Goal: Transaction & Acquisition: Purchase product/service

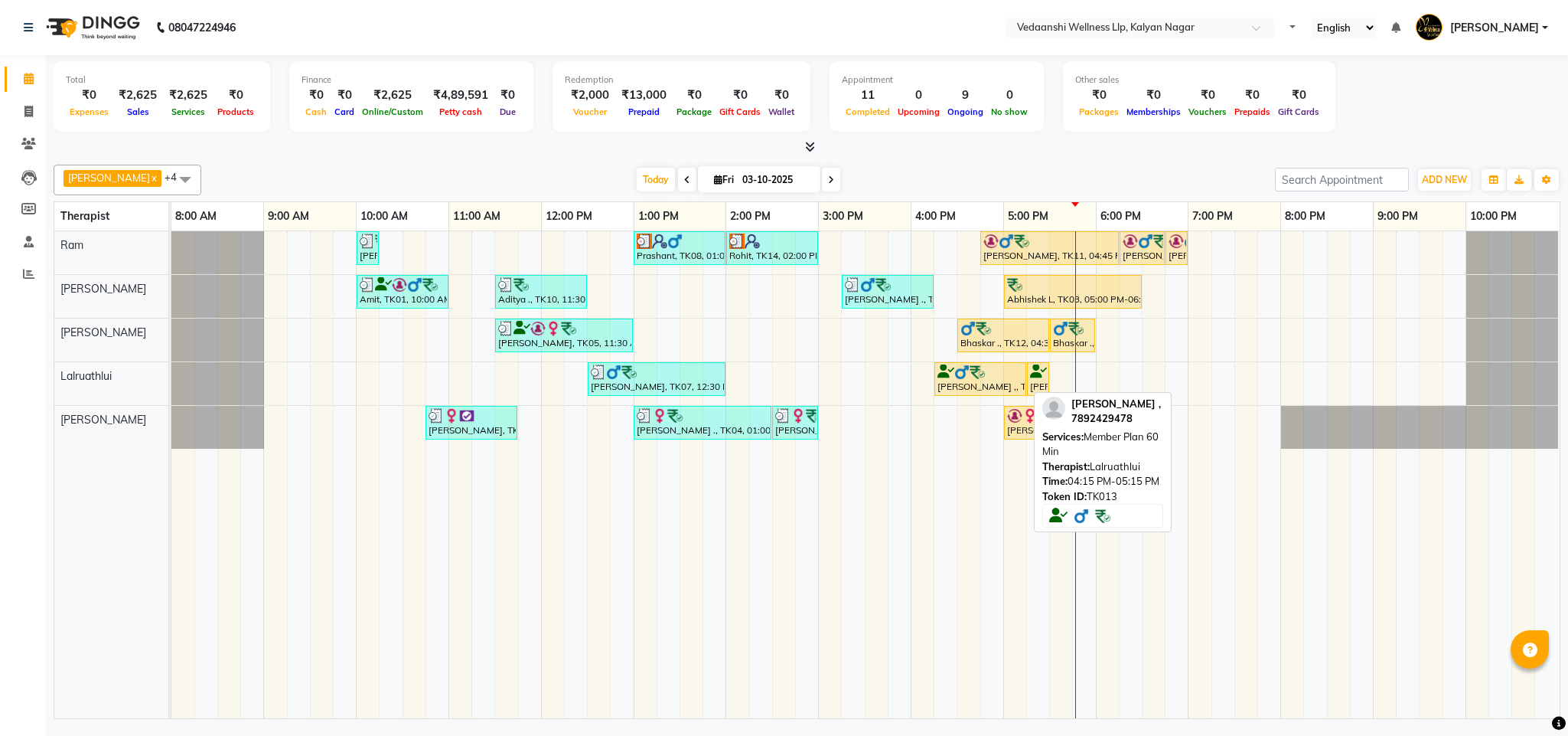
click at [1011, 386] on div "[PERSON_NAME] ,, TK13, 04:15 PM-05:15 PM, Member Plan 60 Min" at bounding box center [980, 379] width 89 height 29
select select "1"
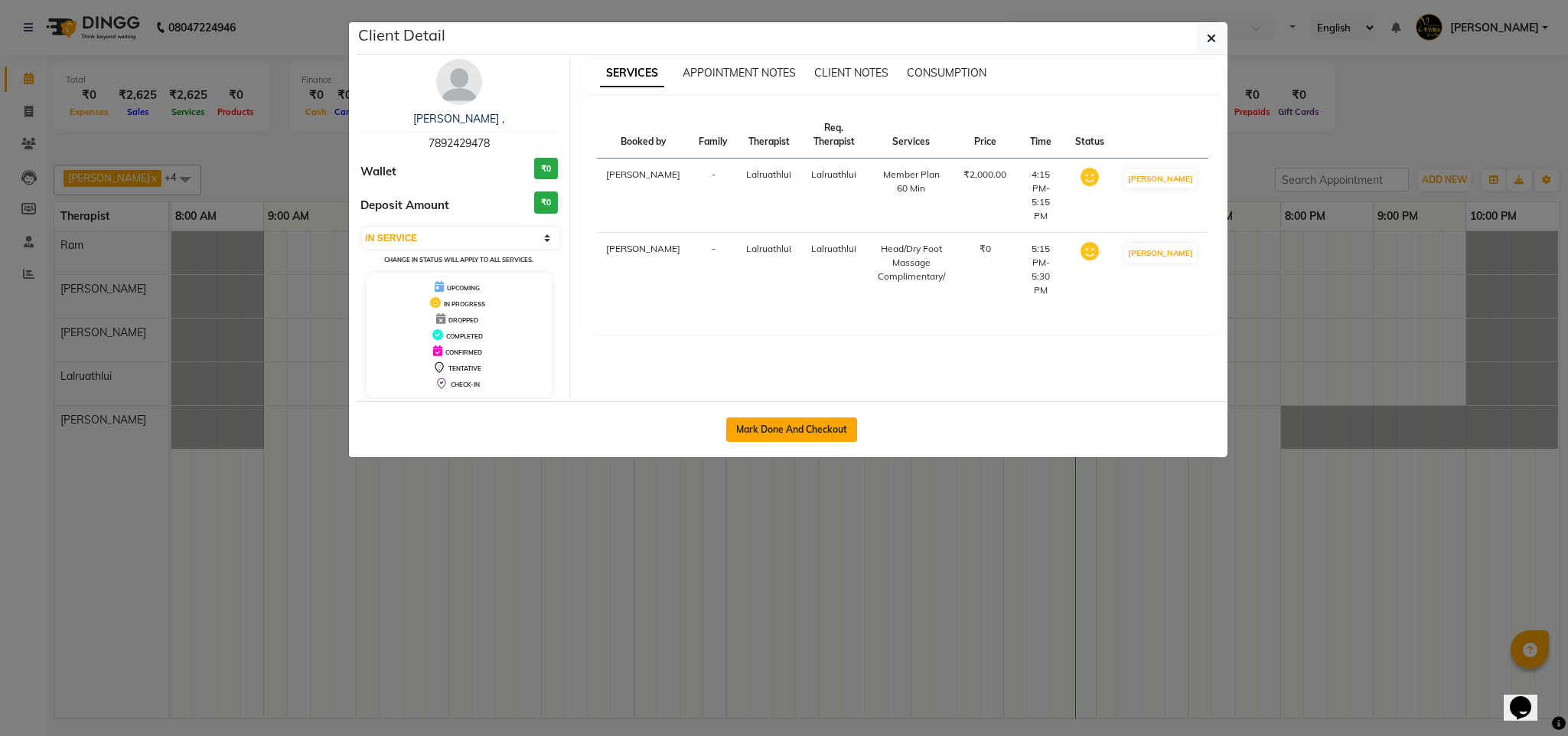
click at [801, 439] on button "Mark Done And Checkout" at bounding box center [791, 430] width 131 height 24
select select "service"
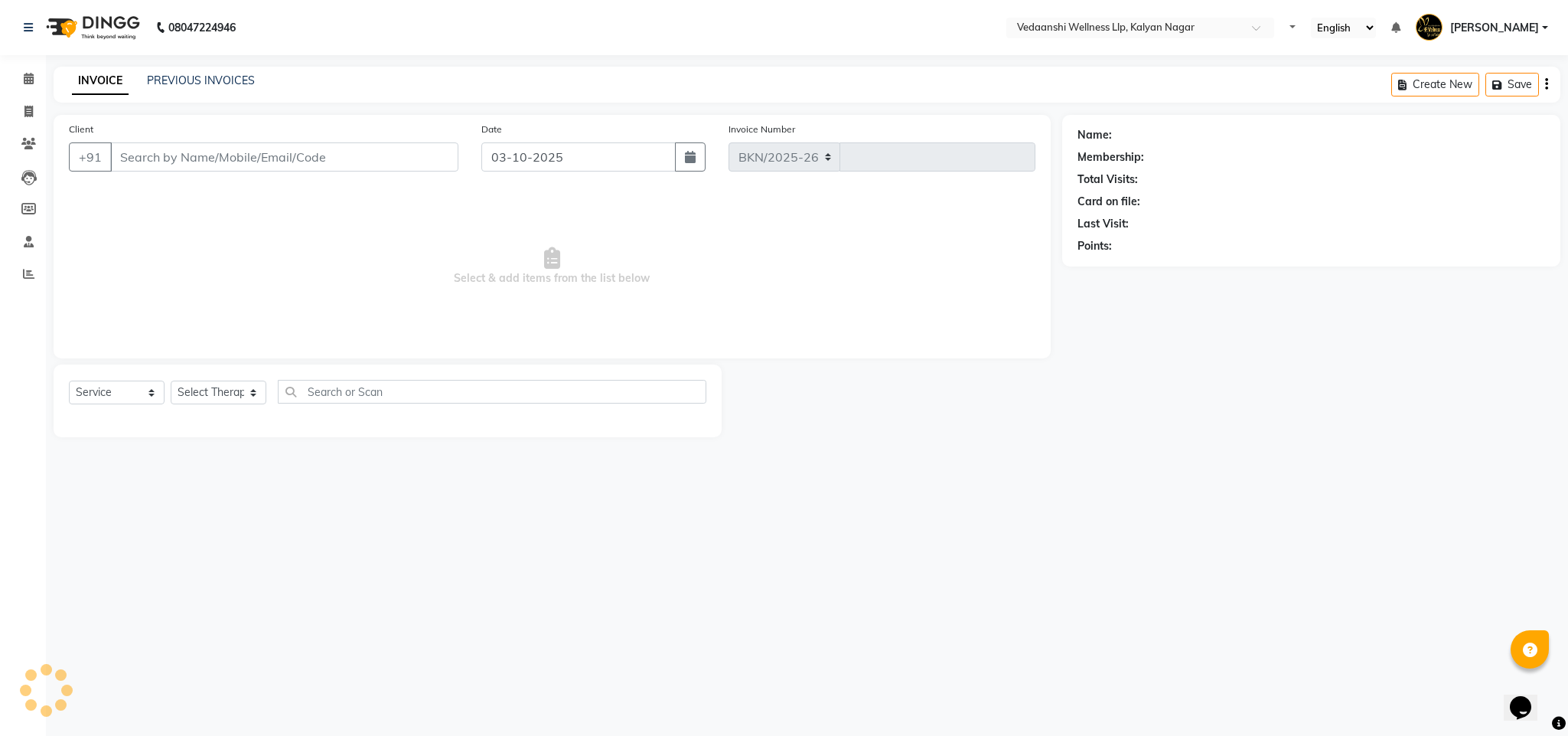
select select "4293"
type input "1486"
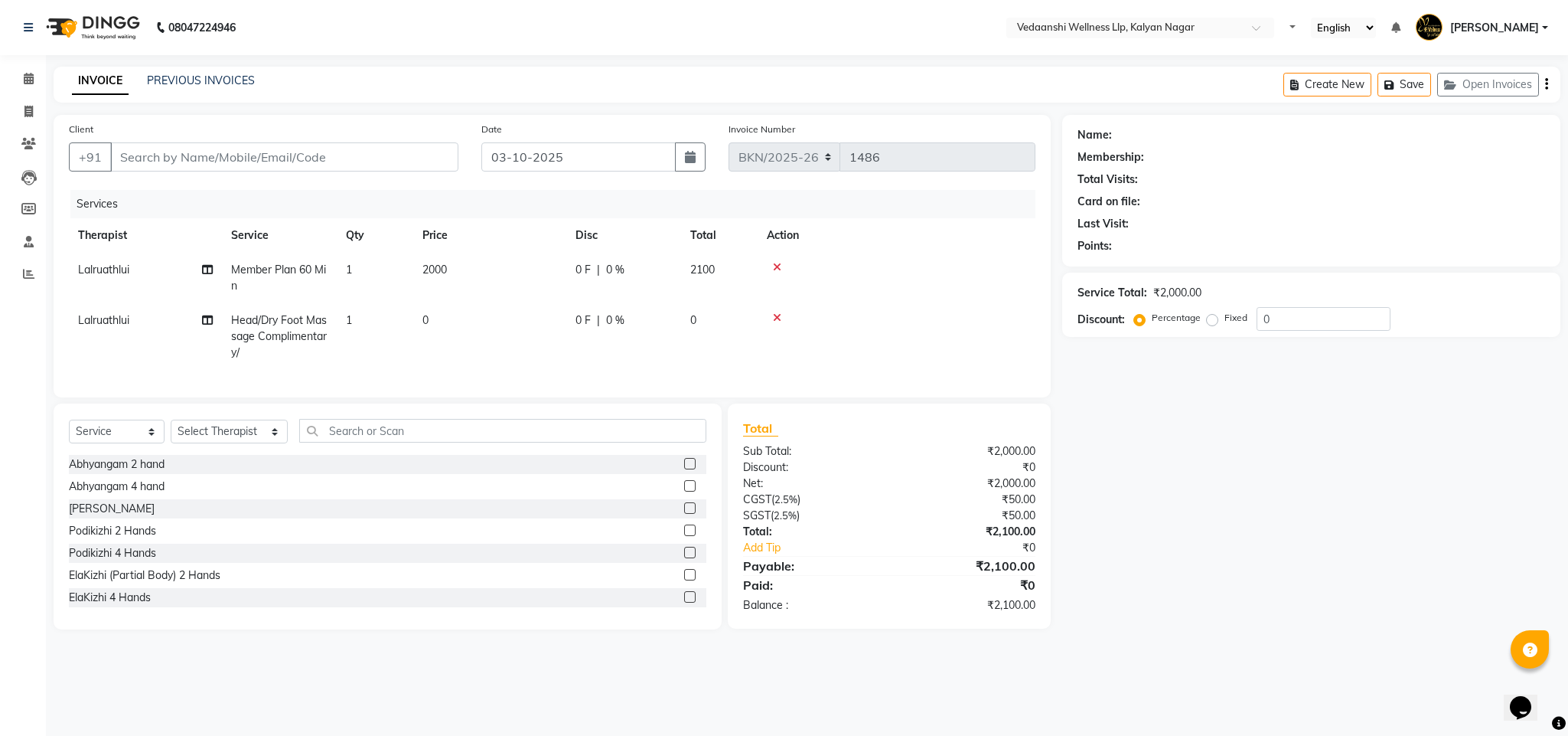
type input "7892429478"
select select "67323"
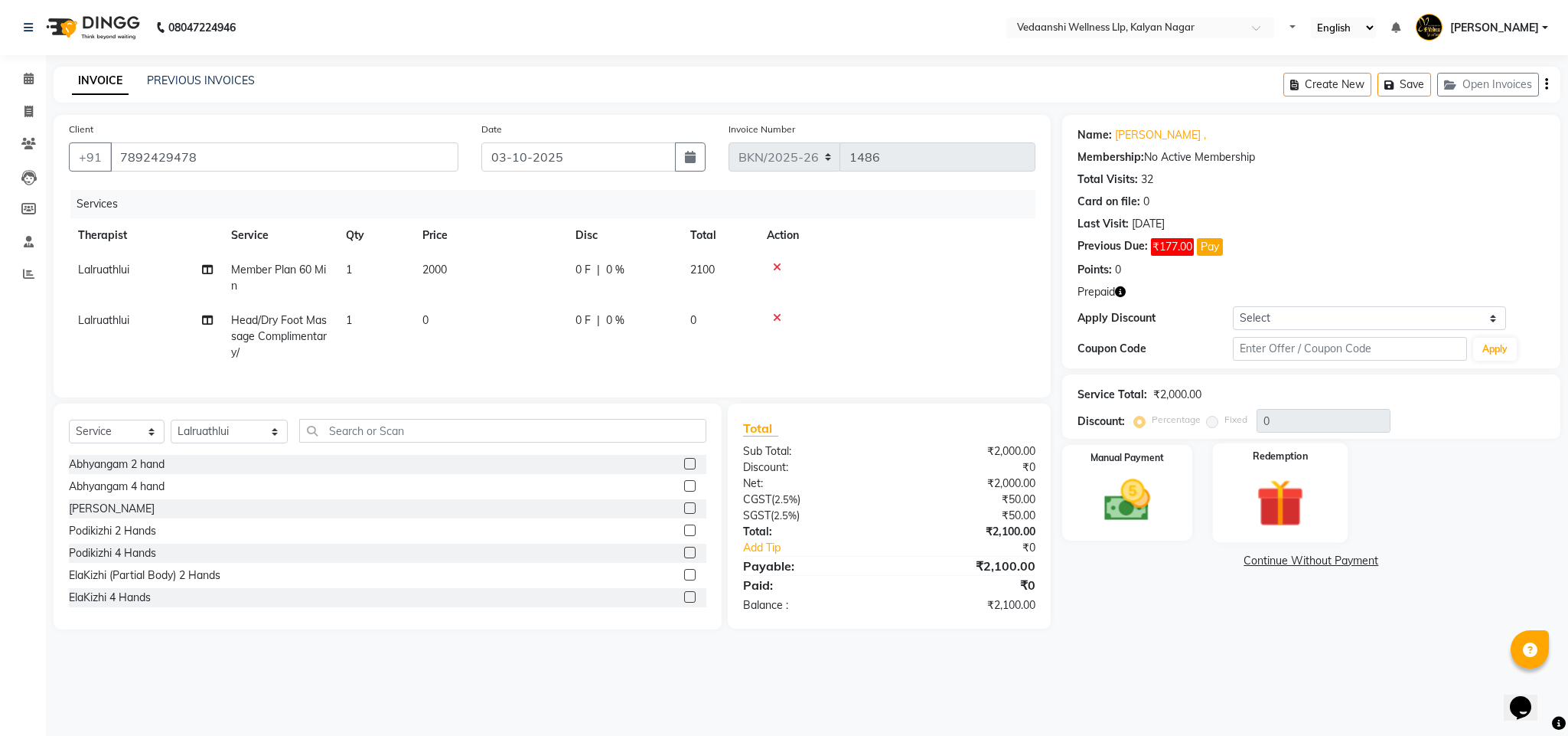
click at [1286, 526] on img at bounding box center [1281, 503] width 78 height 60
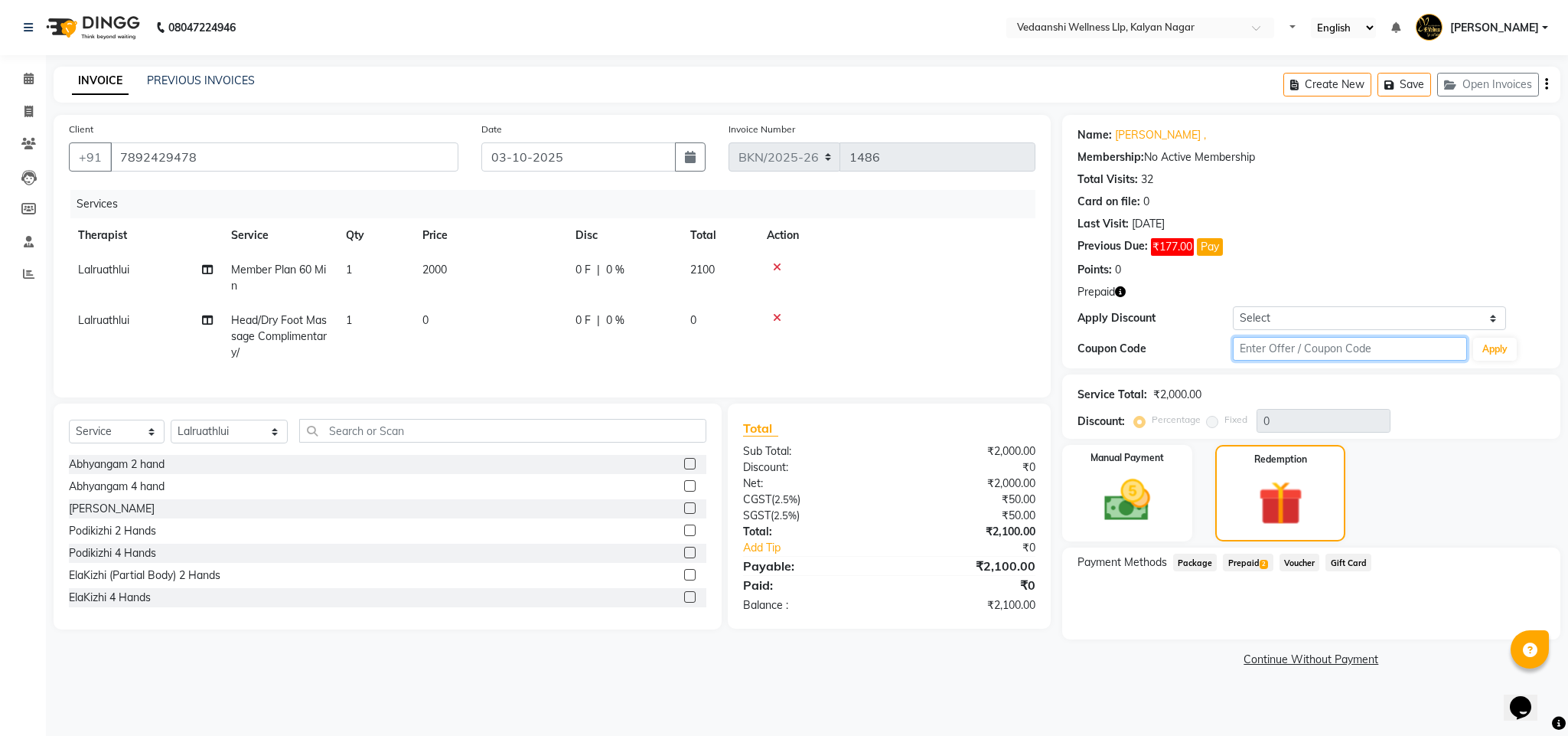
click at [1311, 357] on input "text" at bounding box center [1350, 349] width 234 height 24
type input "d50%"
click at [1497, 342] on button "Apply" at bounding box center [1495, 349] width 44 height 23
type input "50"
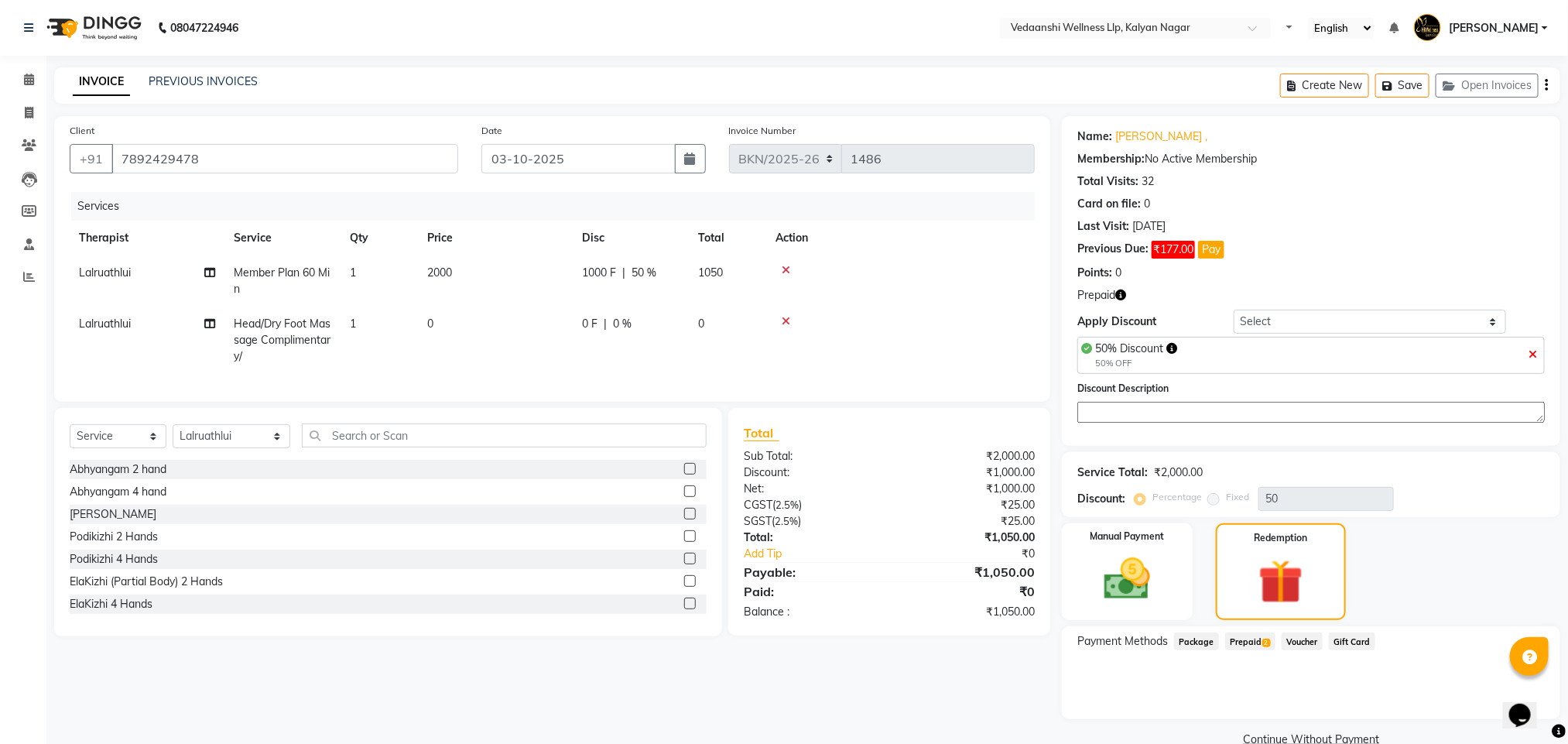
click at [1266, 639] on span "2" at bounding box center [1267, 643] width 8 height 9
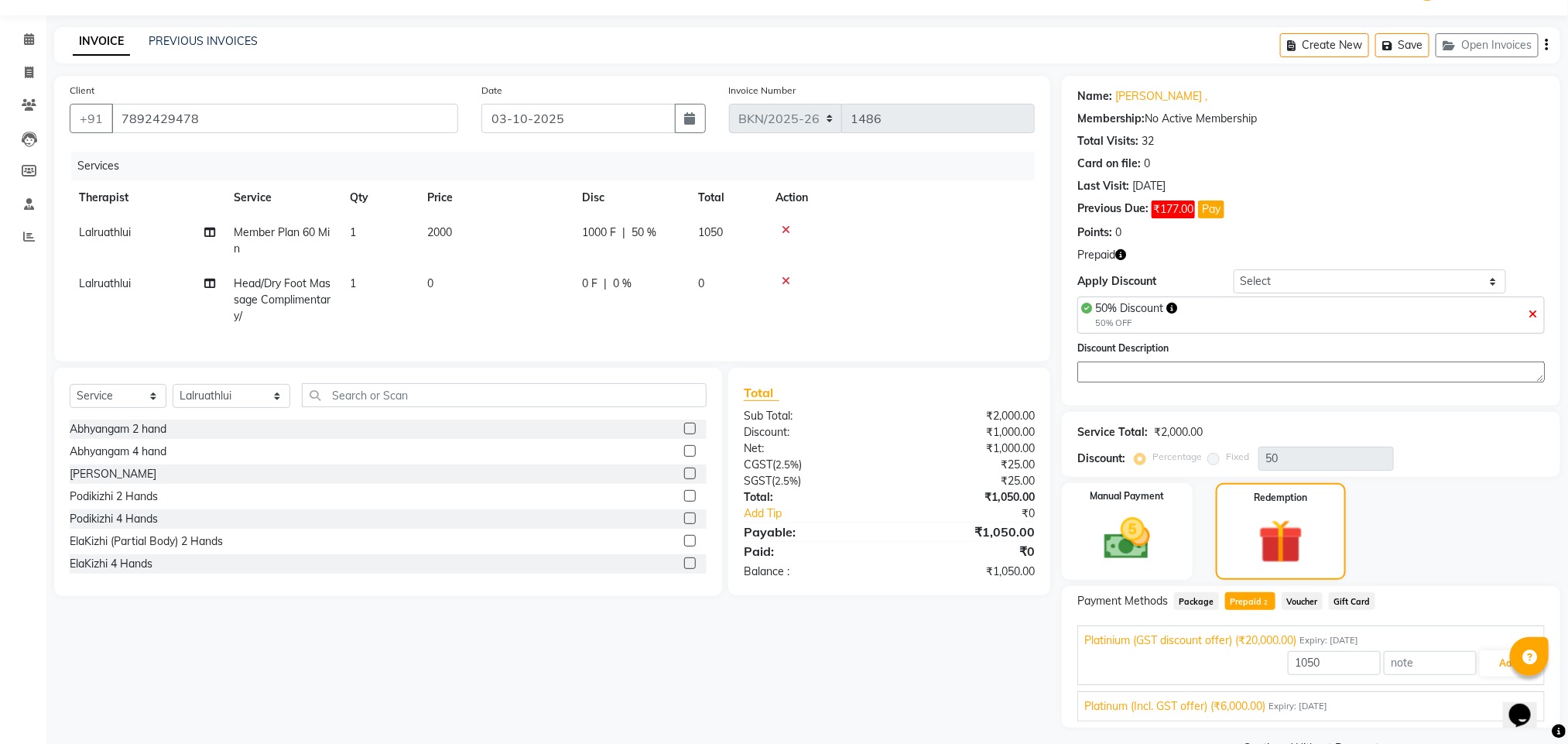
scroll to position [82, 0]
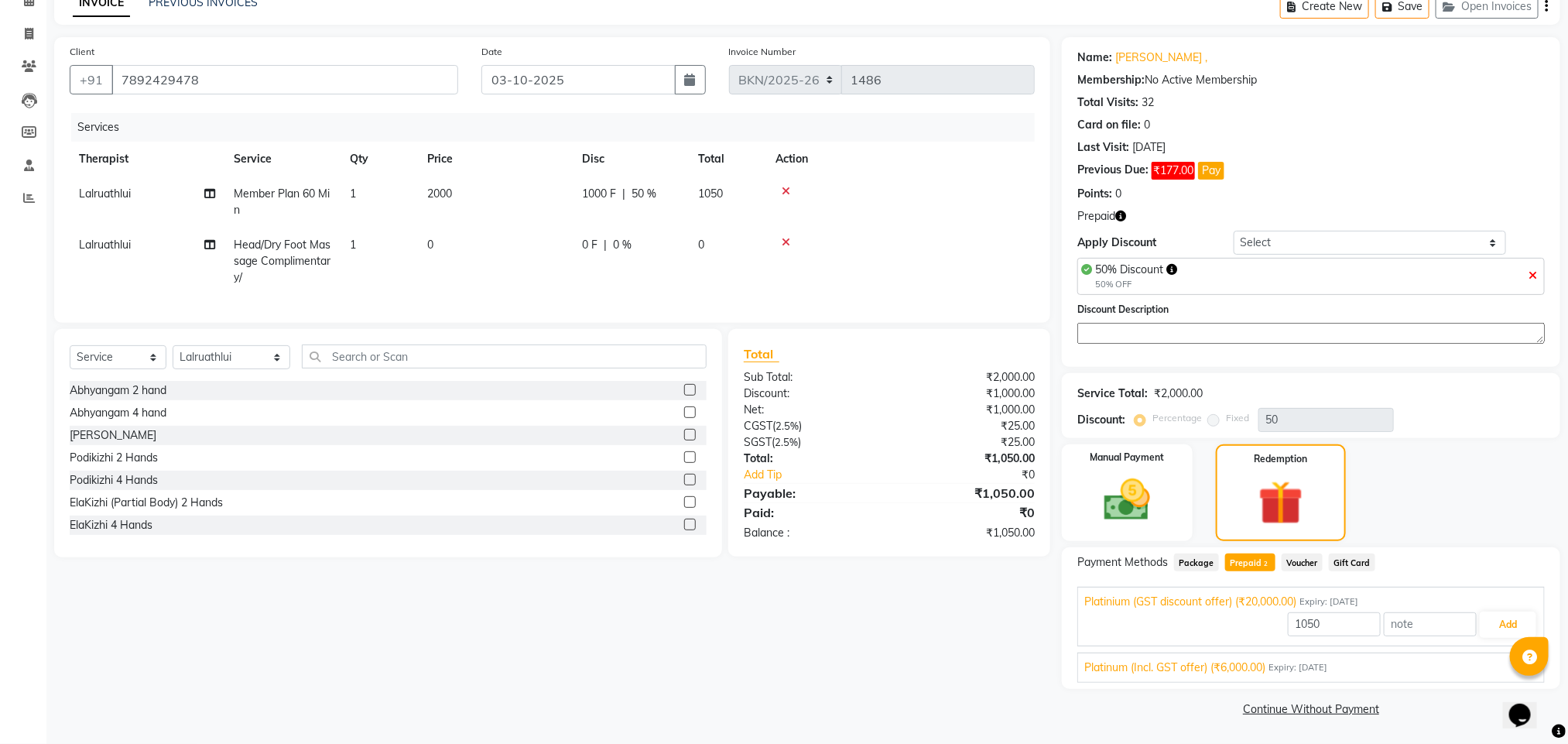
click at [1229, 659] on span "Platinum (Incl. GST offer) (₹6,000.00)" at bounding box center [1175, 668] width 182 height 16
click at [1290, 663] on input "1050" at bounding box center [1334, 660] width 93 height 24
type input "1000"
click at [1497, 658] on button "Add" at bounding box center [1508, 661] width 57 height 26
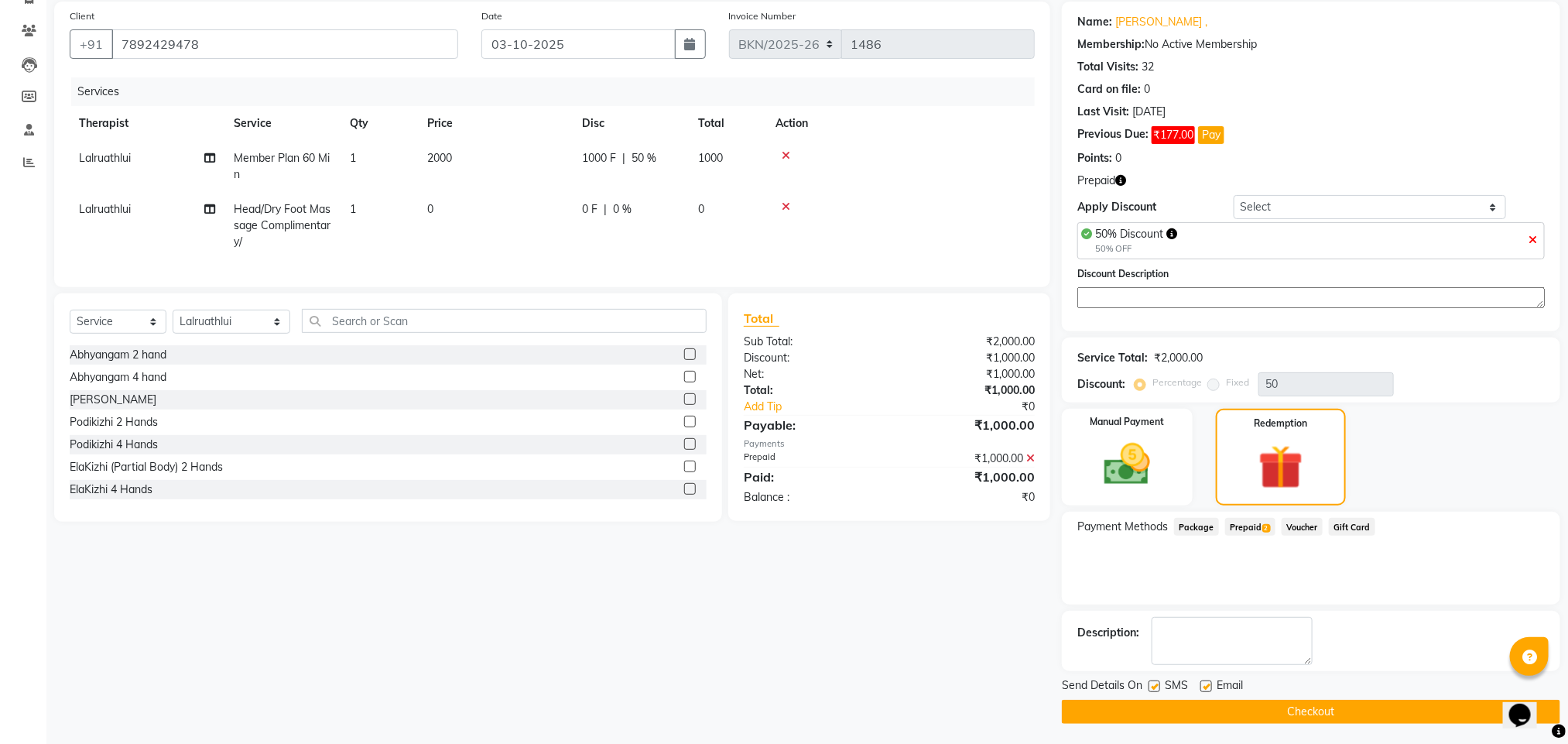
scroll to position [121, 0]
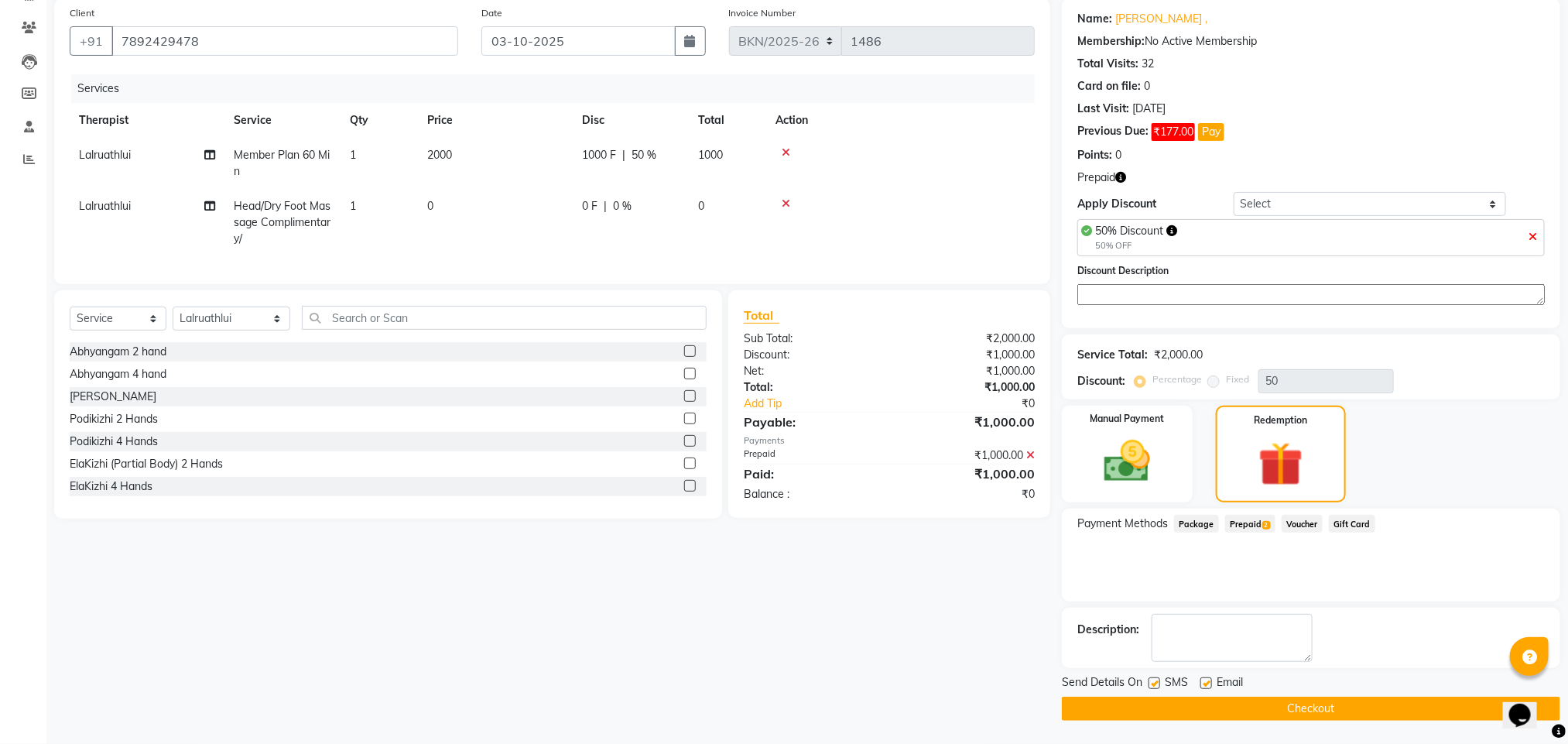
click at [1217, 705] on button "Checkout" at bounding box center [1311, 708] width 499 height 24
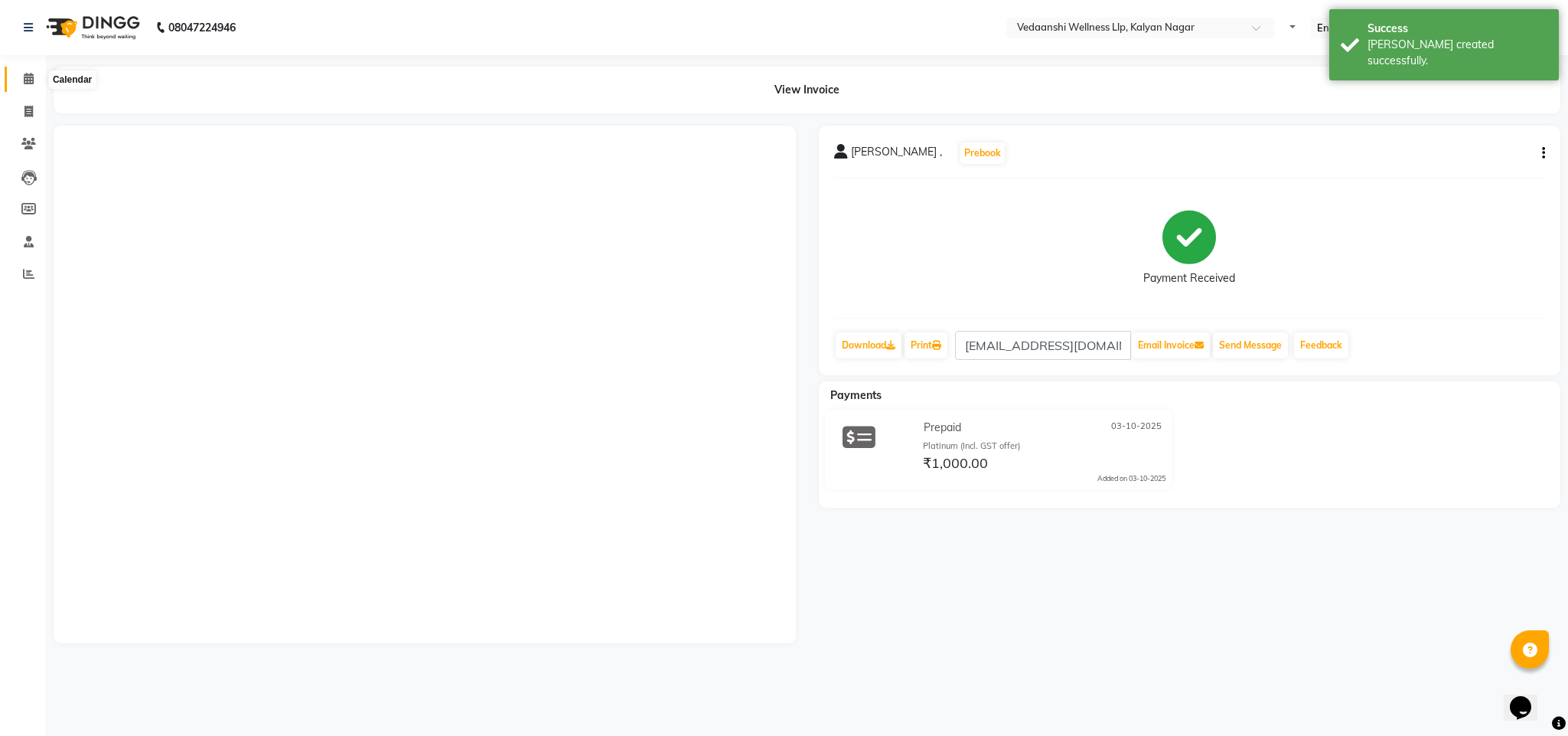
click at [31, 83] on icon at bounding box center [28, 79] width 10 height 11
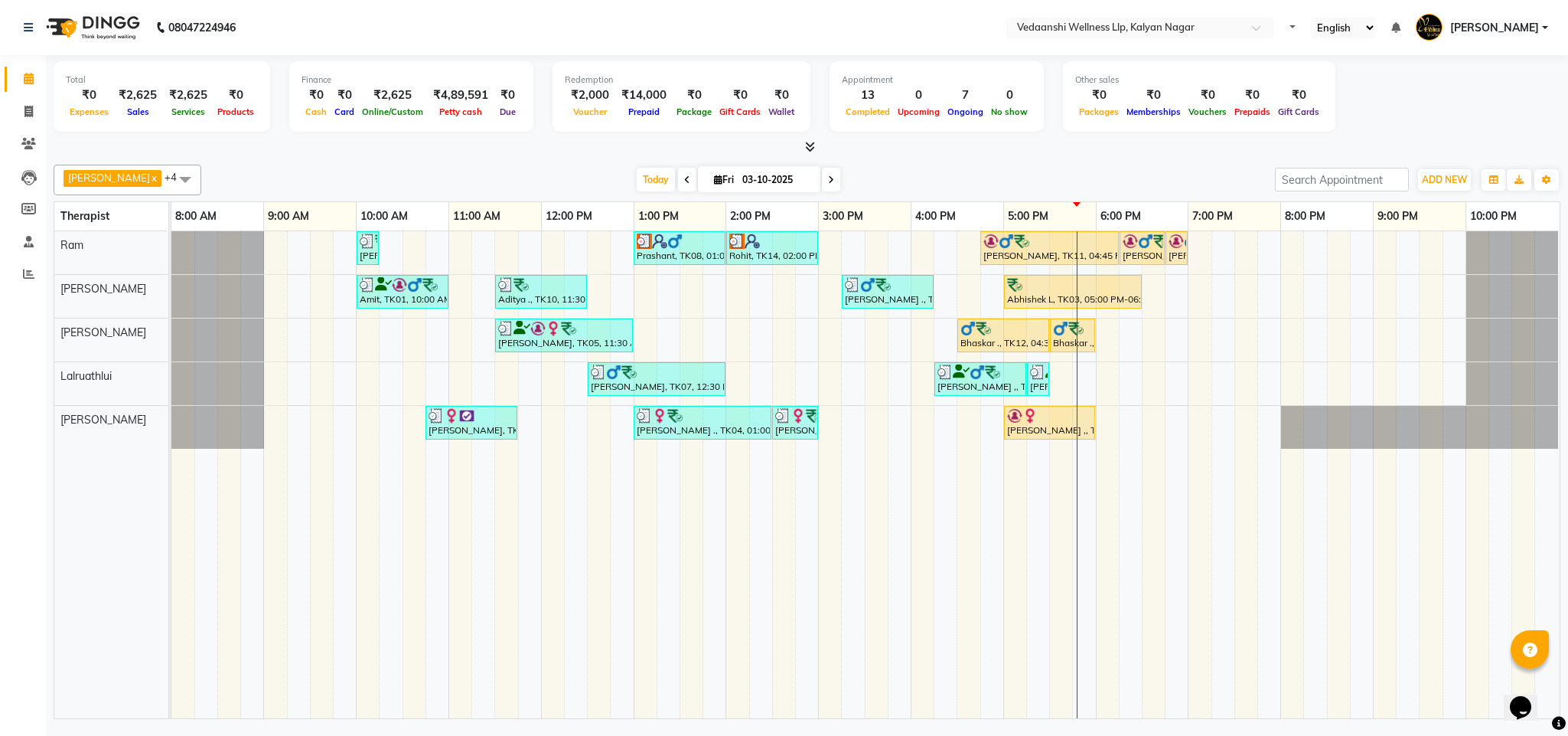
click at [828, 184] on icon at bounding box center [832, 180] width 6 height 9
type input "04-10-2025"
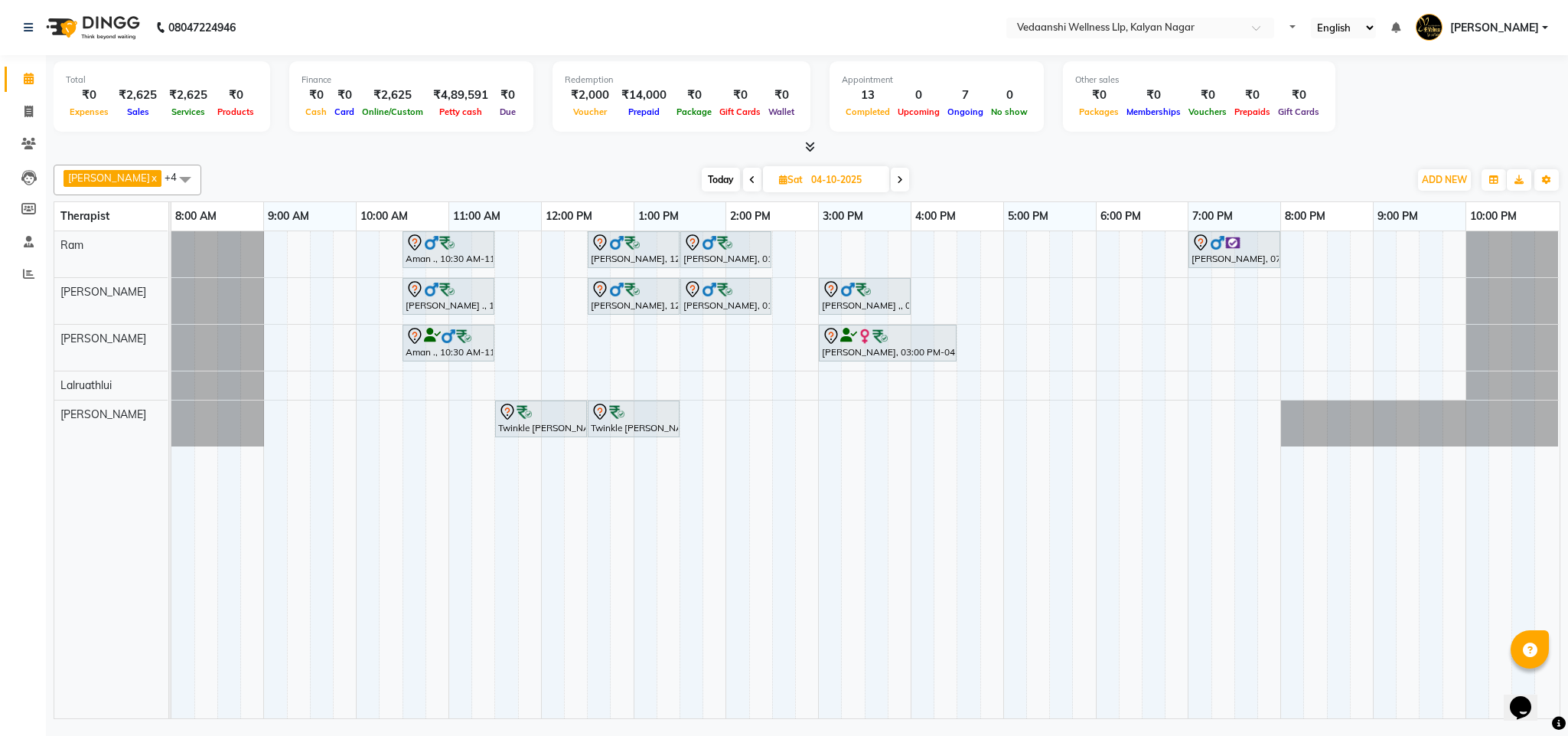
click at [1105, 389] on div "Aman ., 10:30 AM-11:30 AM, Member Plan 60 [PERSON_NAME], 12:30 PM-01:30 PM, Swe…" at bounding box center [866, 474] width 1389 height 487
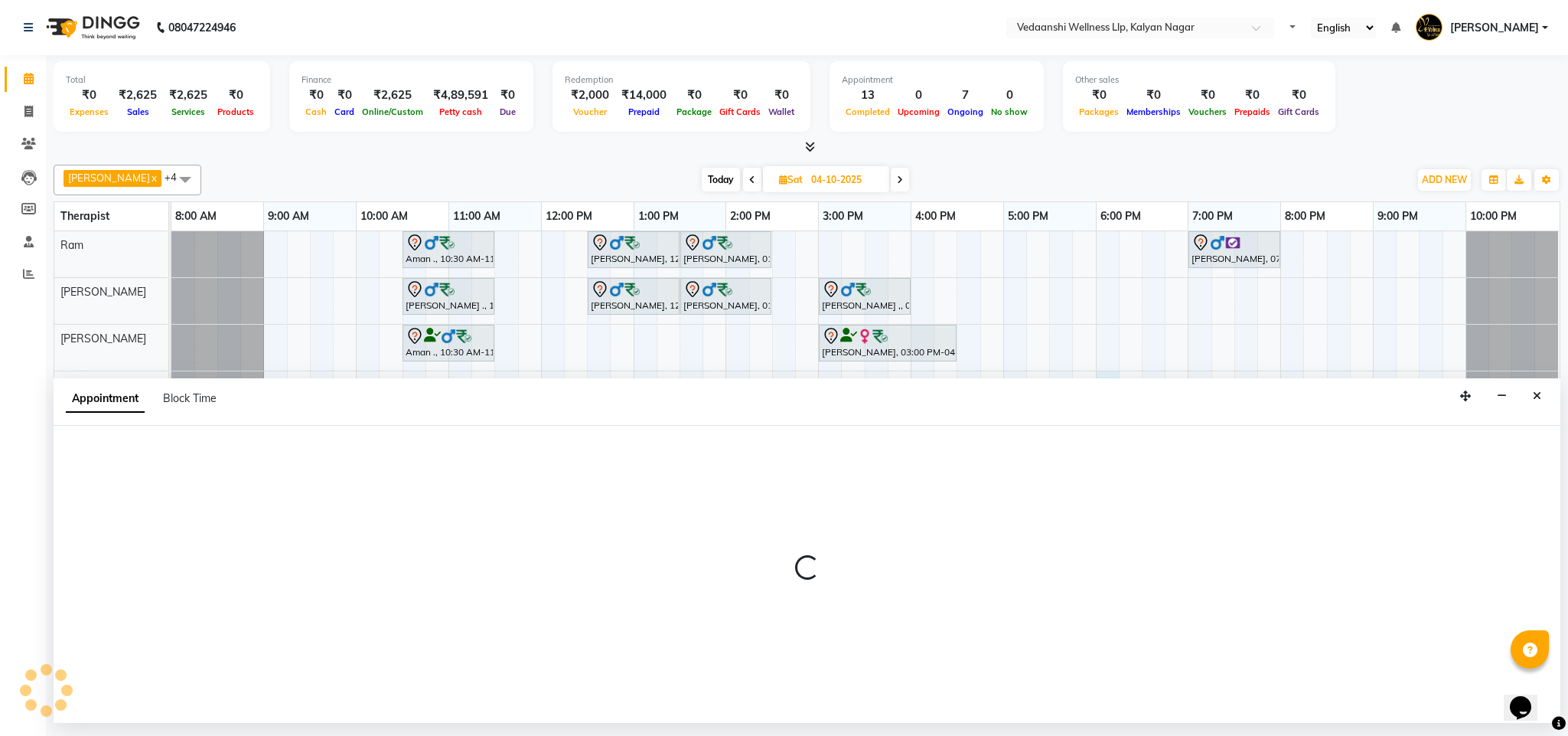
select select "67323"
select select "tentative"
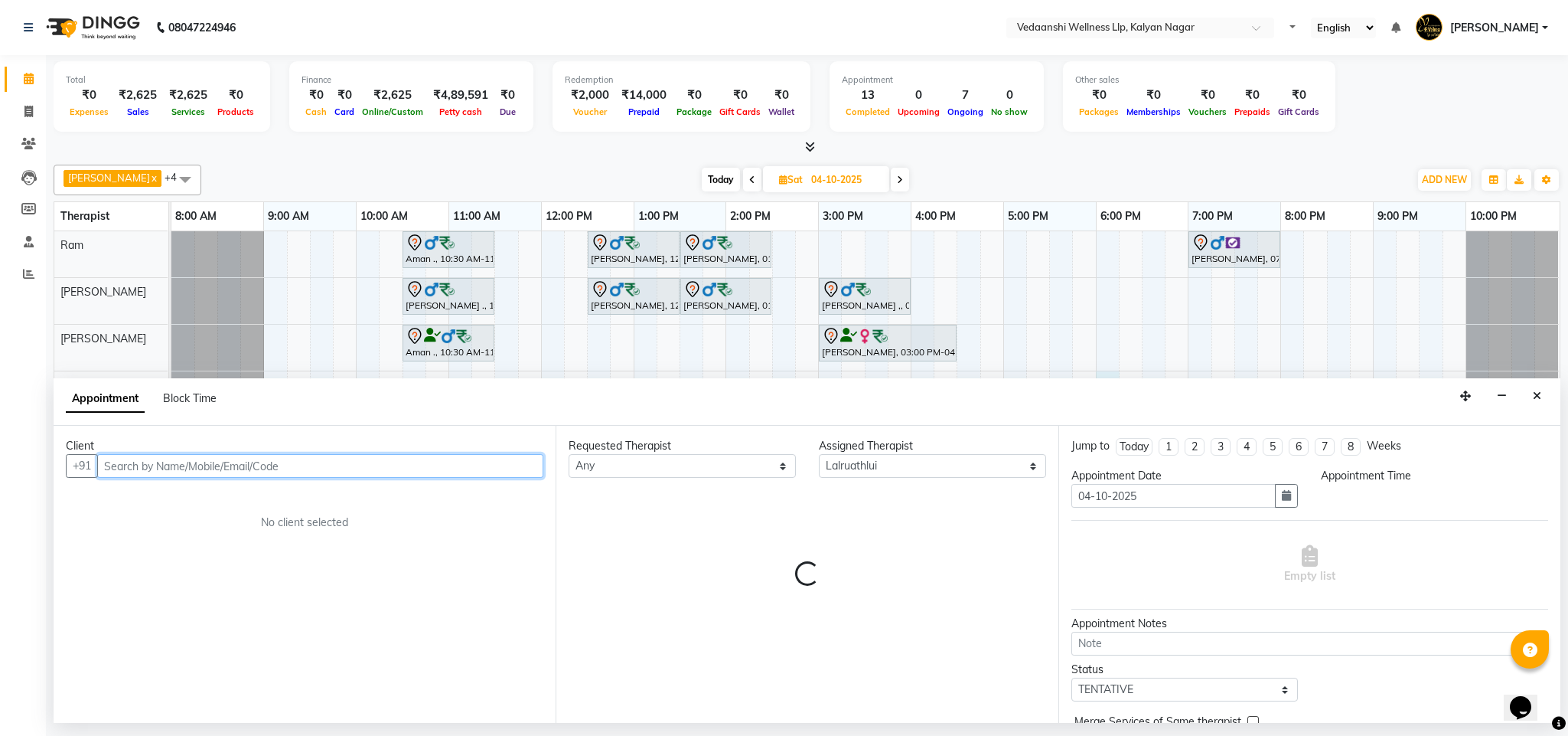
select select "1080"
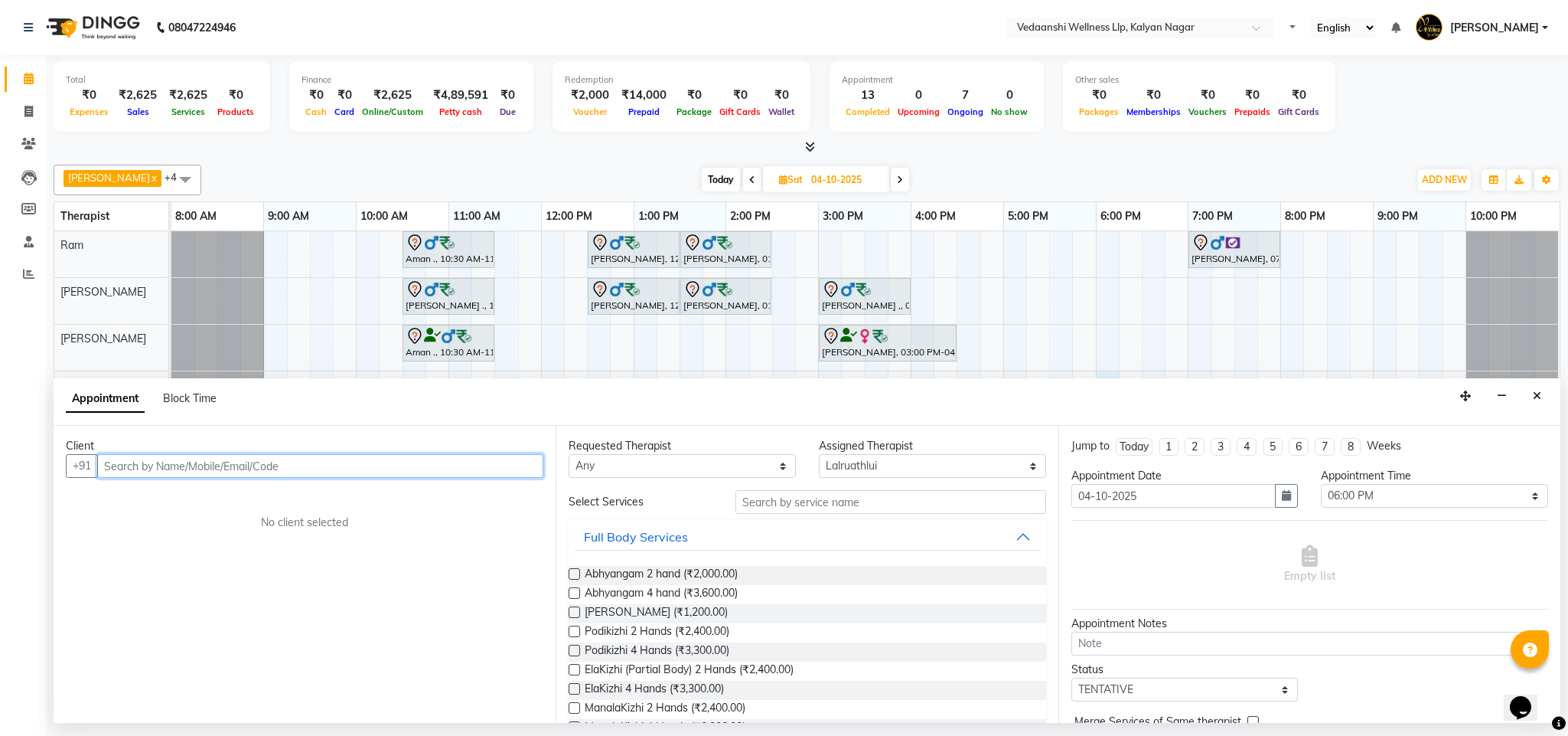
click at [237, 462] on input "text" at bounding box center [320, 465] width 446 height 24
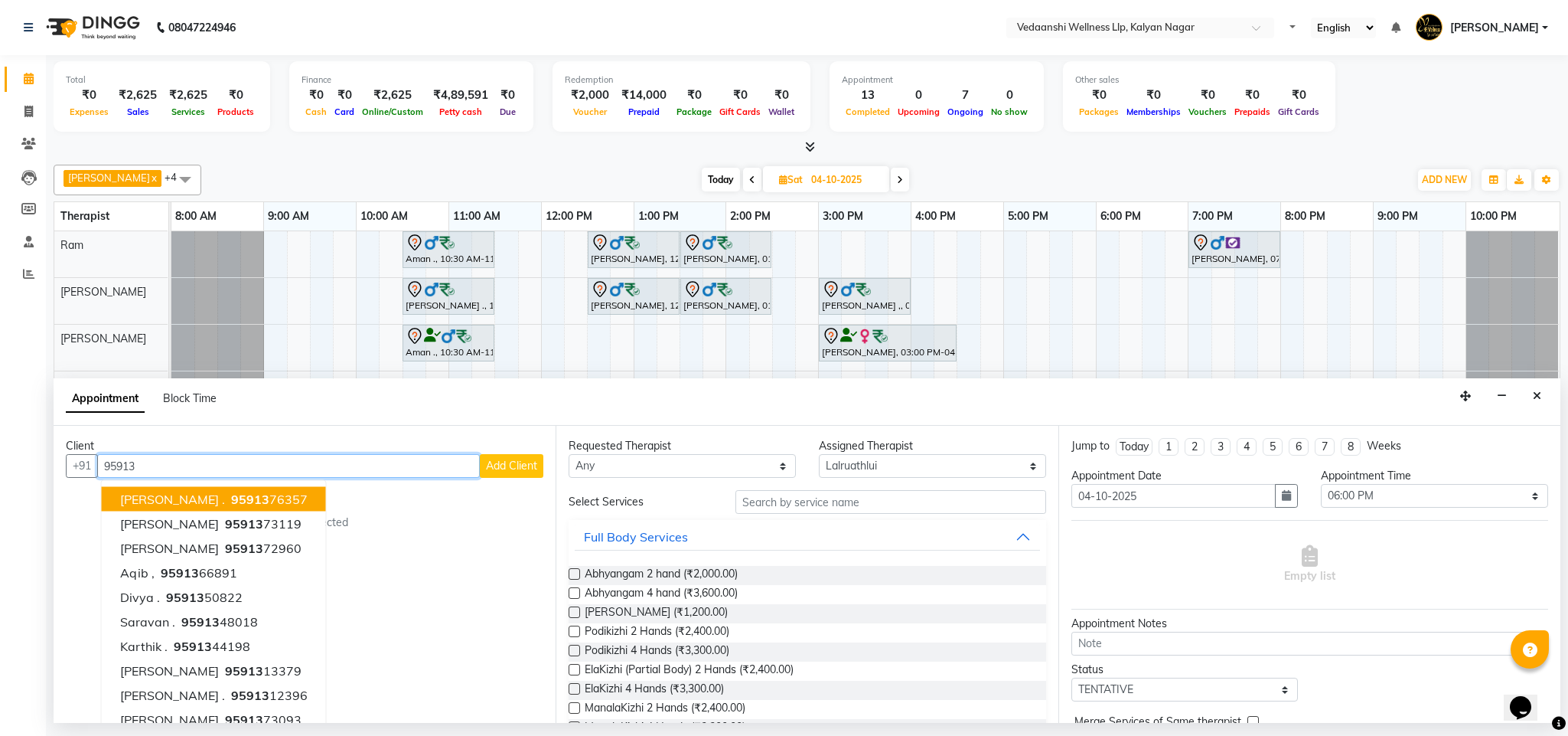
type input "95913"
click at [1540, 400] on icon "Close" at bounding box center [1537, 396] width 8 height 11
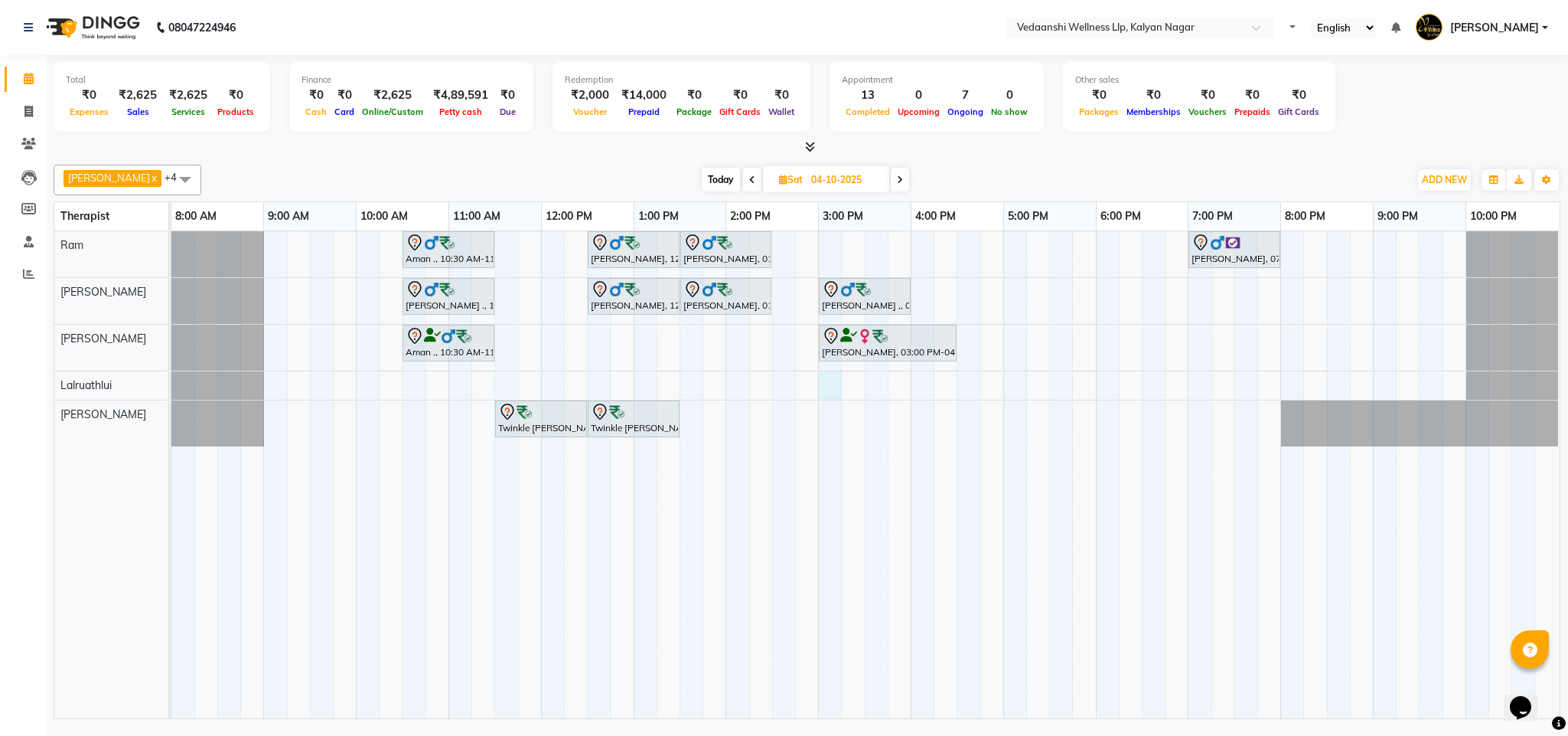
click at [827, 377] on div "Aman ., 10:30 AM-11:30 AM, Member Plan 60 [PERSON_NAME], 12:30 PM-01:30 PM, Swe…" at bounding box center [866, 474] width 1389 height 487
select select "67323"
select select "900"
select select "tentative"
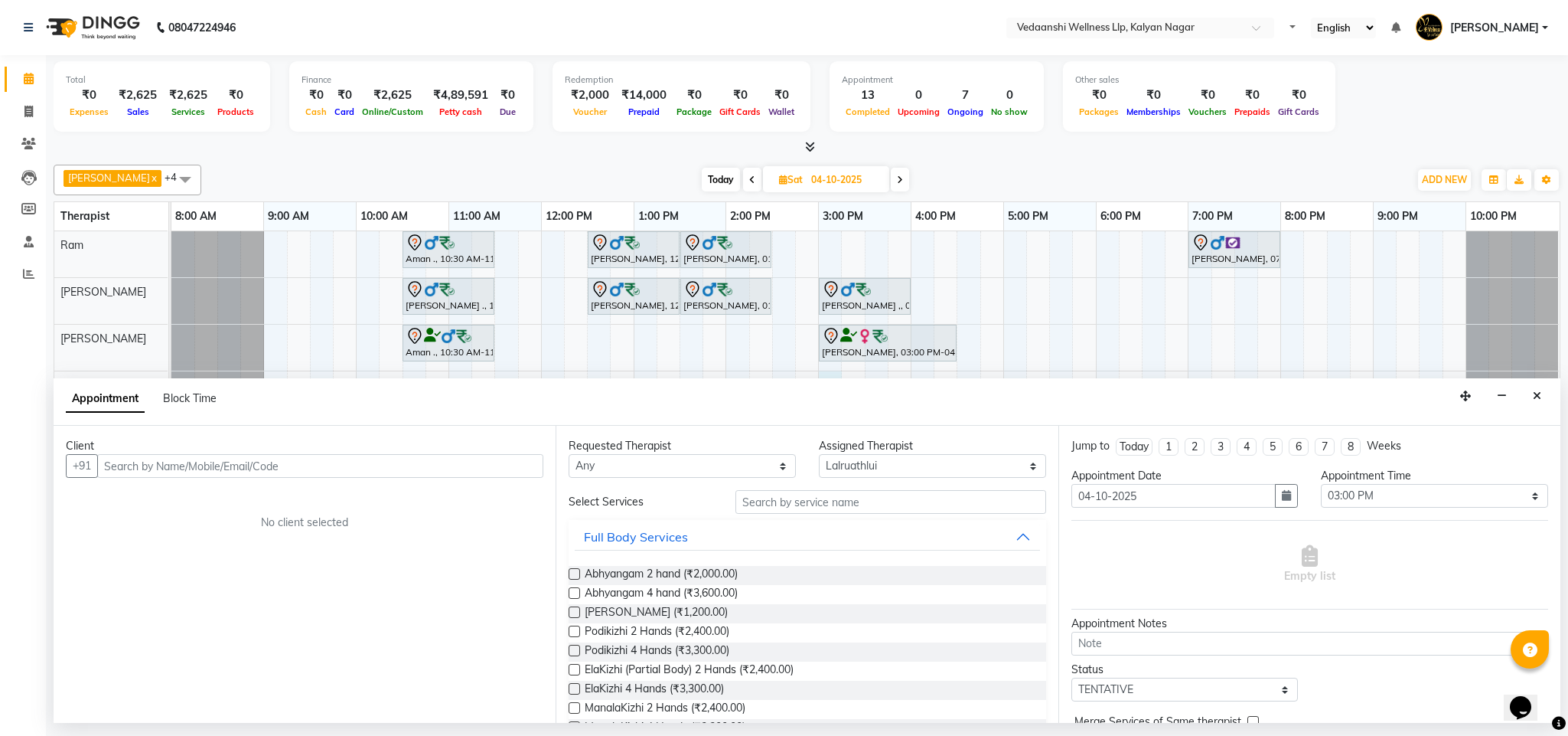
click at [482, 467] on input "text" at bounding box center [320, 465] width 446 height 24
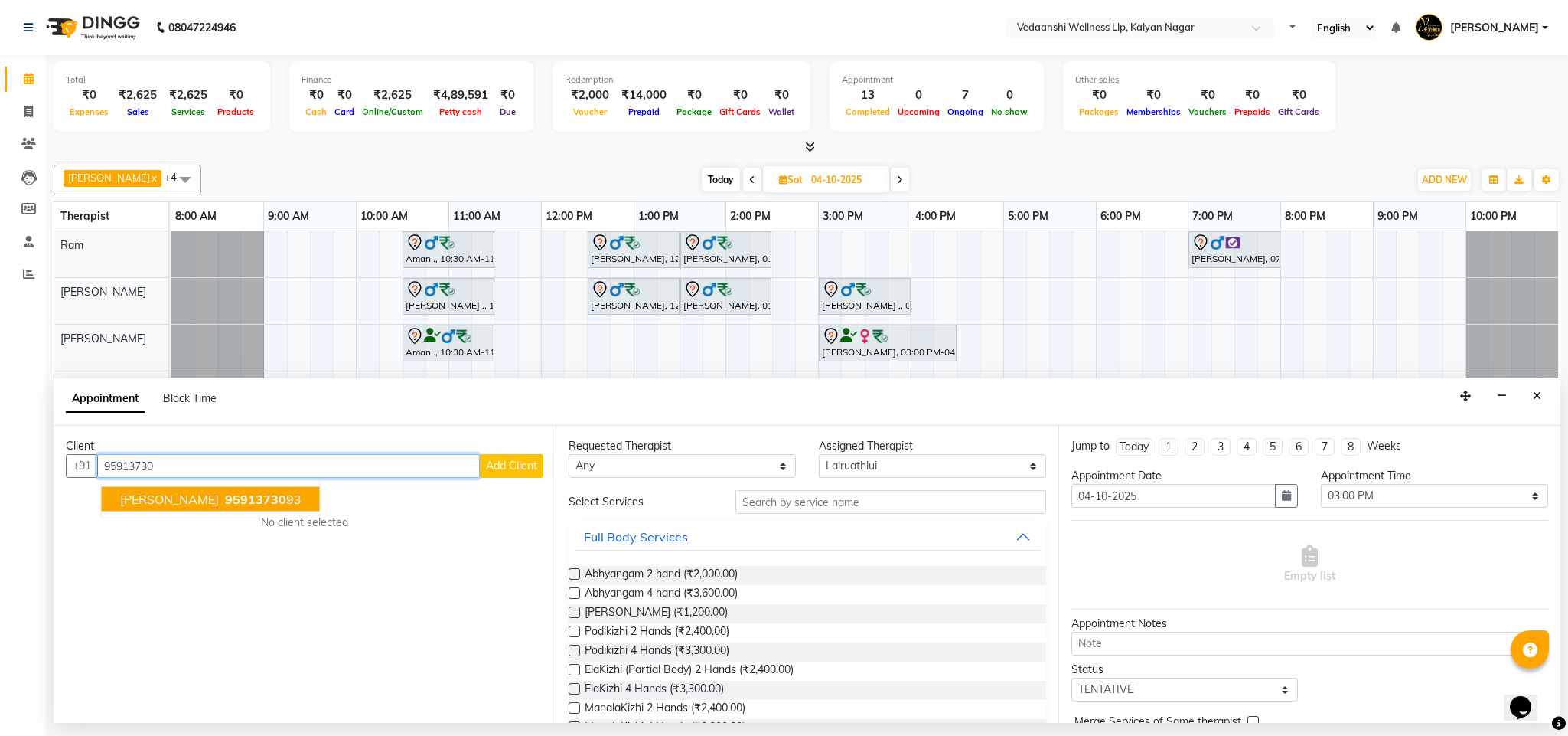
click at [164, 503] on span "[PERSON_NAME]" at bounding box center [170, 499] width 99 height 15
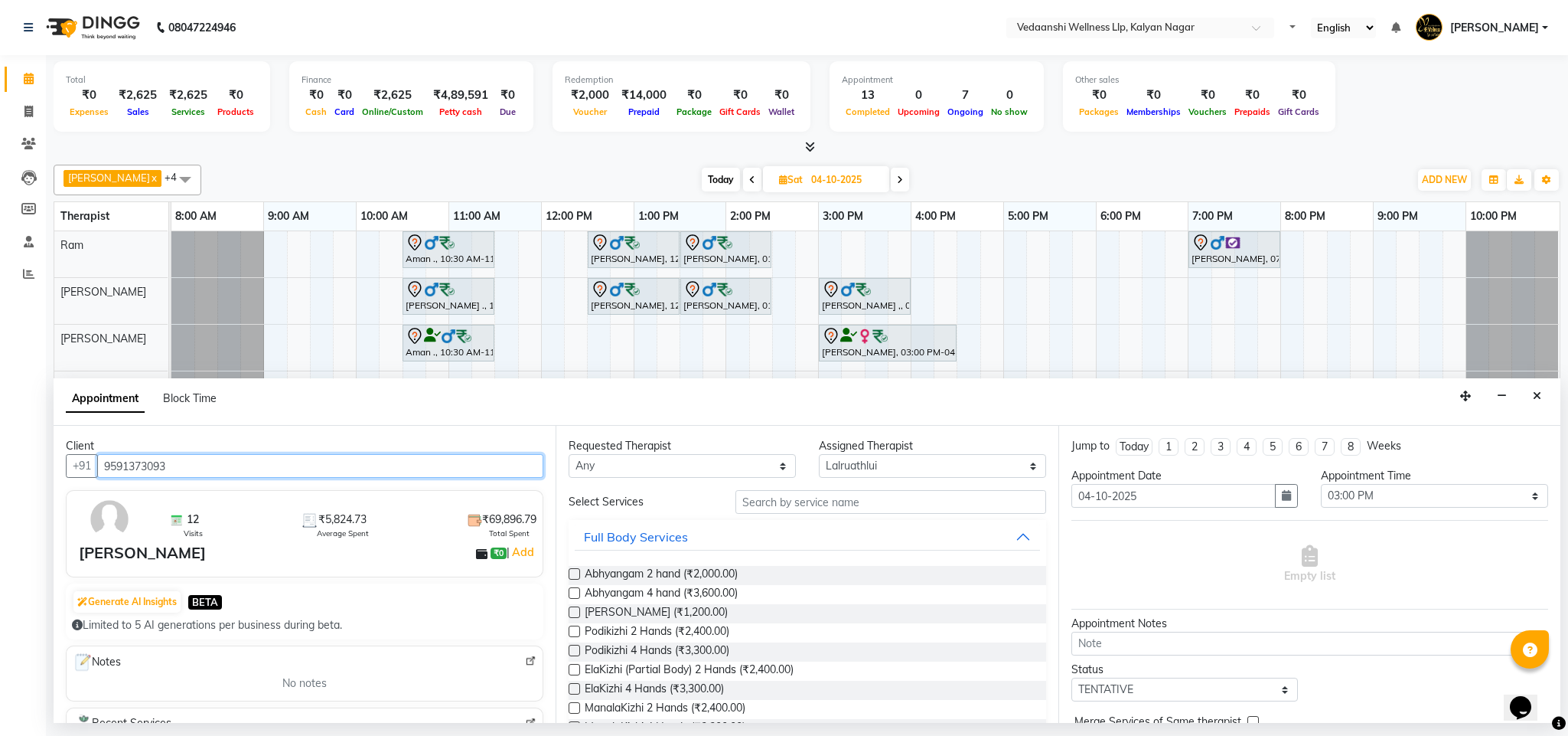
type input "9591373093"
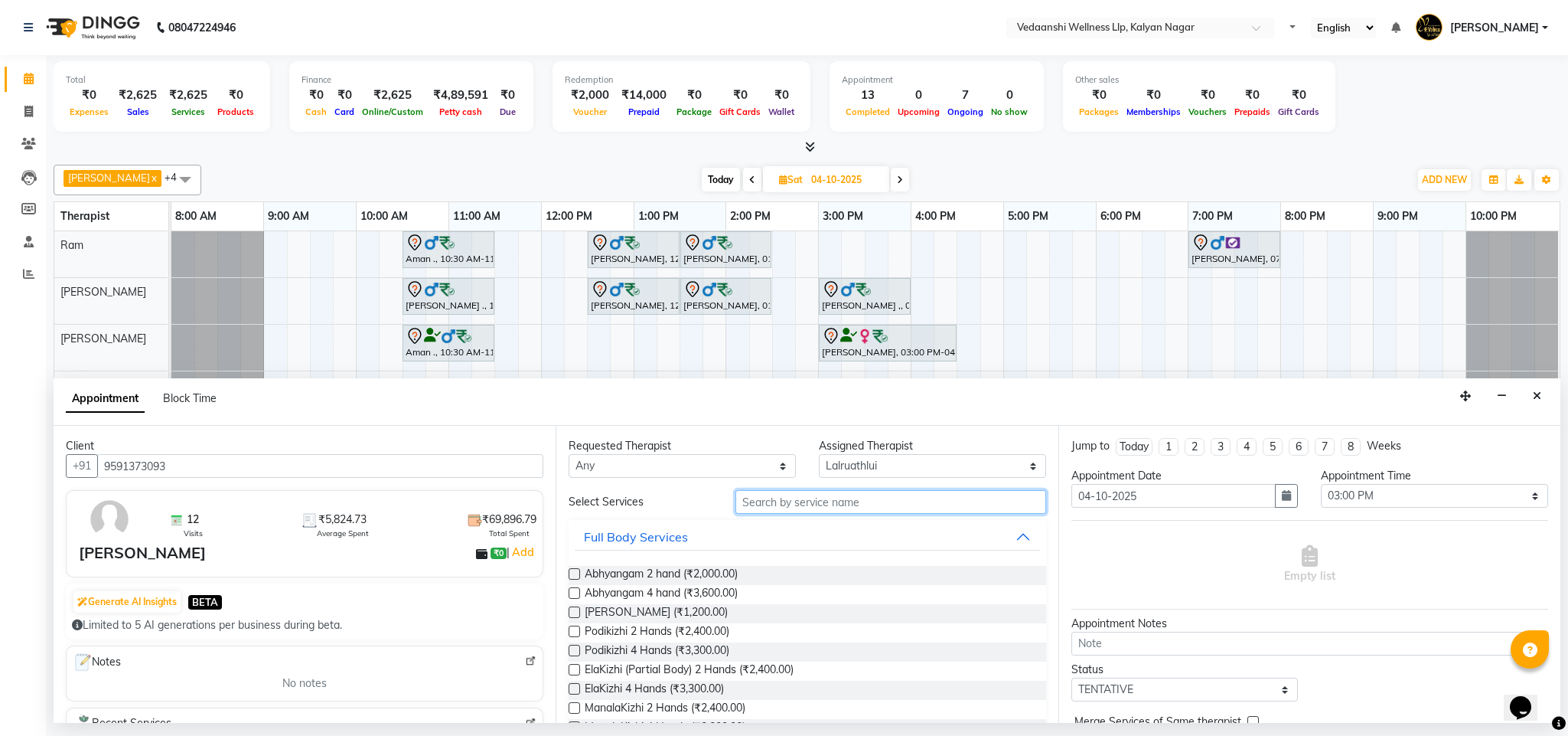
click at [818, 506] on input "text" at bounding box center [891, 501] width 311 height 24
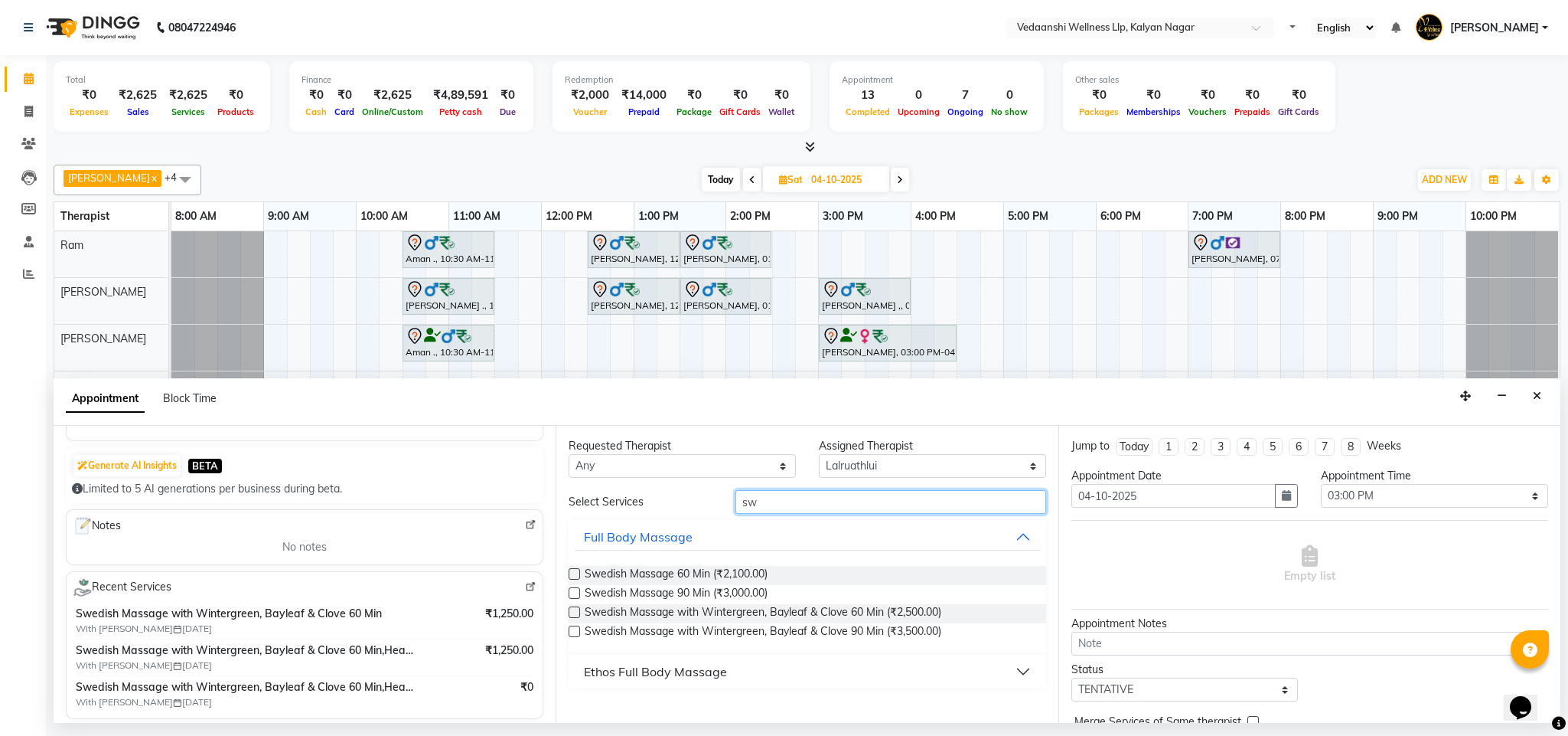
scroll to position [147, 0]
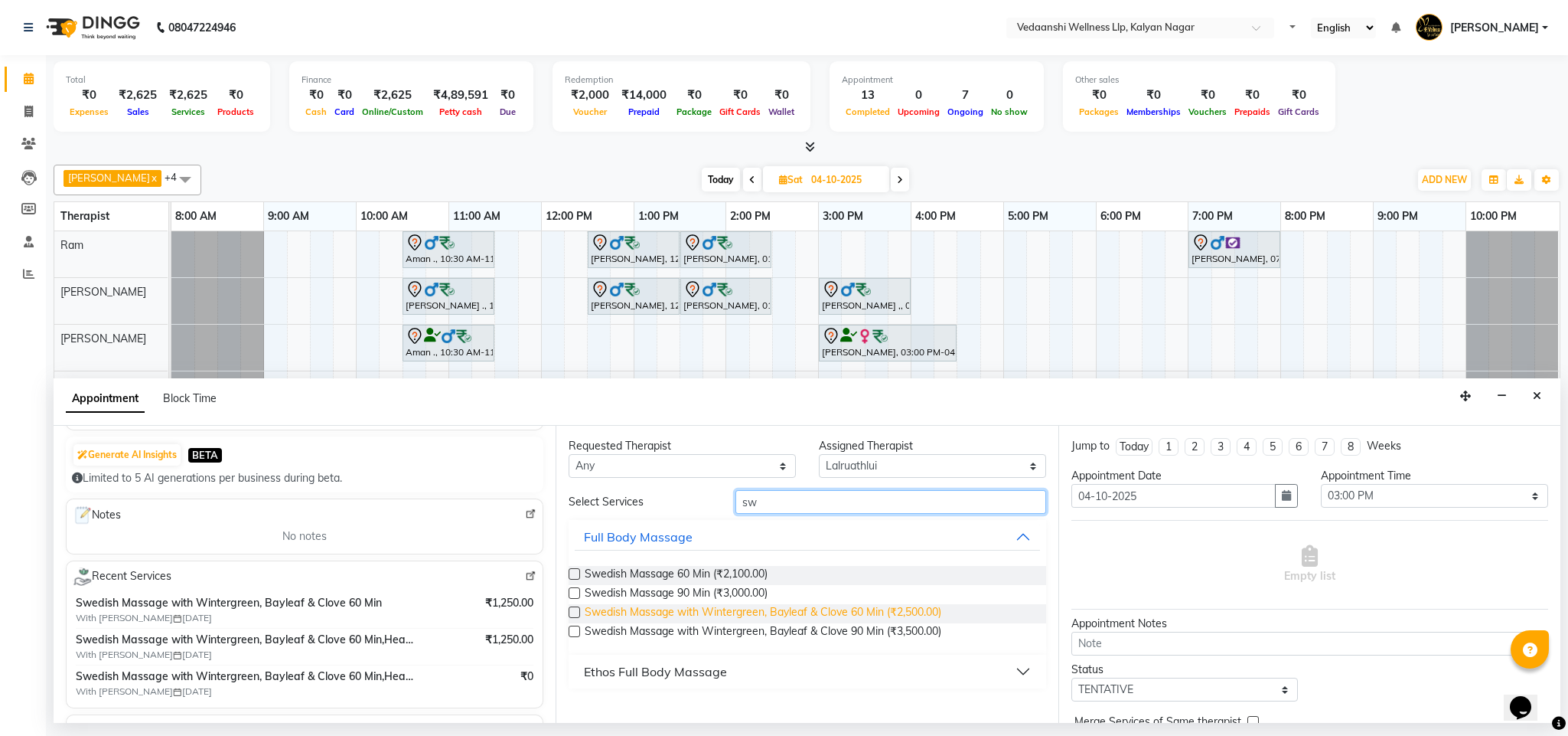
type input "sw"
click at [907, 617] on span "Swedish Massage with Wintergreen, Bayleaf & Clove 60 Min (₹2,500.00)" at bounding box center [762, 614] width 356 height 19
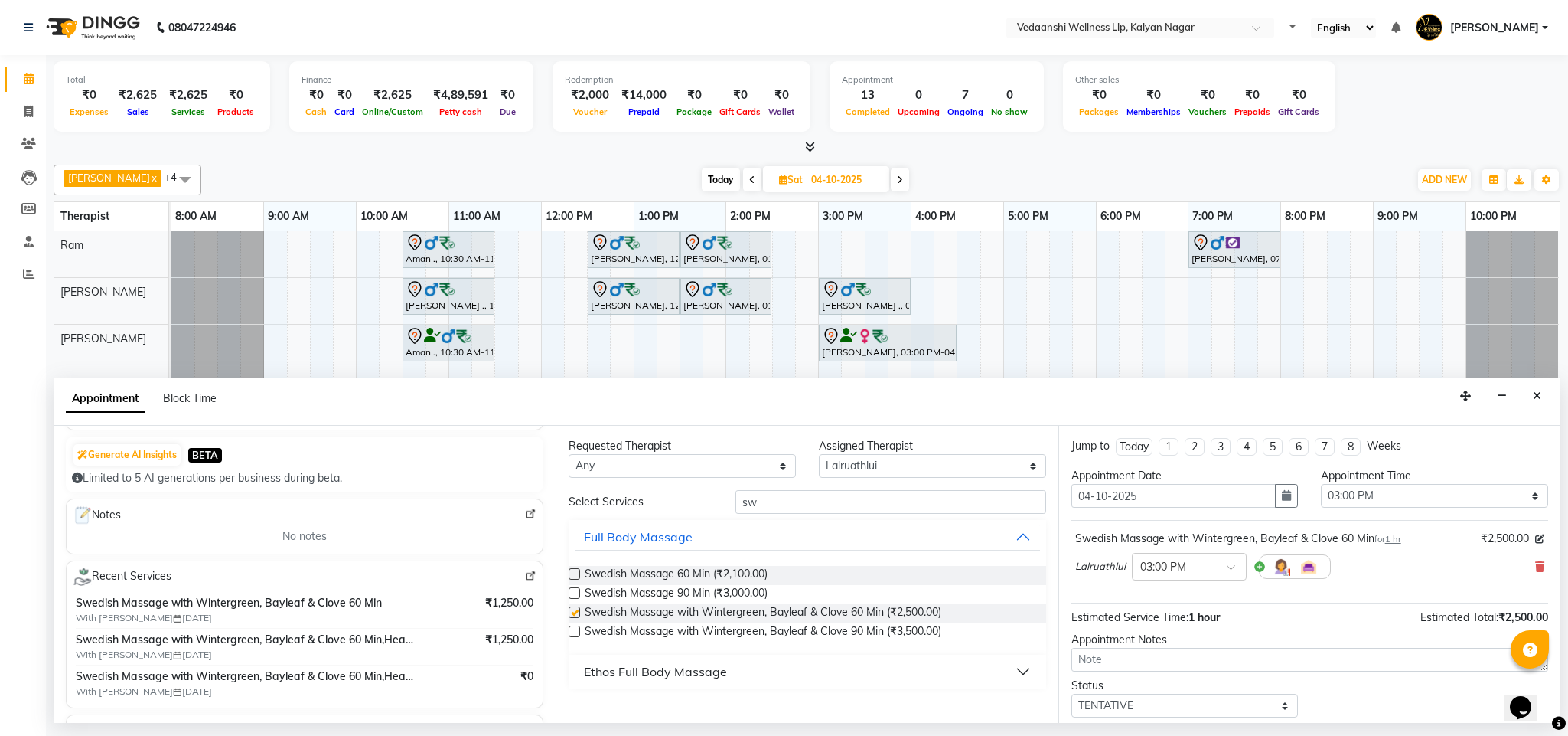
checkbox input "false"
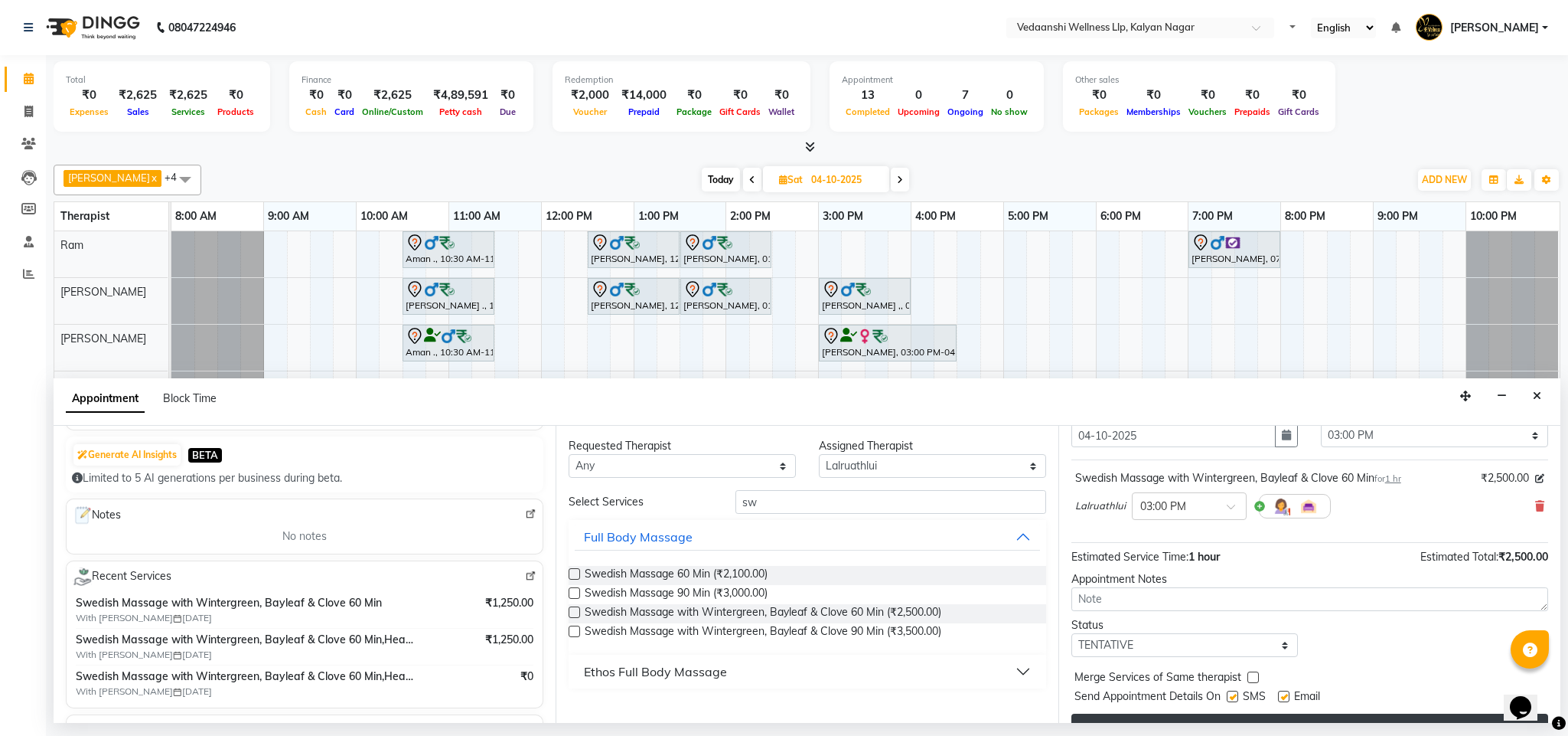
scroll to position [94, 0]
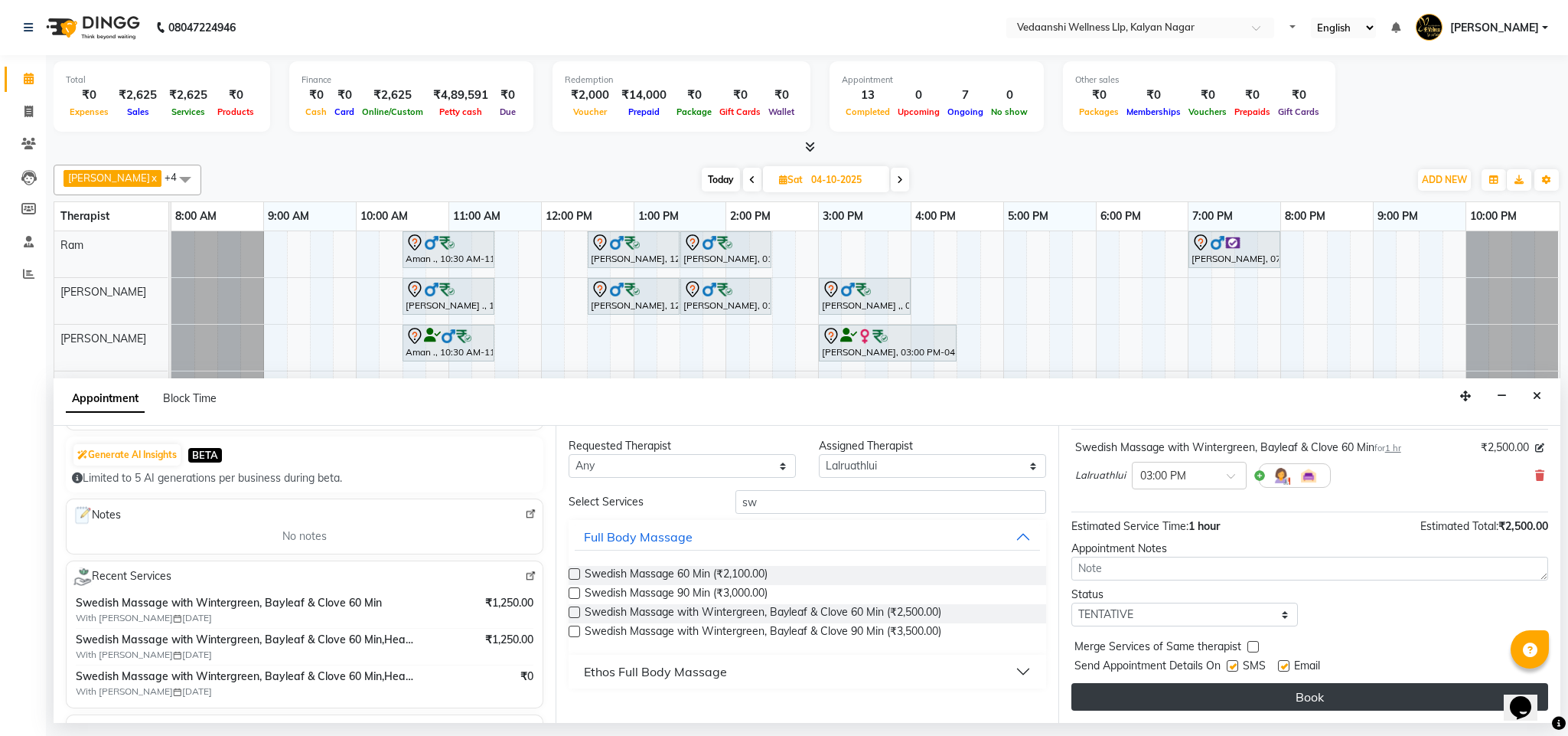
click at [1207, 703] on button "Book" at bounding box center [1309, 697] width 477 height 28
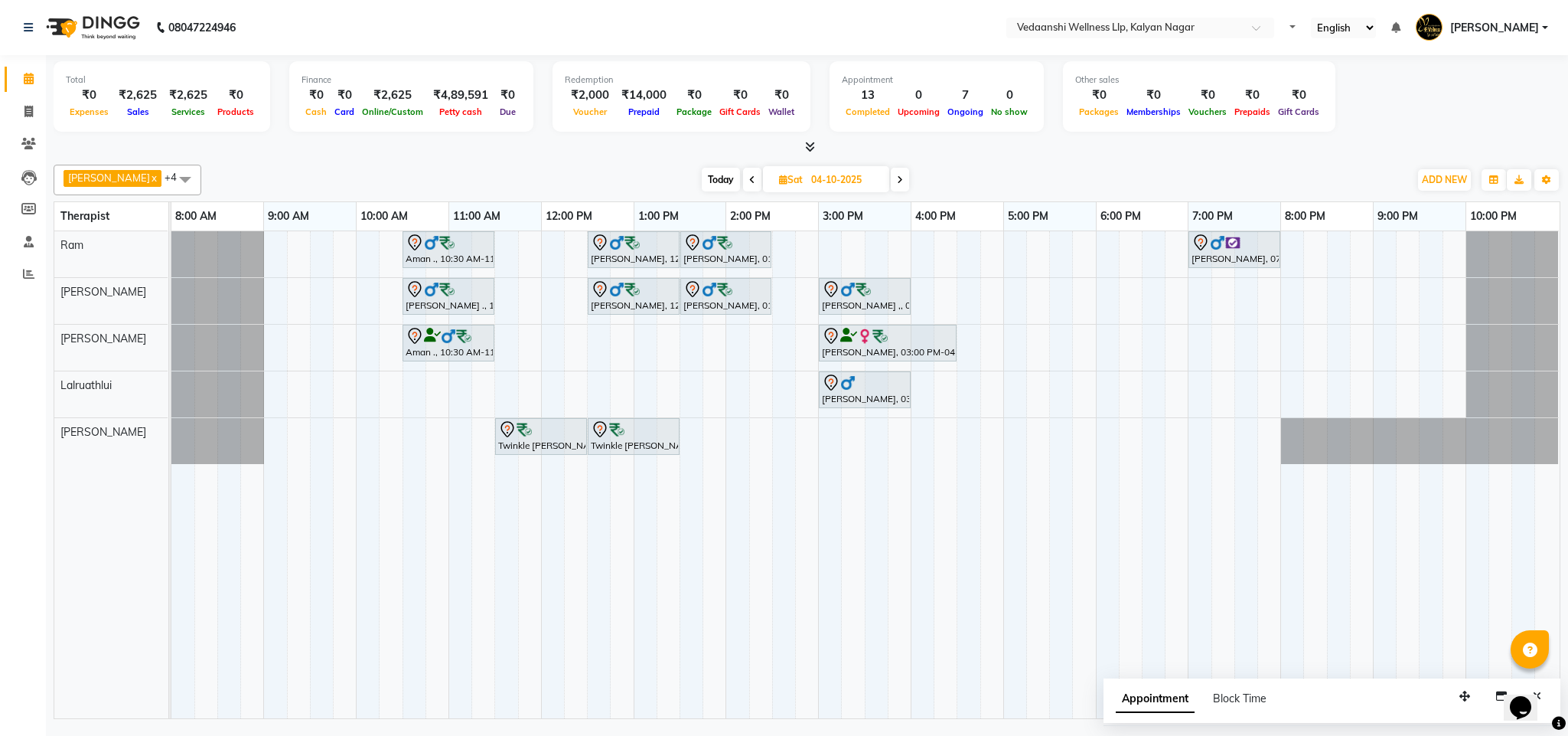
click at [544, 382] on div "Aman ., 10:30 AM-11:30 AM, Member Plan 60 [PERSON_NAME], 12:30 PM-01:30 PM, Swe…" at bounding box center [866, 474] width 1389 height 487
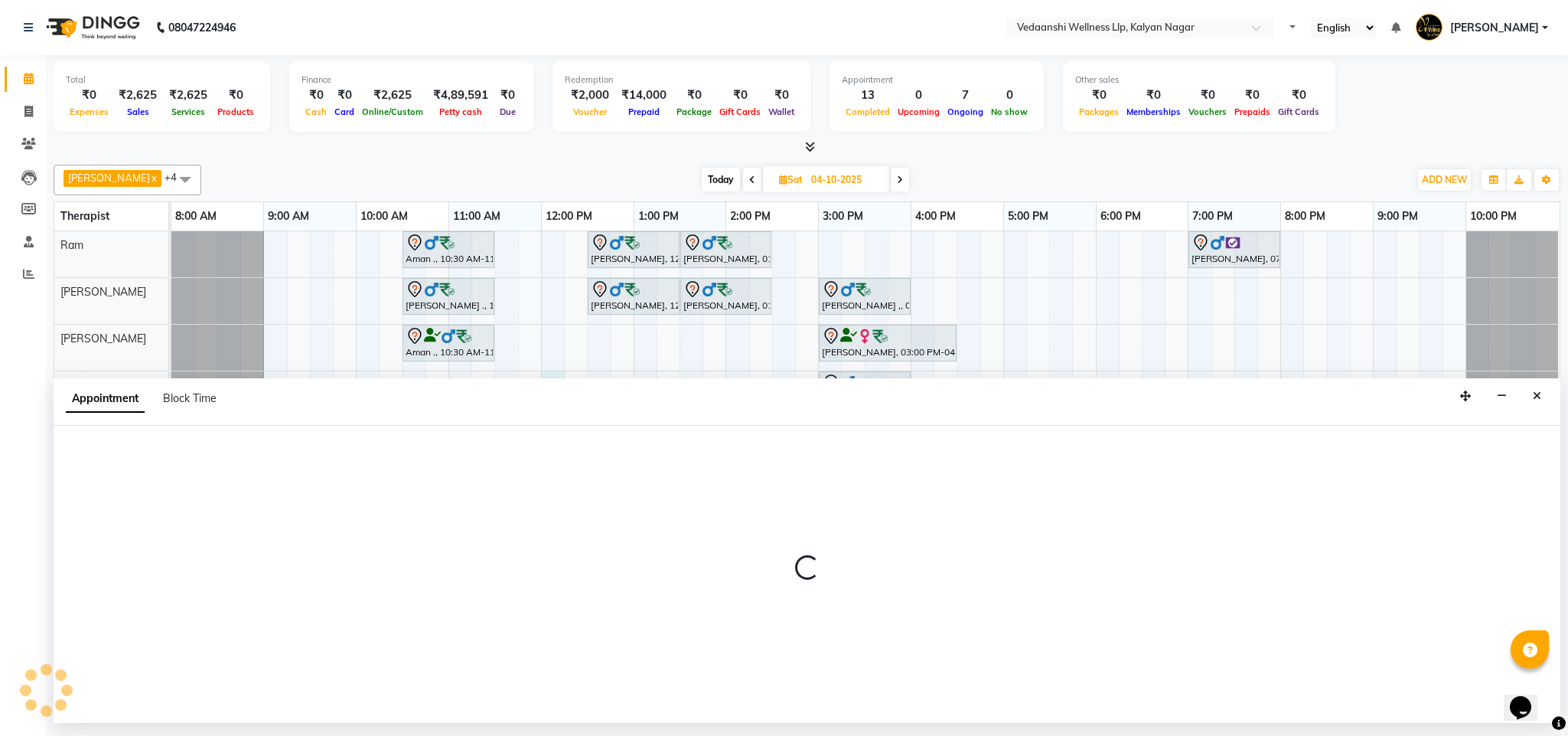
select select "67323"
select select "tentative"
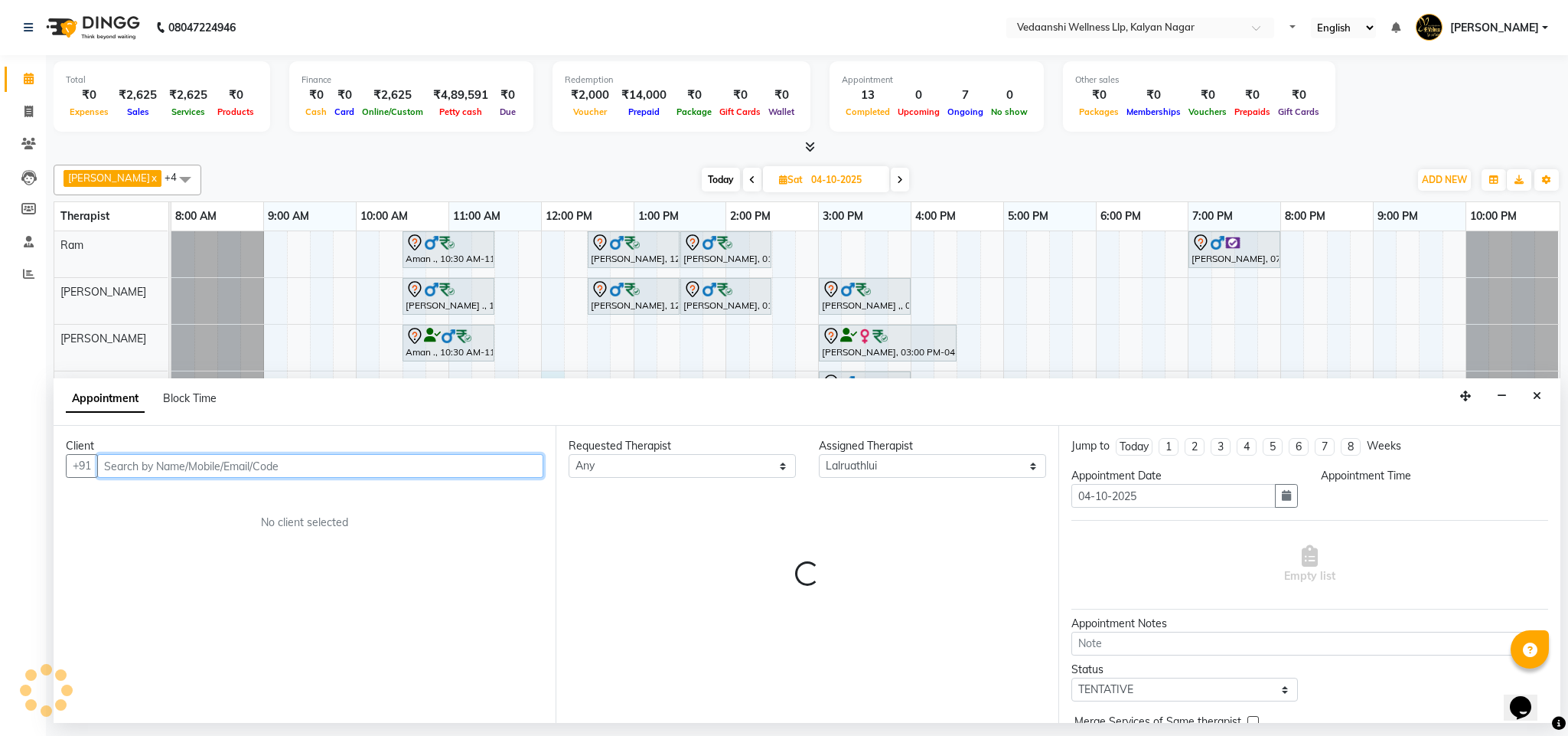
select select "720"
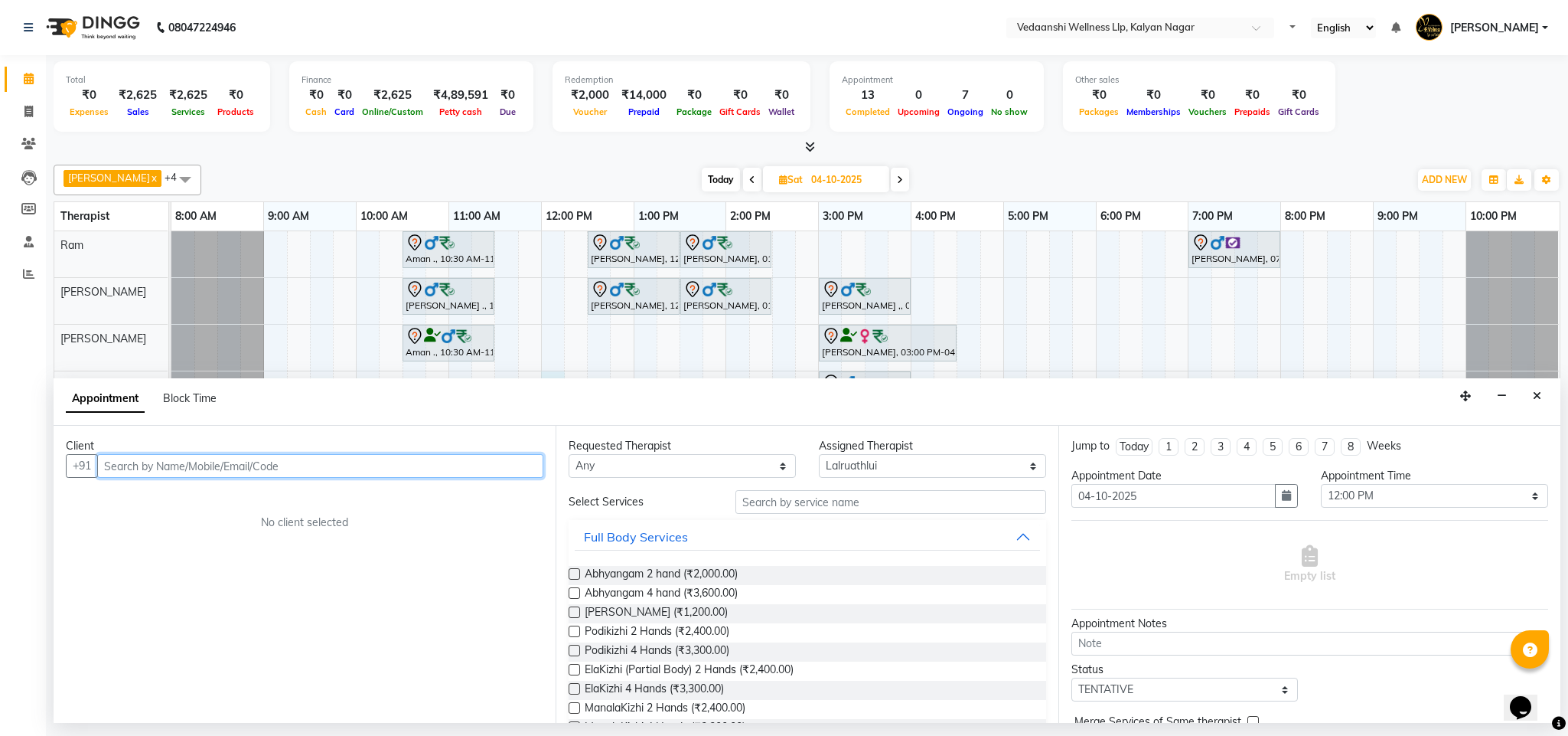
click at [295, 472] on input "text" at bounding box center [320, 465] width 446 height 24
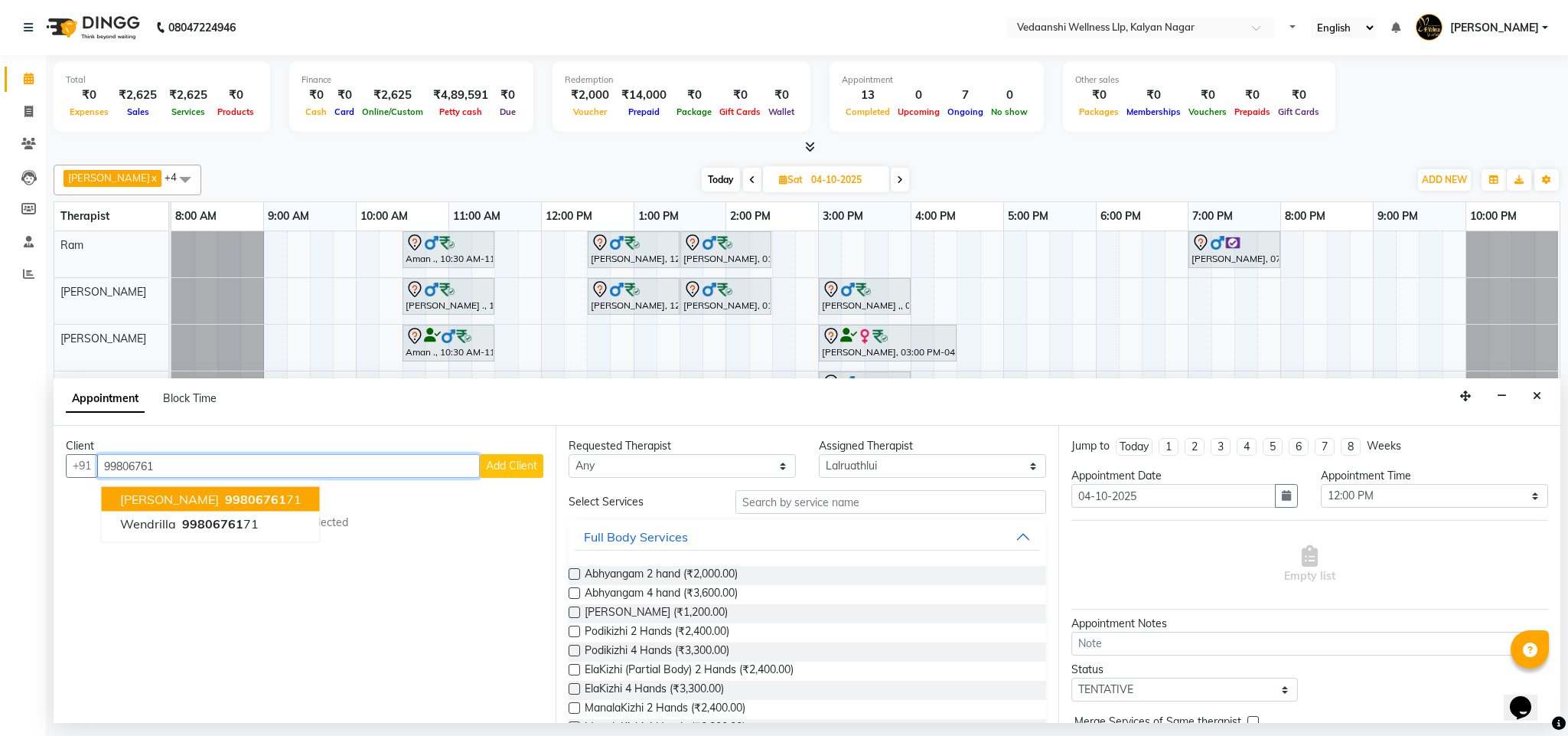
click at [246, 497] on span "99806761" at bounding box center [255, 499] width 61 height 15
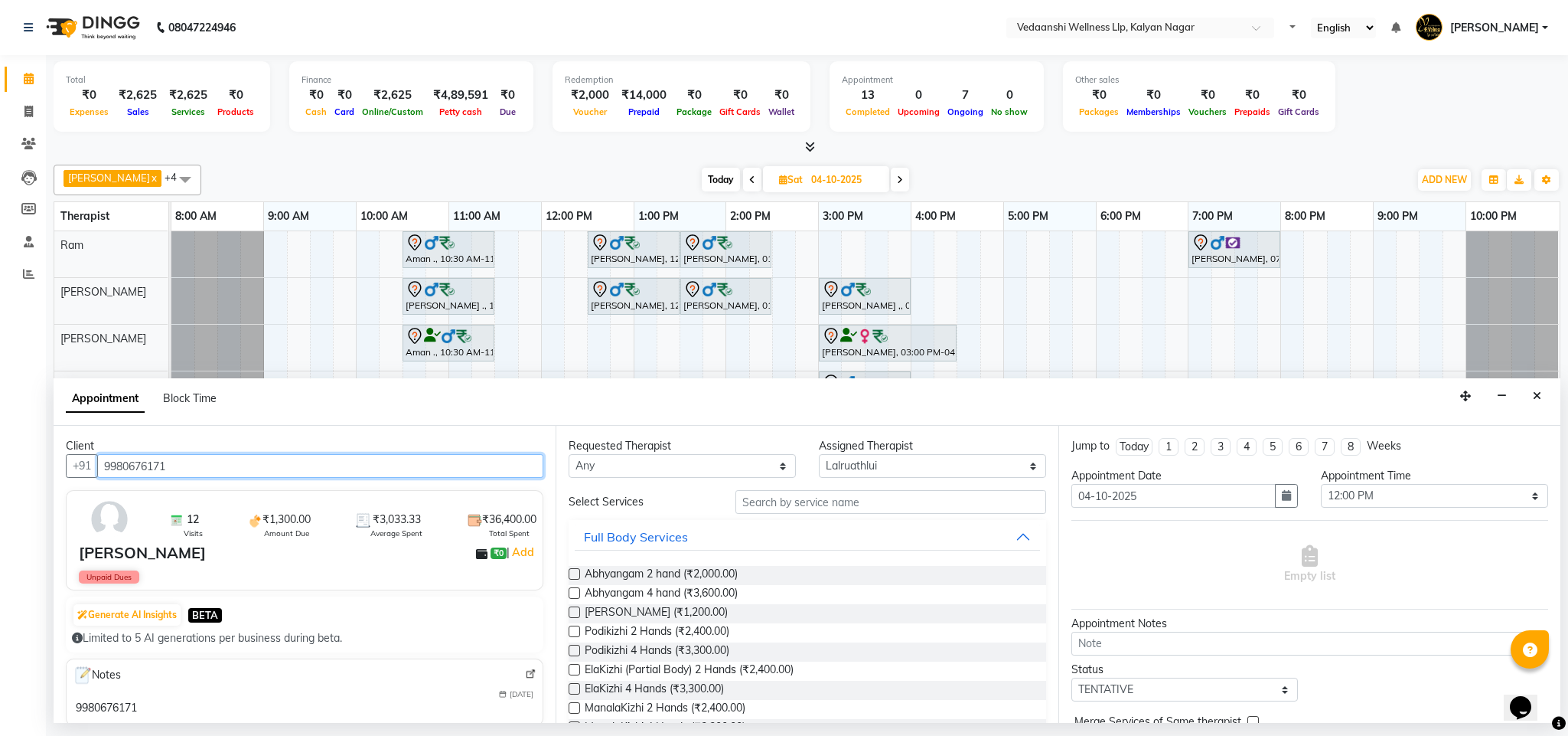
scroll to position [192, 0]
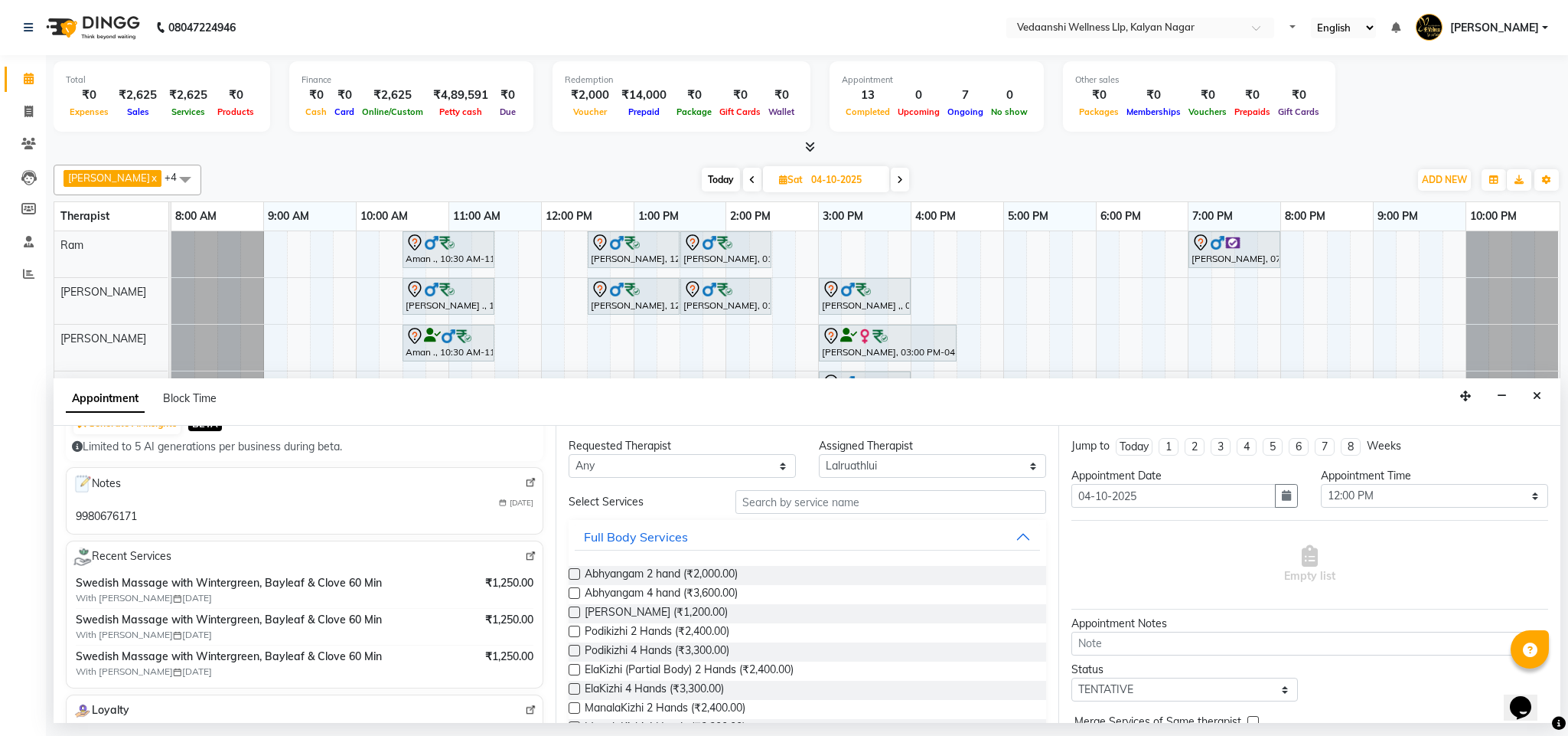
type input "9980676171"
click at [800, 499] on input "text" at bounding box center [891, 501] width 311 height 24
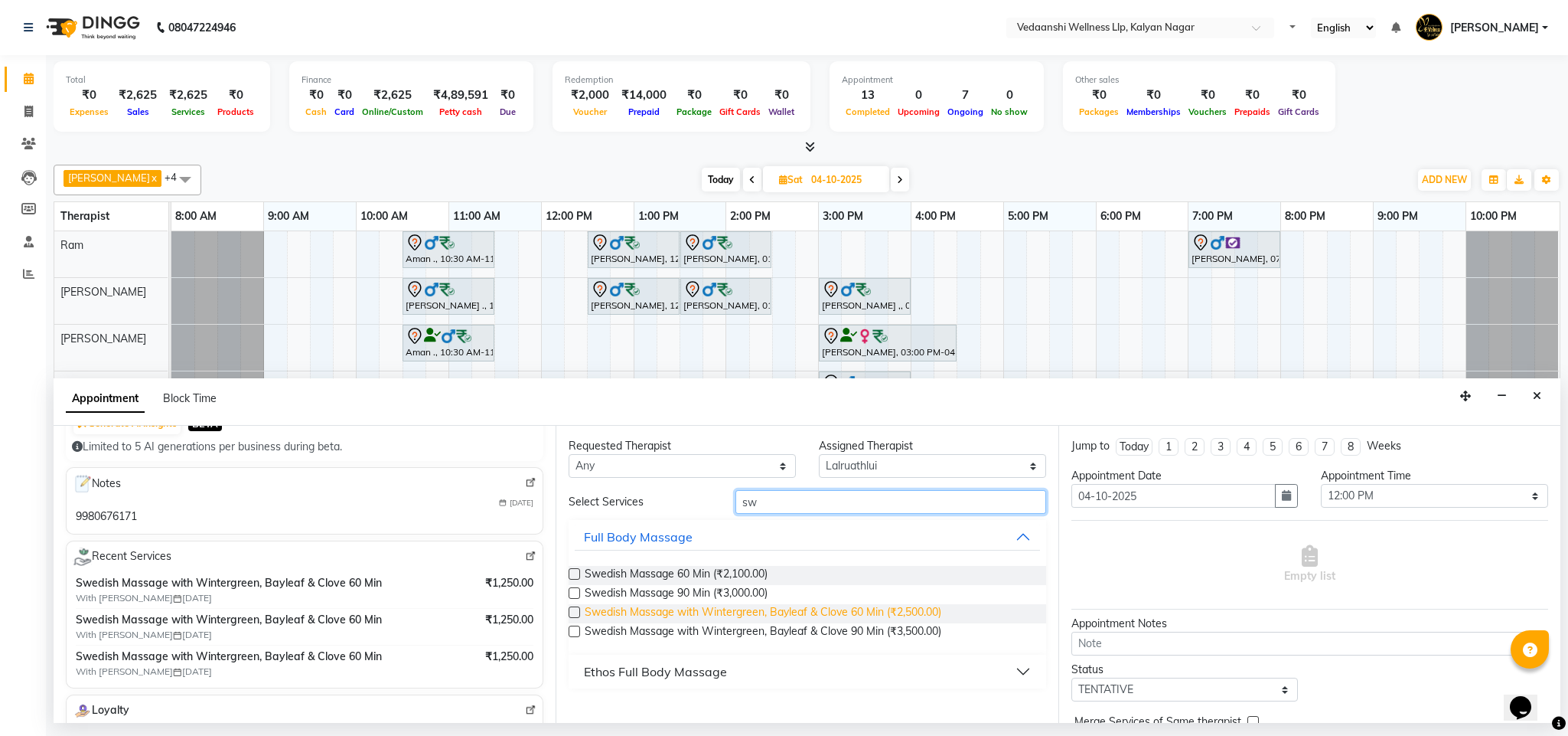
type input "sw"
click at [884, 622] on span "Swedish Massage with Wintergreen, Bayleaf & Clove 60 Min (₹2,500.00)" at bounding box center [762, 614] width 356 height 19
checkbox input "false"
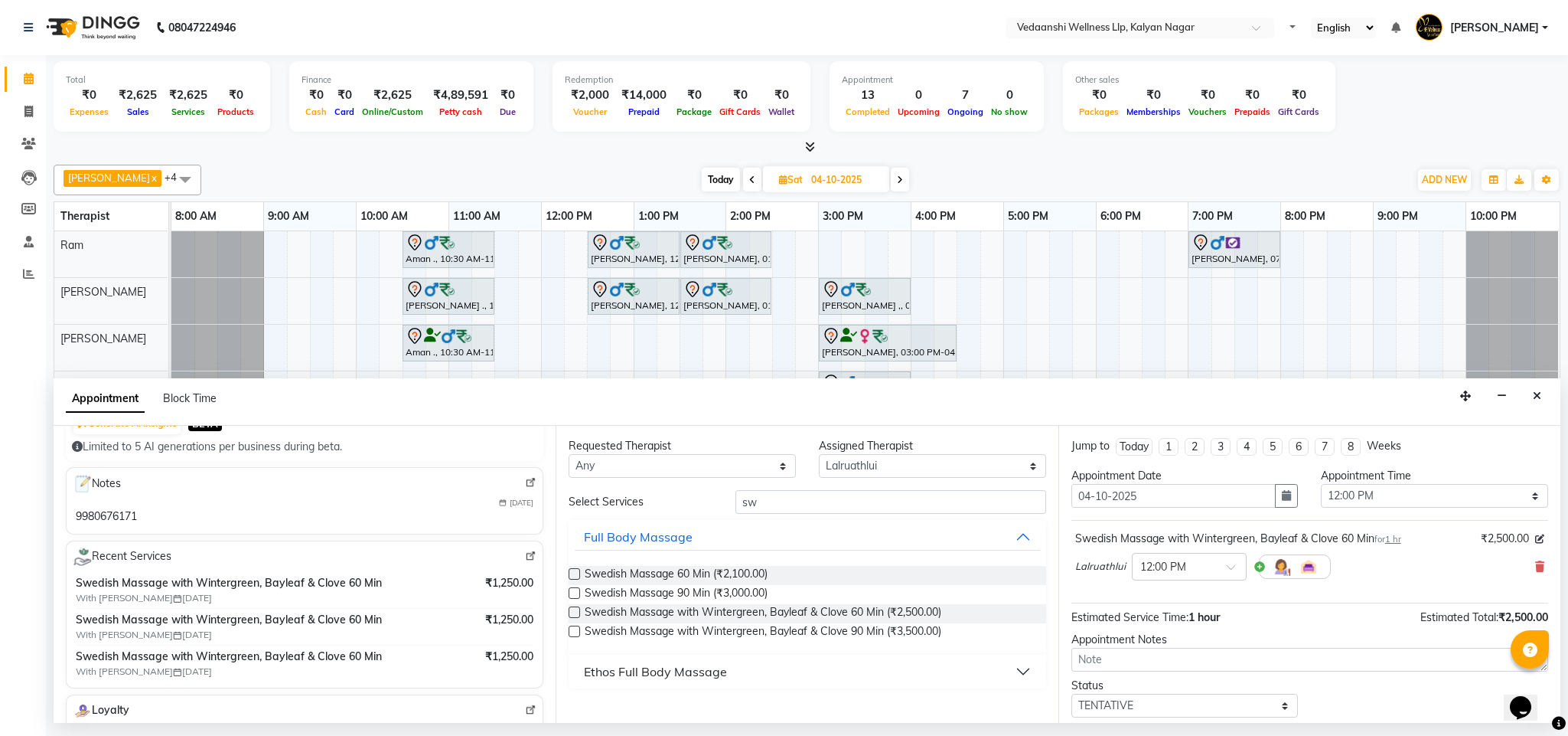
scroll to position [94, 0]
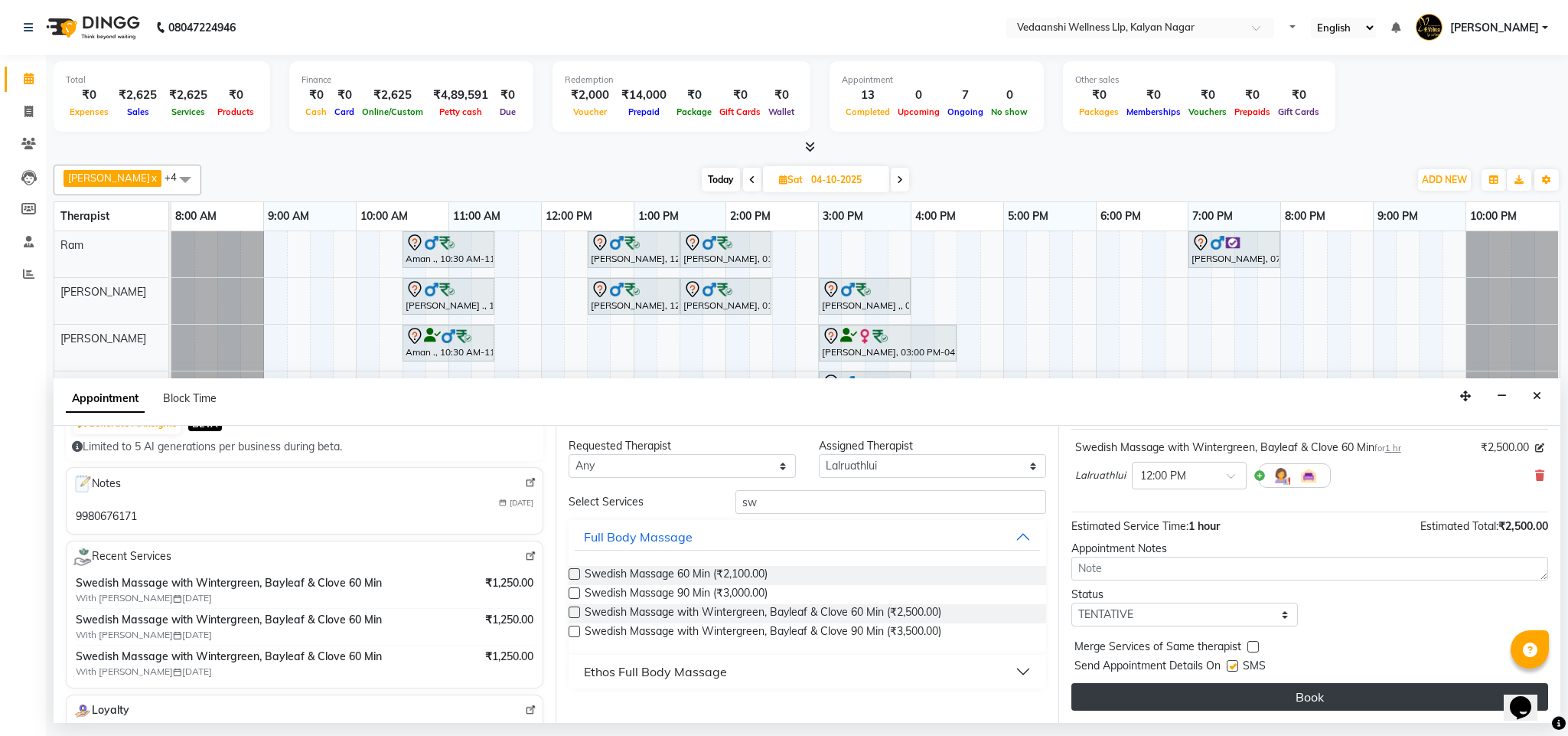
click at [1260, 696] on button "Book" at bounding box center [1309, 697] width 477 height 28
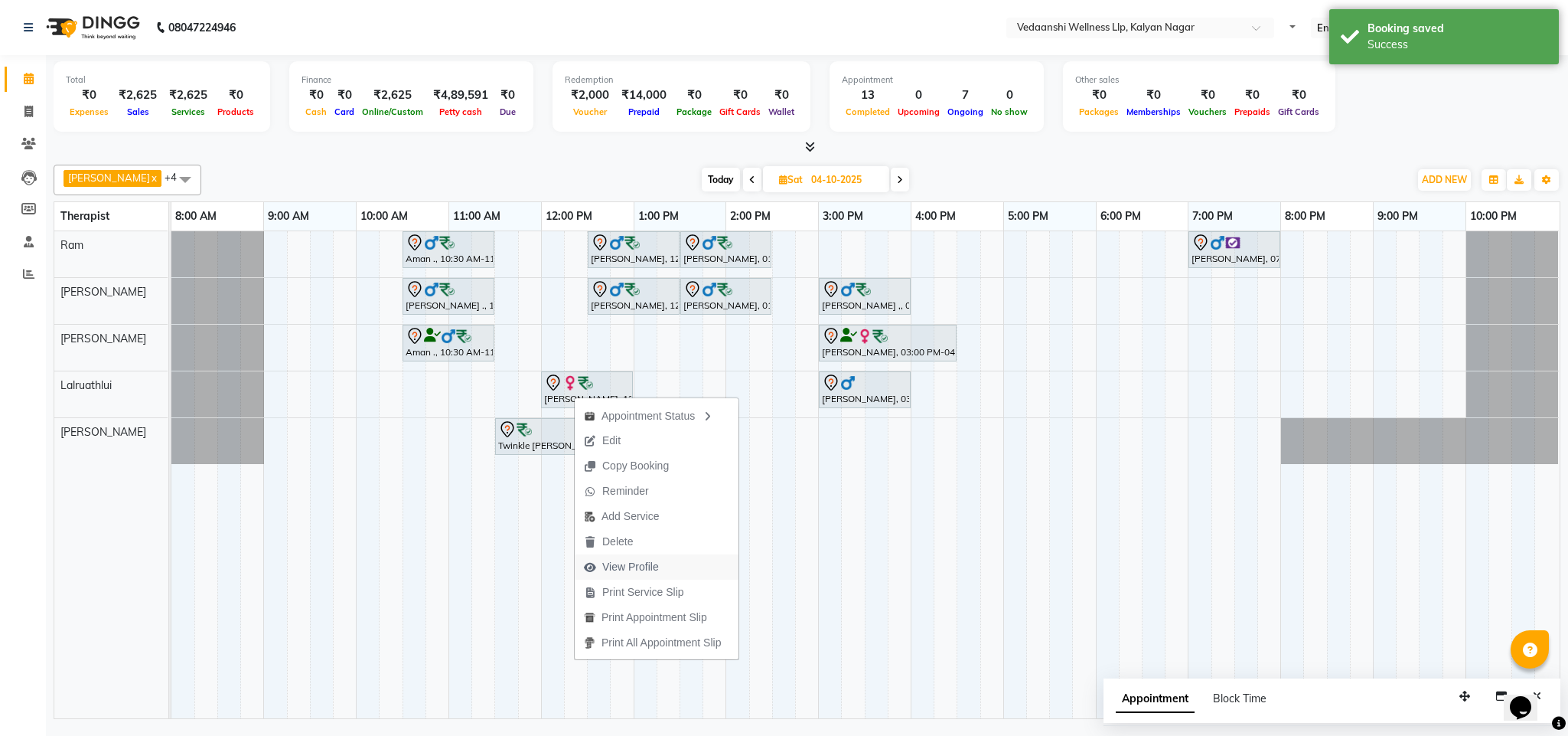
click at [633, 559] on span "View Profile" at bounding box center [631, 567] width 57 height 16
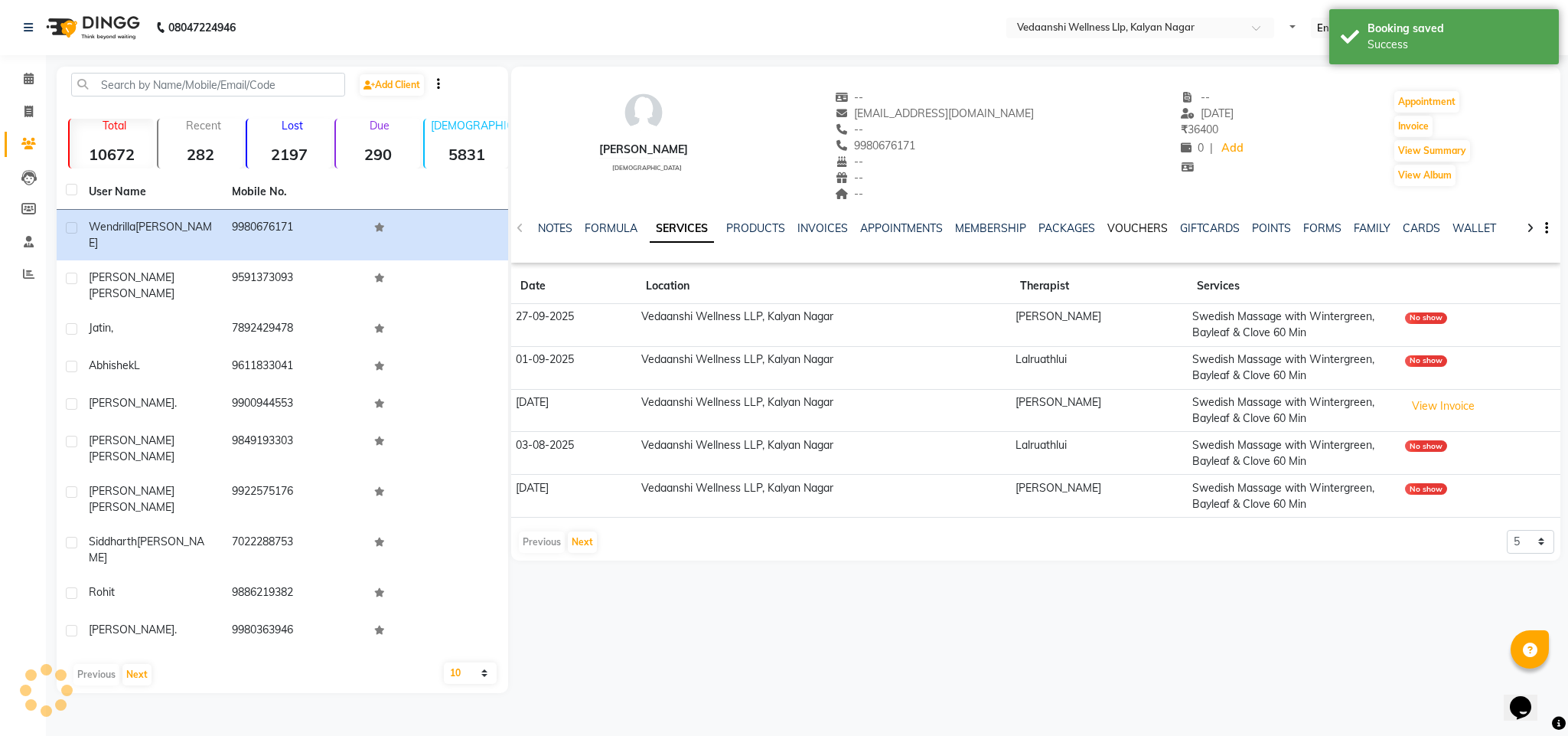
click at [1111, 233] on link "VOUCHERS" at bounding box center [1138, 227] width 60 height 14
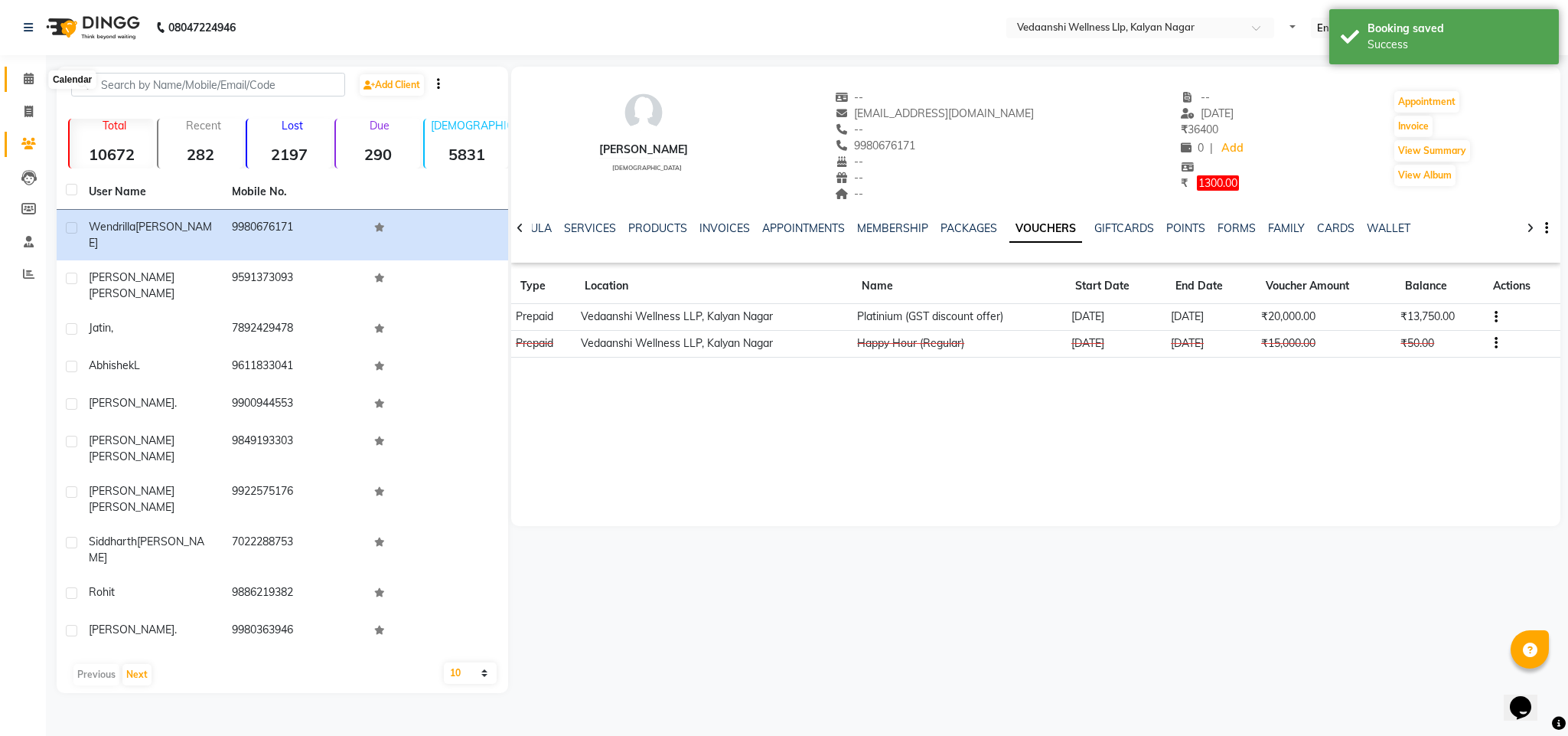
click at [24, 78] on icon at bounding box center [28, 79] width 10 height 11
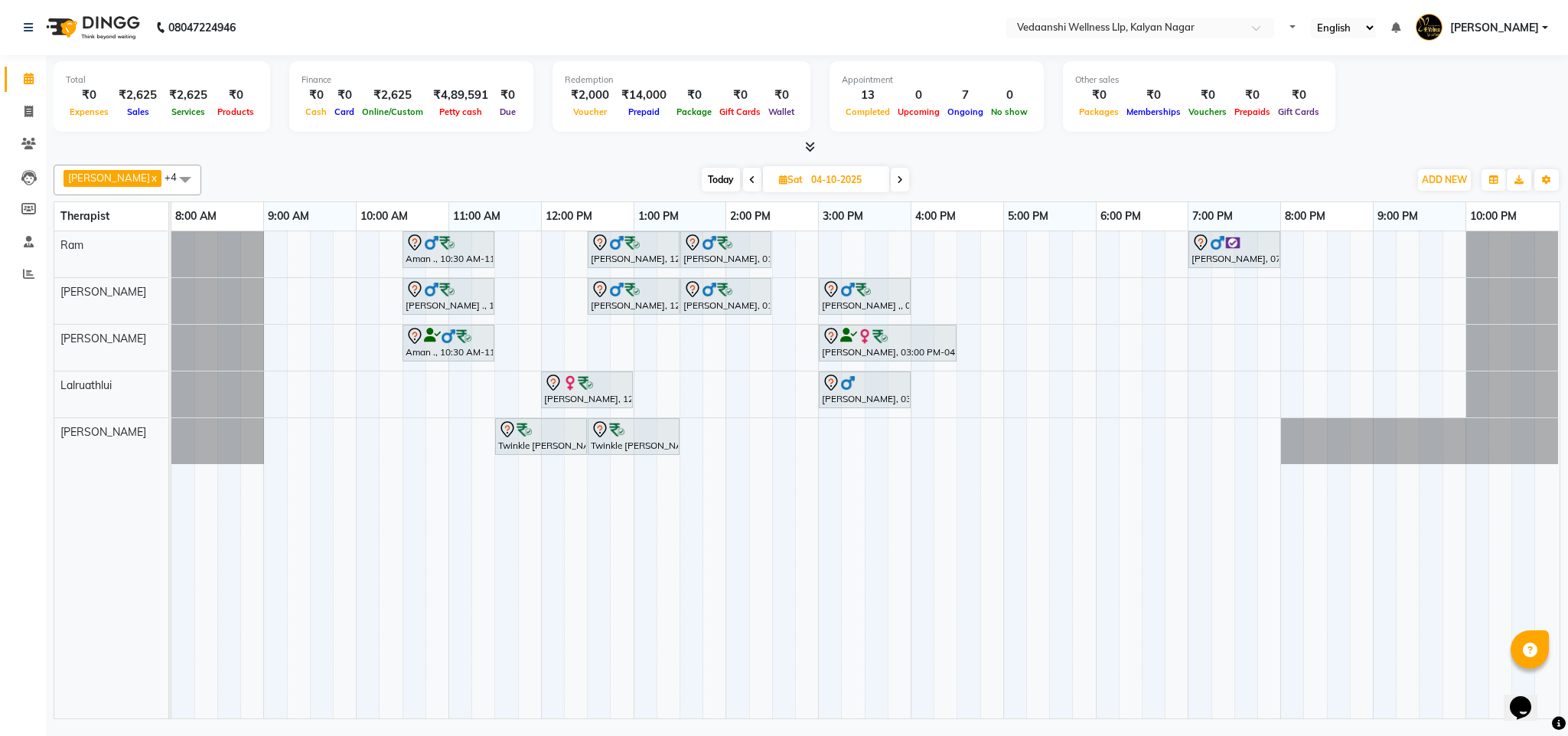
click at [706, 182] on span "Today" at bounding box center [720, 179] width 38 height 24
type input "03-10-2025"
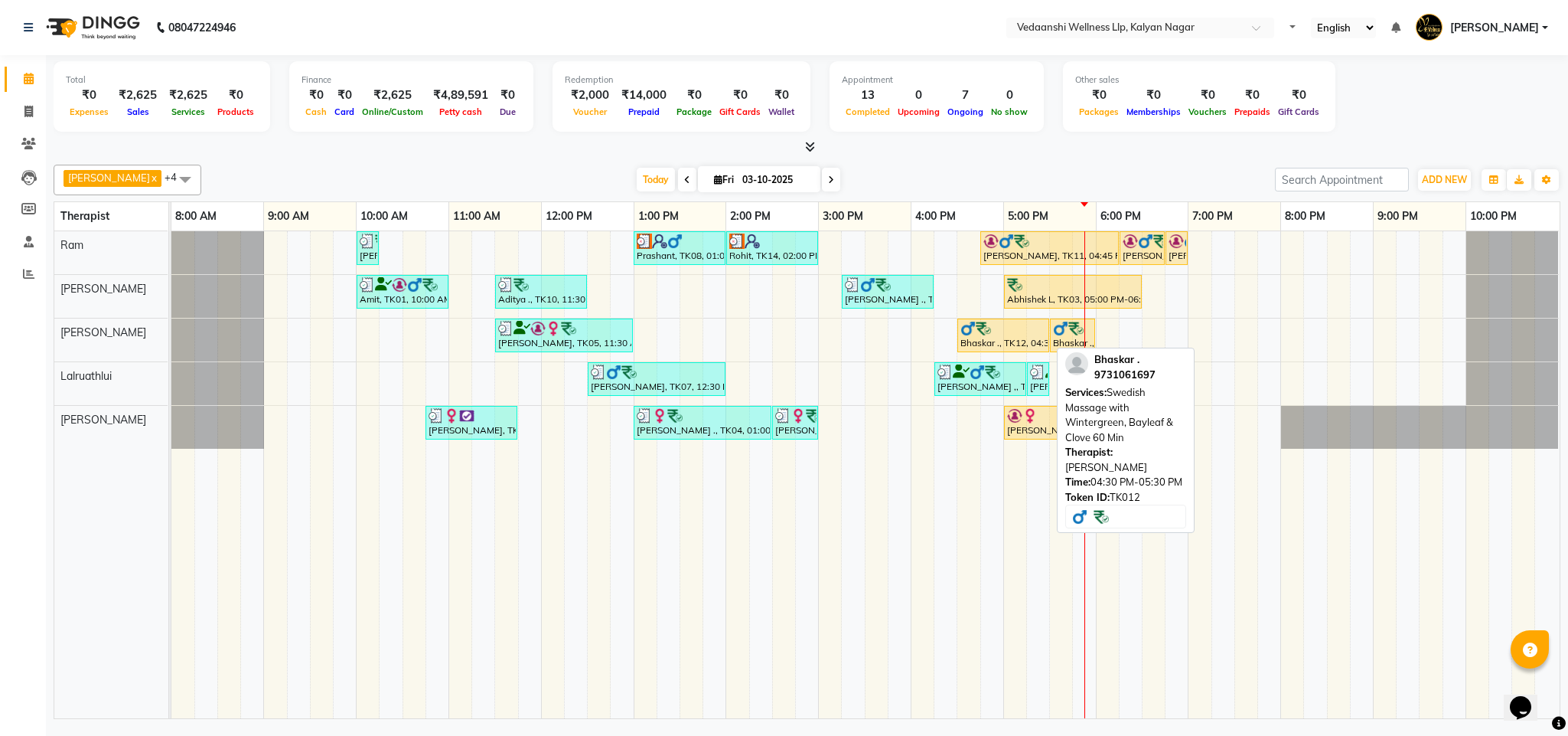
click at [1009, 331] on div at bounding box center [1004, 328] width 86 height 15
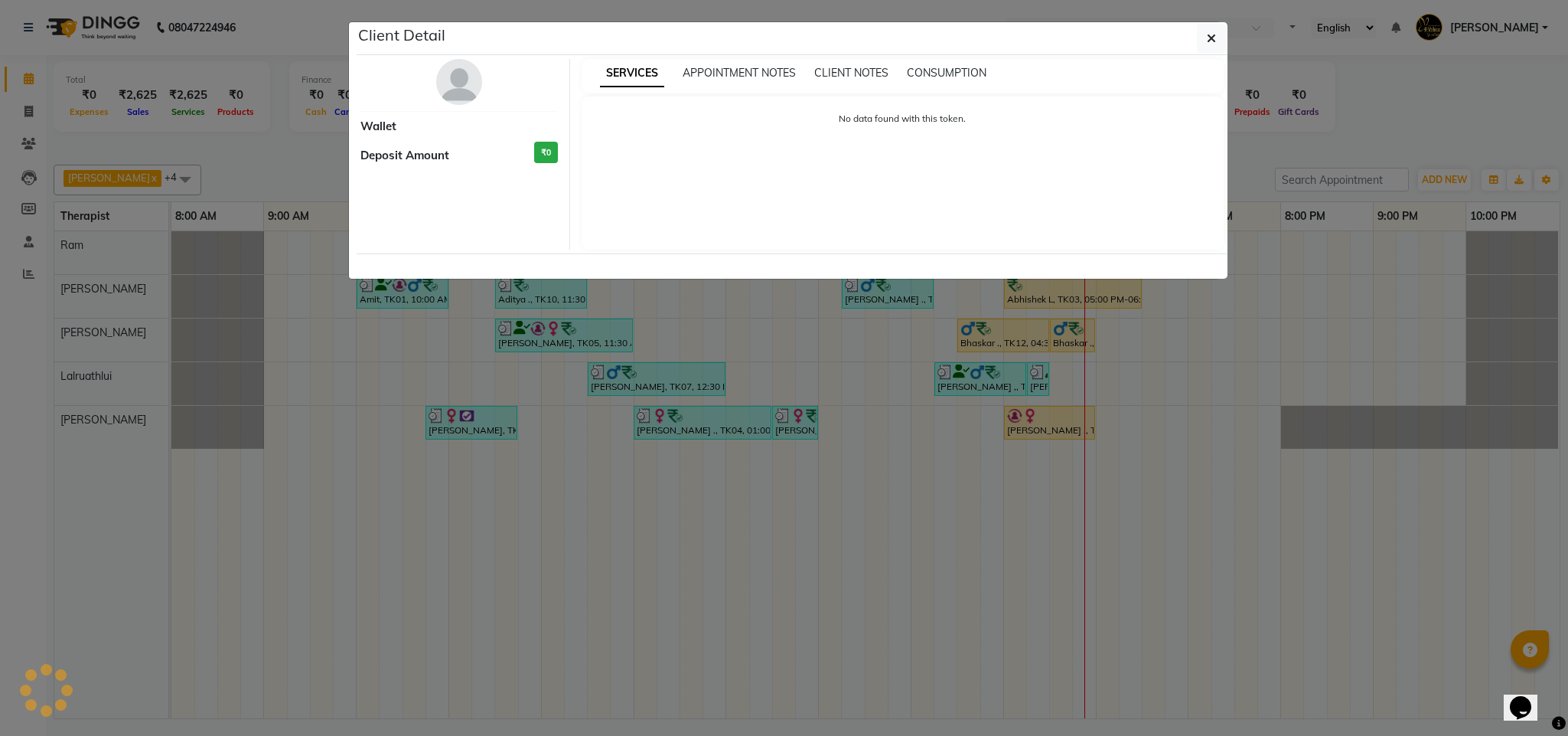
select select "1"
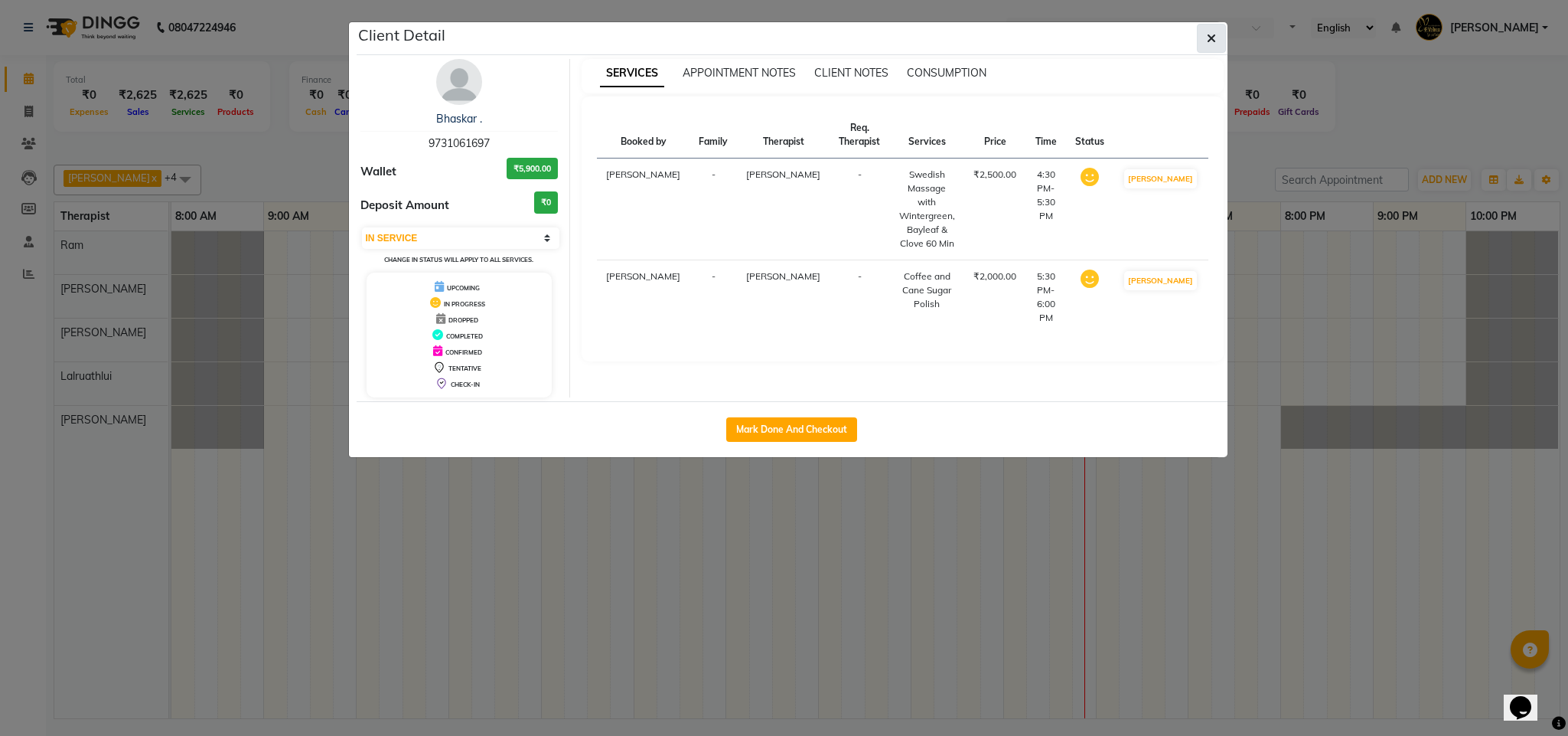
click at [1213, 39] on icon "button" at bounding box center [1211, 38] width 9 height 12
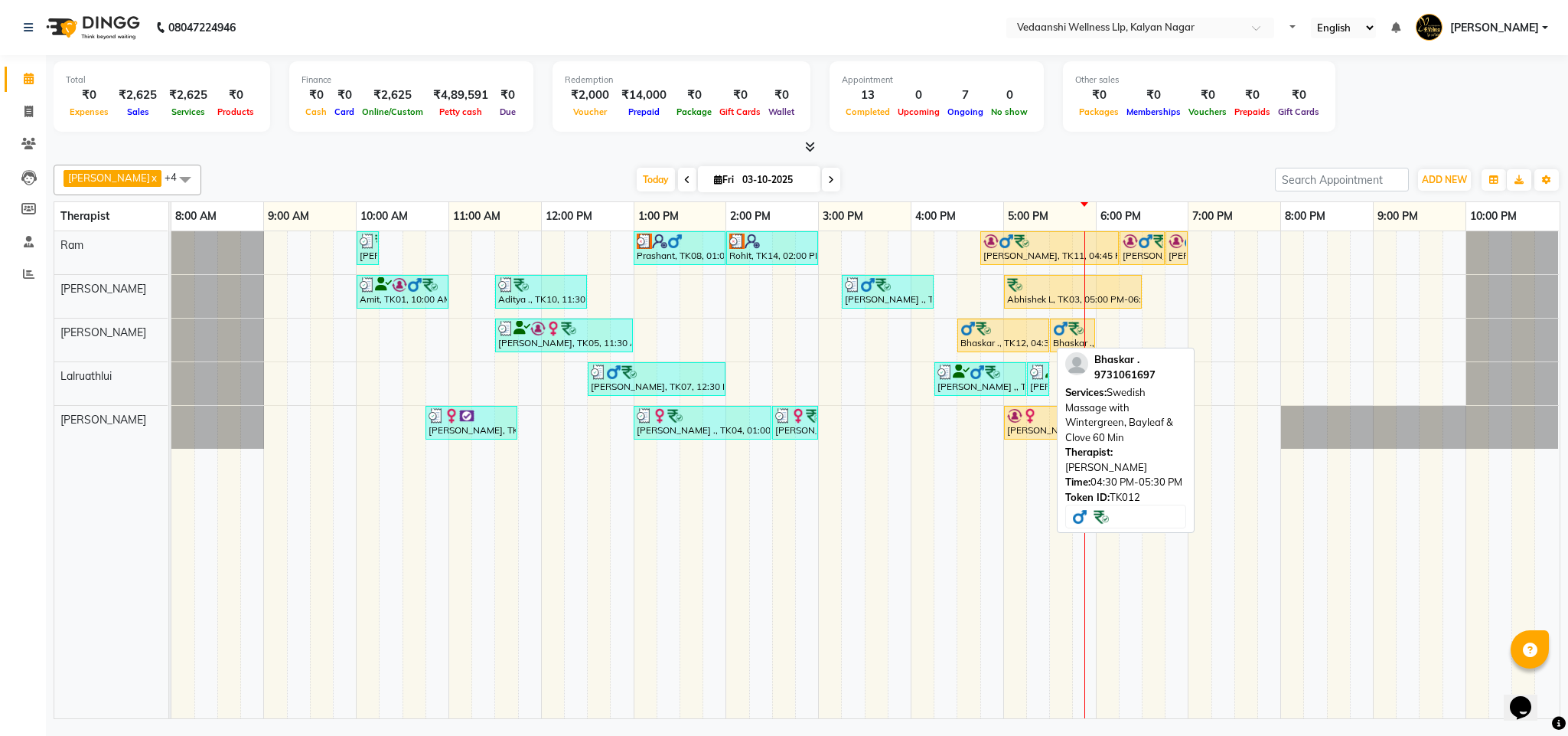
click at [988, 328] on img at bounding box center [983, 328] width 15 height 15
select select "1"
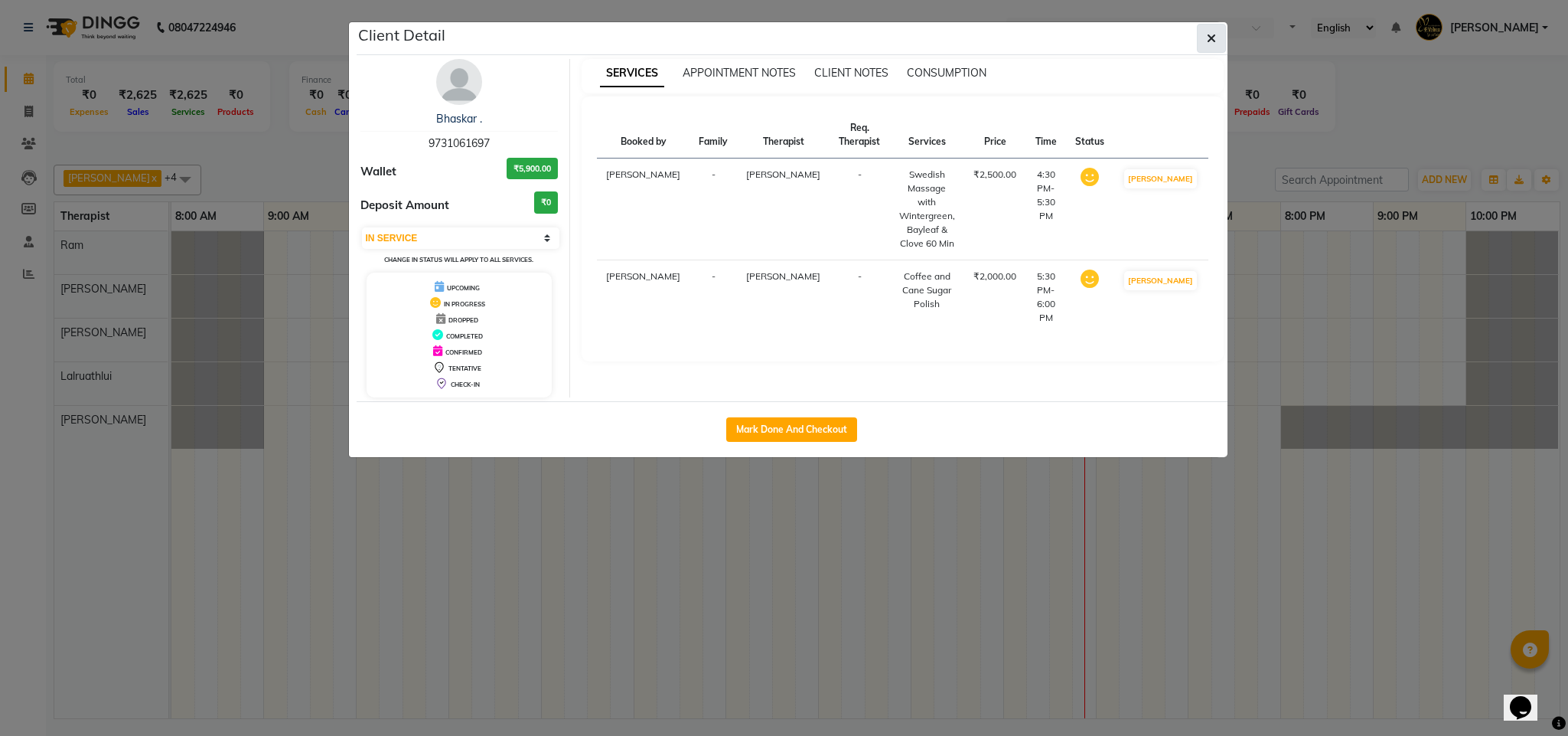
click at [1216, 37] on button "button" at bounding box center [1212, 38] width 29 height 29
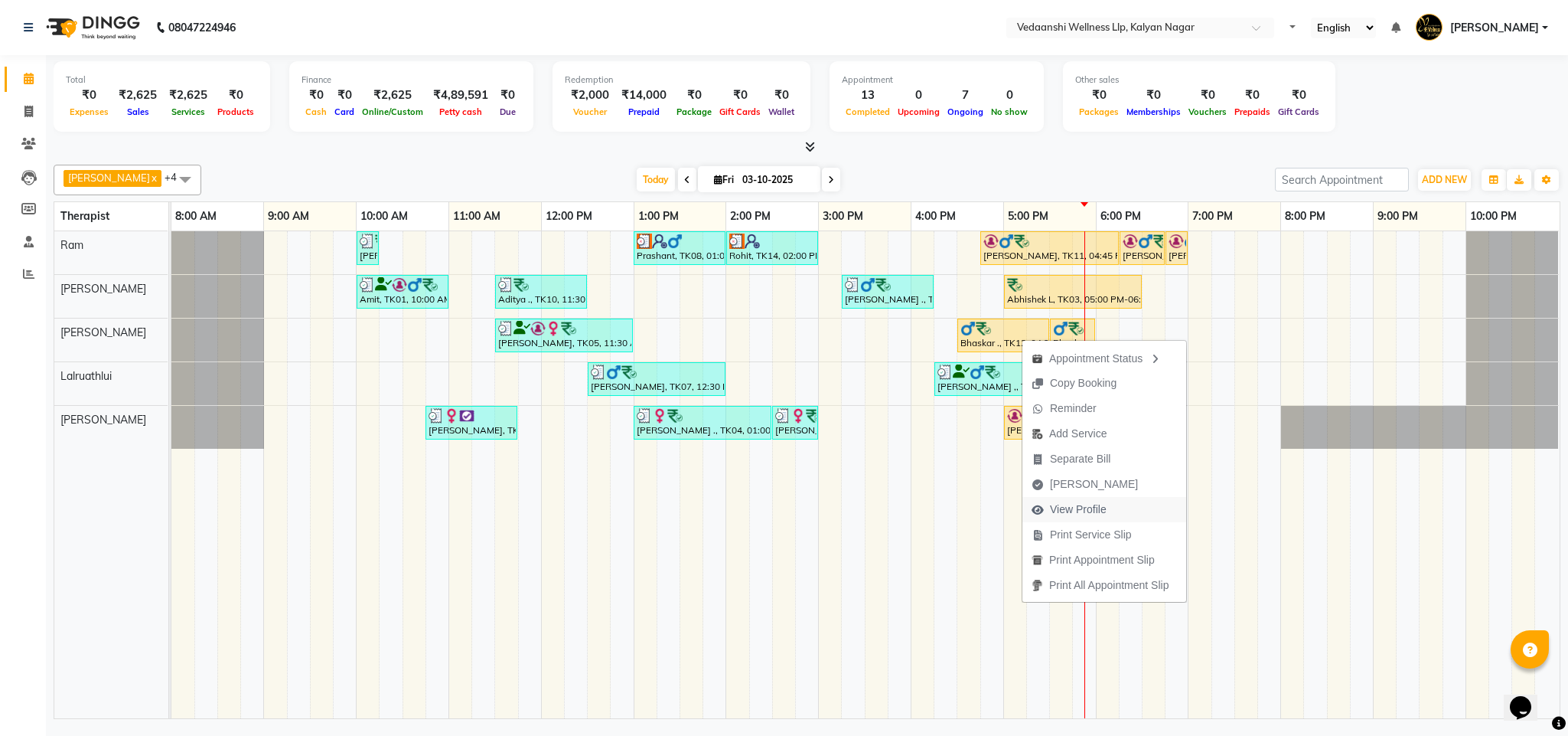
click at [1089, 505] on span "View Profile" at bounding box center [1078, 509] width 57 height 16
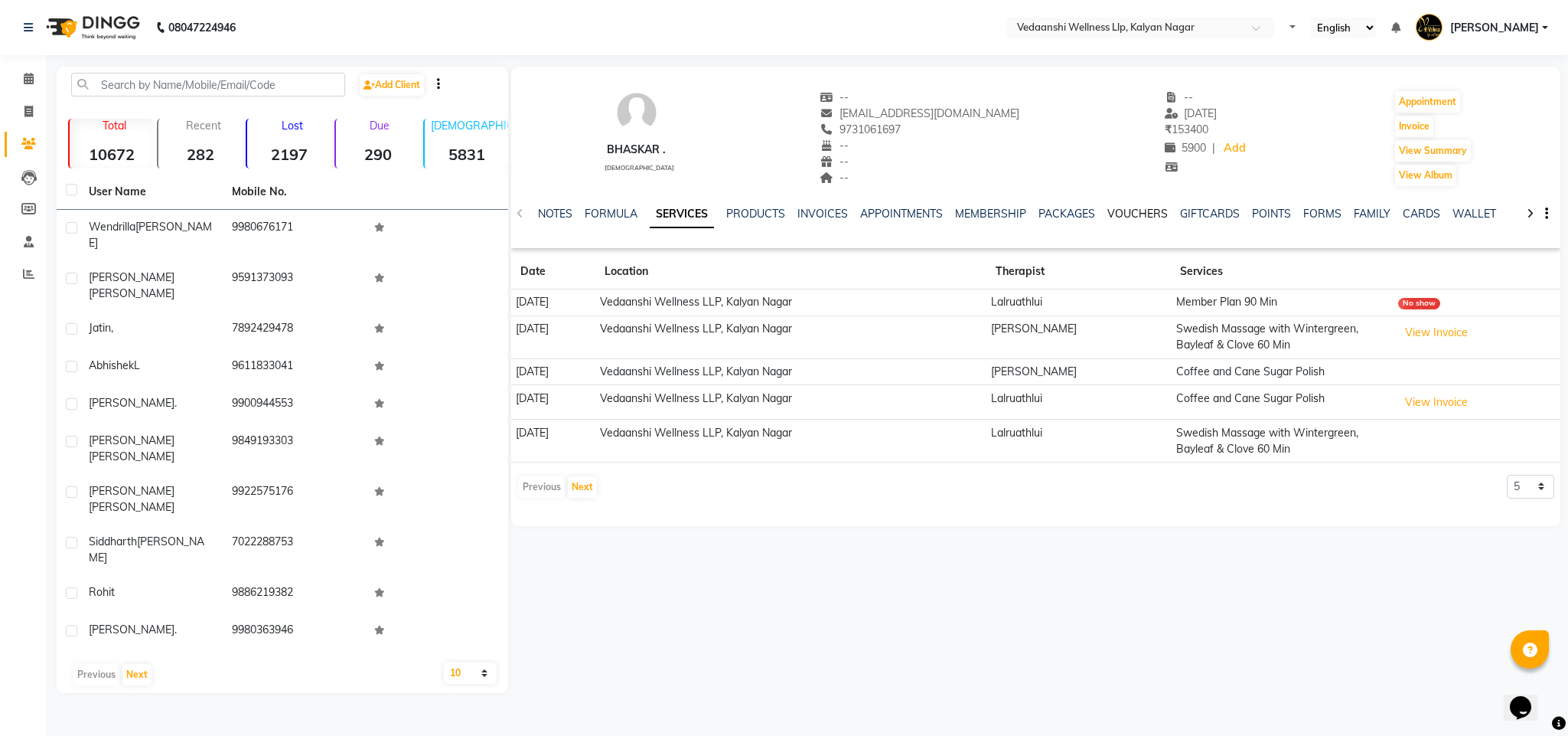
click at [1109, 214] on link "VOUCHERS" at bounding box center [1138, 213] width 60 height 14
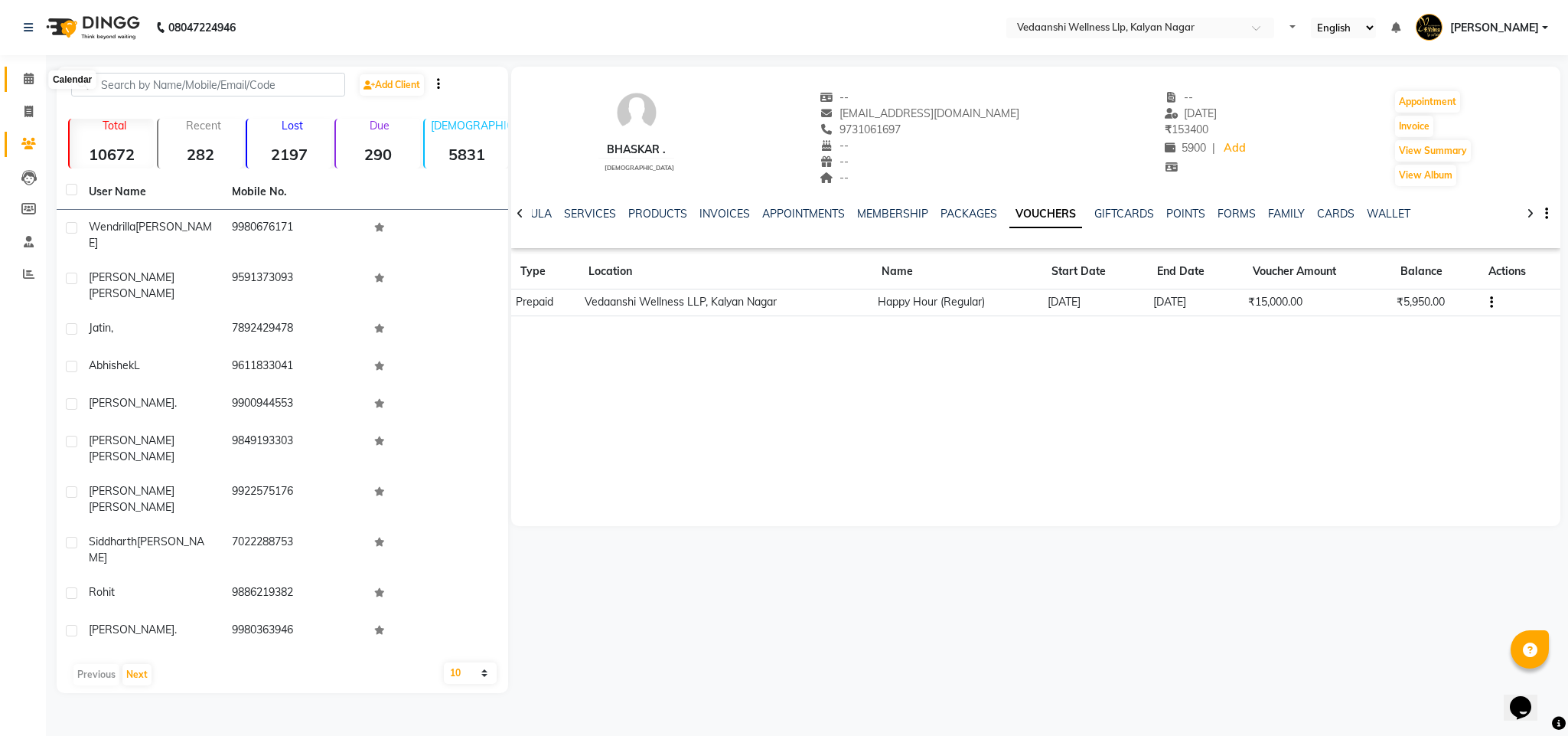
click at [28, 80] on icon at bounding box center [28, 79] width 10 height 11
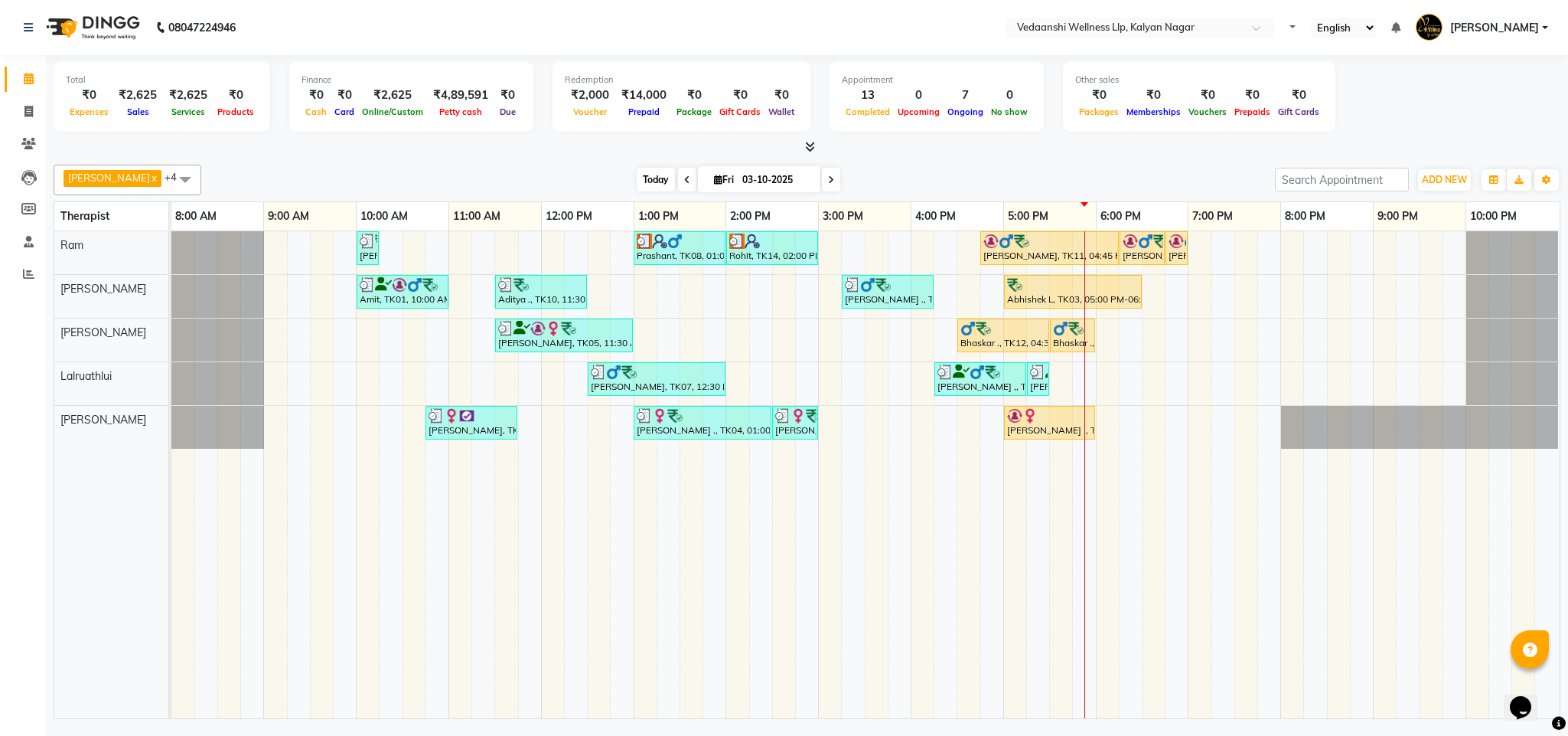
click at [641, 180] on span "Today" at bounding box center [655, 179] width 38 height 24
click at [637, 181] on span "Today" at bounding box center [655, 179] width 38 height 24
click at [872, 175] on div "[DATE] [DATE]" at bounding box center [737, 180] width 1058 height 23
click at [637, 186] on span "Today" at bounding box center [655, 179] width 38 height 24
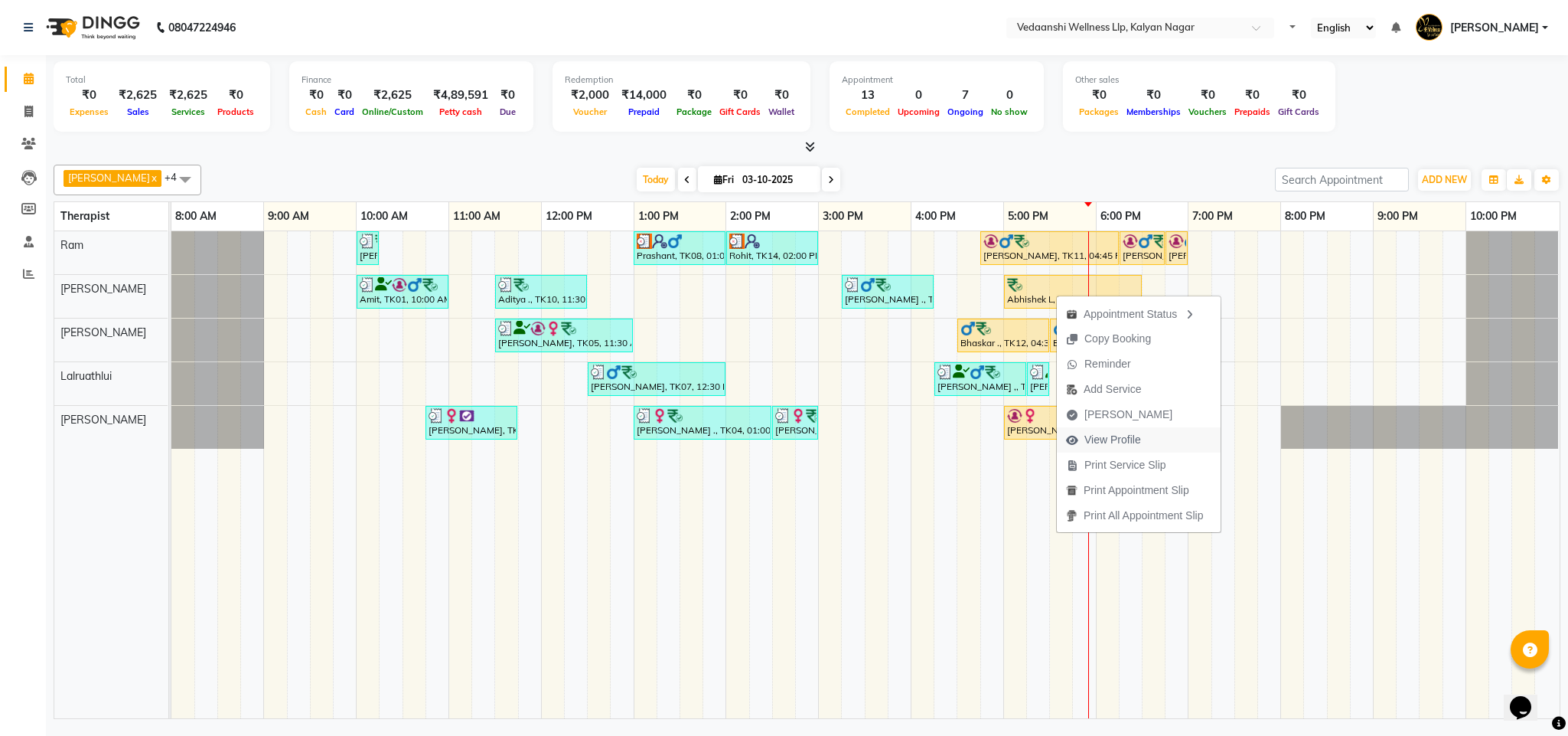
click at [1130, 444] on span "View Profile" at bounding box center [1112, 440] width 57 height 16
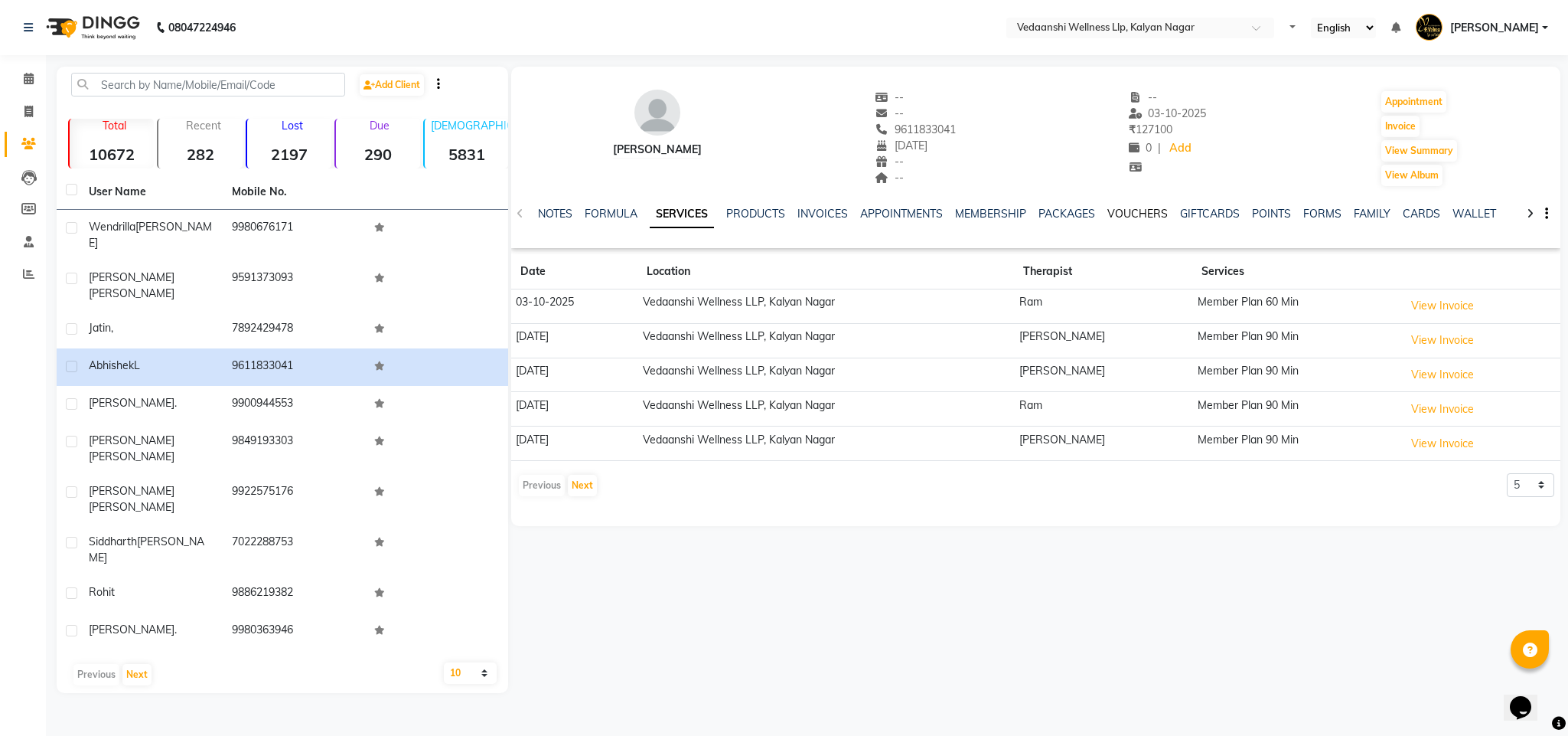
click at [1143, 210] on link "VOUCHERS" at bounding box center [1138, 213] width 60 height 14
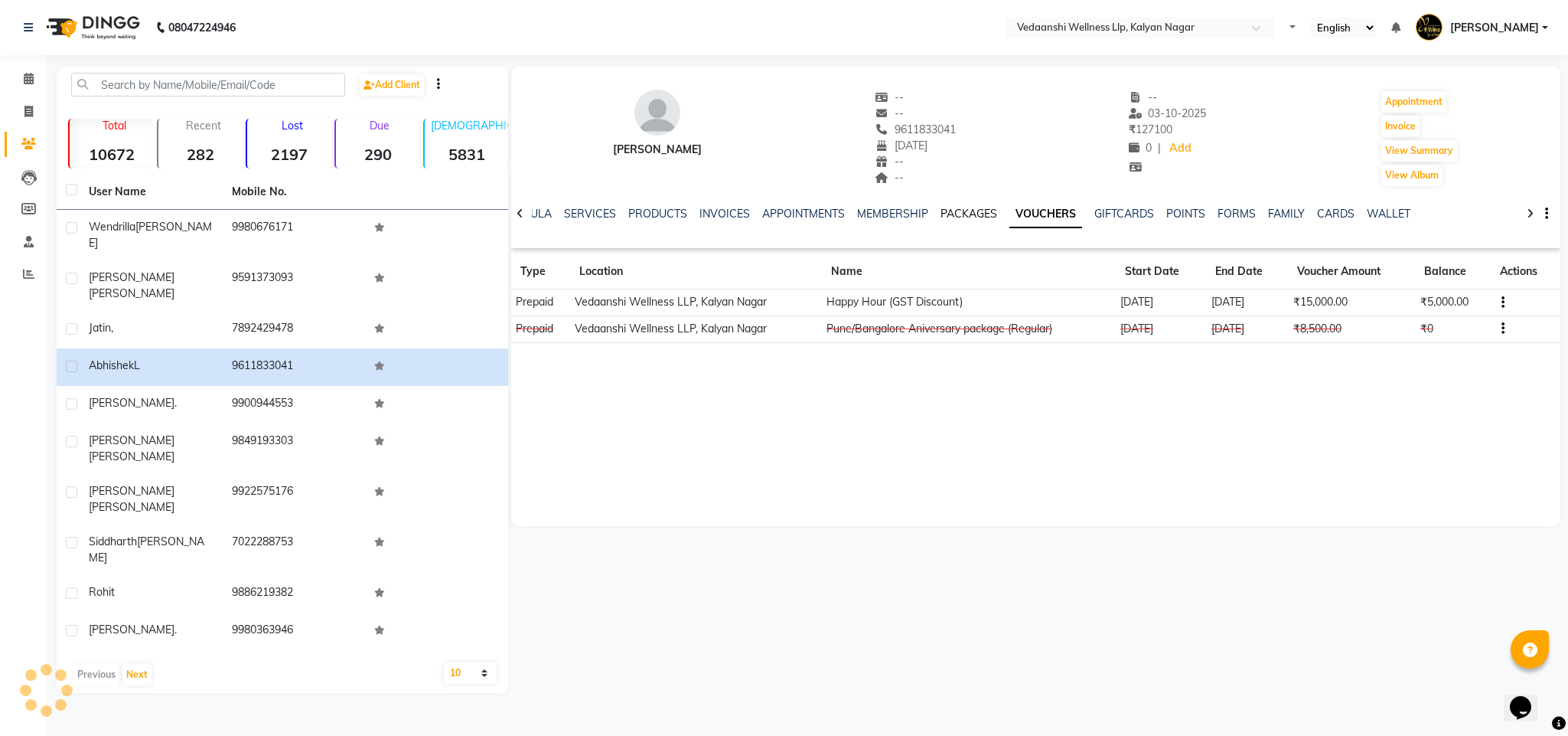
click at [940, 209] on link "PACKAGES" at bounding box center [969, 213] width 57 height 14
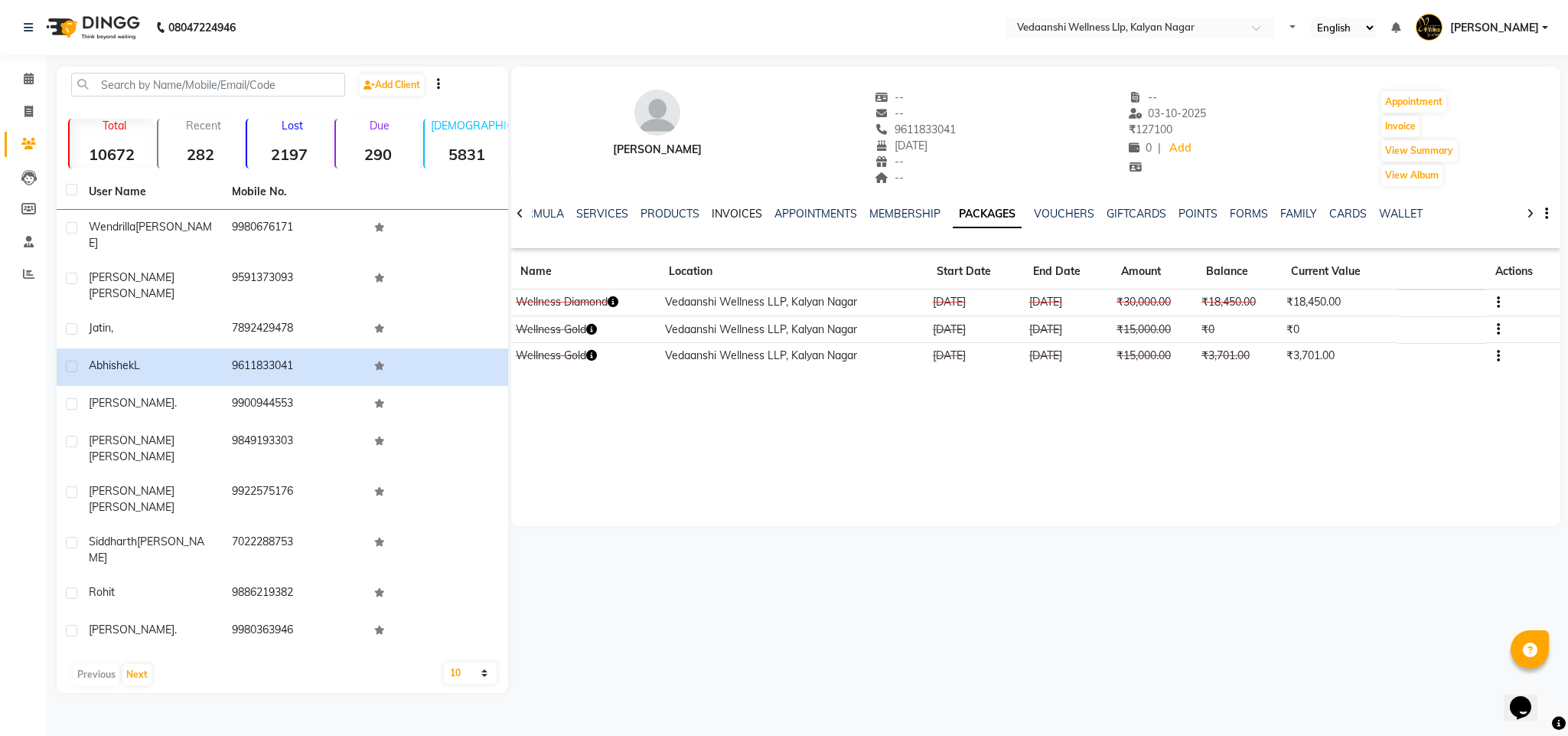
click at [728, 216] on link "INVOICES" at bounding box center [736, 213] width 50 height 14
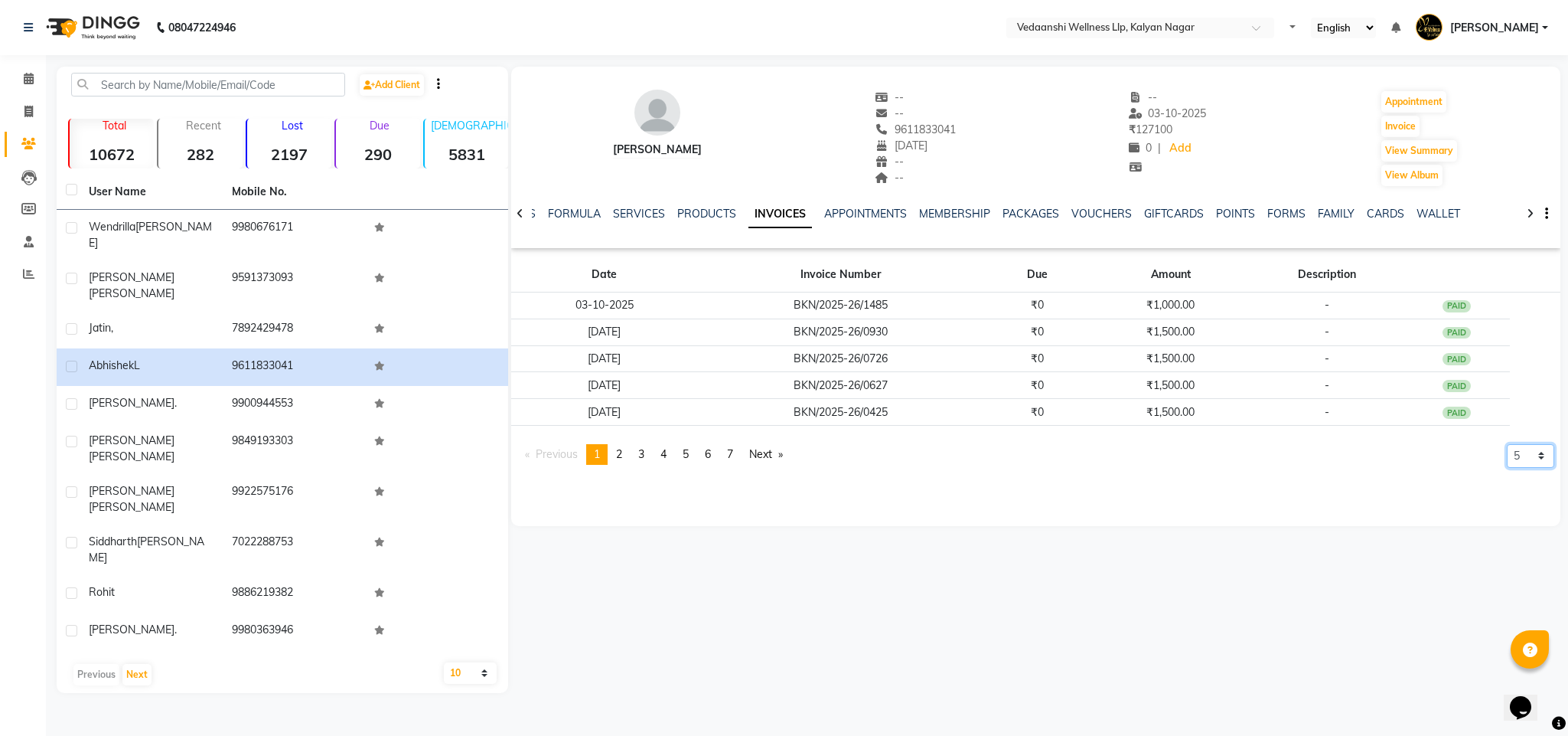
click at [1532, 452] on select "5 10 50 100 500" at bounding box center [1531, 456] width 47 height 24
select select "500"
click at [1507, 468] on select "5 10 50 100 500" at bounding box center [1531, 456] width 47 height 24
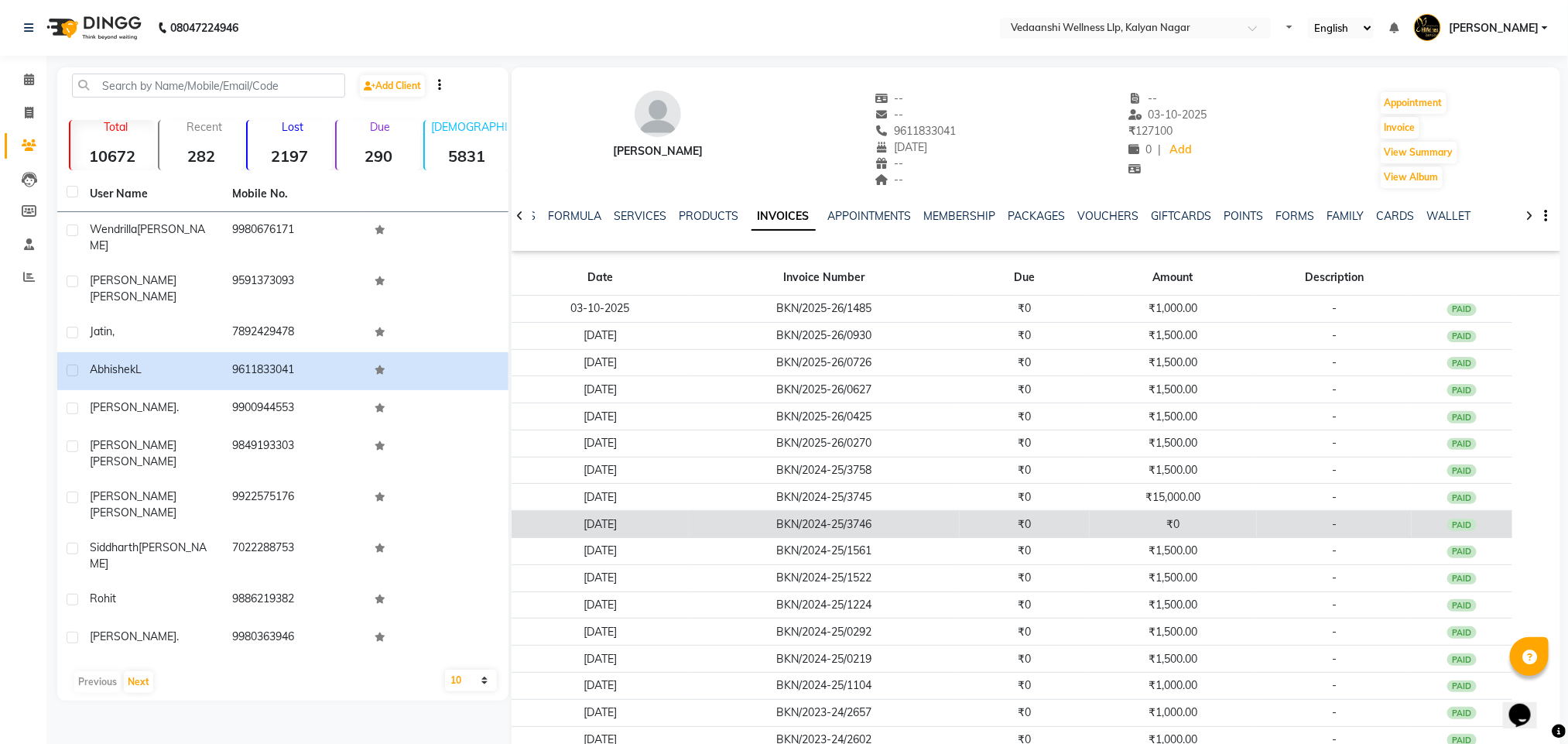
click at [1180, 526] on td "₹0" at bounding box center [1174, 524] width 168 height 27
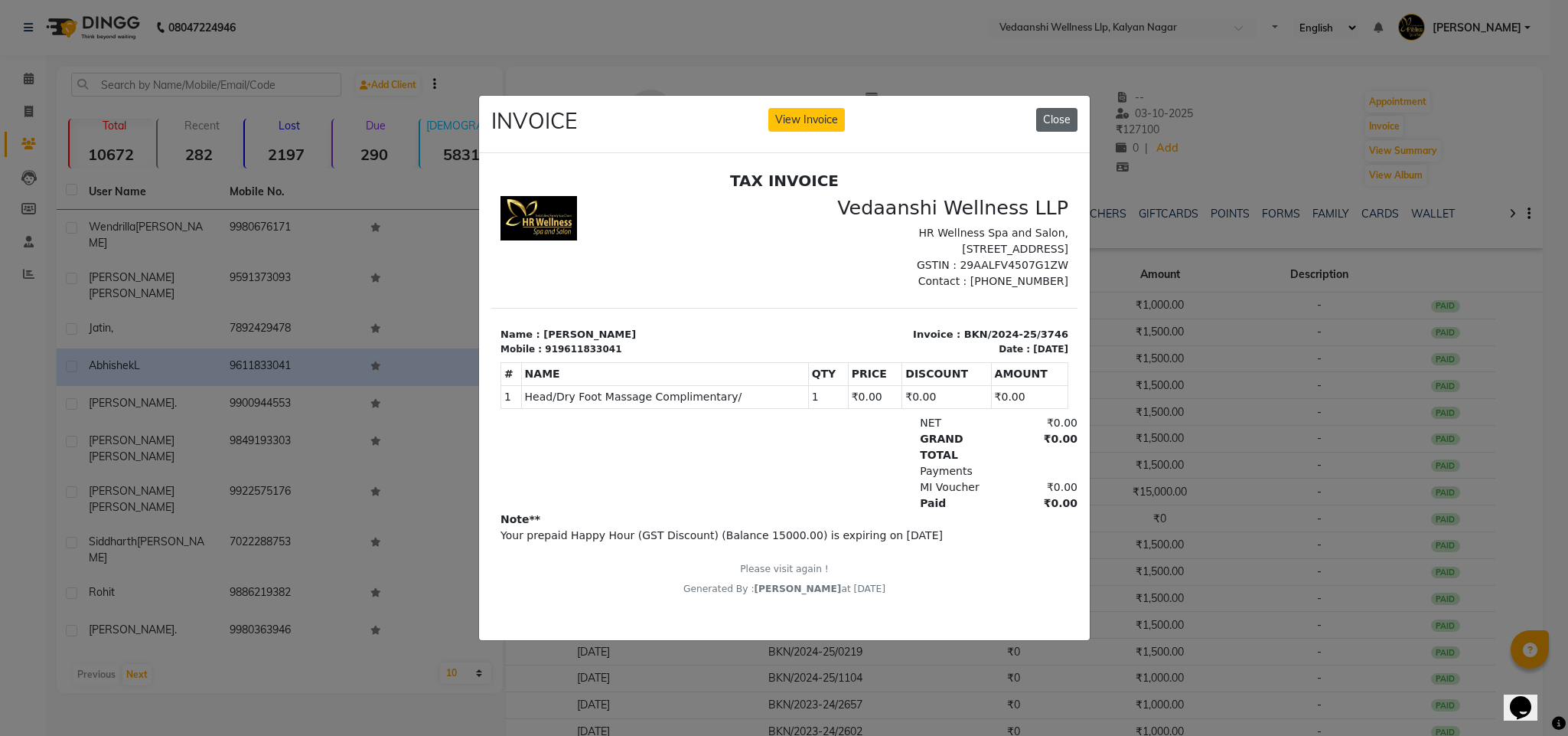
click at [1052, 115] on button "Close" at bounding box center [1056, 119] width 41 height 24
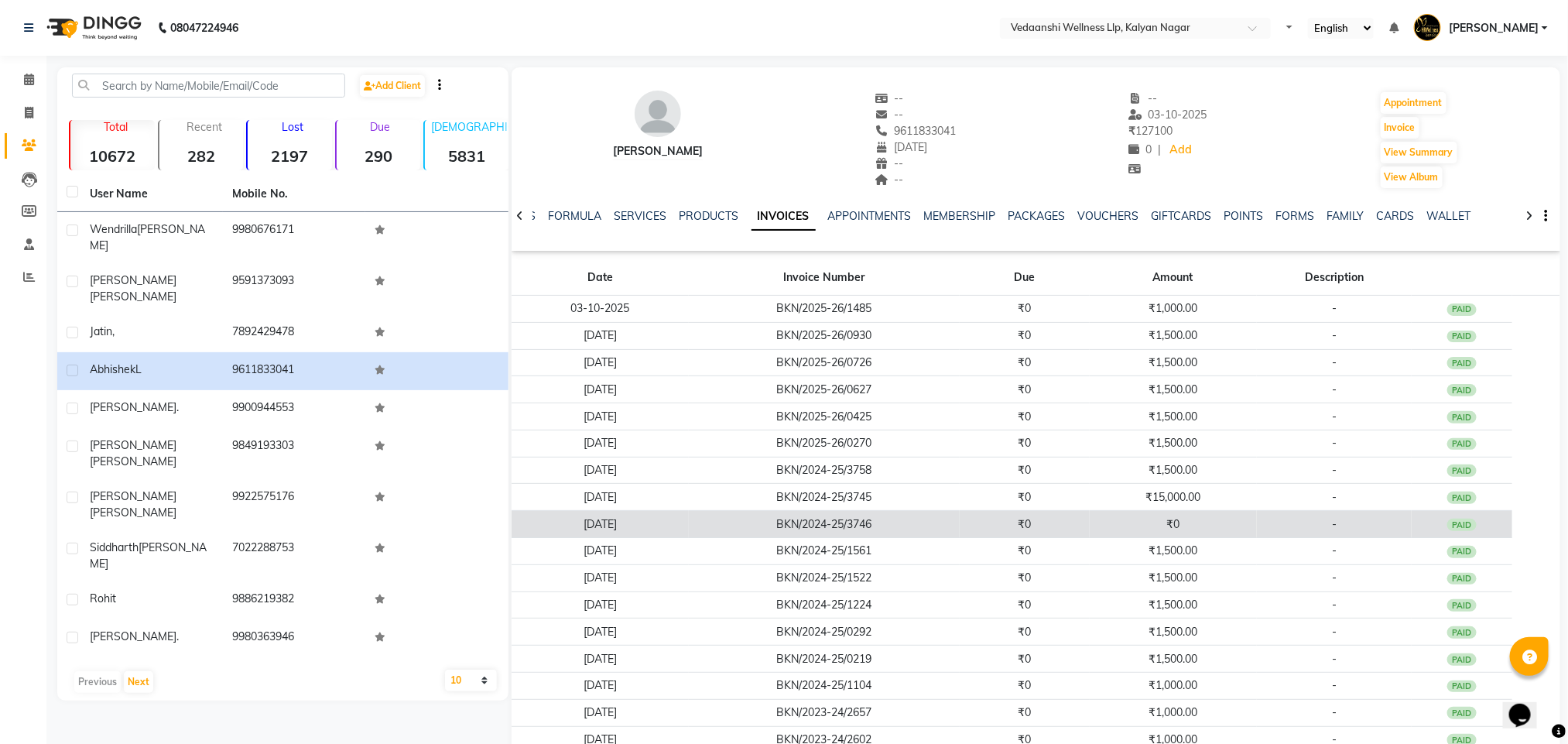
click at [1189, 527] on td "₹0" at bounding box center [1174, 524] width 168 height 27
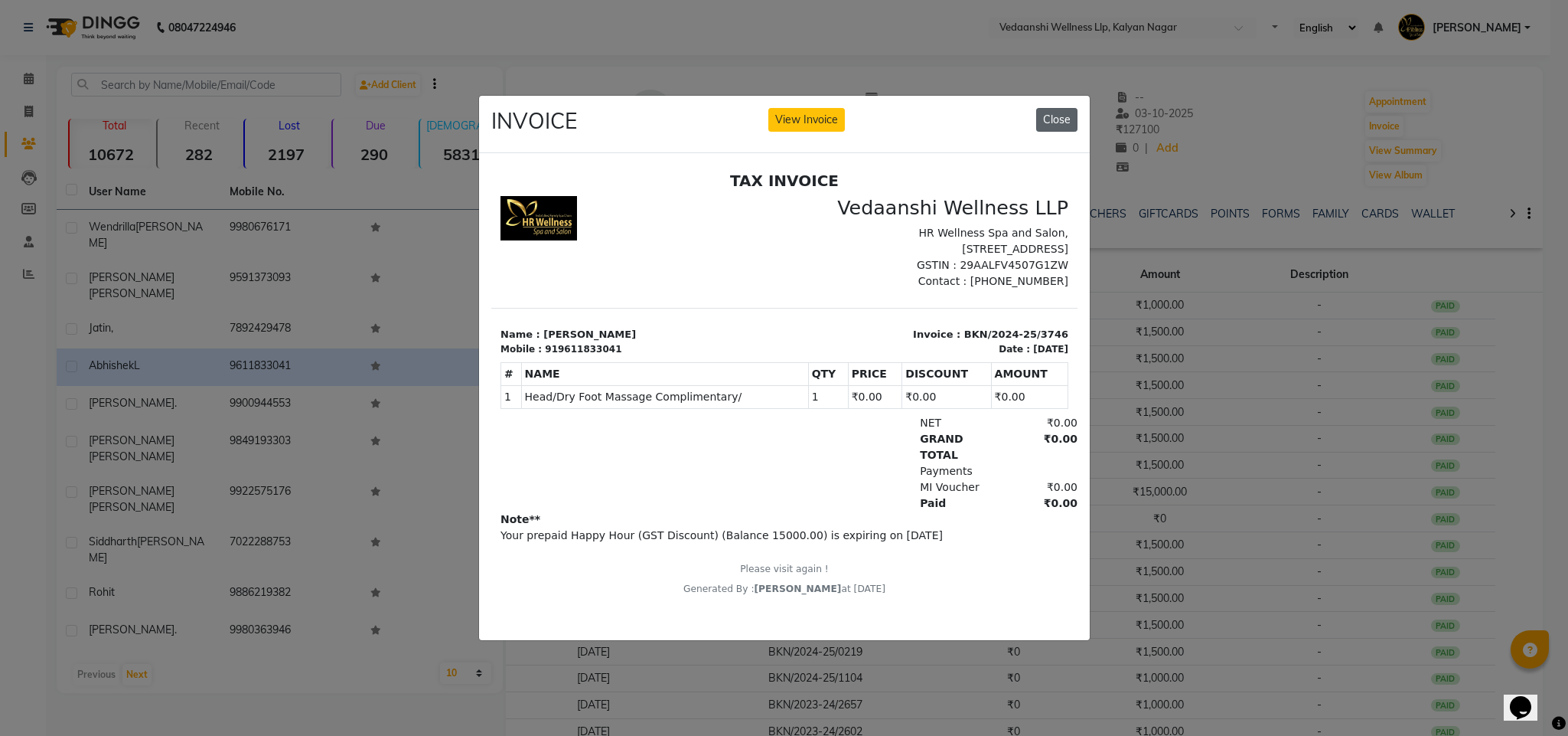
click at [1060, 108] on button "Close" at bounding box center [1056, 119] width 41 height 24
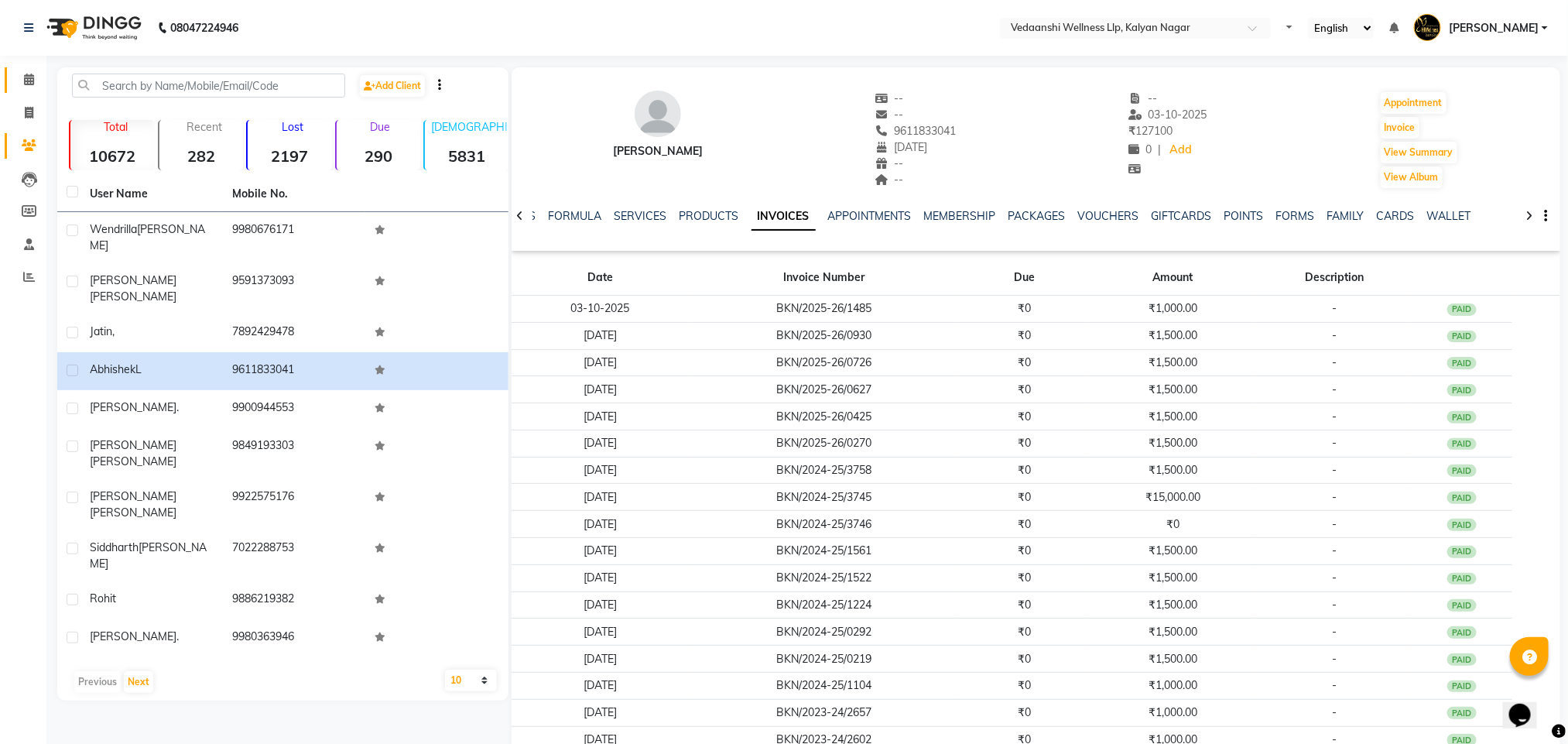
click at [14, 77] on link "Calendar" at bounding box center [23, 80] width 37 height 25
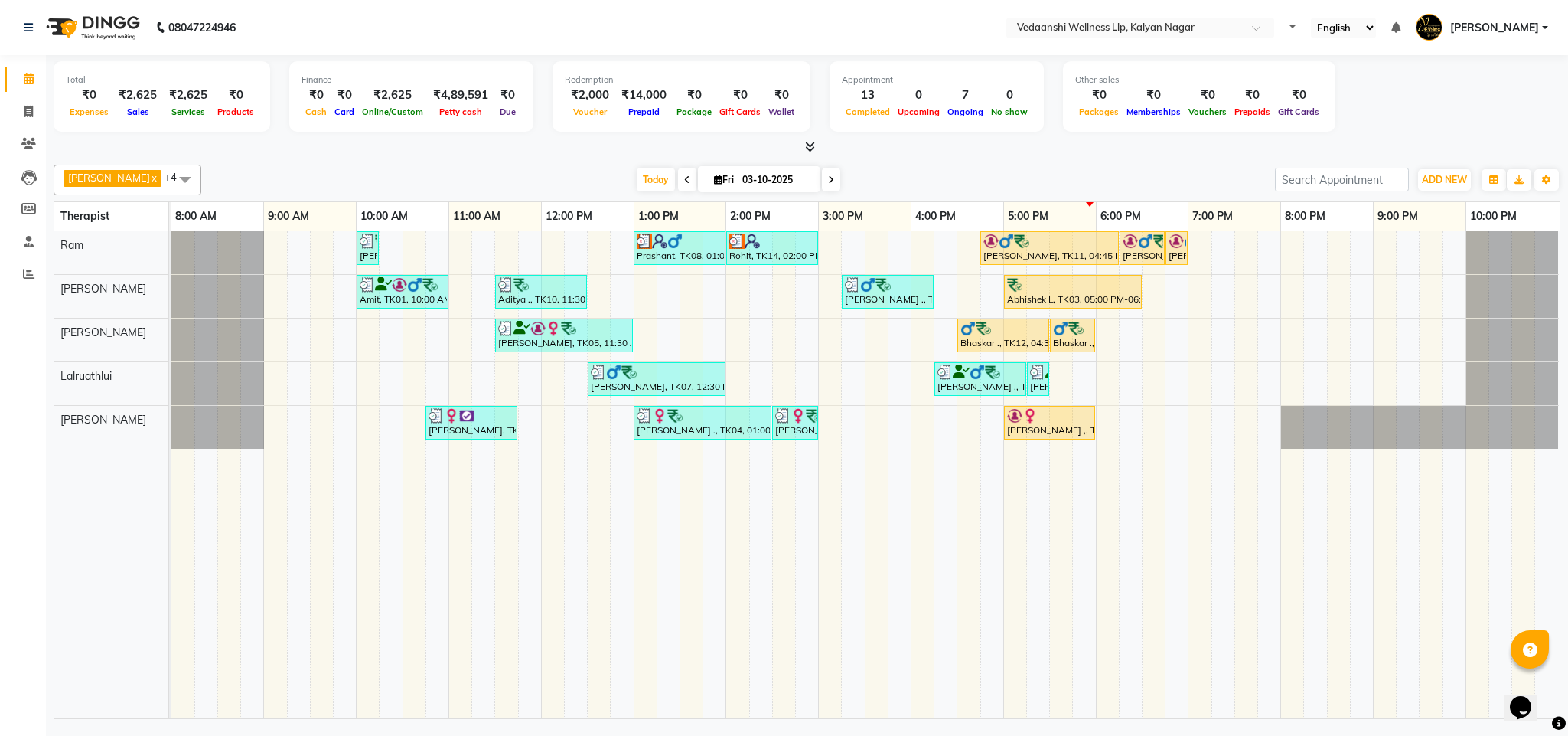
click at [864, 172] on div "[DATE] [DATE]" at bounding box center [737, 180] width 1058 height 23
click at [637, 175] on span "Today" at bounding box center [655, 179] width 38 height 24
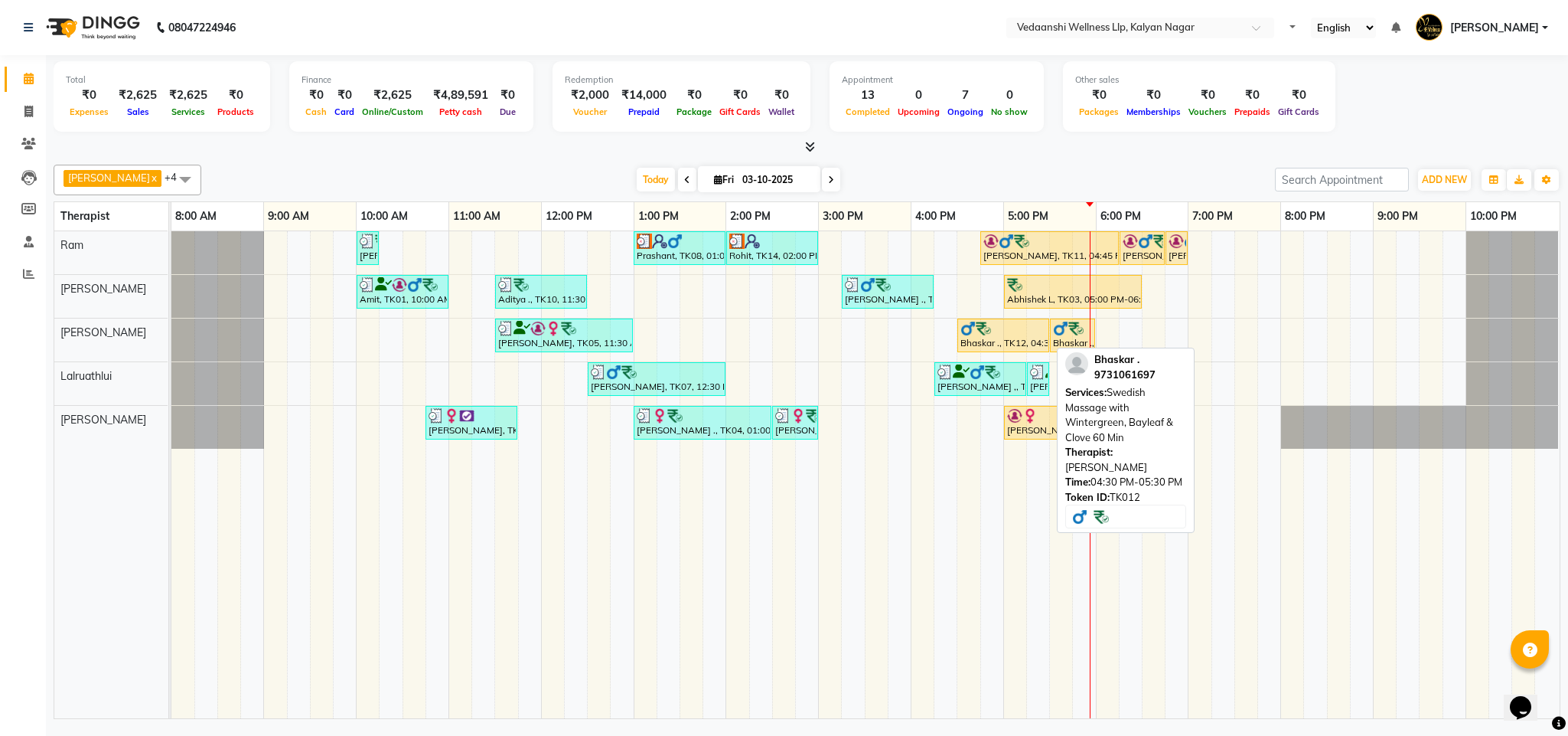
click at [1002, 340] on div "Bhaskar ., TK12, 04:30 PM-05:30 PM, Swedish Massage with Wintergreen, Bayleaf &…" at bounding box center [1003, 336] width 89 height 29
select select "1"
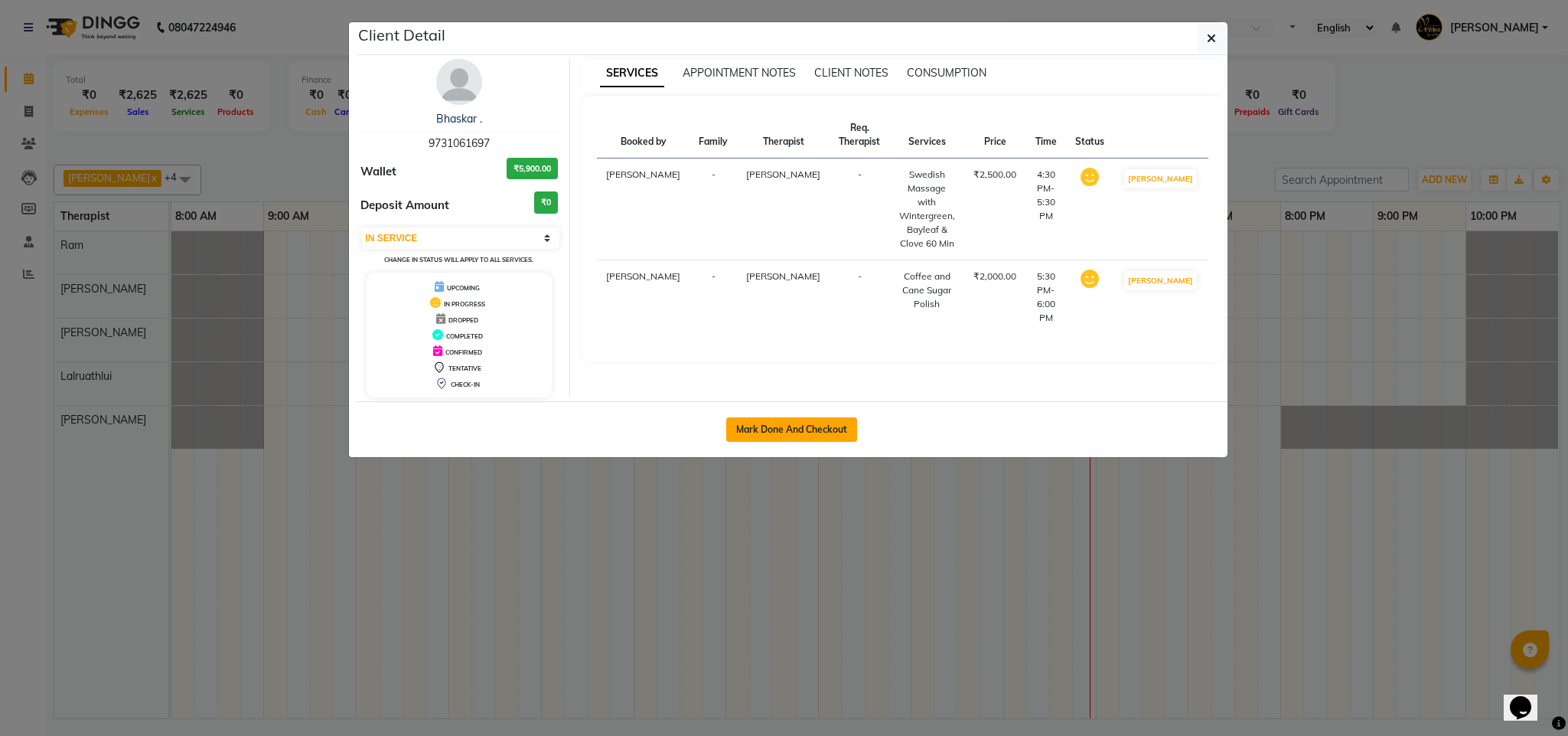
click at [781, 434] on button "Mark Done And Checkout" at bounding box center [791, 430] width 131 height 24
select select "service"
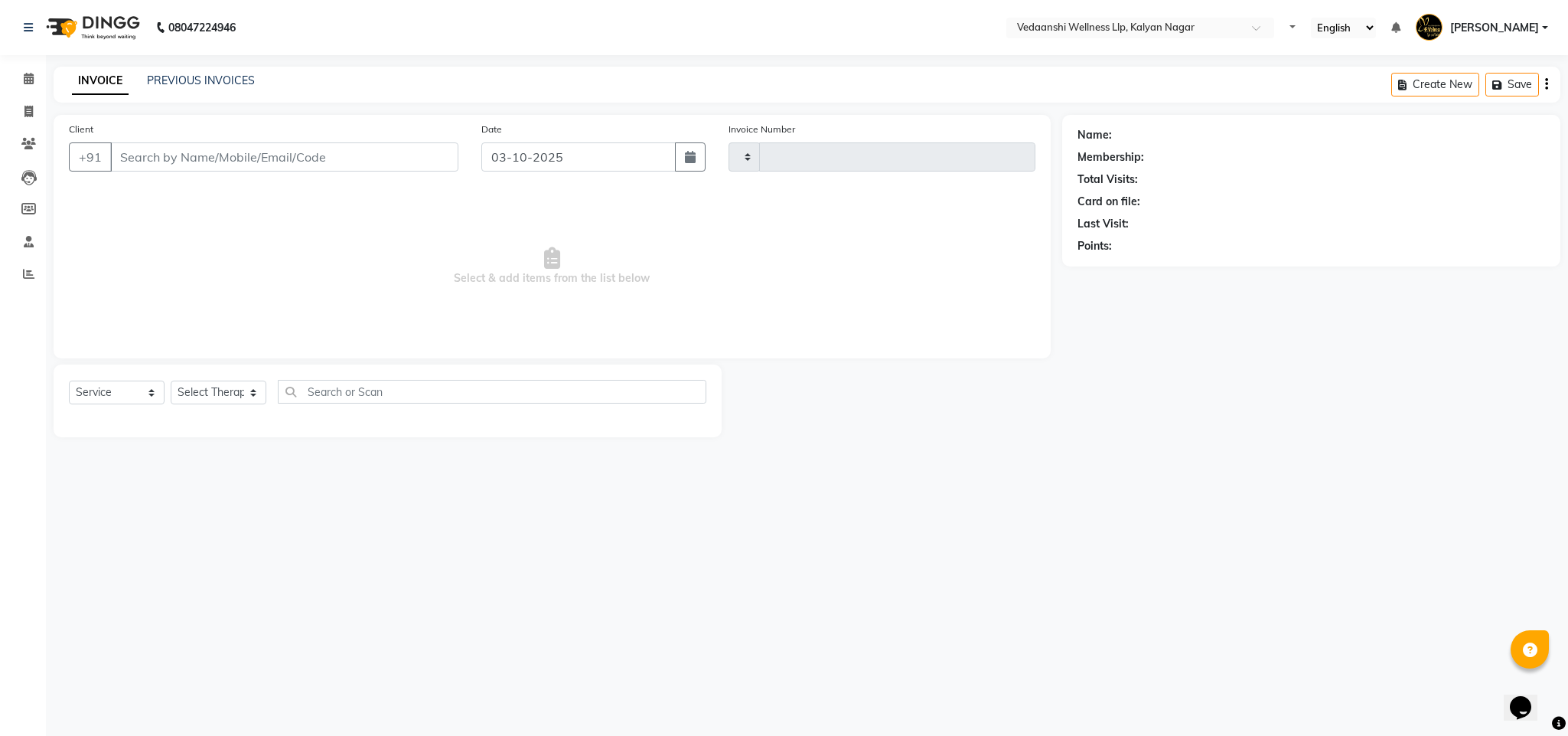
type input "1487"
select select "4293"
type input "9731061697"
select select "67322"
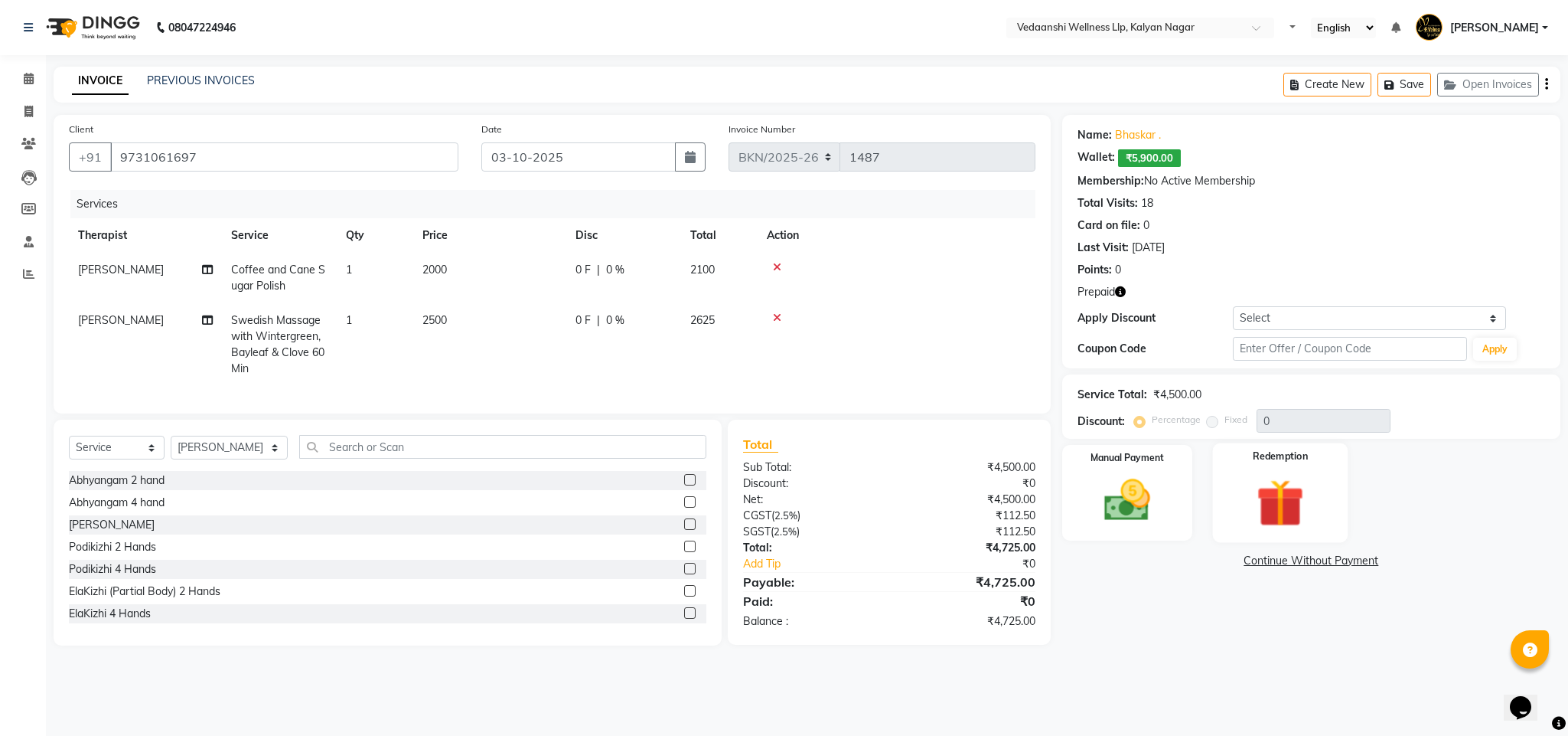
click at [1282, 515] on img at bounding box center [1281, 503] width 78 height 60
click at [1243, 564] on span "Prepaid 1" at bounding box center [1247, 562] width 50 height 18
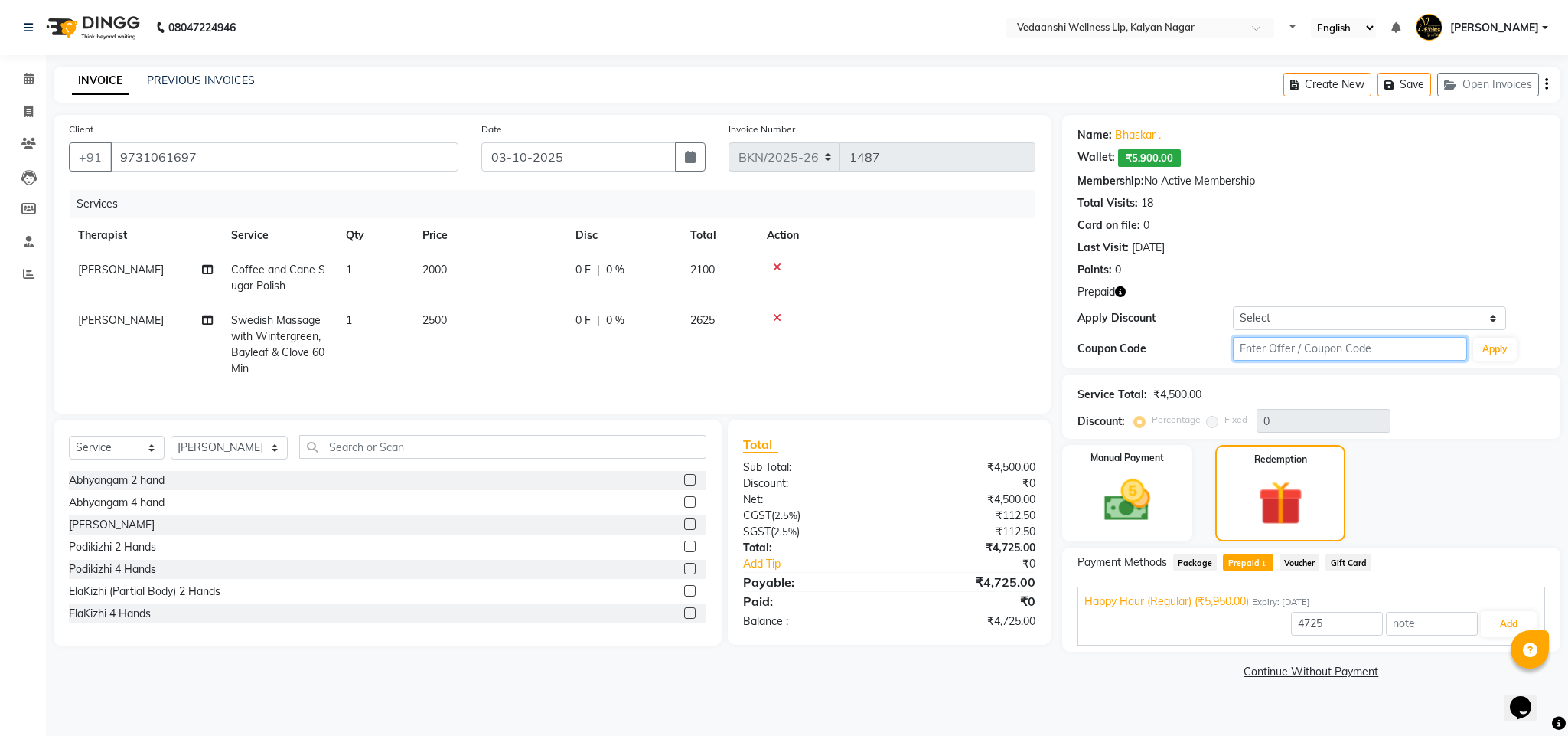
click at [1281, 345] on input "text" at bounding box center [1350, 349] width 234 height 24
type input "d50%"
click at [1500, 344] on button "Apply" at bounding box center [1495, 349] width 44 height 23
type input "50"
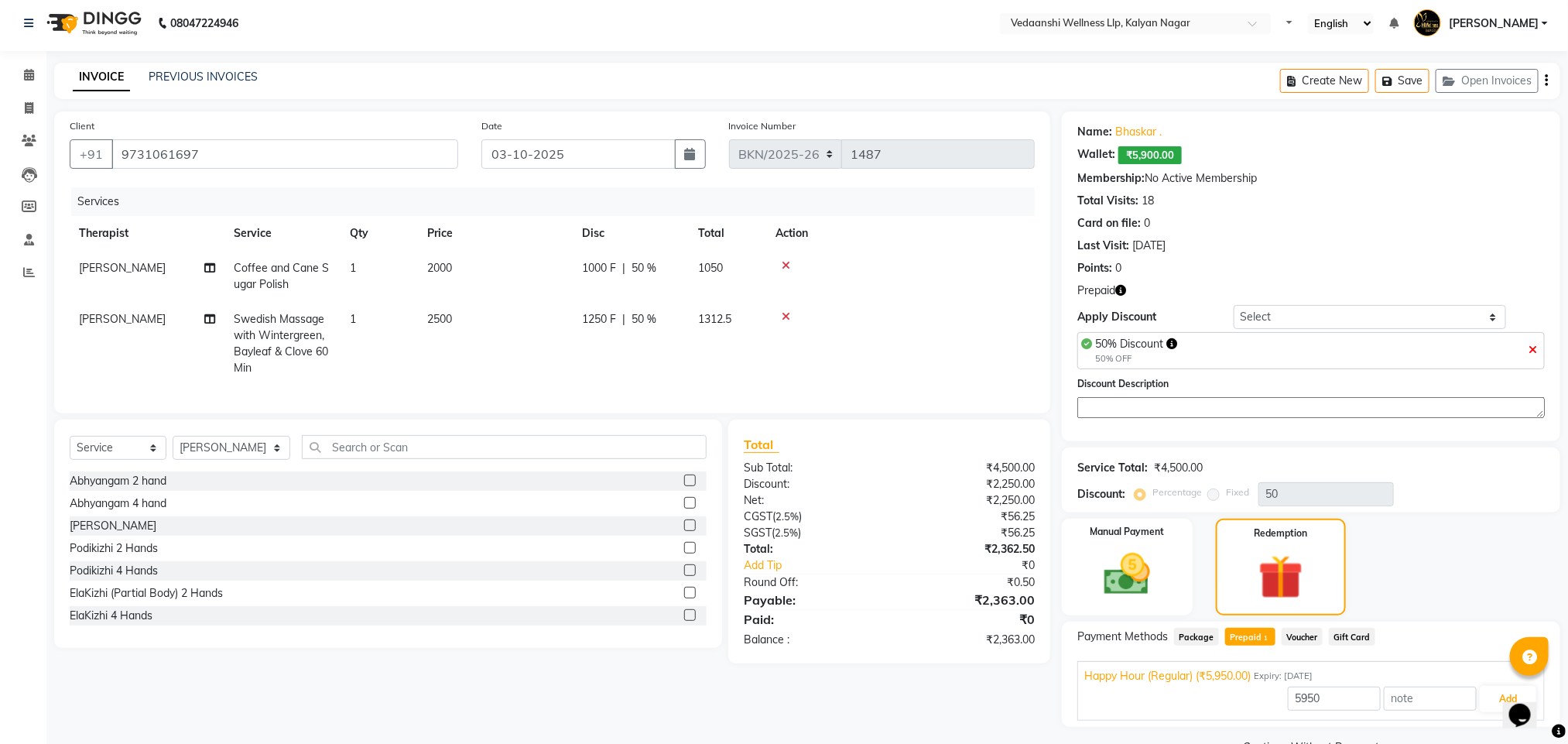
scroll to position [44, 0]
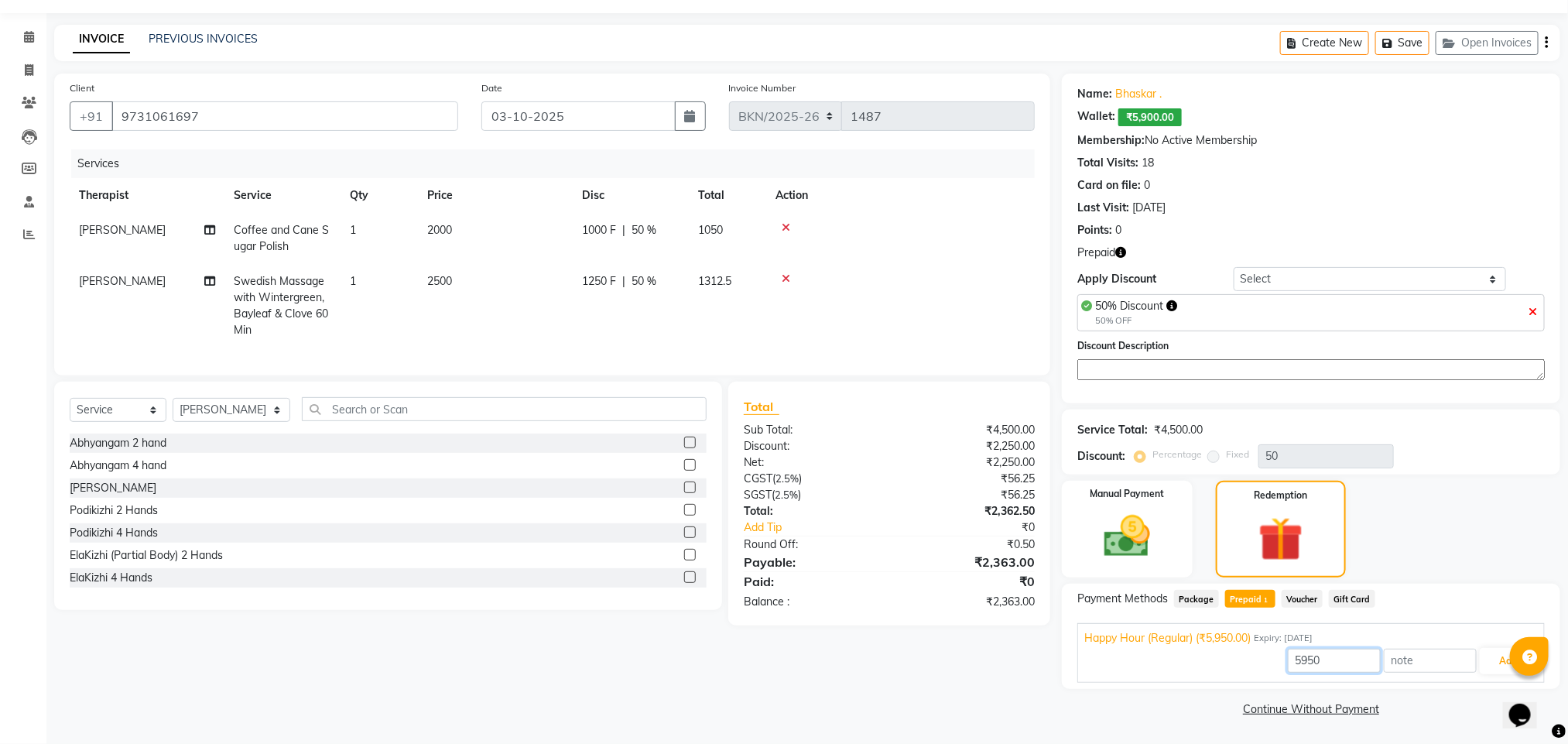
click at [1322, 662] on input "5950" at bounding box center [1334, 660] width 93 height 24
type input "5"
type input "2250"
click at [1501, 655] on button "Add" at bounding box center [1508, 661] width 57 height 26
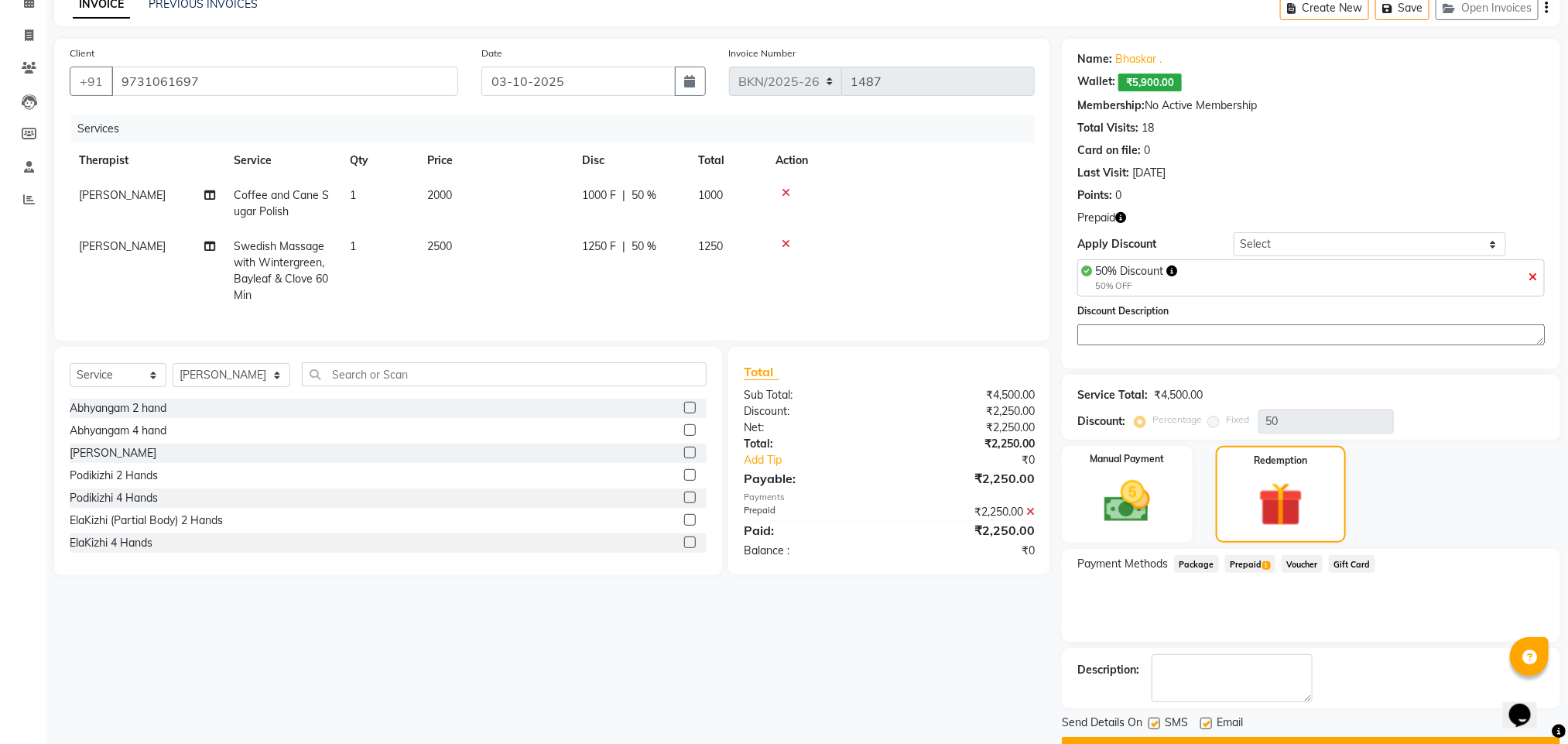
scroll to position [119, 0]
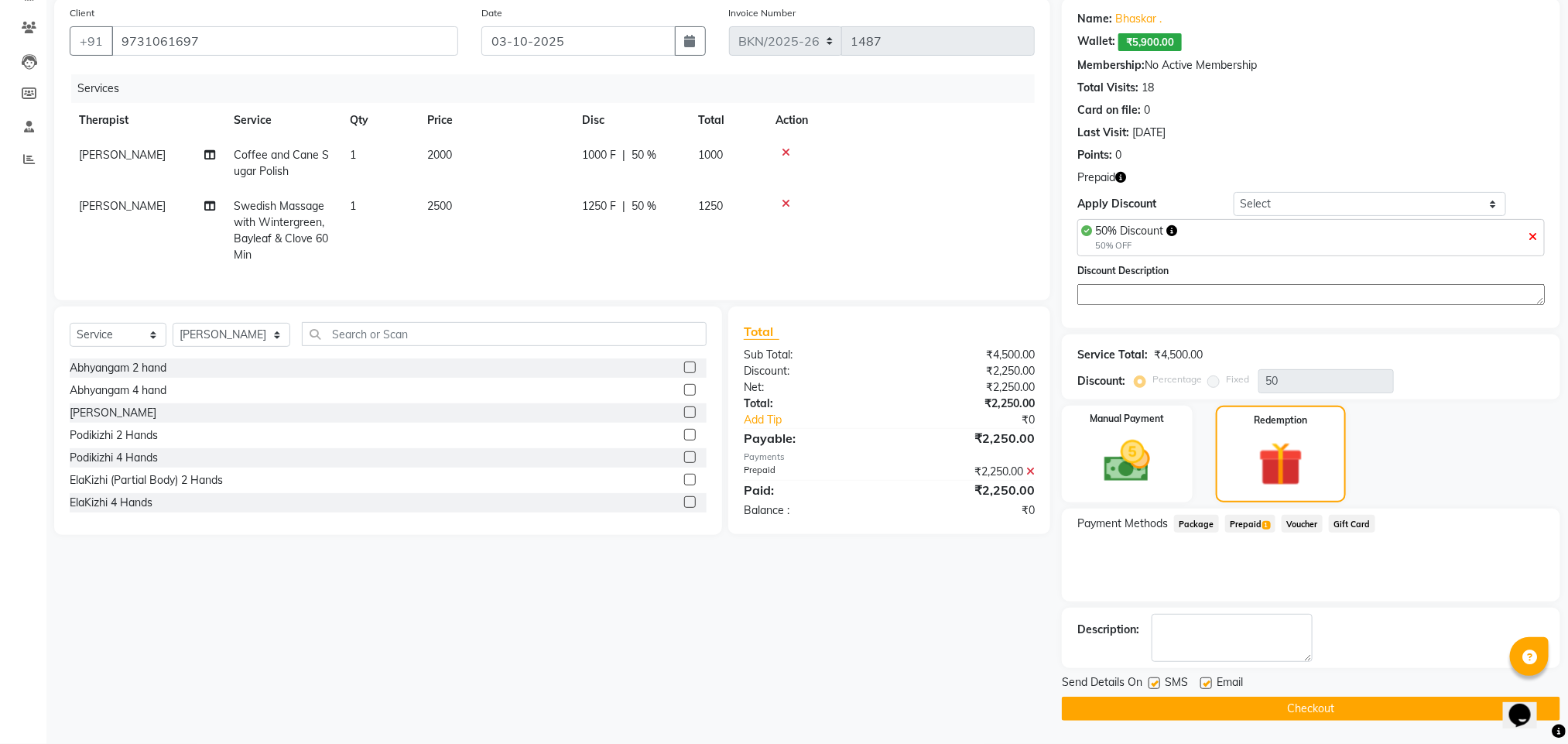
click at [1164, 706] on button "Checkout" at bounding box center [1311, 708] width 499 height 24
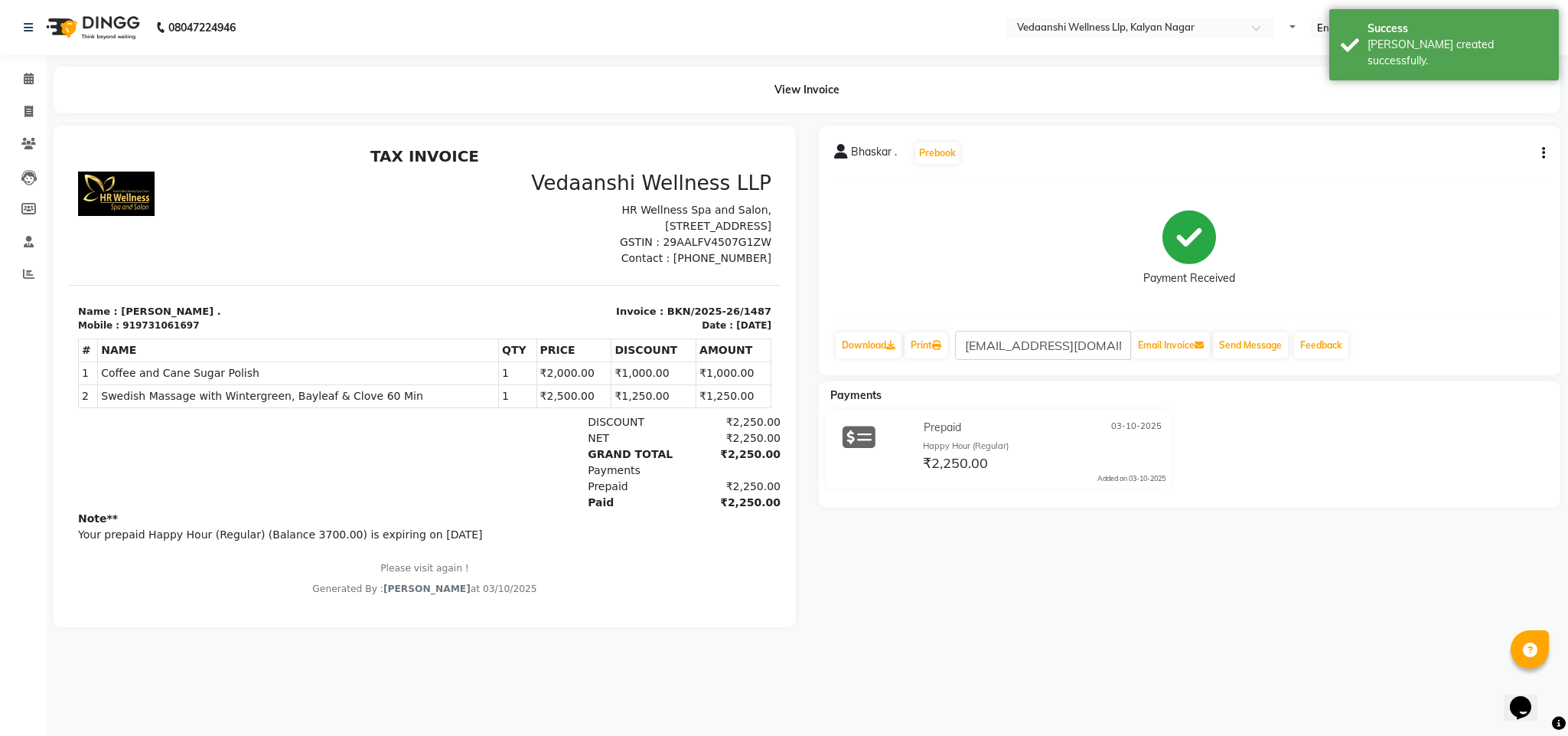
click at [28, 58] on div "Calendar Invoice Clients Leads Members Staff Reports Completed InProgress Upcom…" at bounding box center [103, 379] width 206 height 669
click at [21, 71] on span at bounding box center [28, 80] width 27 height 18
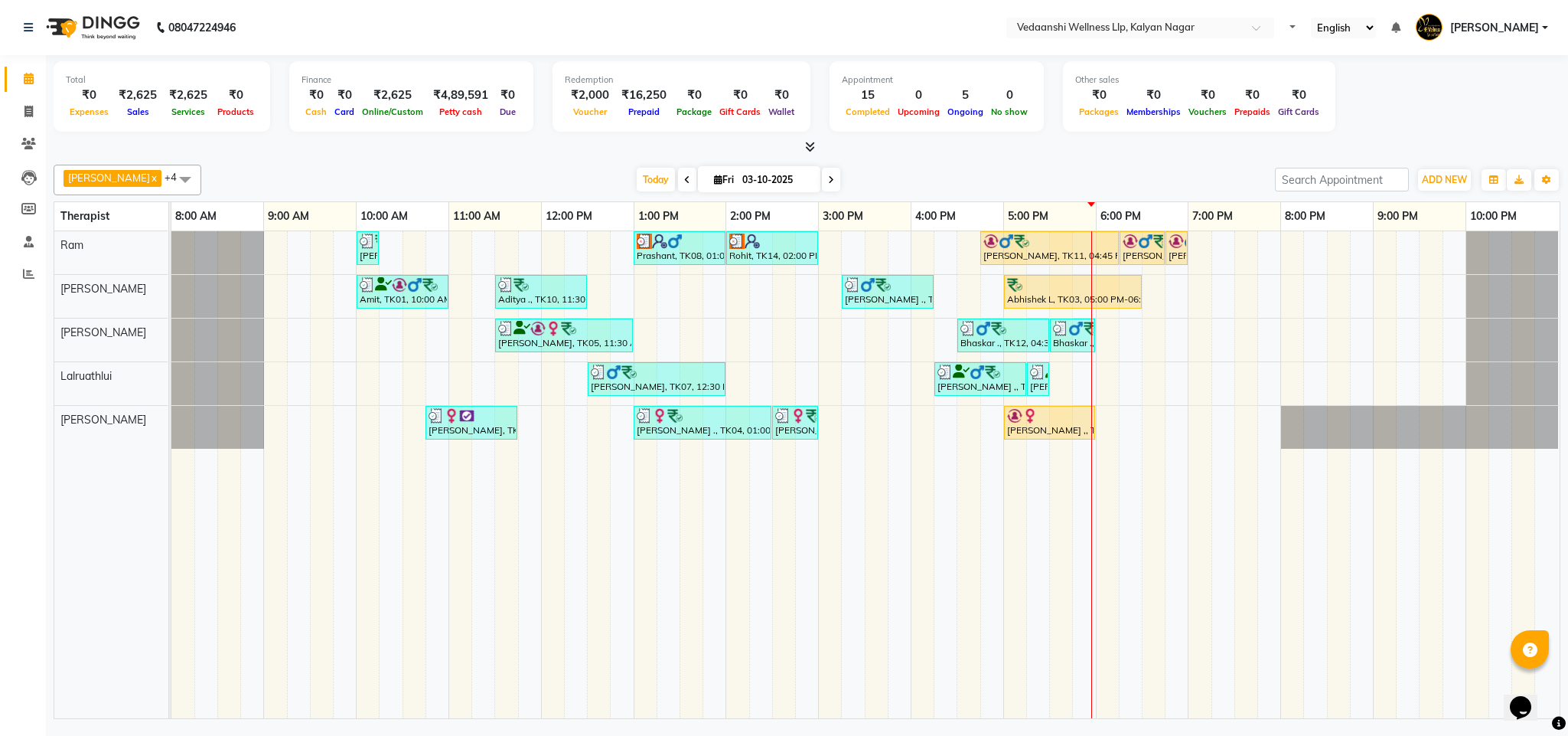
click at [870, 158] on div "[PERSON_NAME] x [PERSON_NAME] x Lalruathlui x Ram x [PERSON_NAME] x +4 Select A…" at bounding box center [807, 439] width 1507 height 561
click at [822, 168] on span at bounding box center [831, 179] width 19 height 24
type input "04-10-2025"
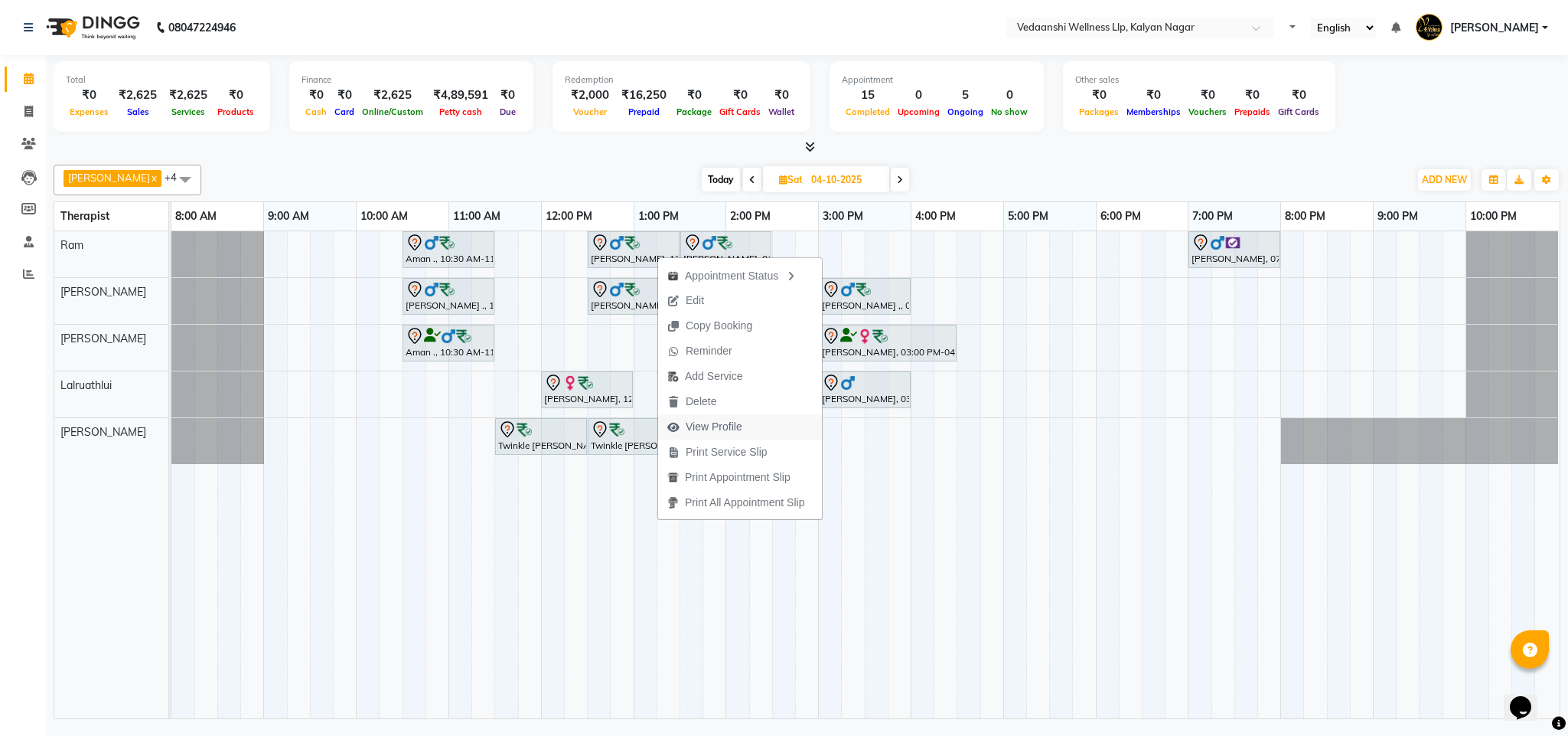
click at [721, 434] on span "View Profile" at bounding box center [714, 427] width 57 height 16
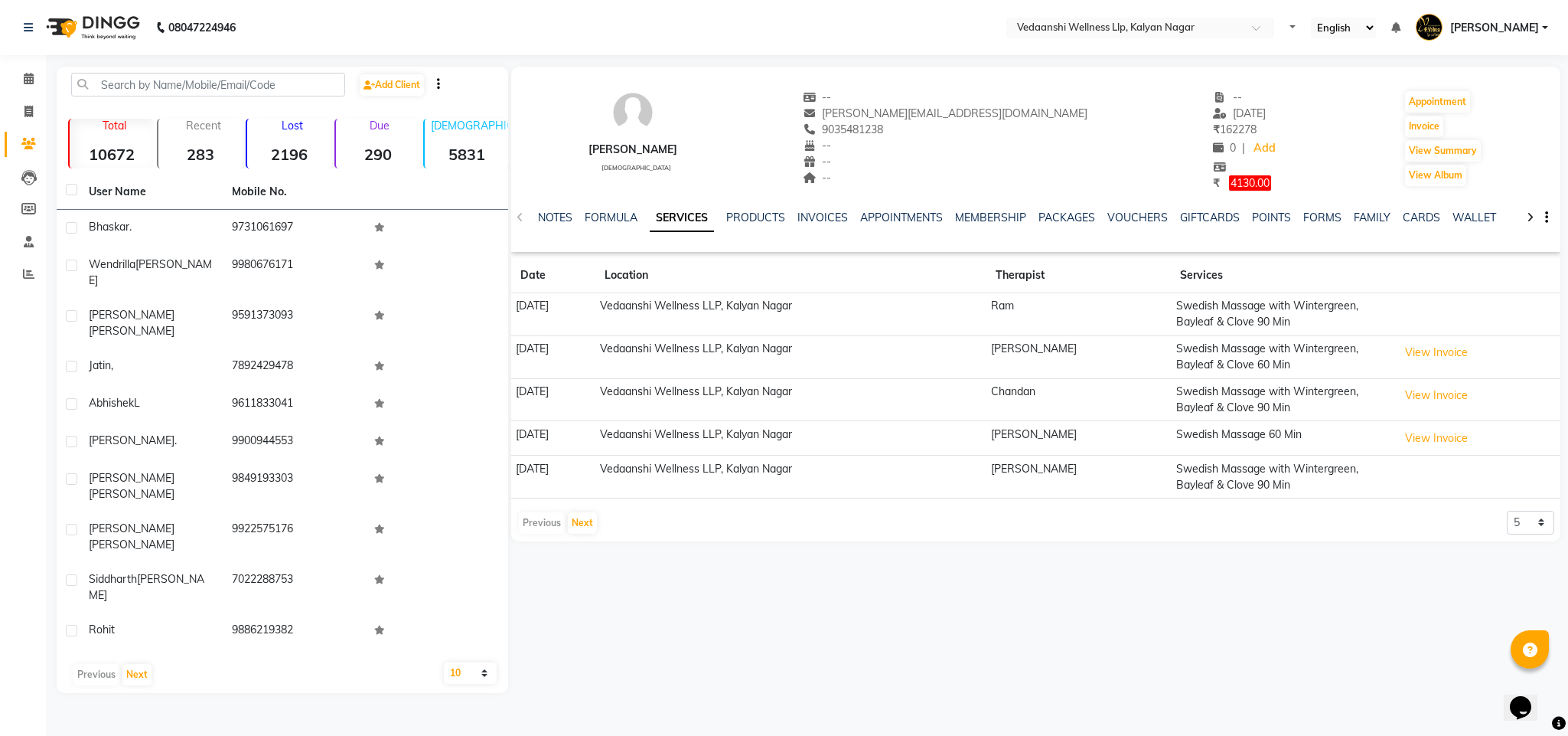
drag, startPoint x: 869, startPoint y: 129, endPoint x: 942, endPoint y: 132, distance: 73.1
click at [942, 132] on div "9035481238" at bounding box center [946, 130] width 286 height 16
copy span "9035481238"
click at [1143, 214] on link "VOUCHERS" at bounding box center [1138, 217] width 60 height 14
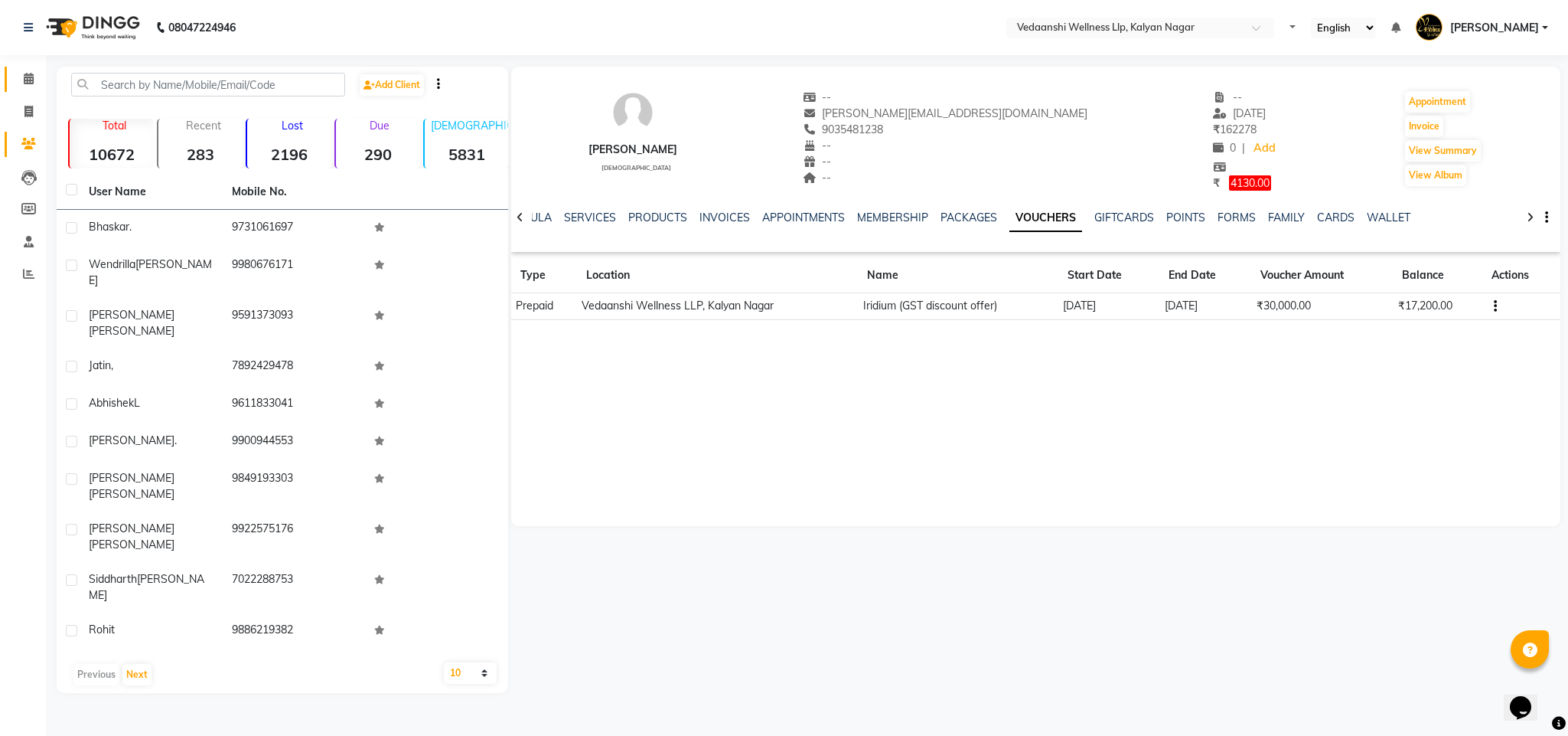
click at [11, 84] on link "Calendar" at bounding box center [23, 79] width 37 height 25
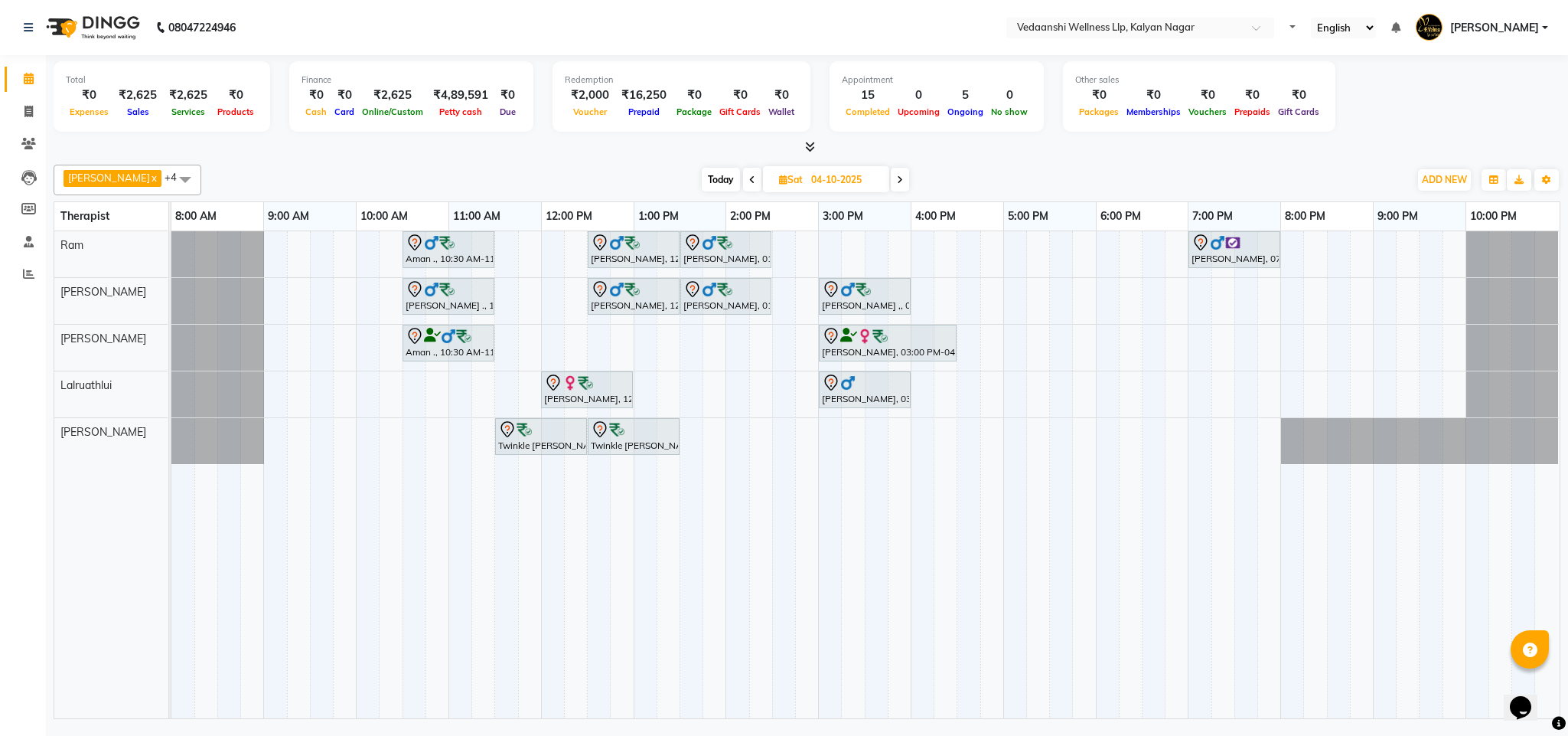
click at [707, 178] on span "Today" at bounding box center [720, 179] width 38 height 24
type input "03-10-2025"
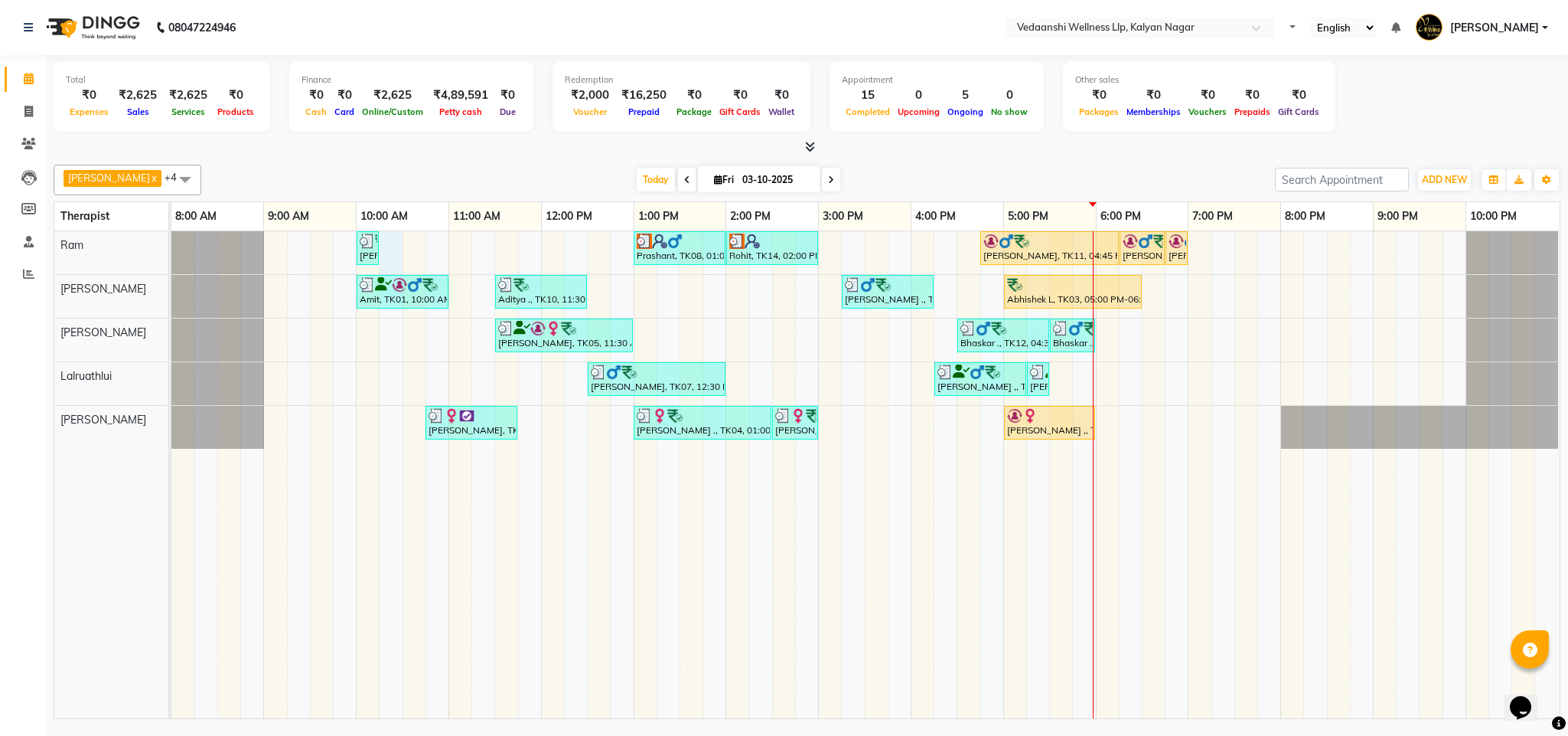
click at [382, 245] on div "Abhishek L, TK16, 10:00 AM-10:15 AM, Member Plan 60 Min Prashant, TK08, 01:00 P…" at bounding box center [866, 474] width 1389 height 487
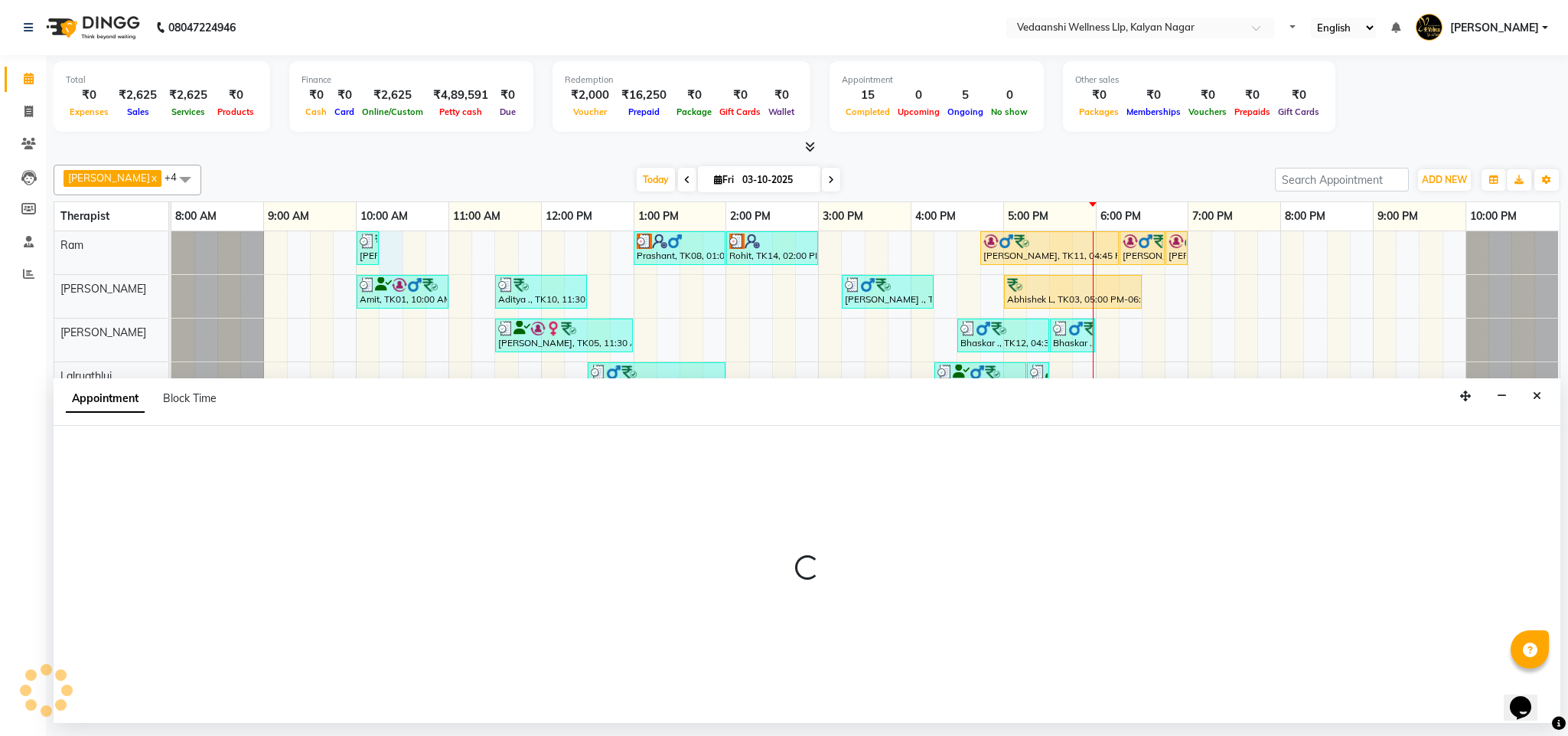
select select "67164"
select select "tentative"
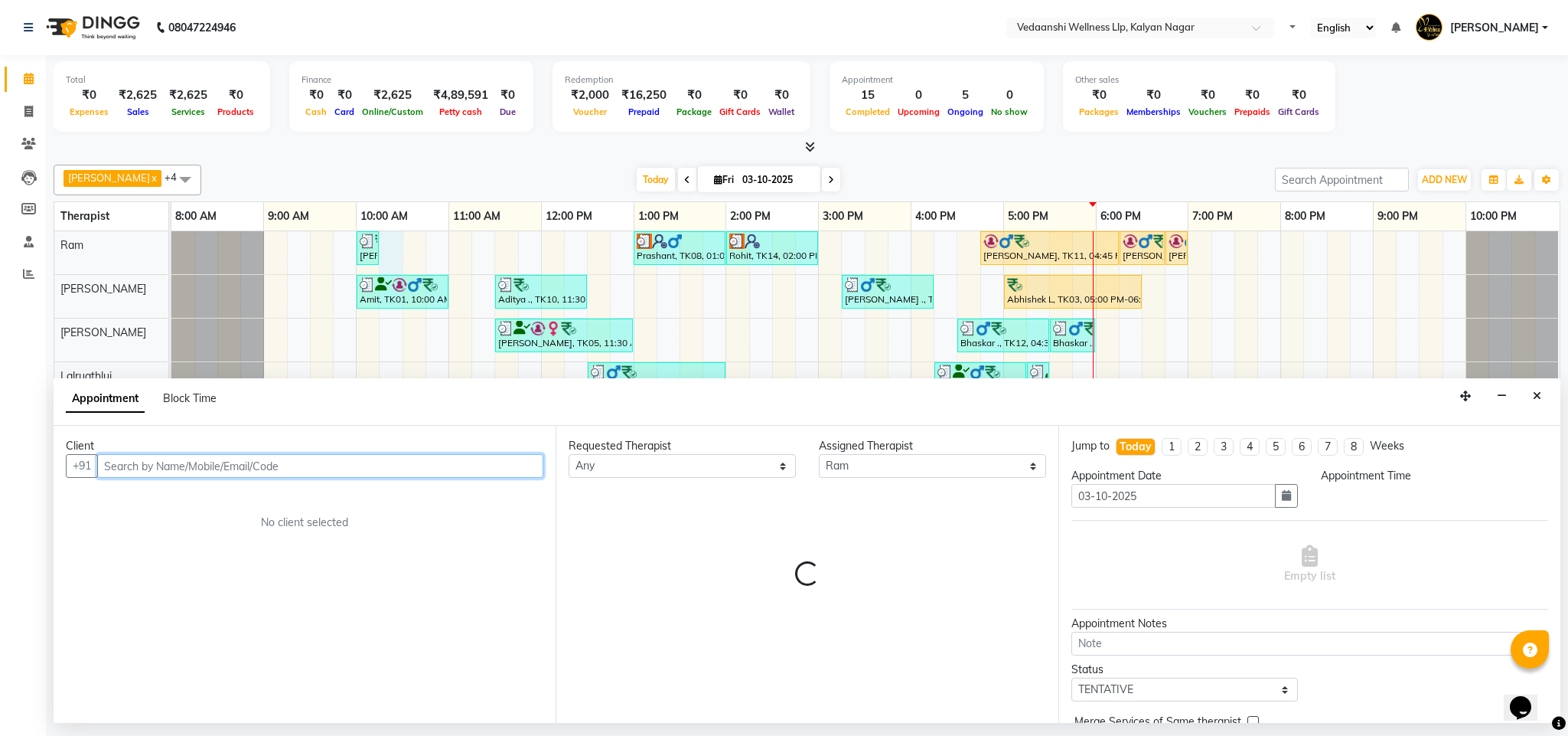
select select "615"
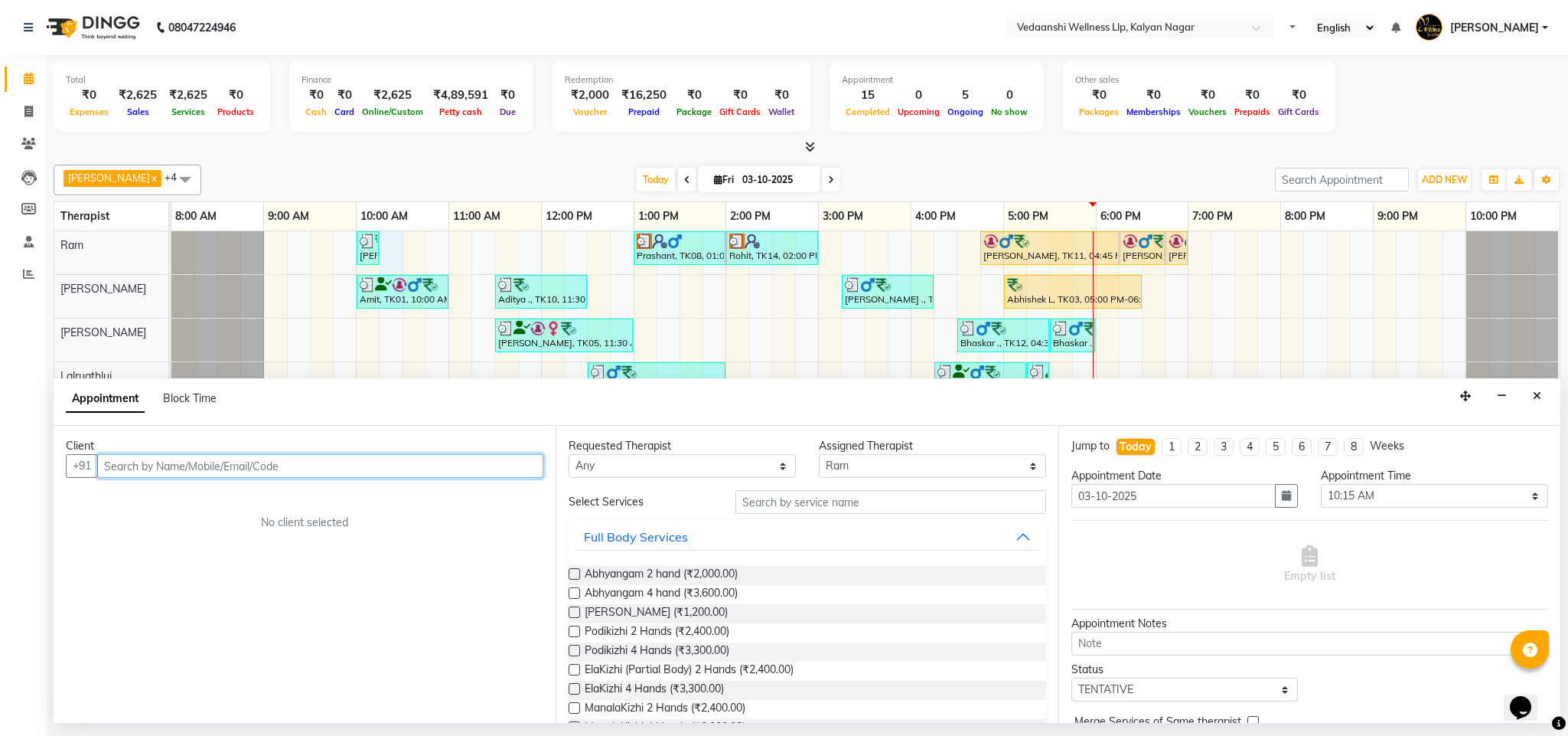
click at [164, 462] on input "text" at bounding box center [320, 465] width 446 height 24
paste input "9035481238"
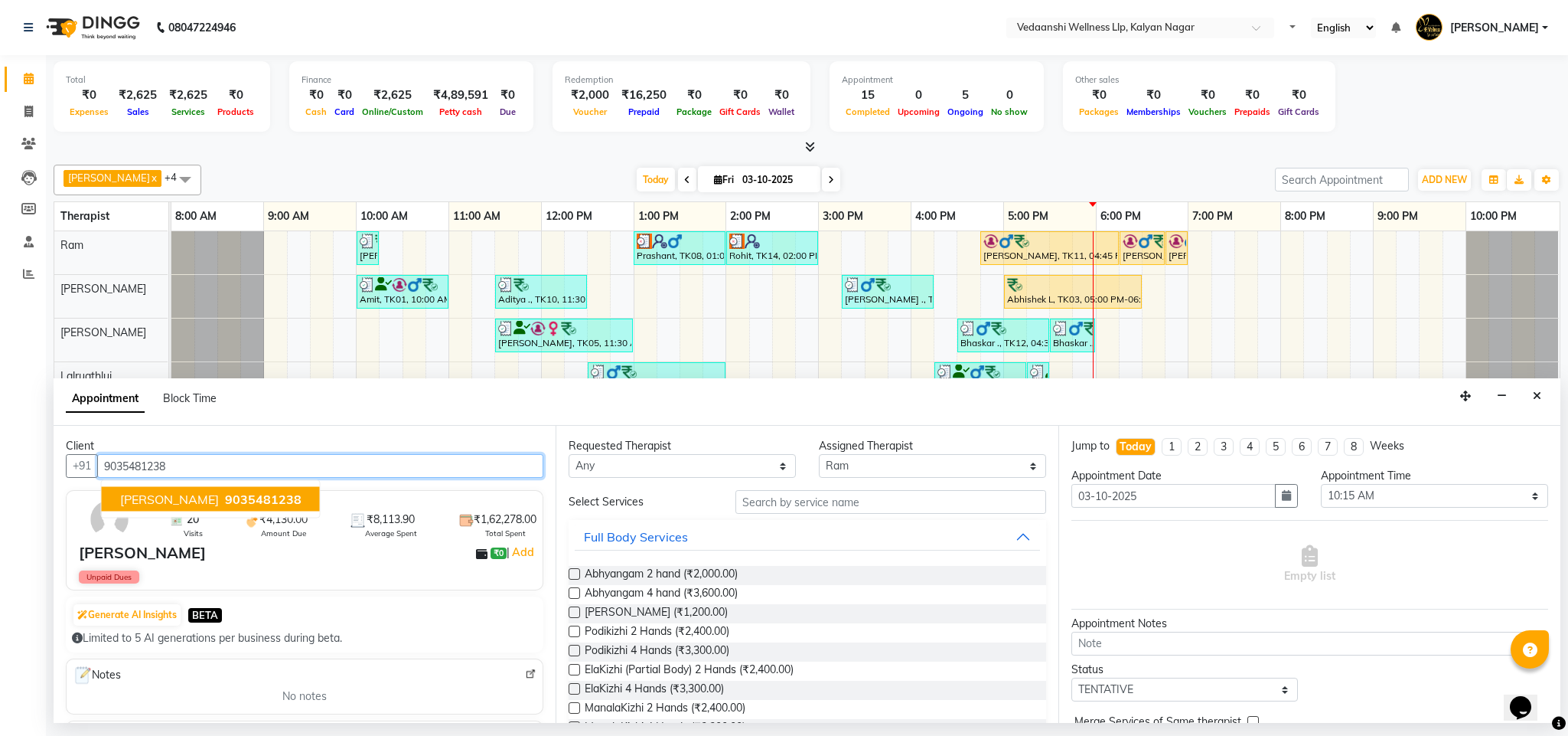
click at [191, 511] on button "[PERSON_NAME] 9035481238" at bounding box center [210, 499] width 218 height 24
type input "9035481238"
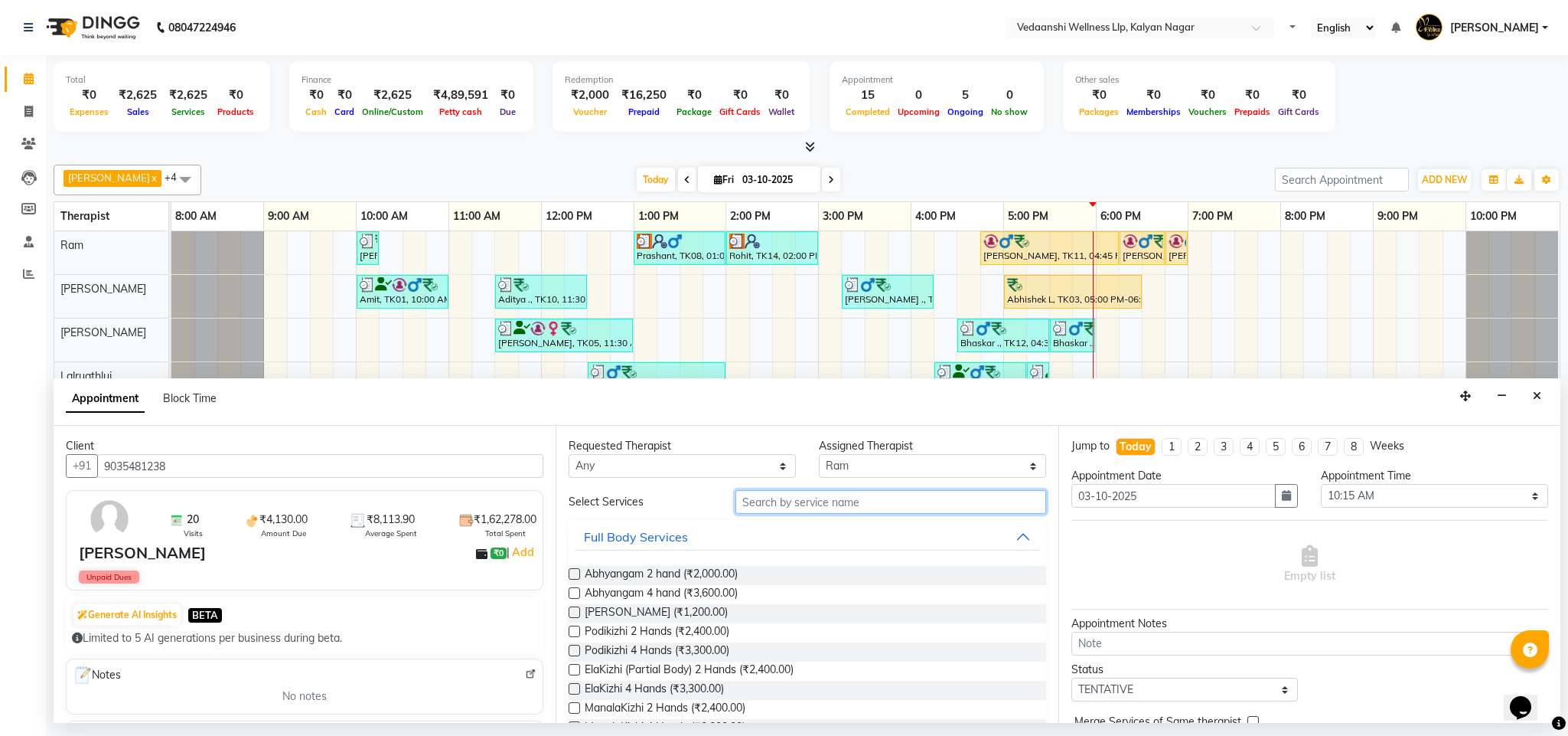
click at [838, 511] on input "text" at bounding box center [891, 501] width 311 height 24
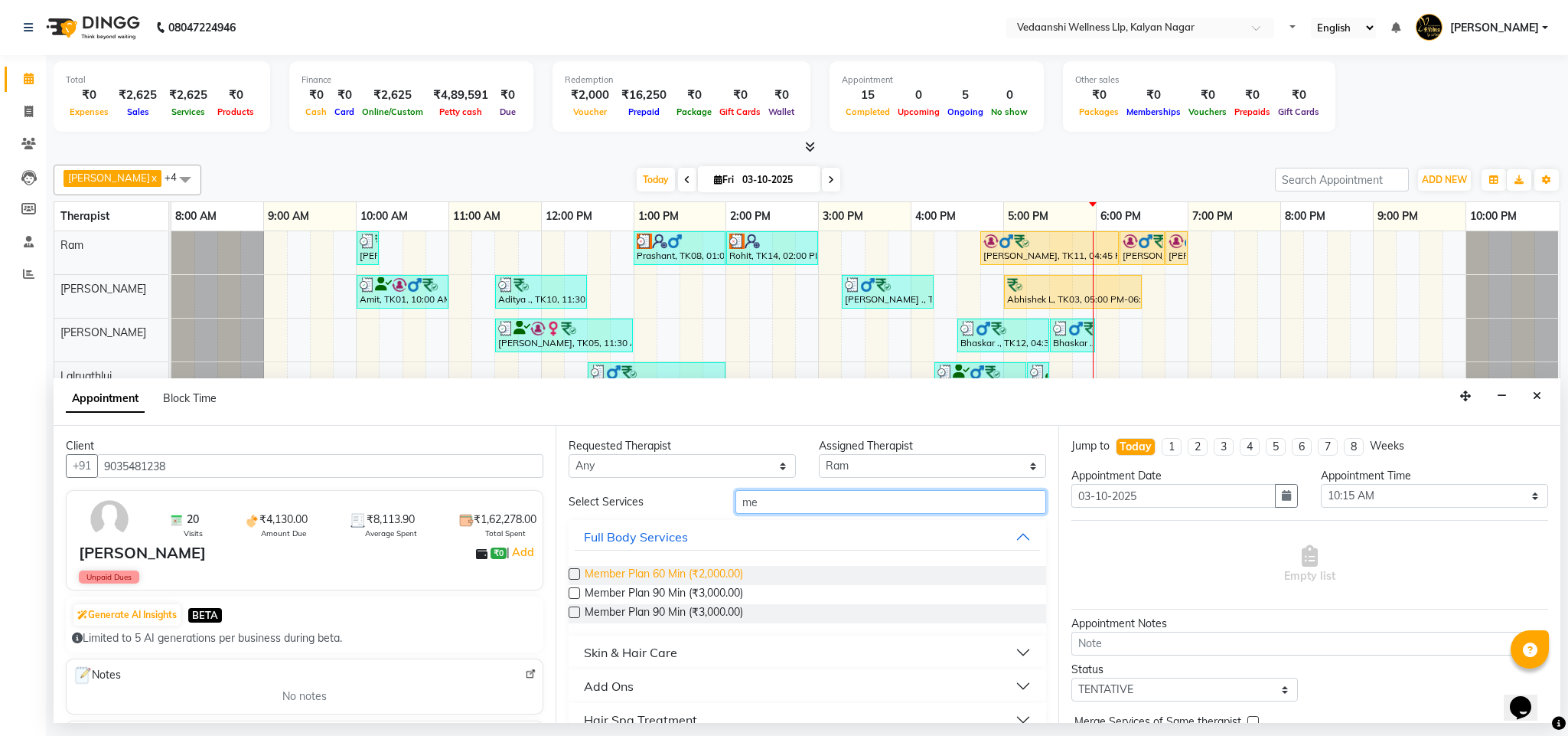
type input "me"
click at [743, 578] on span "Member Plan 60 Min (₹2,000.00)" at bounding box center [663, 575] width 158 height 19
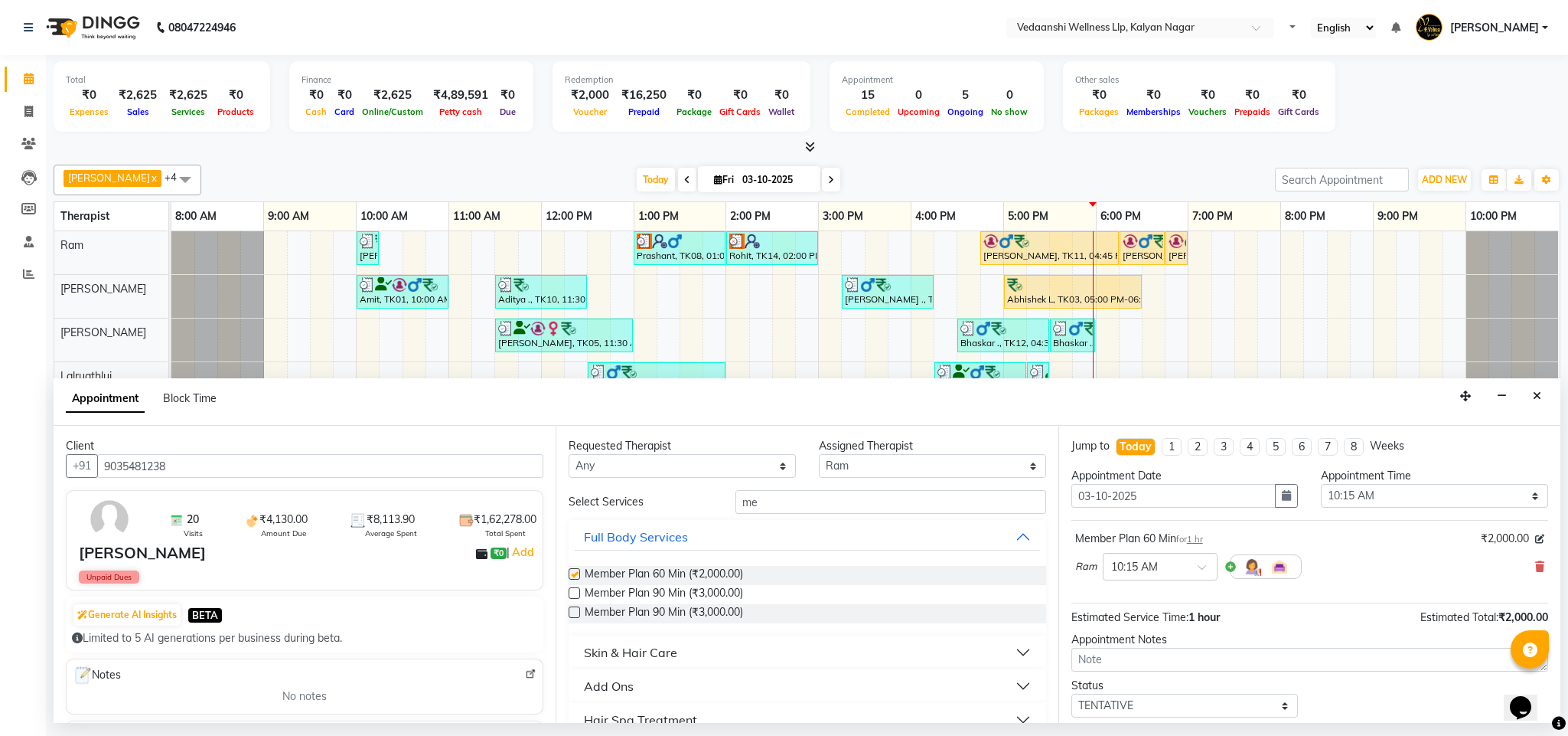
checkbox input "false"
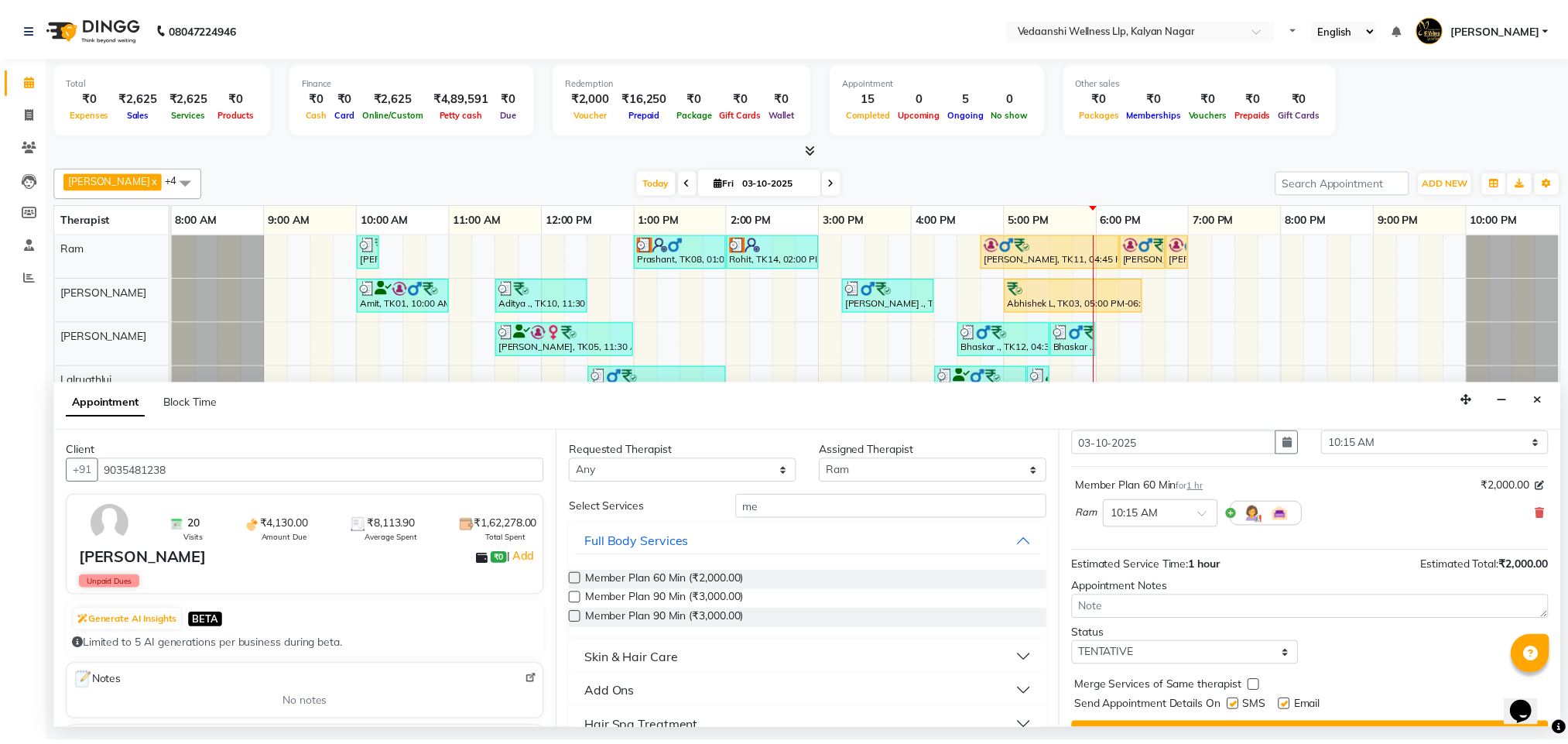
scroll to position [95, 0]
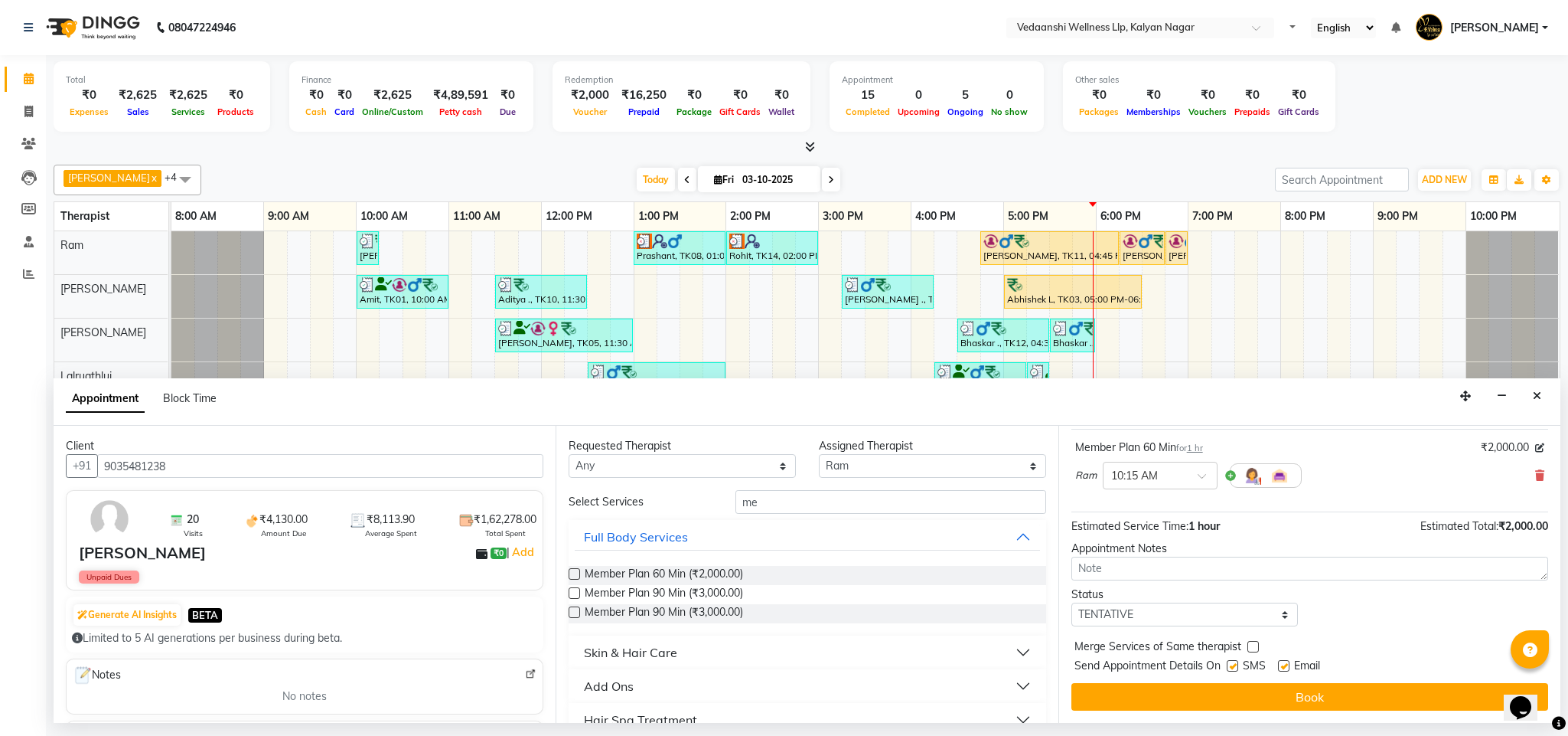
click at [1229, 667] on label at bounding box center [1233, 665] width 11 height 11
click at [1229, 667] on input "checkbox" at bounding box center [1232, 667] width 10 height 10
checkbox input "false"
click at [1282, 665] on label at bounding box center [1284, 665] width 11 height 11
click at [1282, 665] on input "checkbox" at bounding box center [1283, 667] width 10 height 10
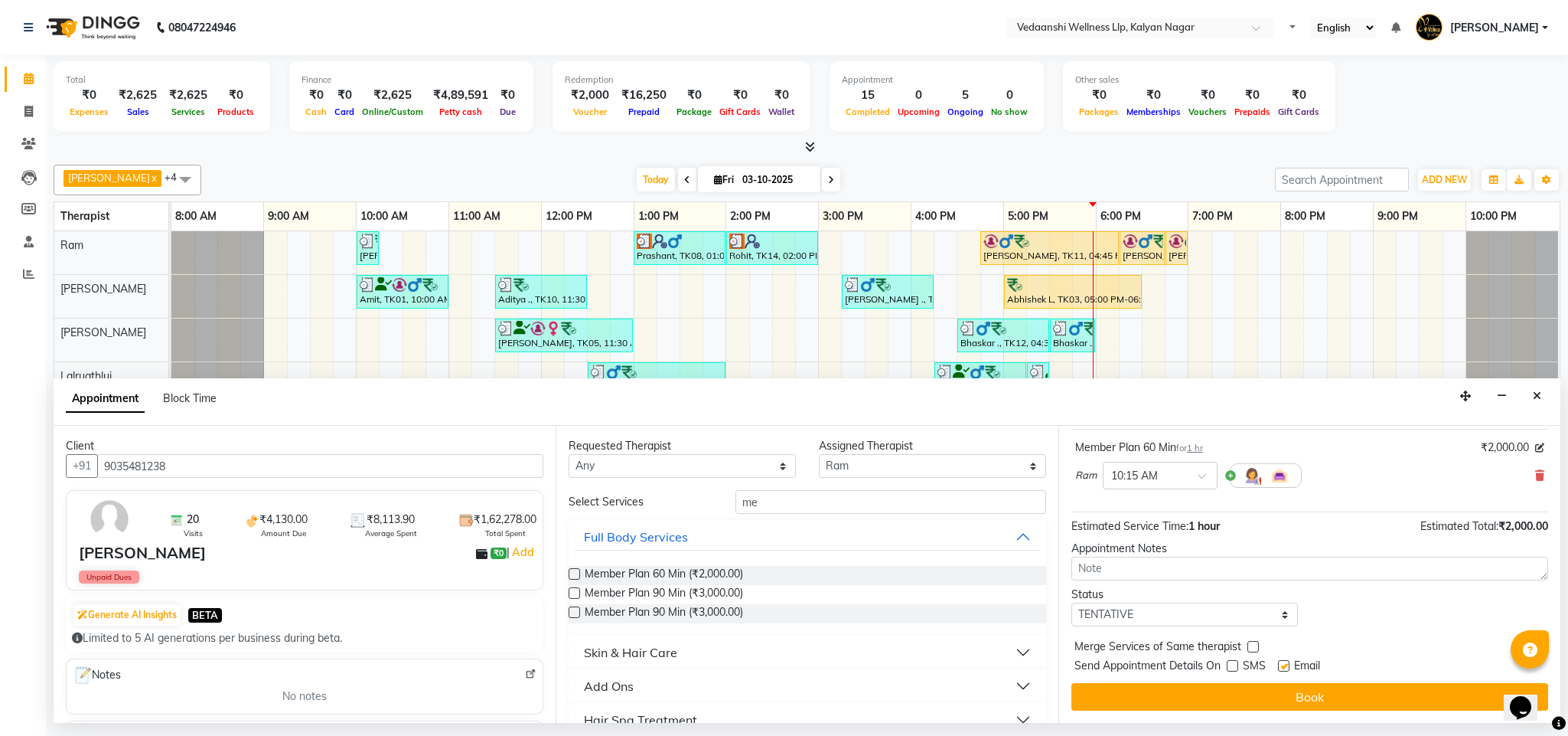
checkbox input "false"
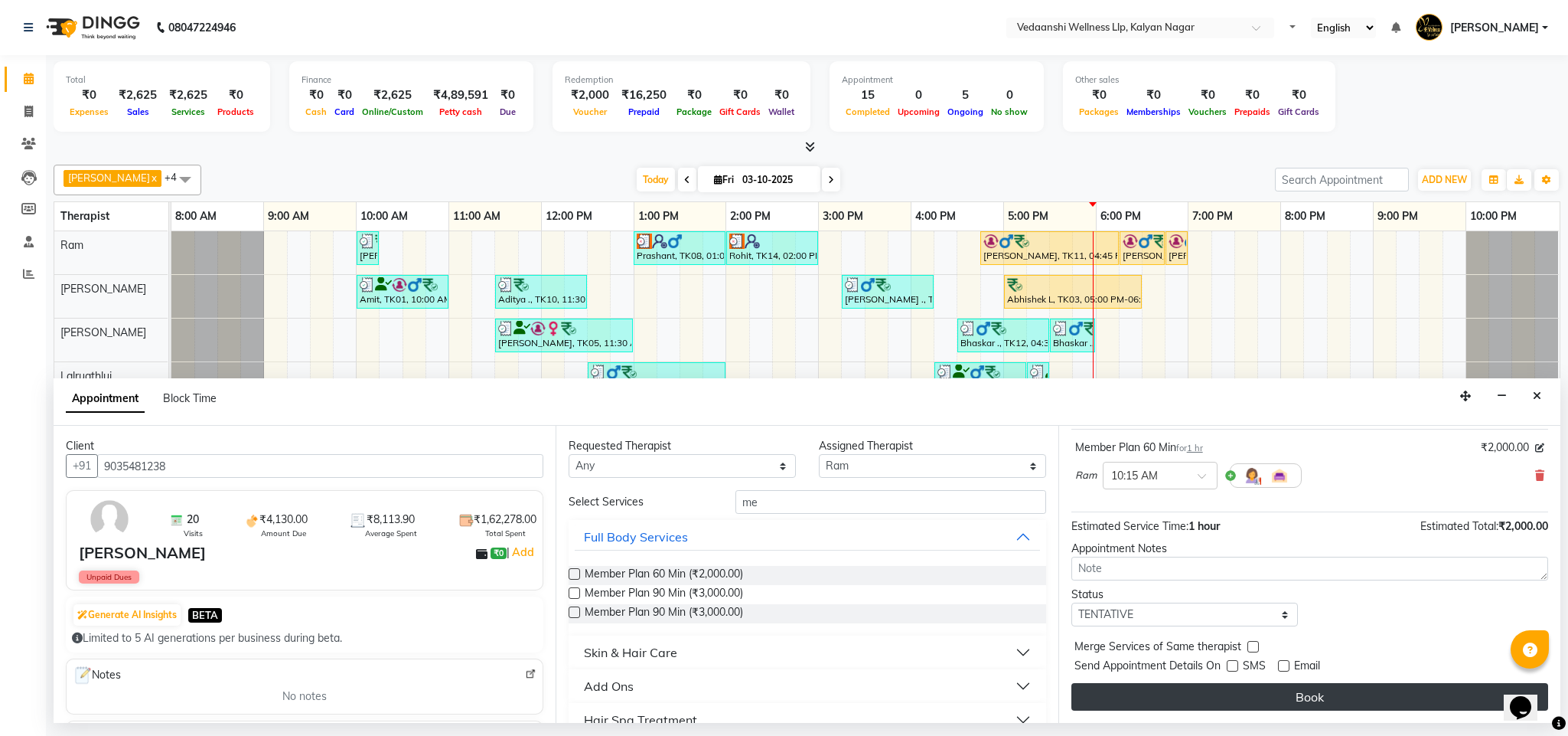
click at [1285, 696] on button "Book" at bounding box center [1309, 697] width 477 height 28
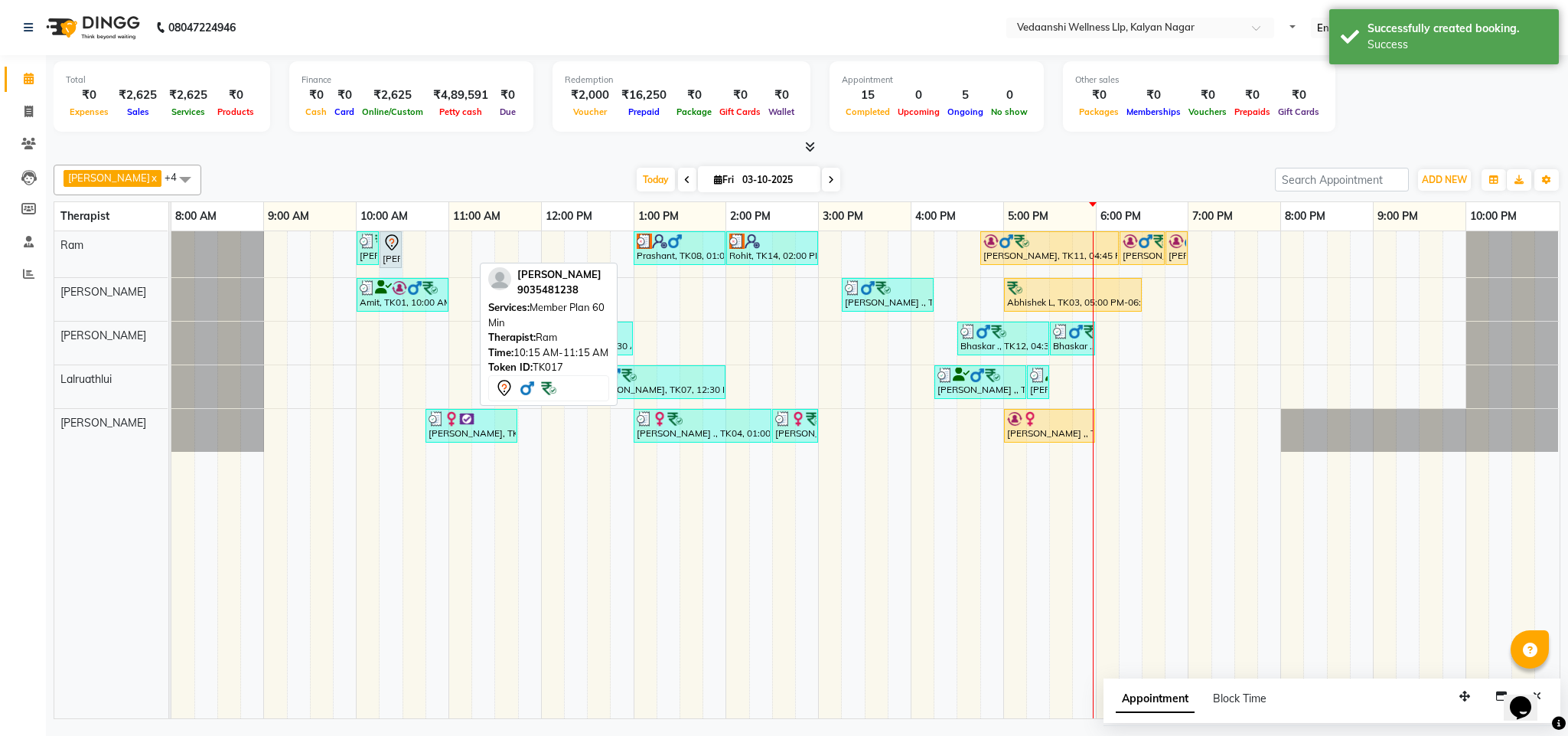
drag, startPoint x: 472, startPoint y: 253, endPoint x: 393, endPoint y: 239, distance: 80.2
click at [171, 239] on div "[PERSON_NAME], TK16, 10:00 AM-10:15 AM, Member Plan 60 [PERSON_NAME], TK17, 10:…" at bounding box center [171, 254] width 0 height 46
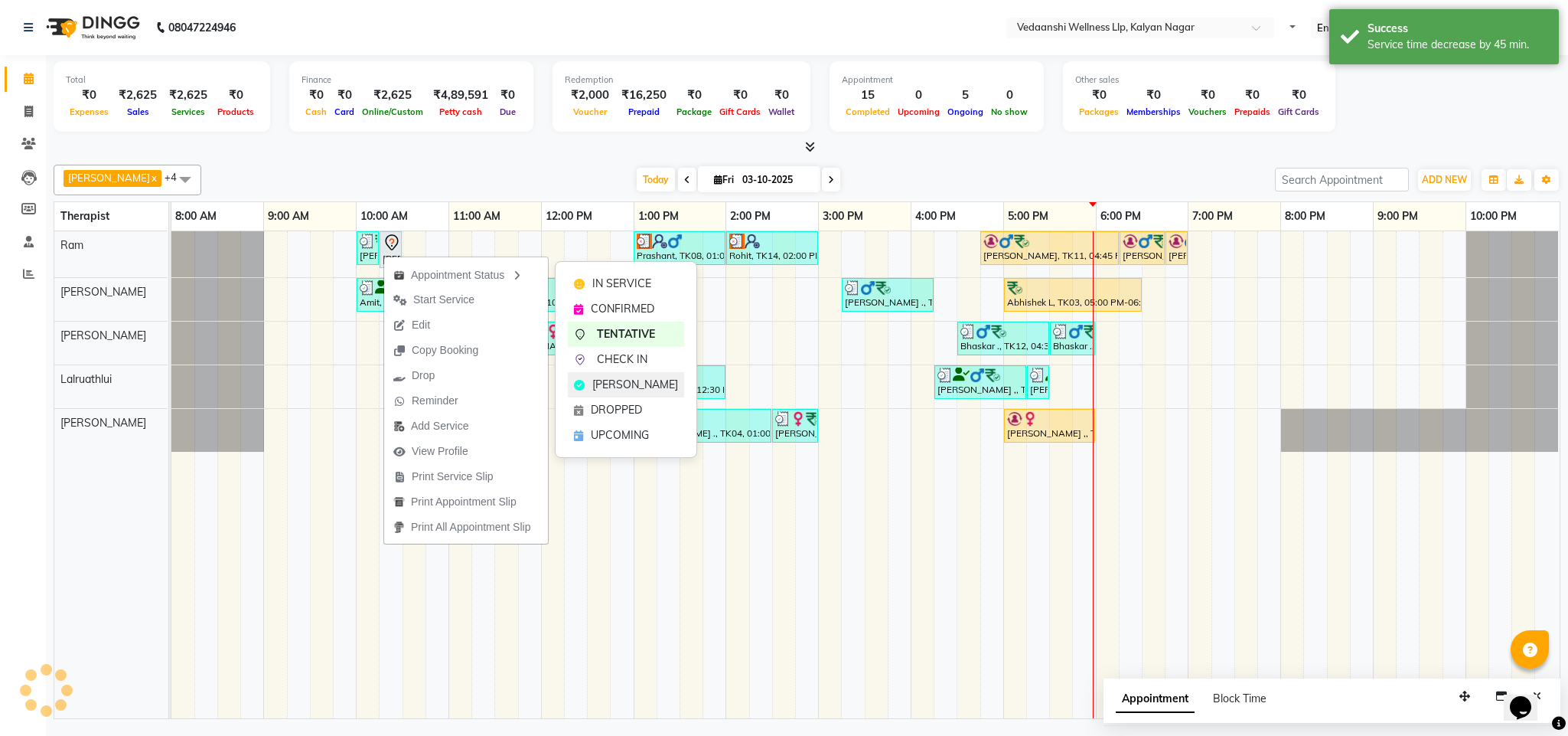
click at [637, 387] on span "[PERSON_NAME]" at bounding box center [635, 385] width 86 height 16
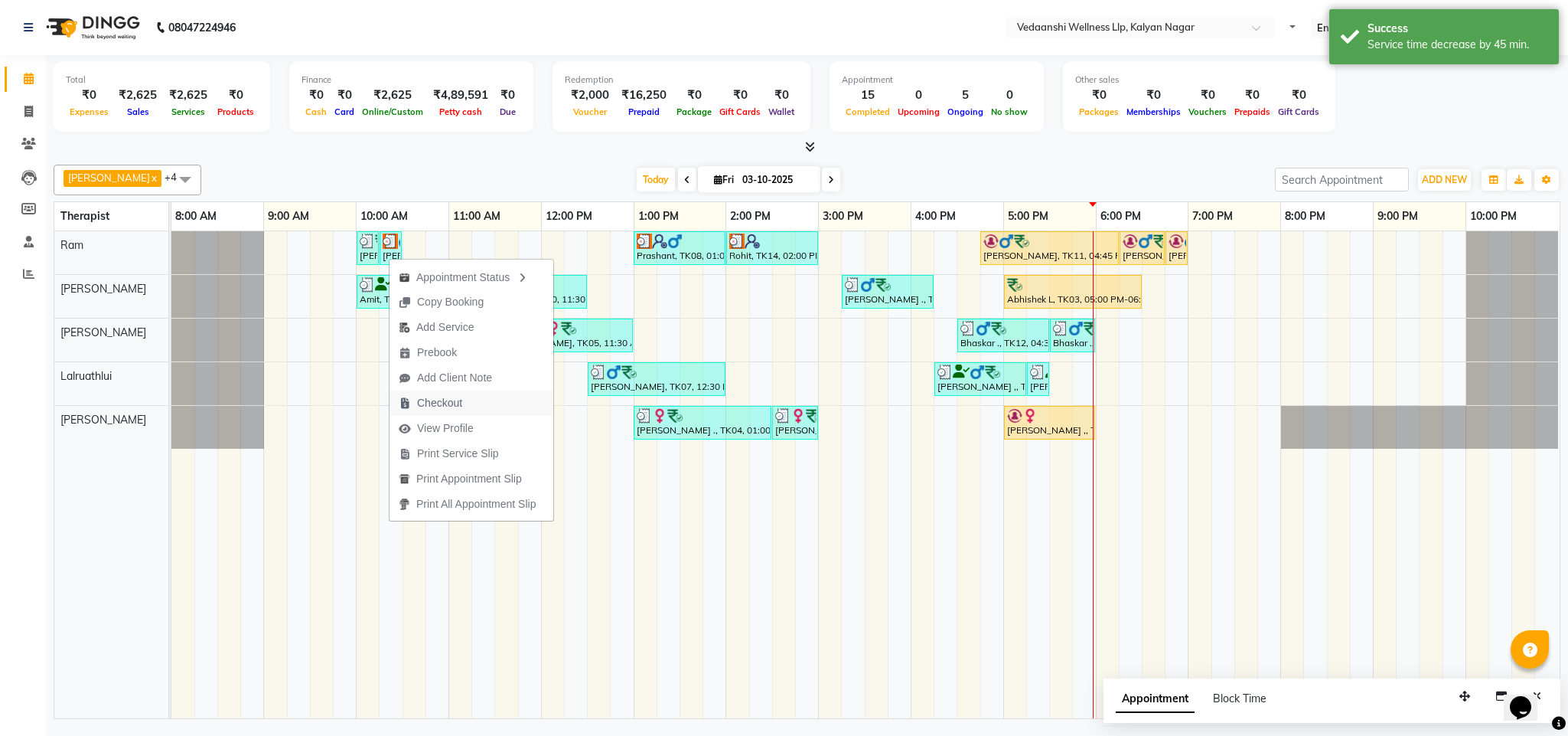
click at [444, 405] on span "Checkout" at bounding box center [440, 403] width 45 height 16
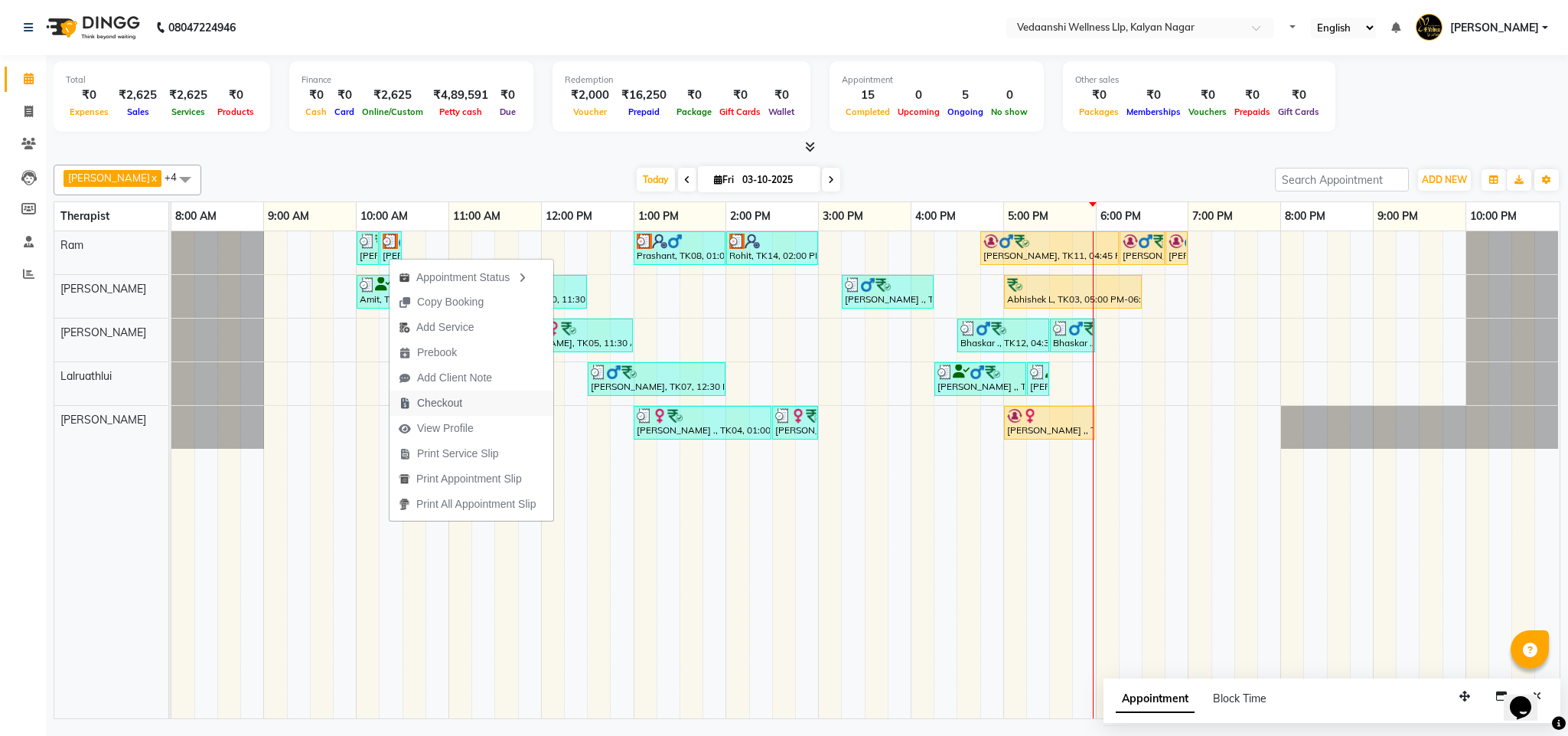
select select "service"
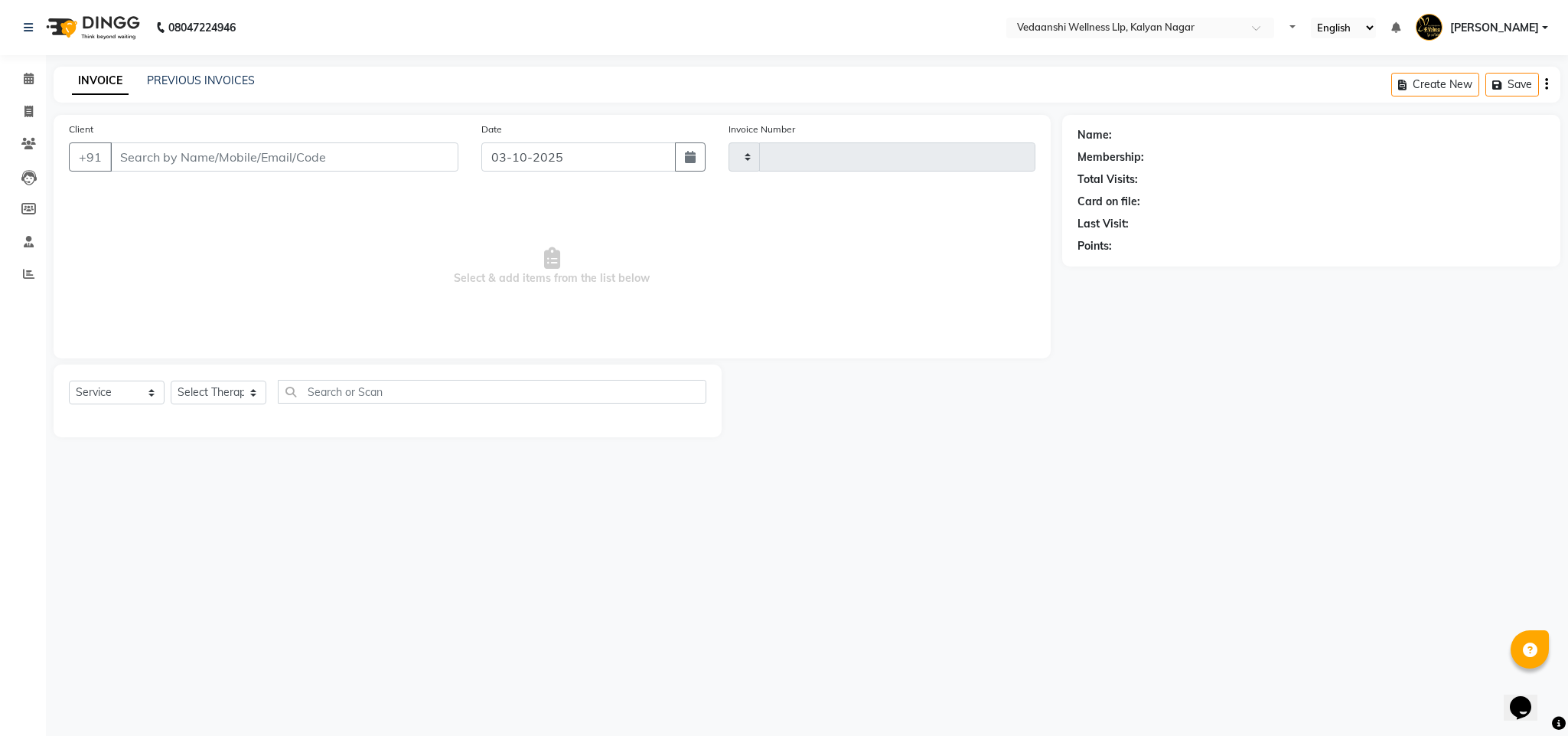
type input "1488"
select select "4293"
type input "9035481238"
select select "67164"
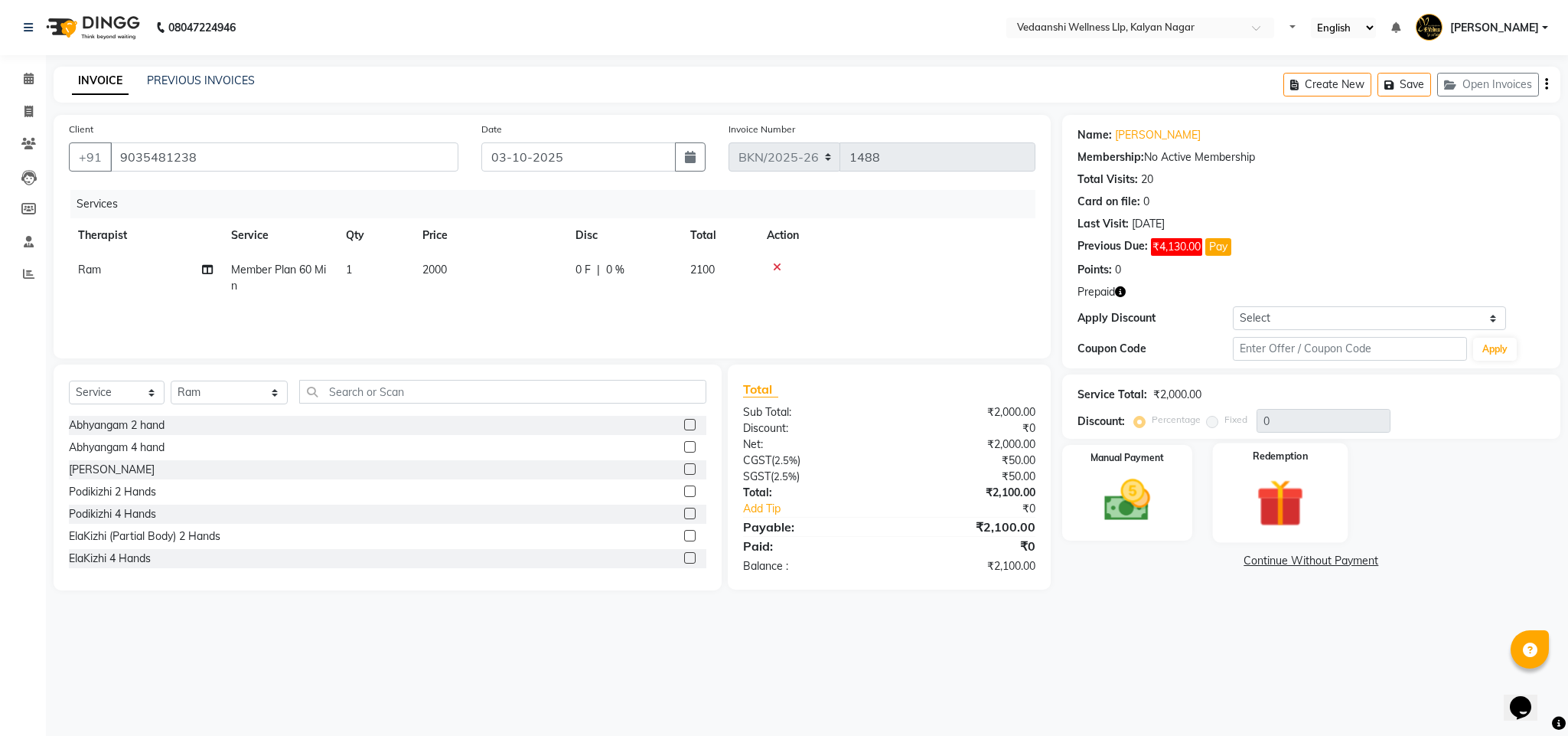
click at [1288, 501] on img at bounding box center [1281, 503] width 78 height 60
click at [1246, 561] on span "Prepaid 1" at bounding box center [1247, 562] width 50 height 18
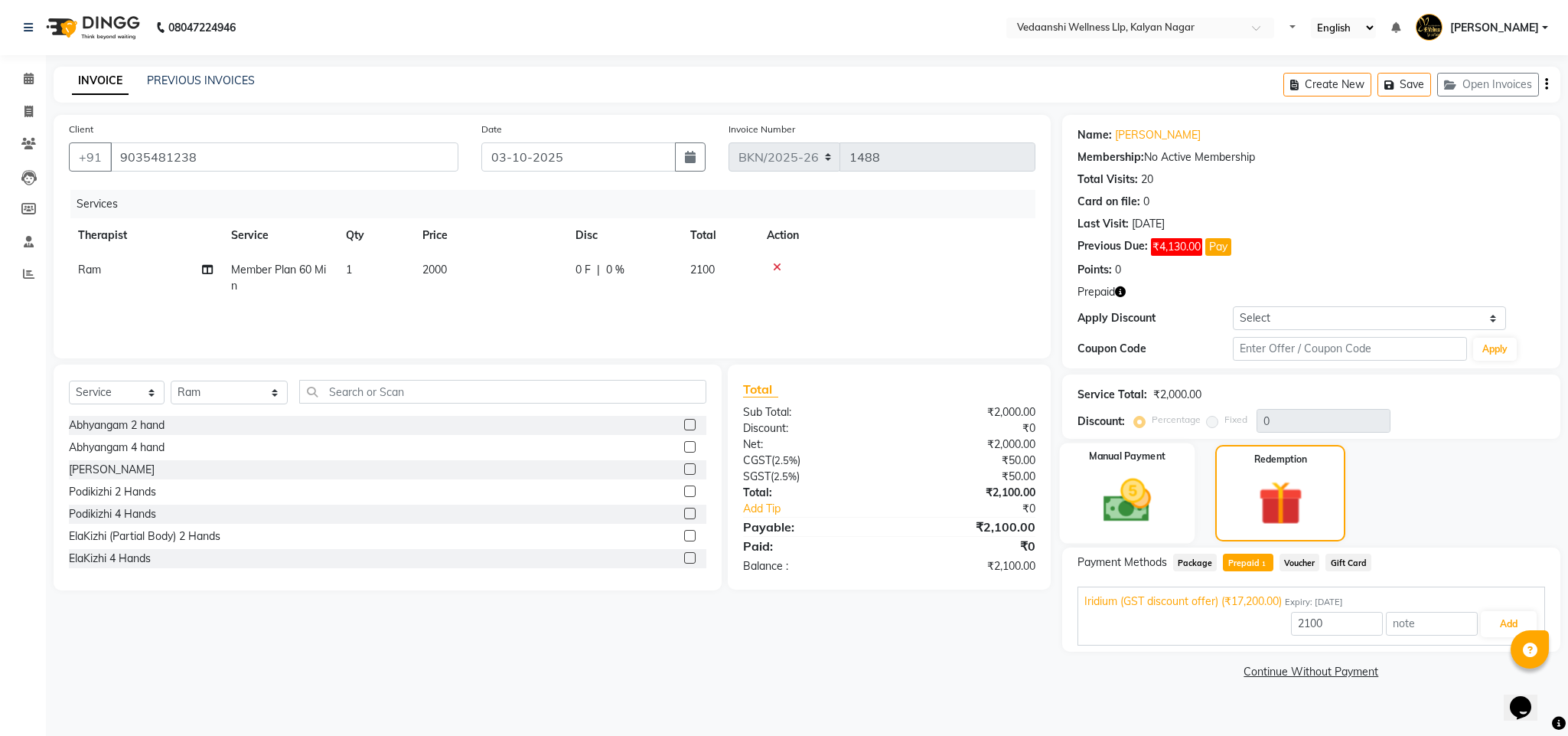
click at [1139, 497] on img at bounding box center [1127, 500] width 78 height 55
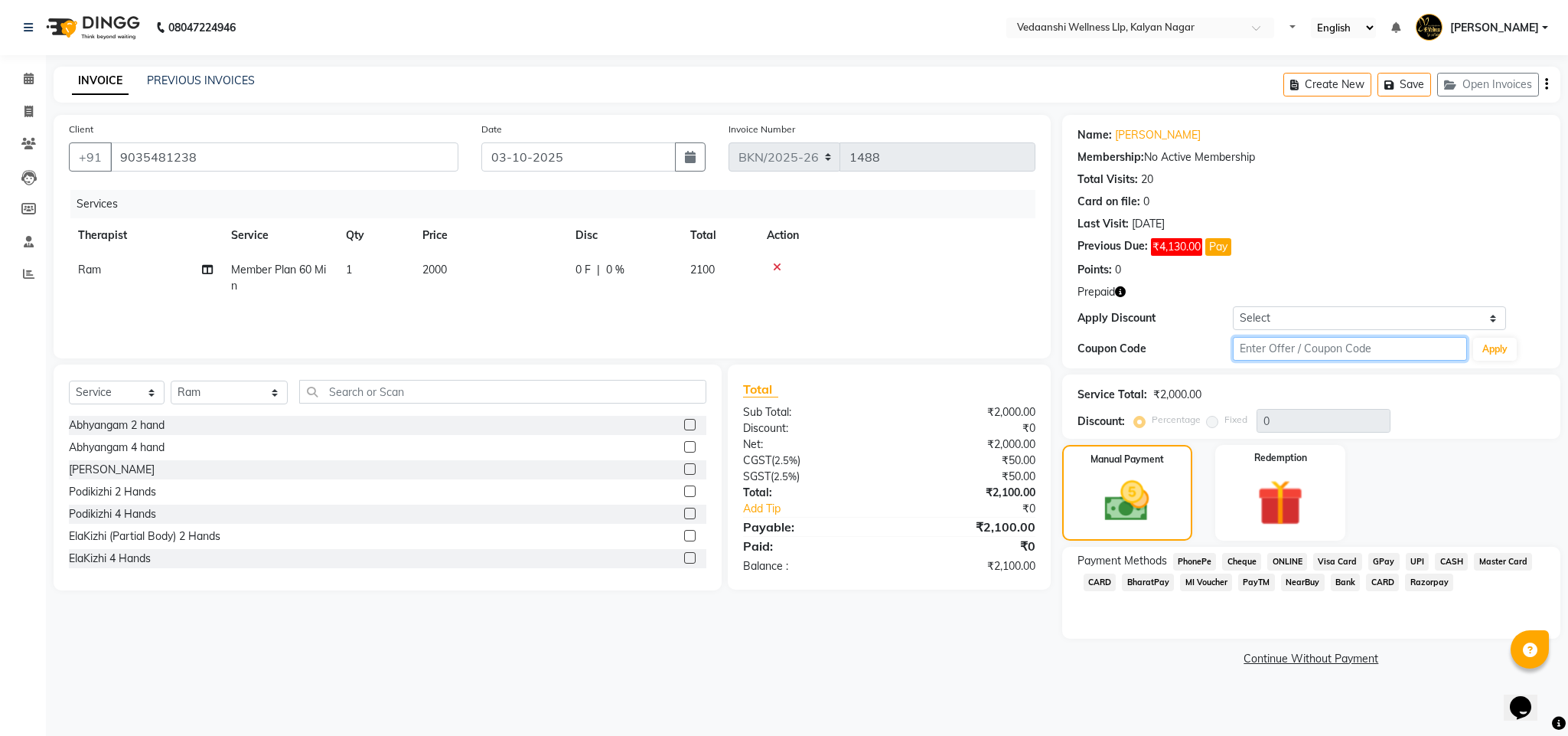
click at [1302, 350] on input "text" at bounding box center [1350, 349] width 234 height 24
click at [354, 266] on td "1" at bounding box center [375, 278] width 76 height 50
select select "67164"
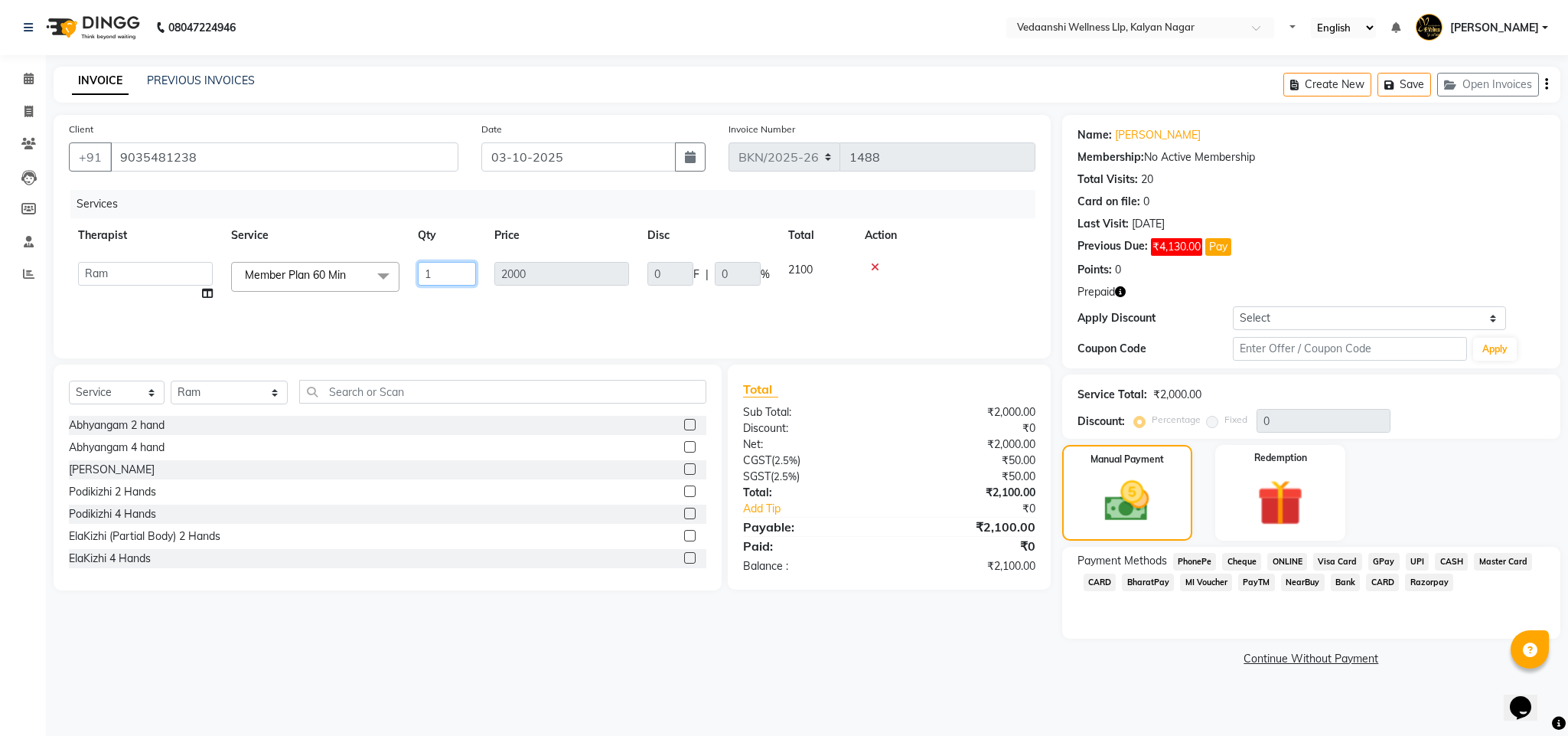
click at [434, 273] on input "1" at bounding box center [447, 273] width 58 height 24
type input "5"
click at [884, 190] on div "Services" at bounding box center [559, 204] width 977 height 28
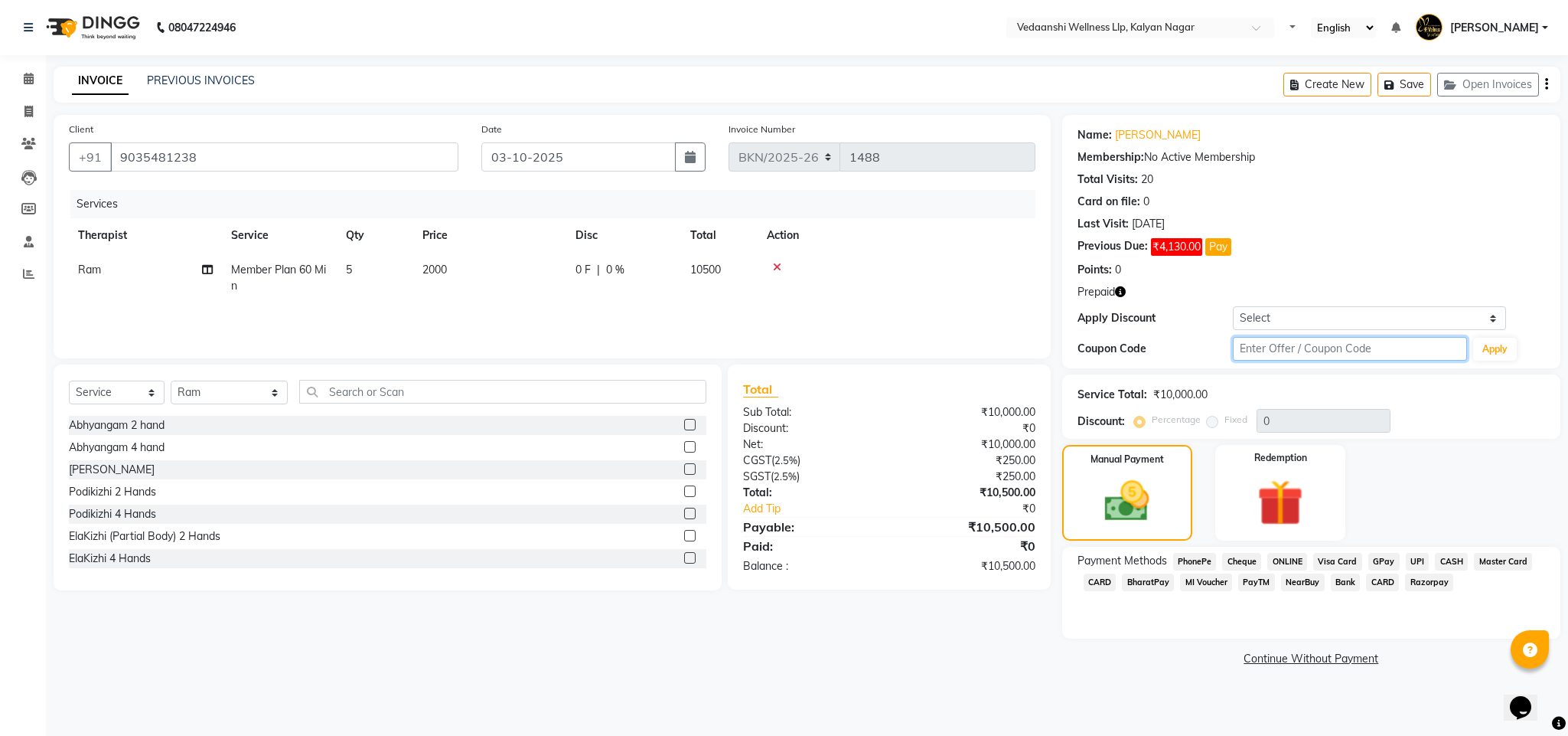
click at [1263, 344] on input "text" at bounding box center [1350, 349] width 234 height 24
type input "d50%"
click at [1499, 353] on button "Apply" at bounding box center [1495, 349] width 44 height 23
type input "50"
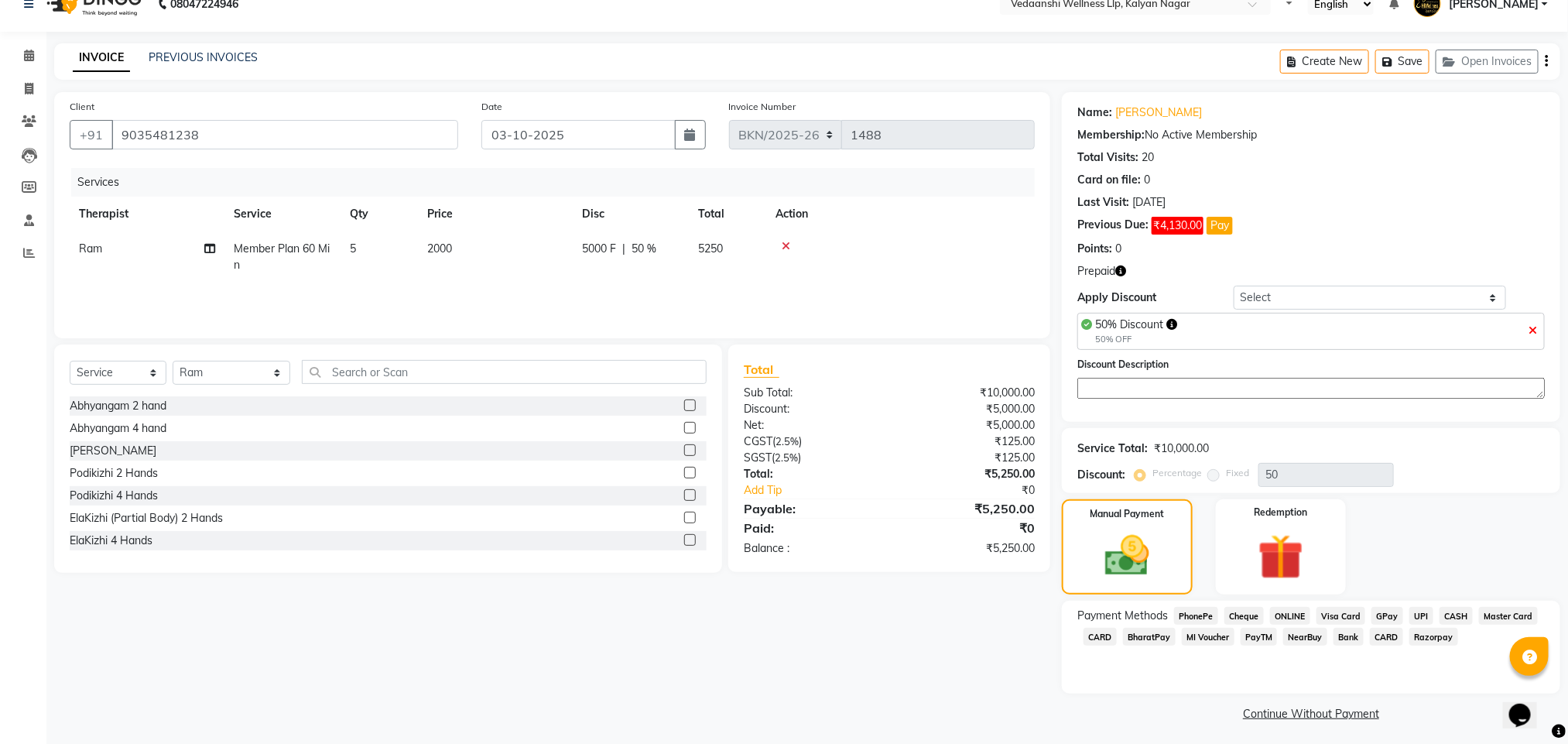
scroll to position [30, 0]
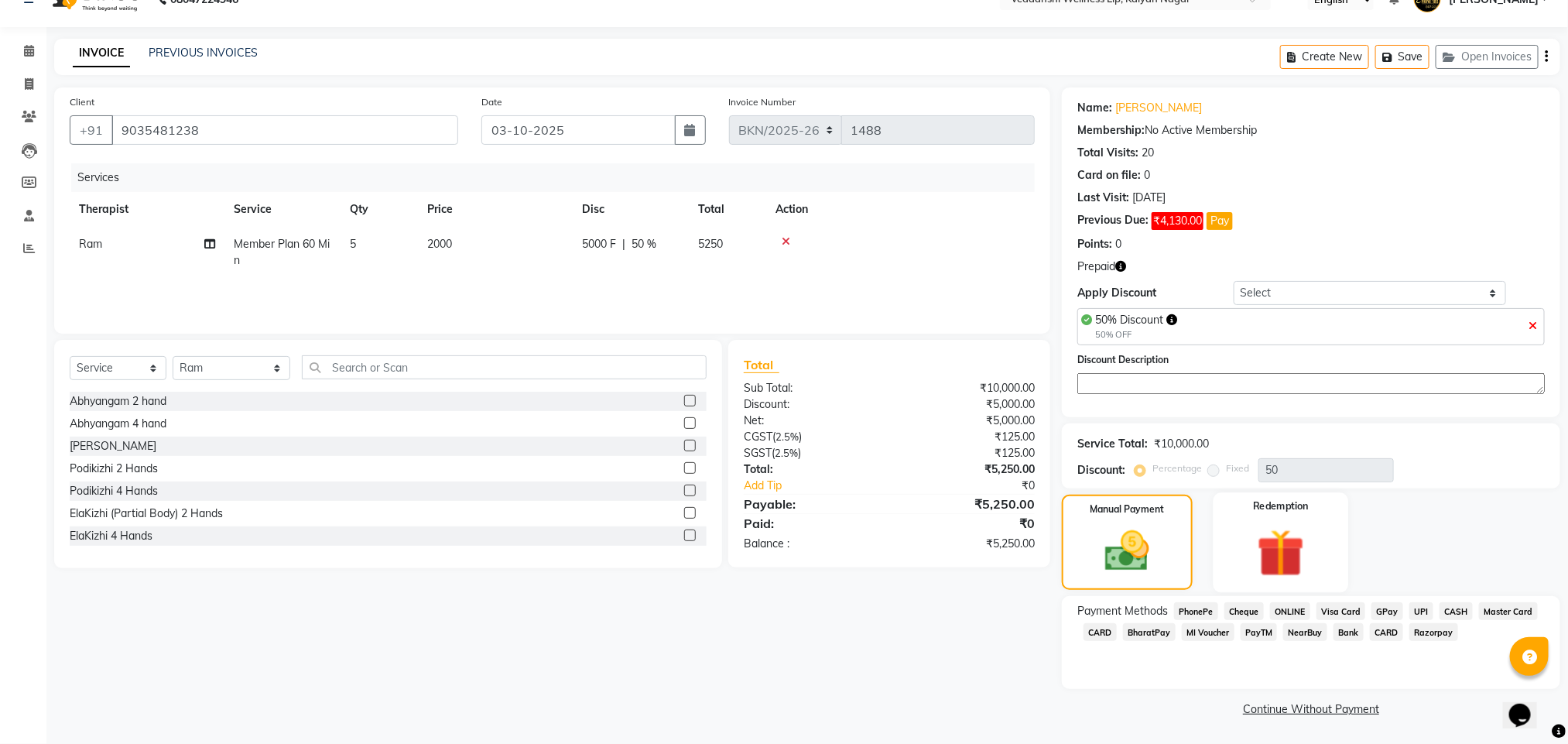
click at [1285, 569] on img at bounding box center [1281, 553] width 77 height 60
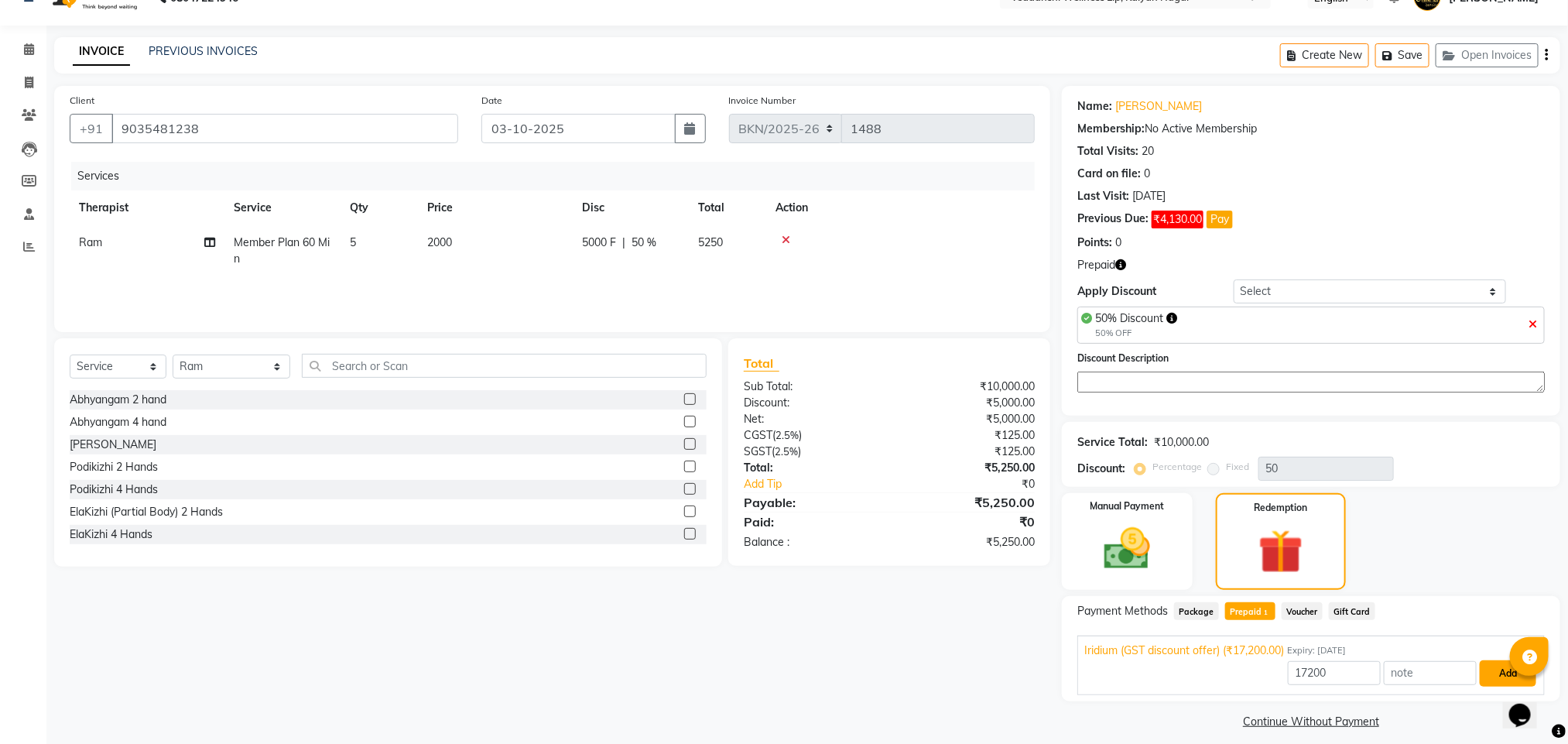
click at [1506, 676] on button "Add" at bounding box center [1508, 673] width 57 height 26
click at [1317, 667] on input "17200" at bounding box center [1334, 673] width 93 height 24
type input "5000"
click at [1514, 672] on button "Add" at bounding box center [1508, 673] width 57 height 26
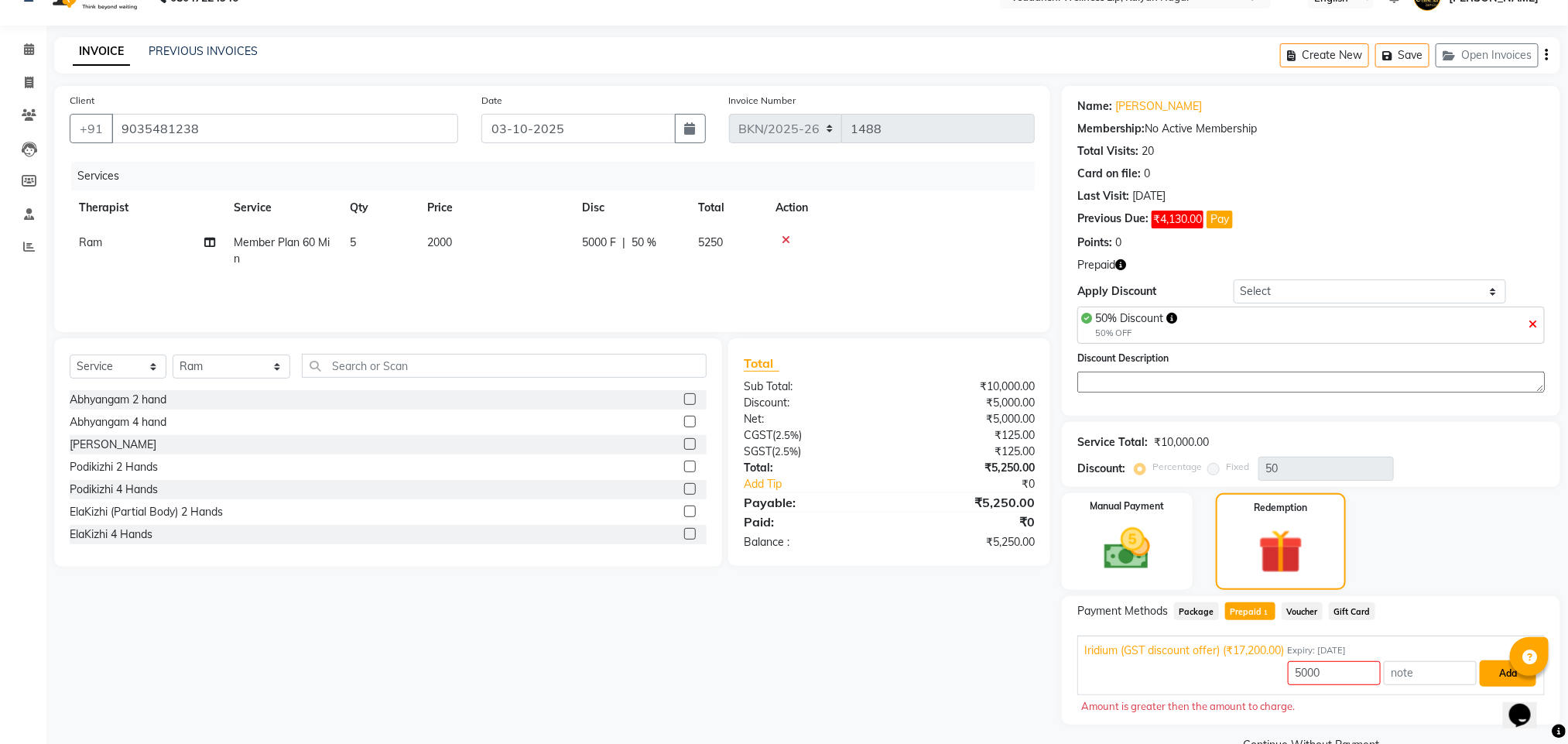
click at [1508, 676] on button "Add" at bounding box center [1508, 673] width 57 height 26
click at [33, 44] on icon at bounding box center [29, 49] width 10 height 11
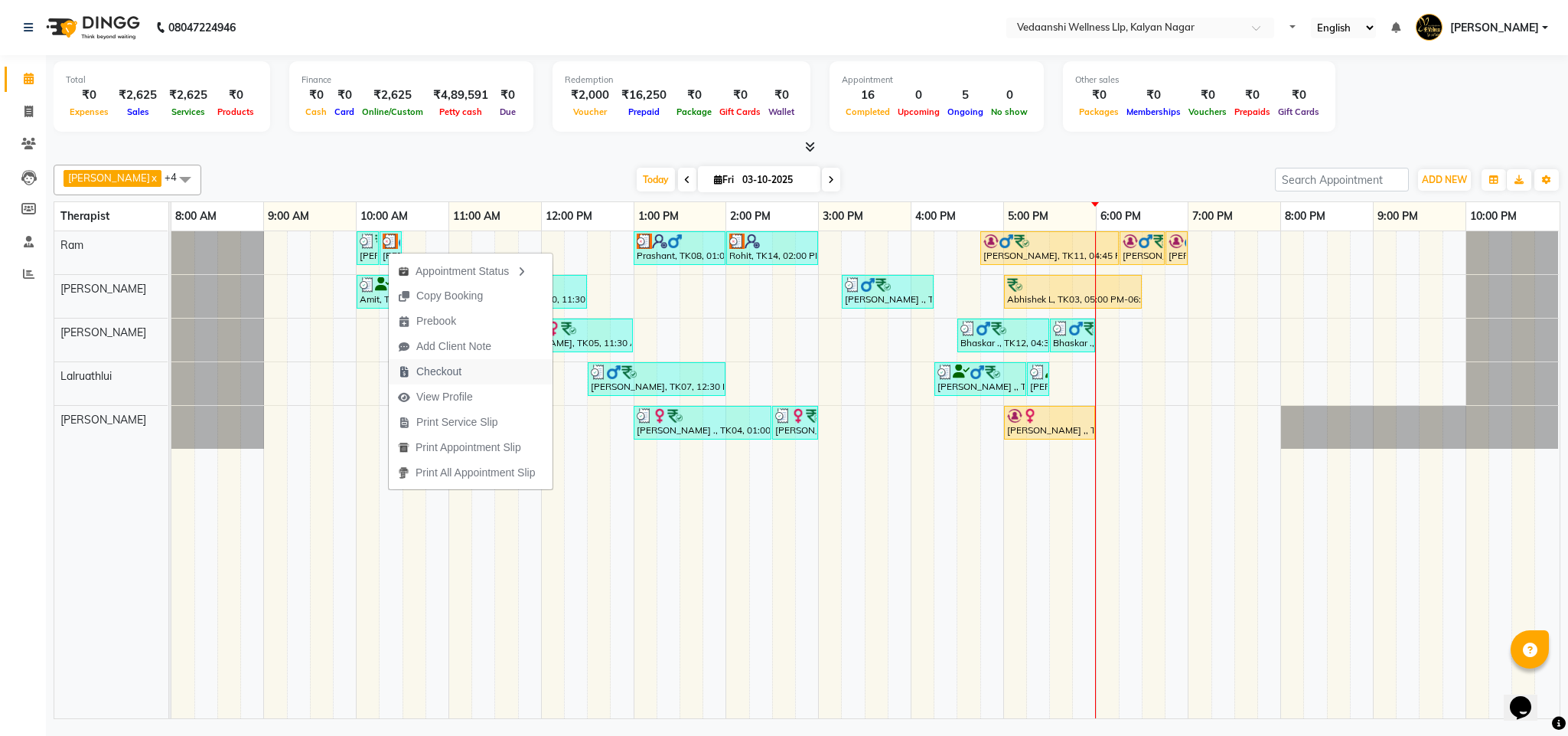
click at [432, 374] on span "Checkout" at bounding box center [439, 372] width 45 height 16
select select "service"
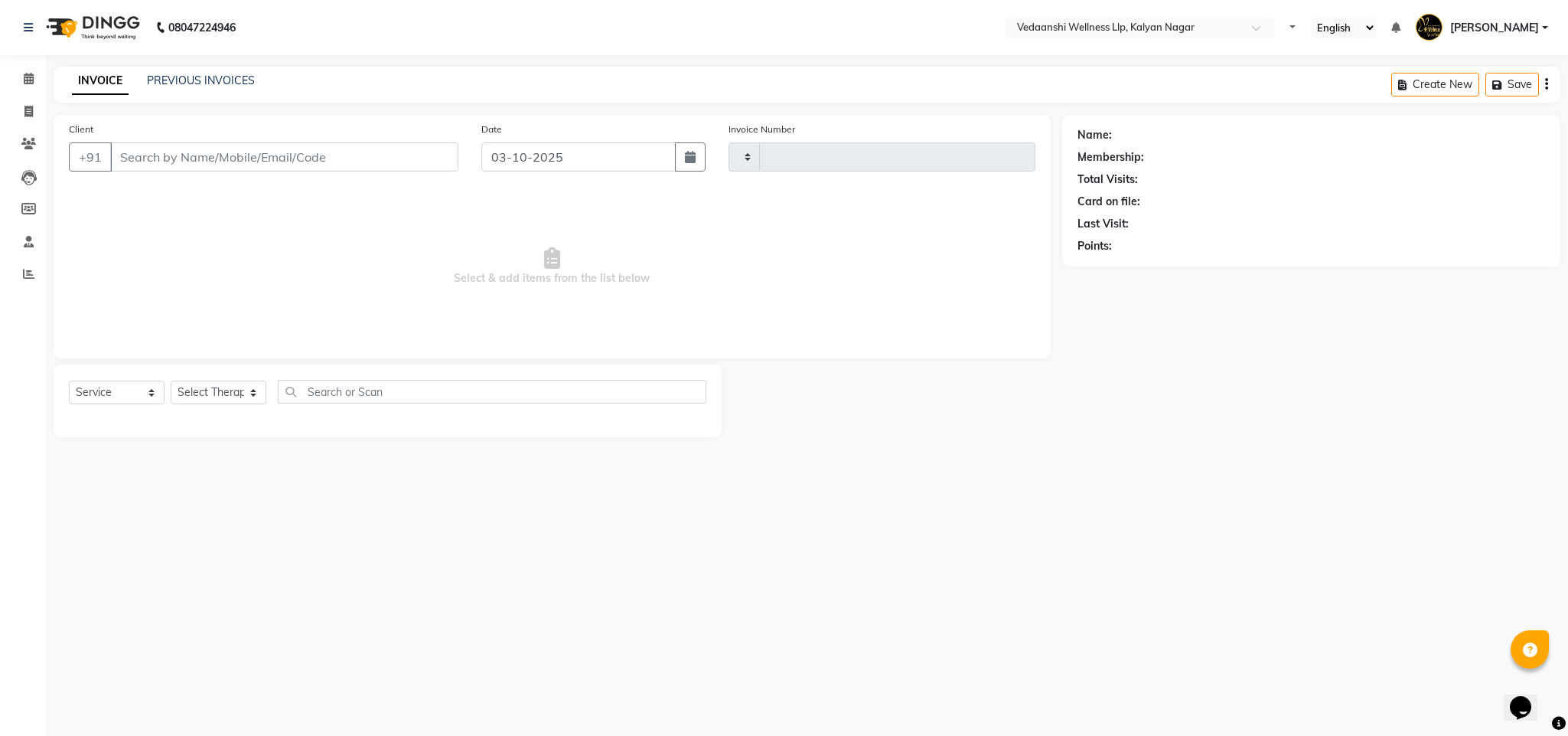
type input "1488"
select select "4293"
type input "9035481238"
select select "67164"
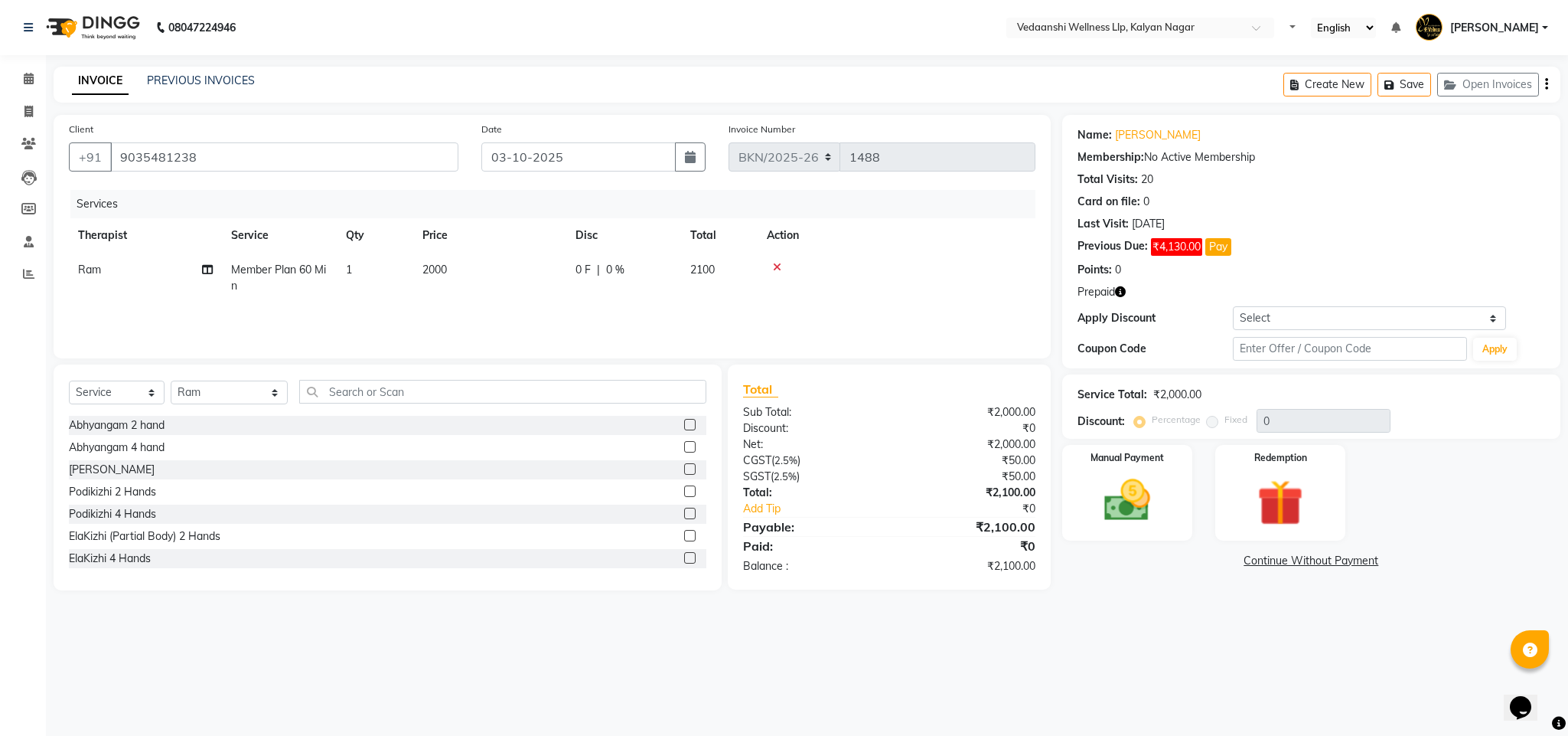
click at [356, 271] on td "1" at bounding box center [375, 278] width 76 height 50
select select "67164"
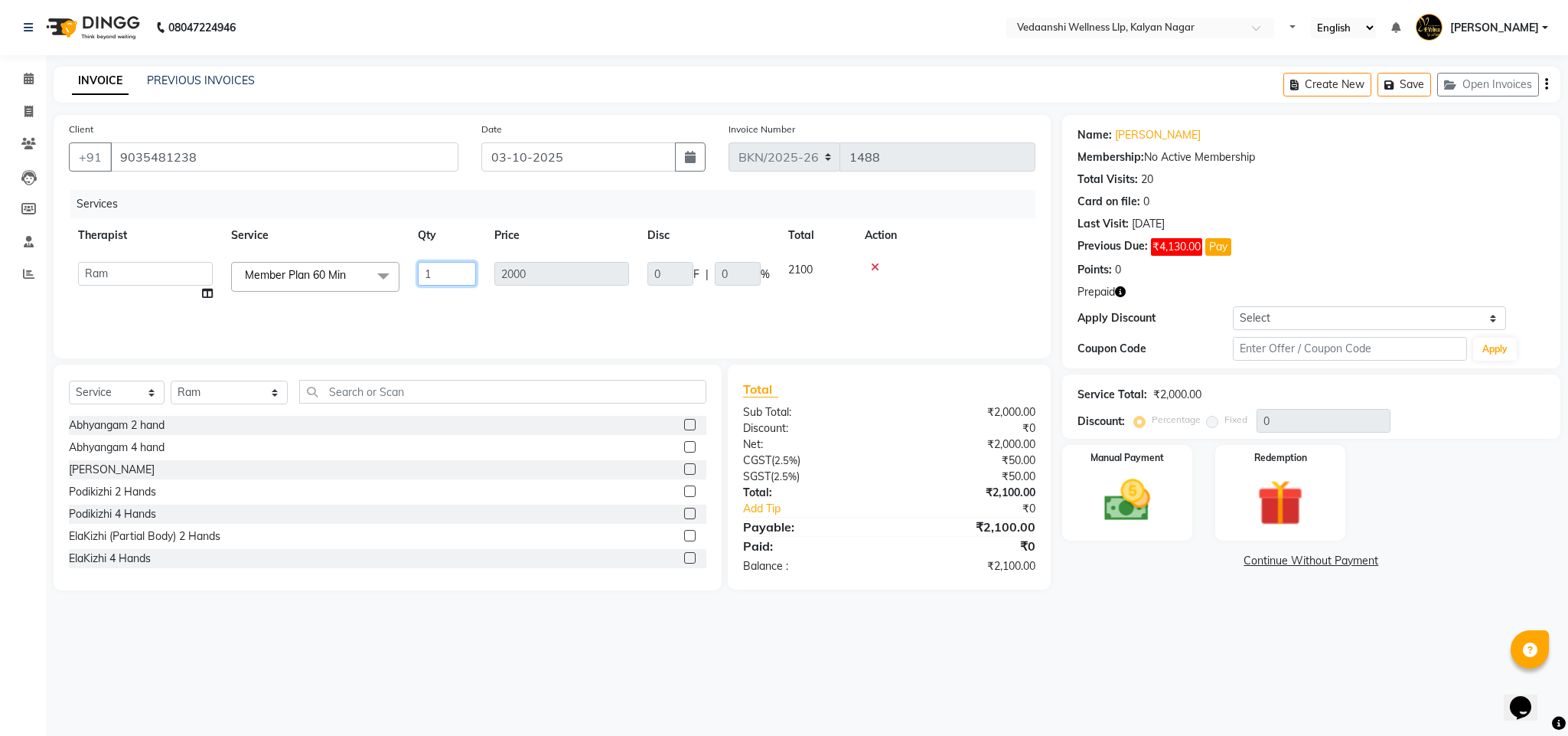
click at [437, 272] on input "1" at bounding box center [447, 273] width 58 height 24
type input "5"
click at [565, 313] on div "Services Therapist Service Qty Price Disc Total Action Afreen (Beautician) [PER…" at bounding box center [552, 266] width 966 height 153
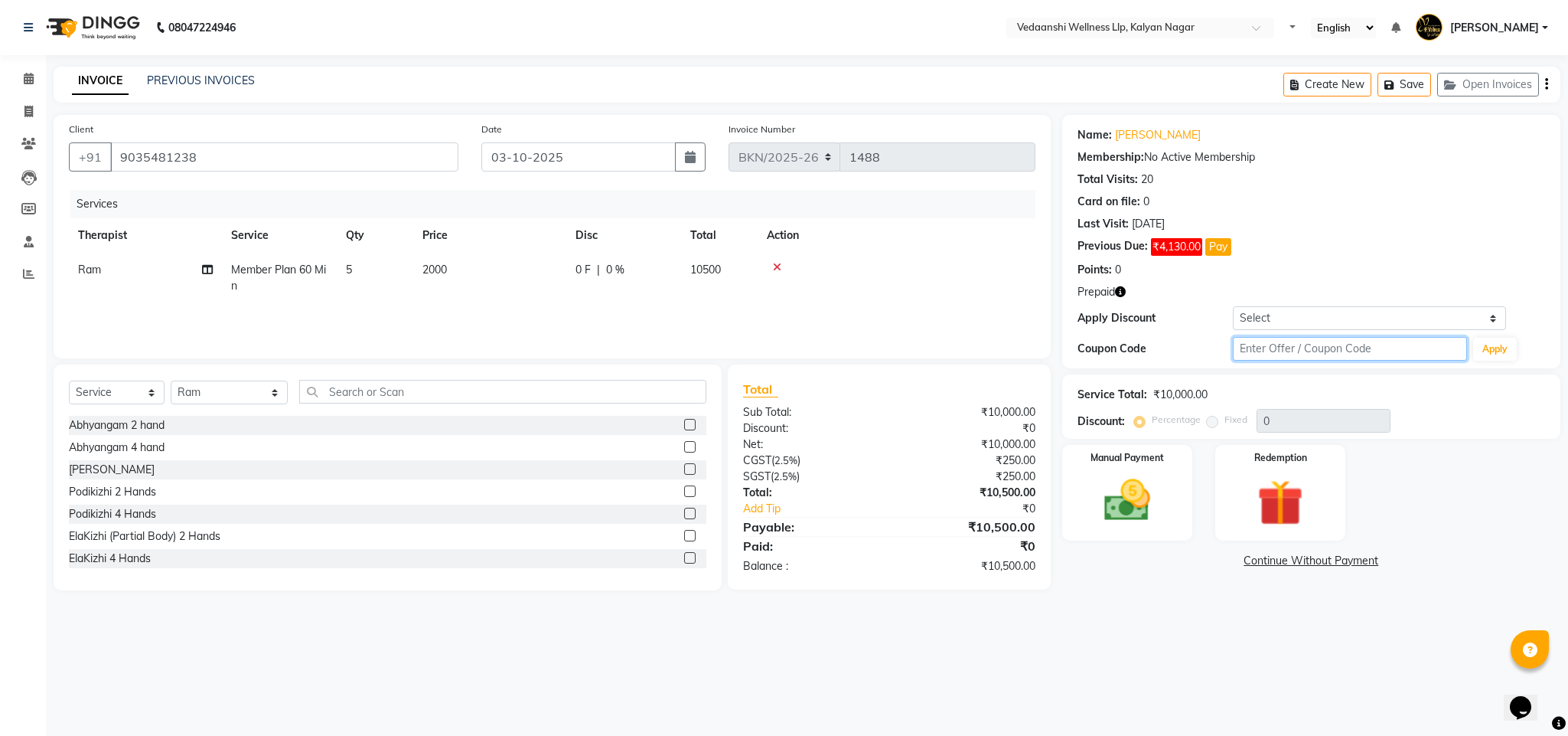
click at [1298, 353] on input "text" at bounding box center [1350, 349] width 234 height 24
type input "d50%"
click at [1509, 344] on button "Apply" at bounding box center [1495, 349] width 44 height 23
type input "50"
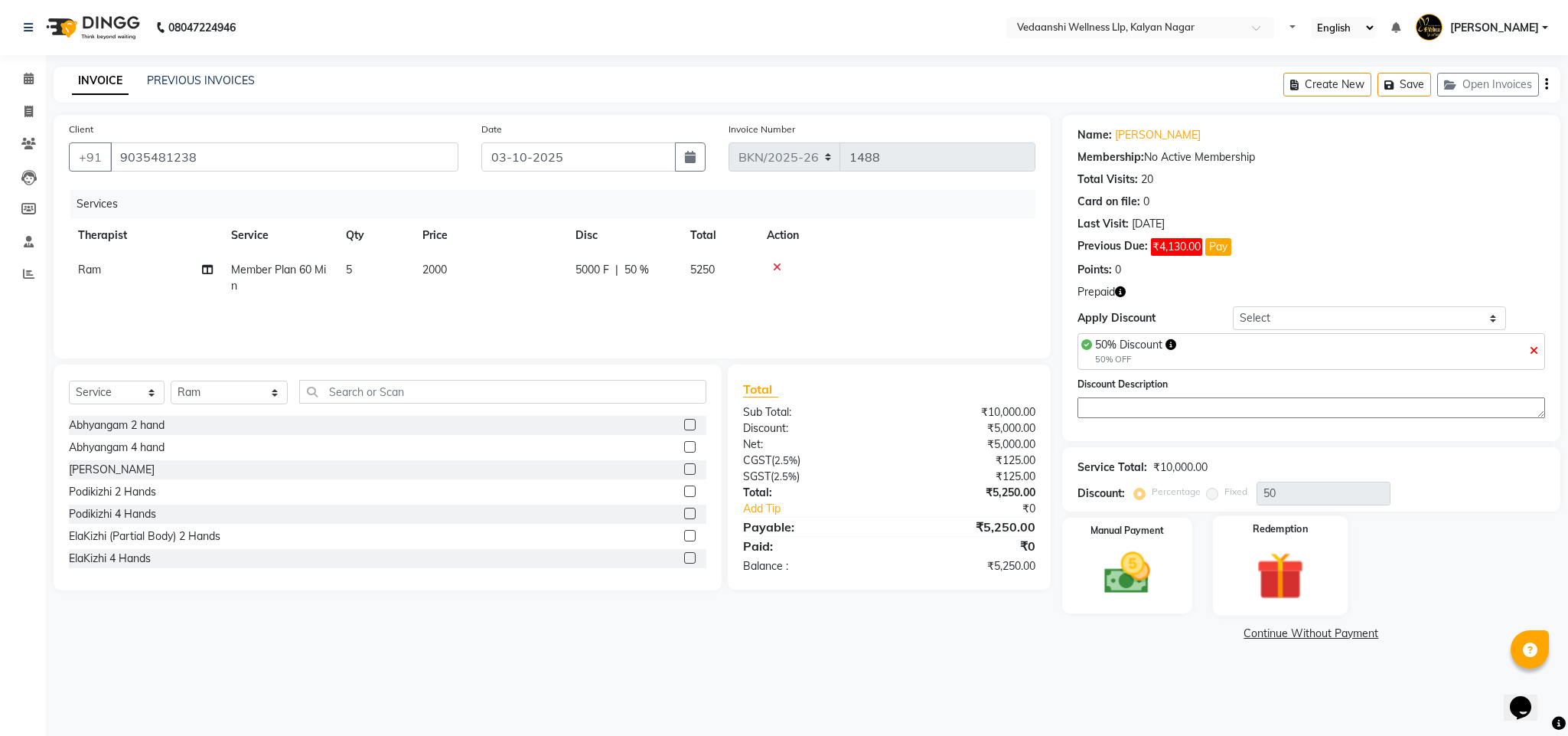
click at [1274, 587] on img at bounding box center [1281, 576] width 78 height 60
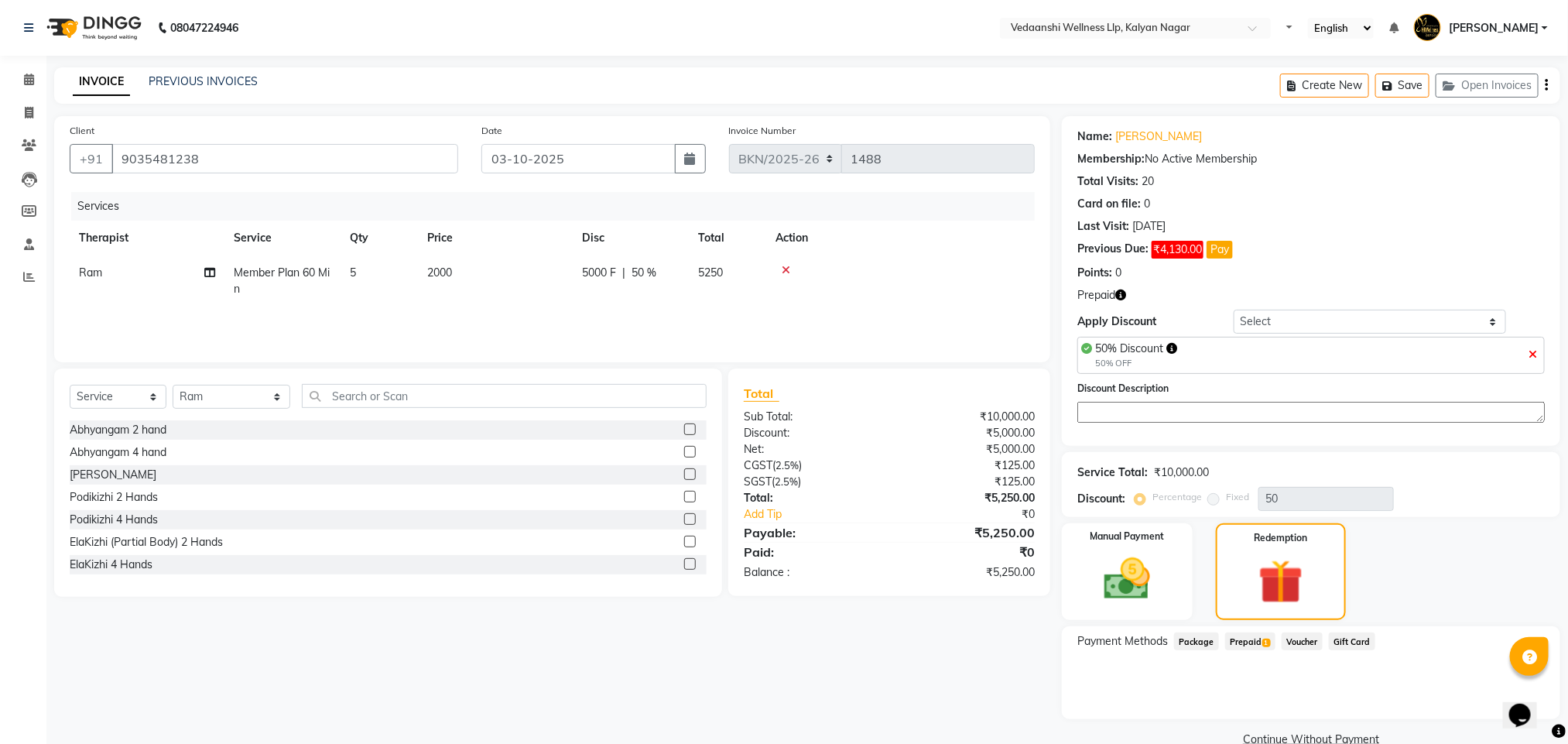
click at [1278, 639] on div "Voucher" at bounding box center [1299, 642] width 47 height 21
click at [1258, 641] on span "Prepaid 1" at bounding box center [1250, 641] width 50 height 18
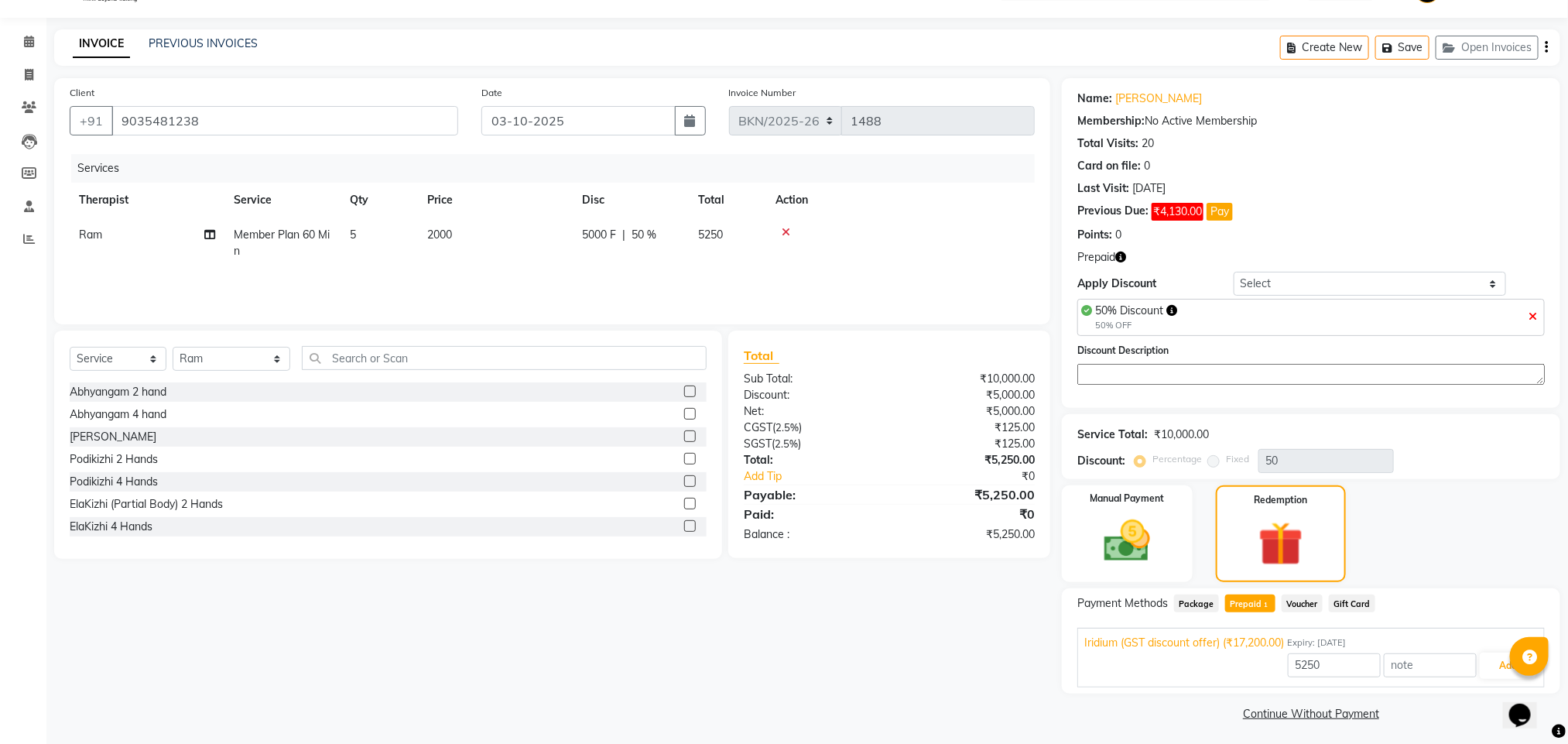
scroll to position [45, 0]
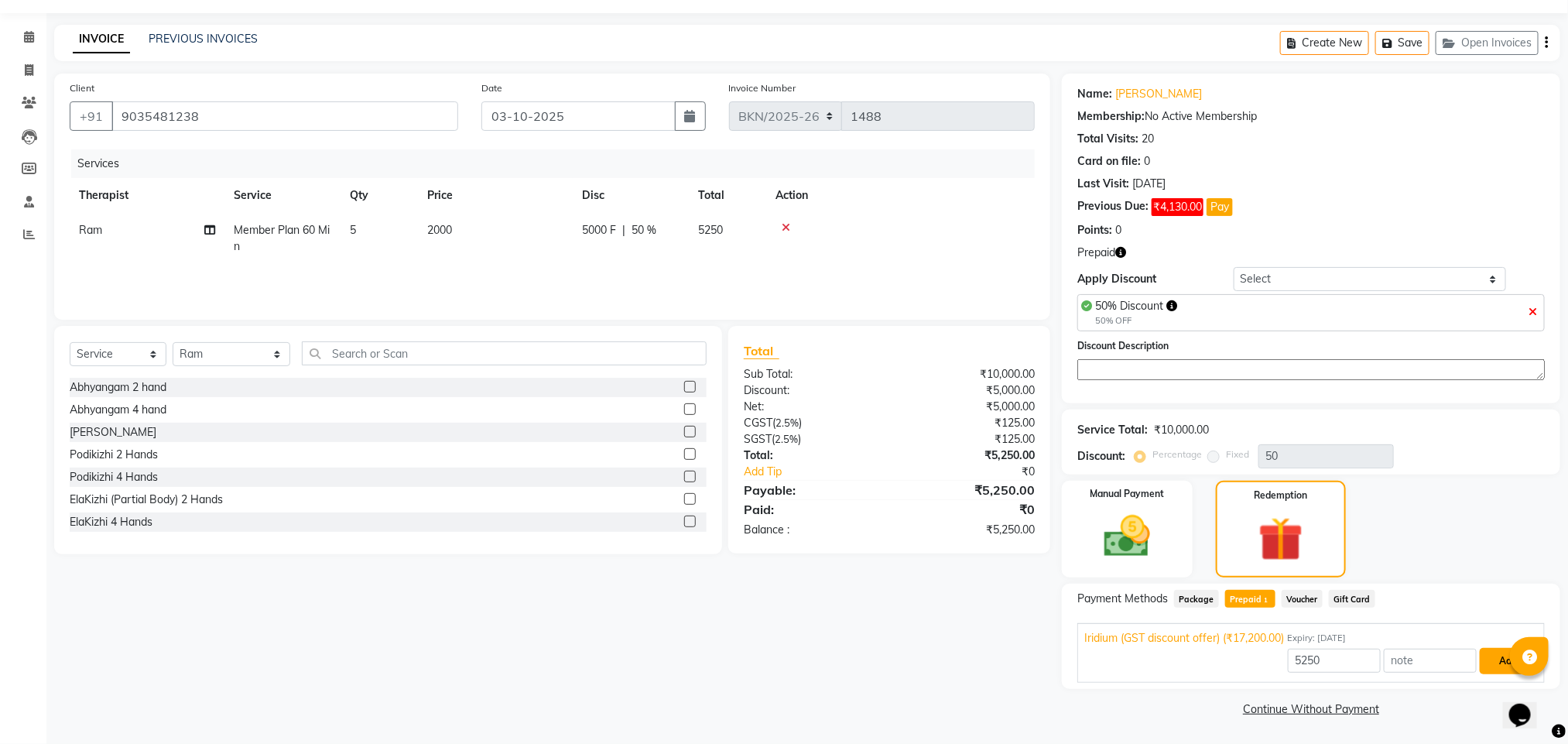
click at [1480, 659] on button "Add" at bounding box center [1508, 661] width 57 height 26
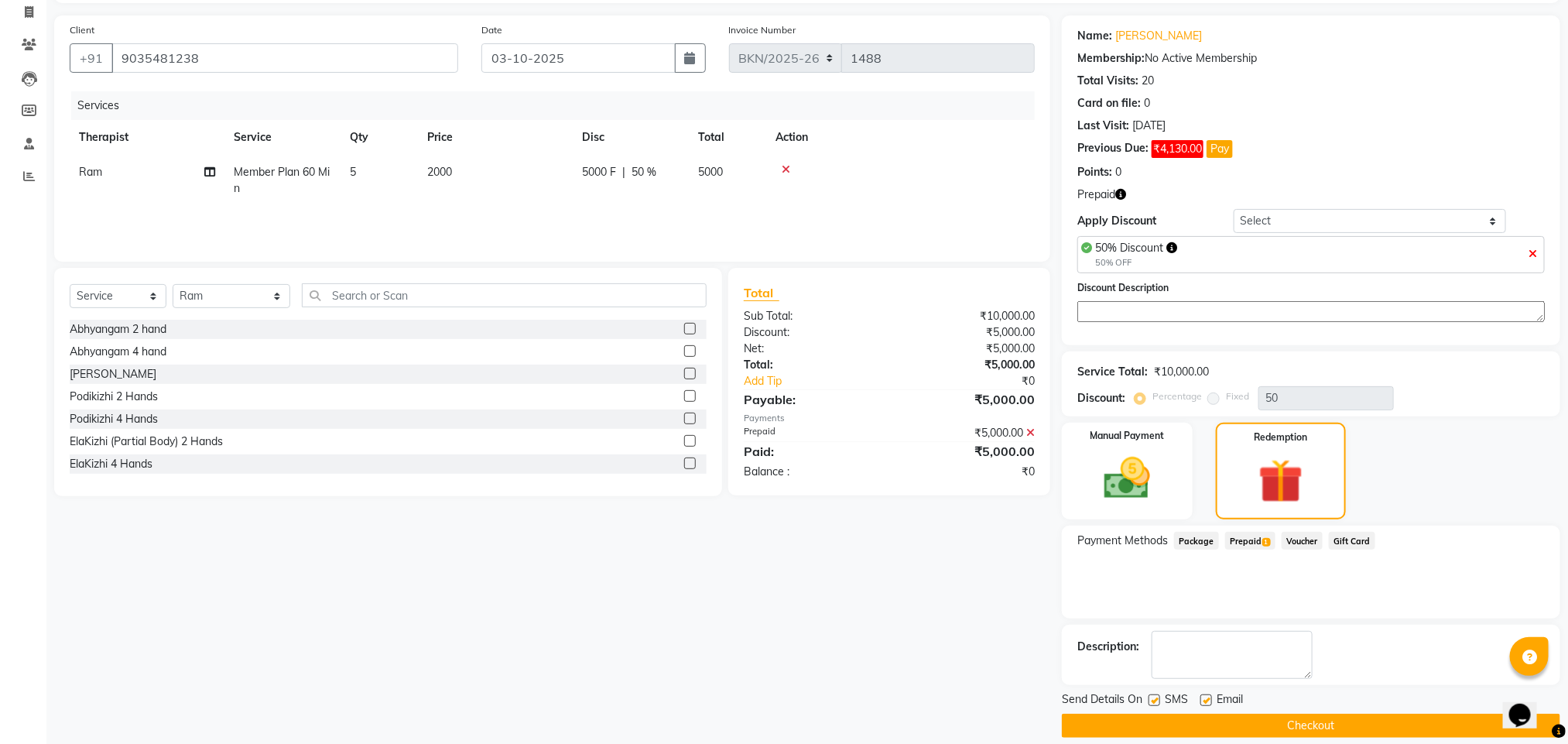
scroll to position [121, 0]
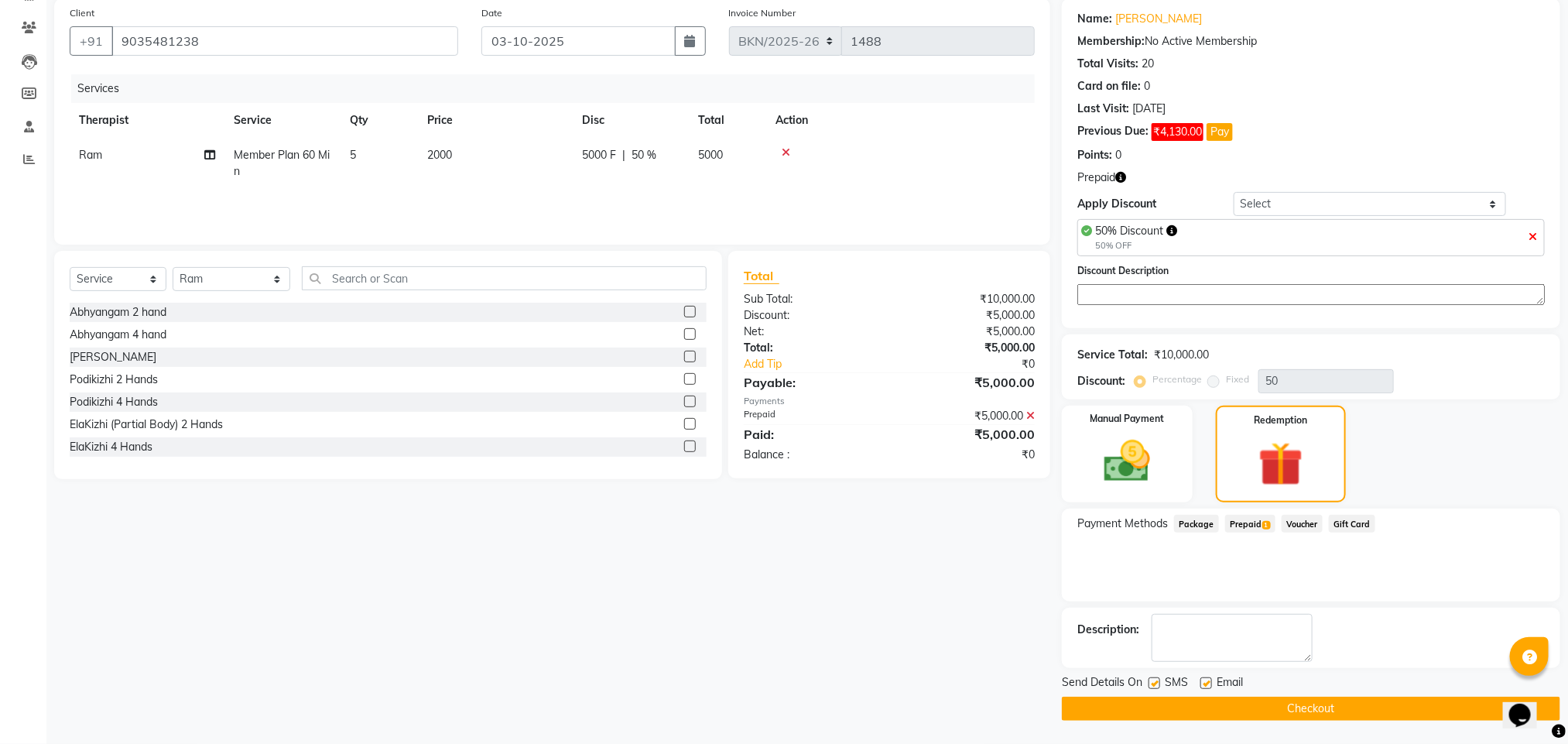
click at [1208, 680] on label at bounding box center [1207, 683] width 11 height 11
click at [1208, 680] on input "checkbox" at bounding box center [1206, 684] width 10 height 10
checkbox input "false"
click at [1156, 682] on label at bounding box center [1155, 683] width 11 height 11
click at [1156, 682] on input "checkbox" at bounding box center [1154, 684] width 10 height 10
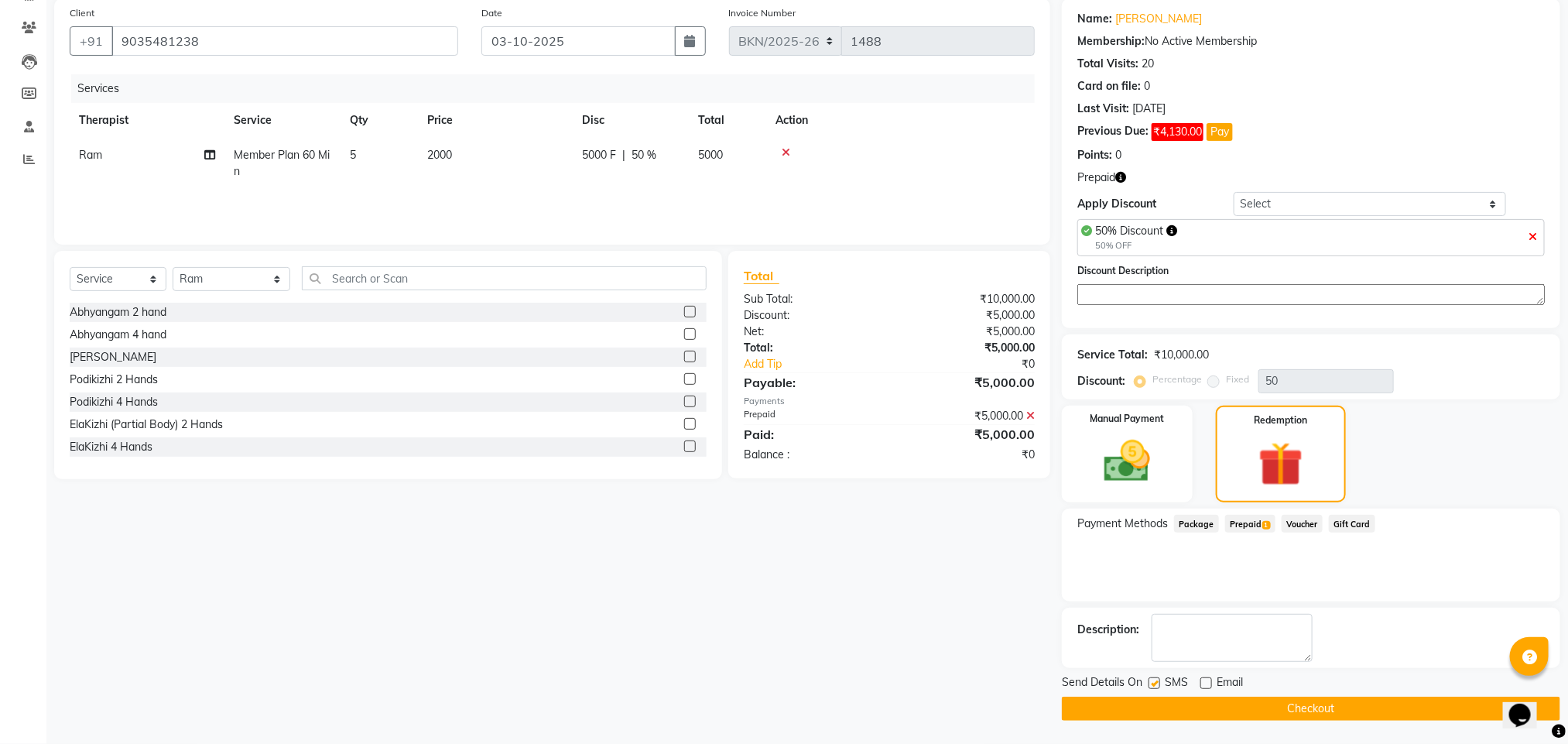
checkbox input "false"
click at [1184, 702] on button "Checkout" at bounding box center [1311, 708] width 499 height 24
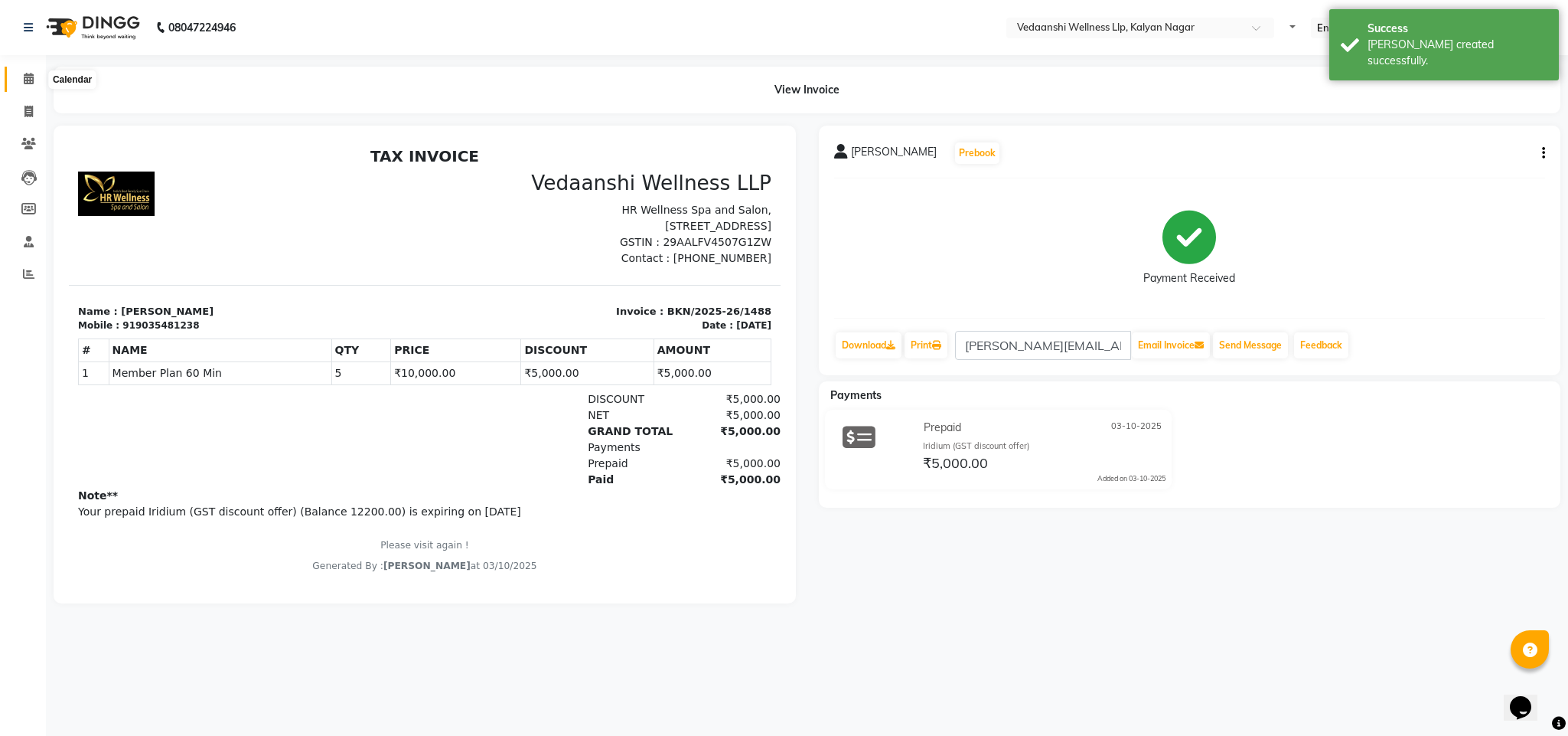
click at [28, 74] on icon at bounding box center [28, 79] width 10 height 11
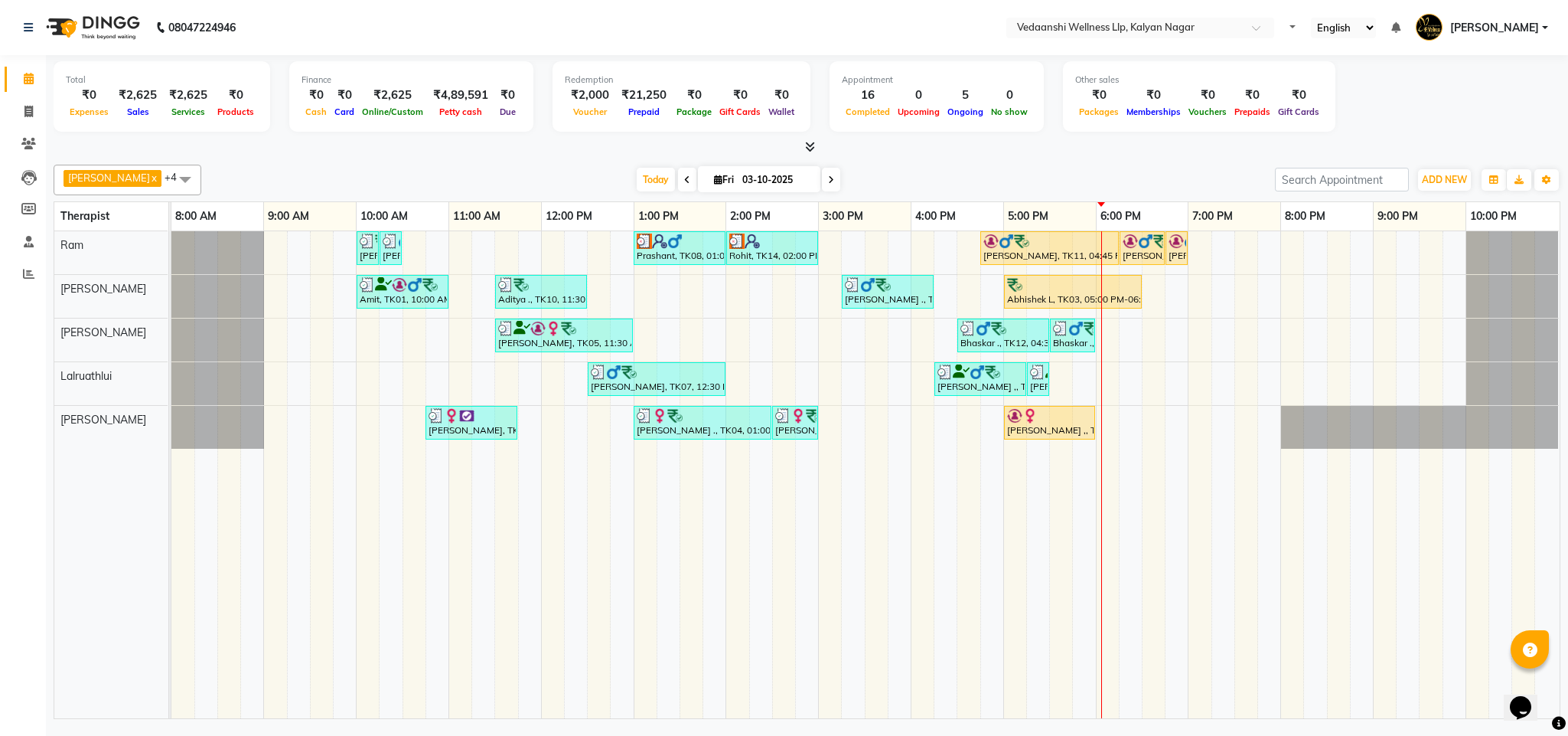
click at [828, 180] on icon at bounding box center [832, 180] width 6 height 9
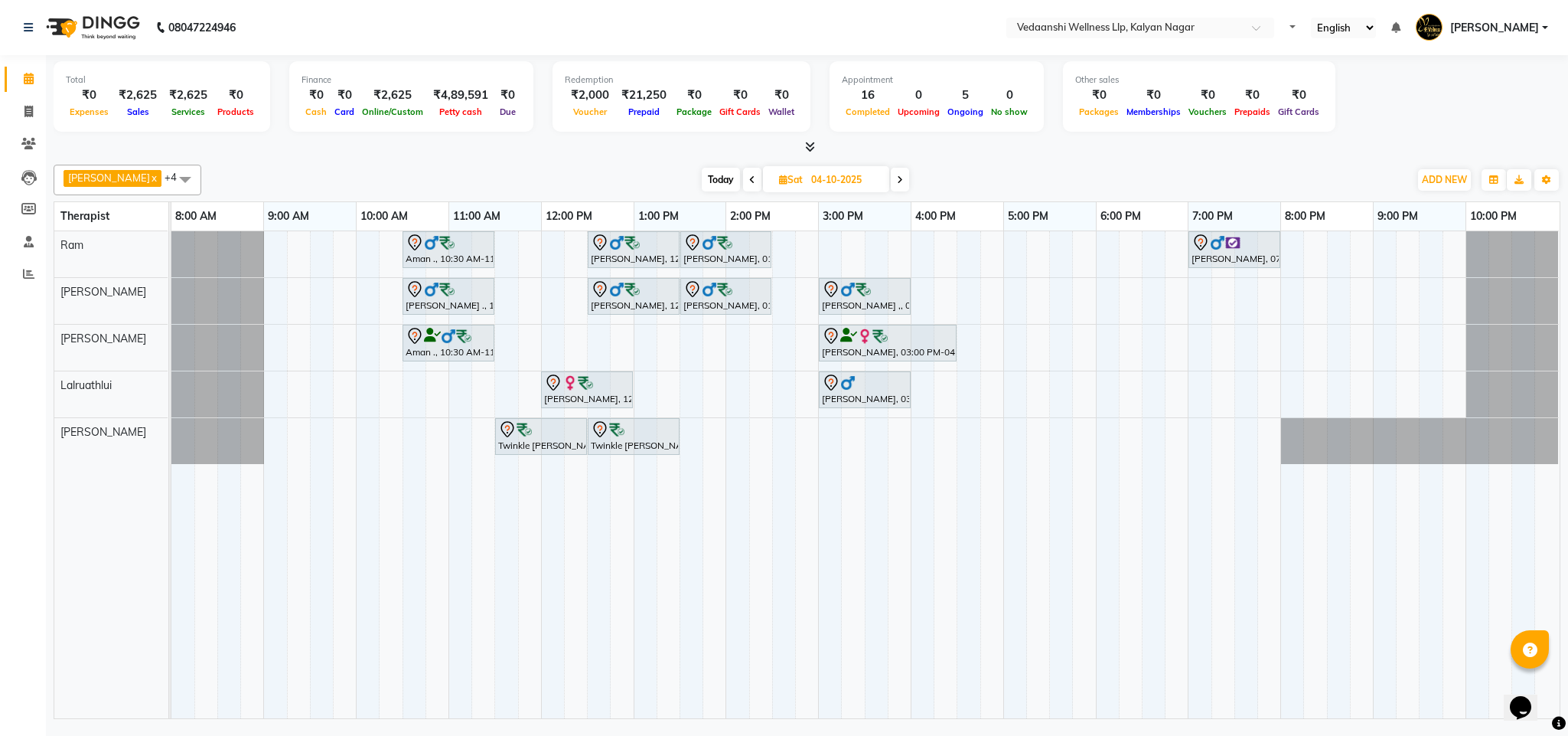
click at [705, 175] on span "Today" at bounding box center [720, 179] width 38 height 24
type input "03-10-2025"
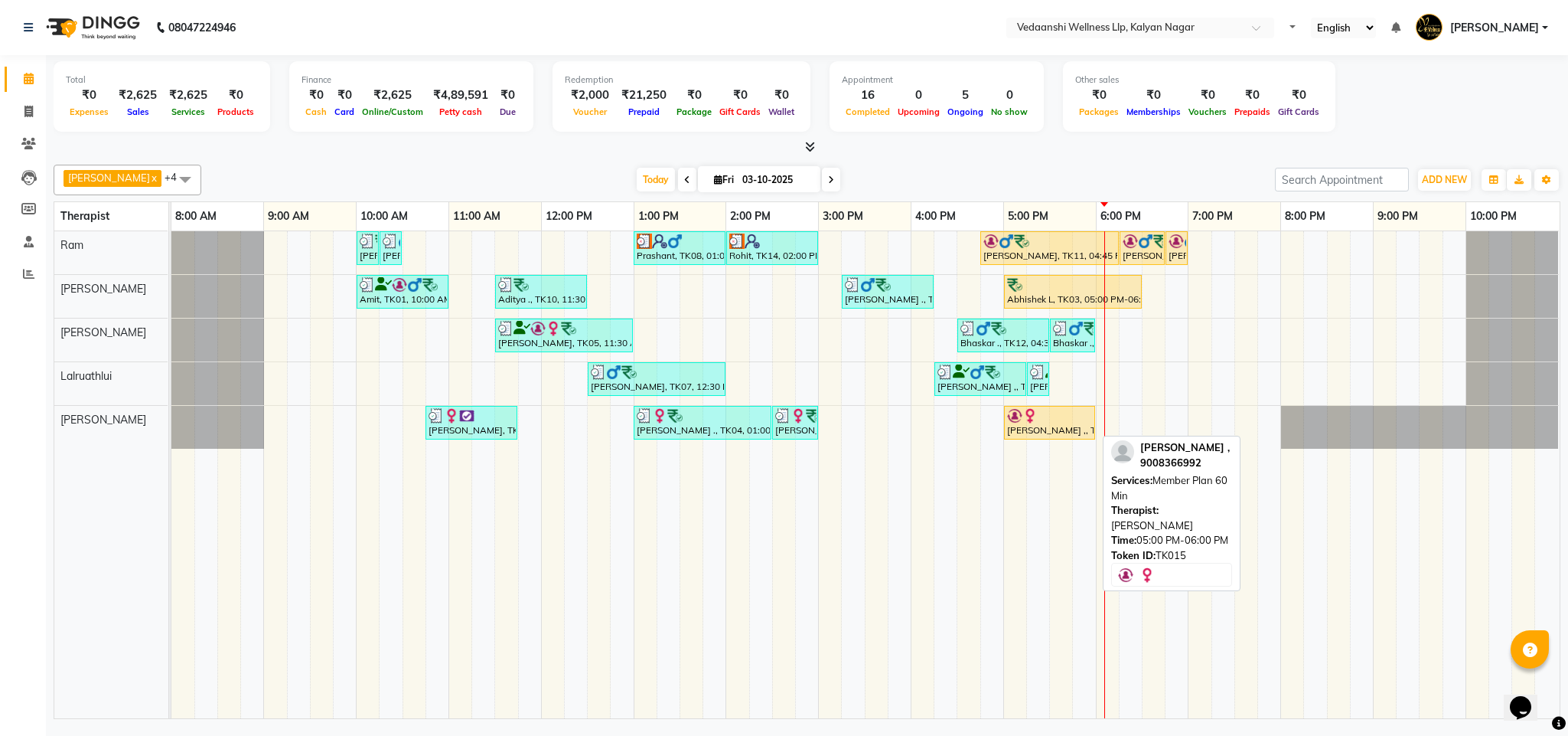
click at [1040, 431] on div "[PERSON_NAME] ,, TK15, 05:00 PM-06:00 PM, Member Plan 60 Min" at bounding box center [1049, 422] width 88 height 29
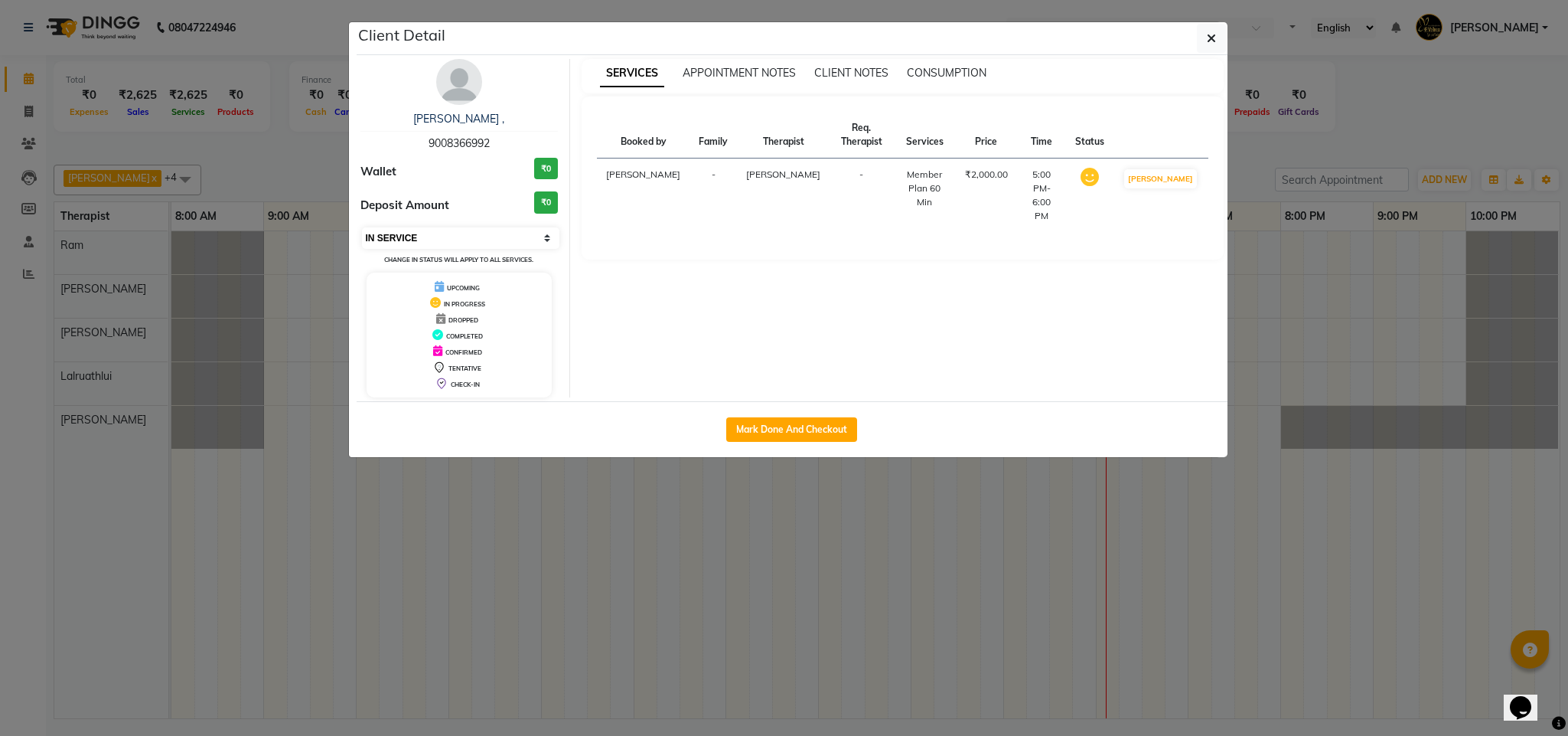
click at [428, 244] on select "Select IN SERVICE CONFIRMED TENTATIVE CHECK IN MARK DONE DROPPED UPCOMING" at bounding box center [461, 238] width 198 height 21
select select "3"
click at [362, 228] on select "Select IN SERVICE CONFIRMED TENTATIVE CHECK IN MARK DONE DROPPED UPCOMING" at bounding box center [461, 238] width 198 height 21
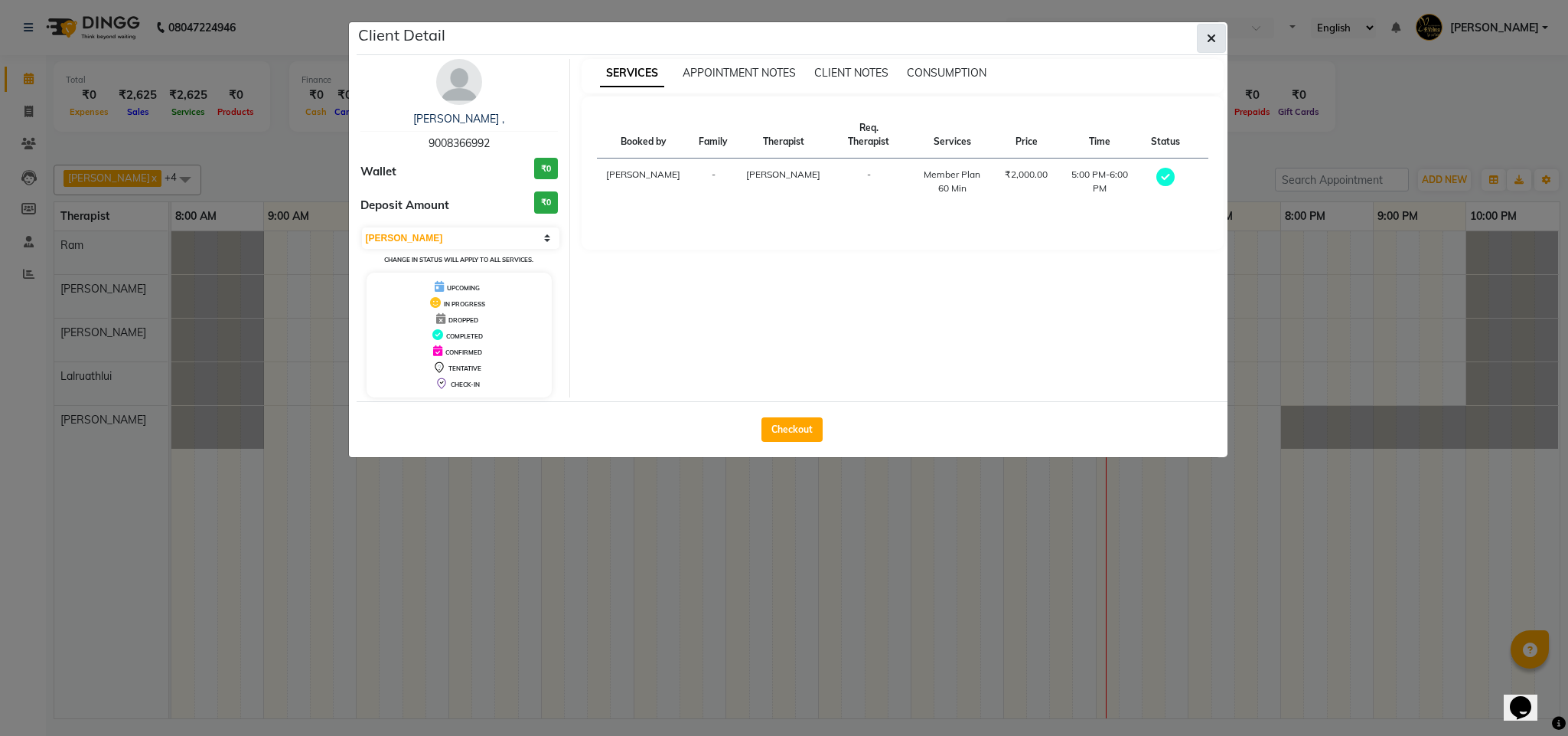
click at [1197, 37] on button "button" at bounding box center [1212, 38] width 29 height 29
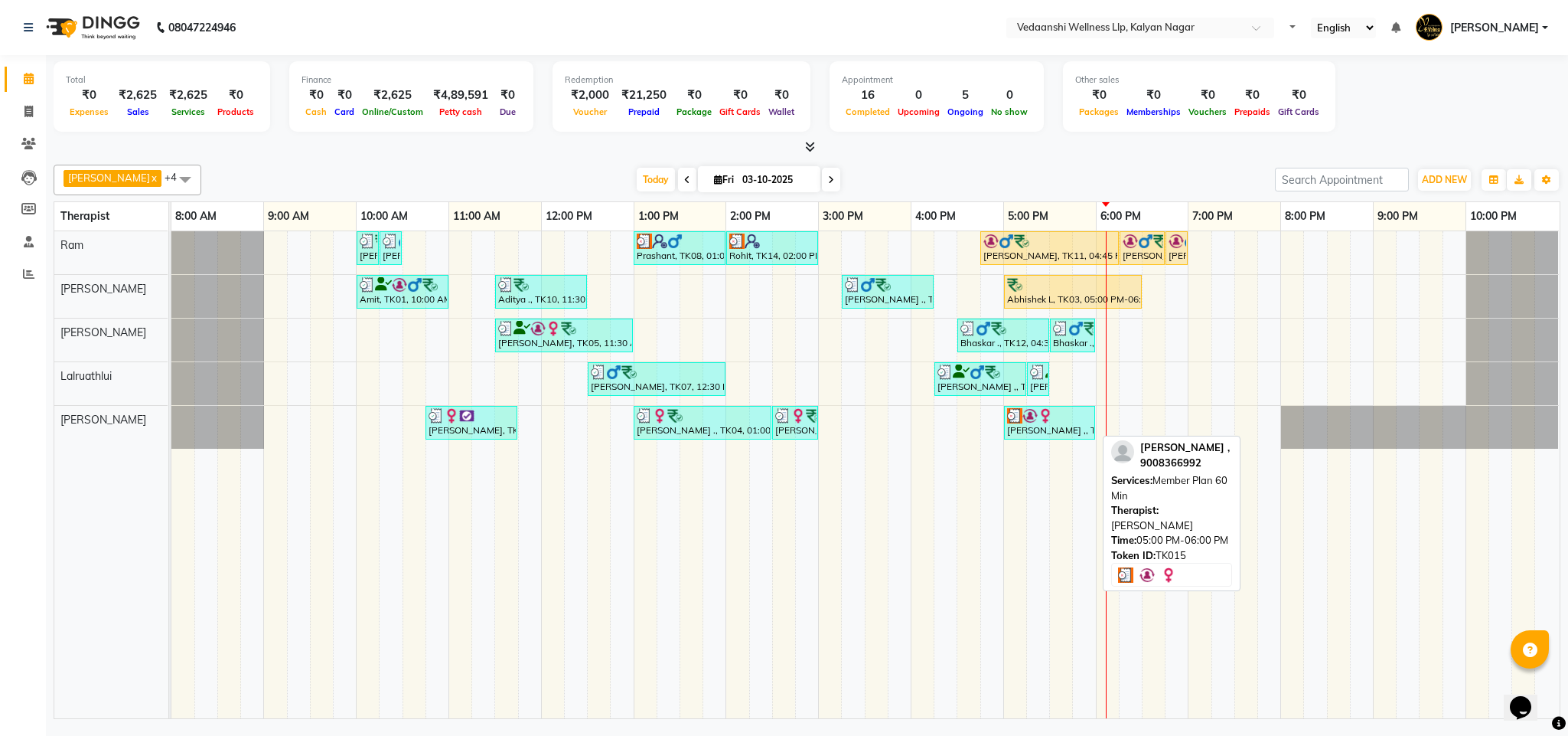
click at [1052, 436] on div "[PERSON_NAME] ,, TK15, 05:00 PM-06:00 PM, Member Plan 60 Min" at bounding box center [1049, 422] width 88 height 29
select select "3"
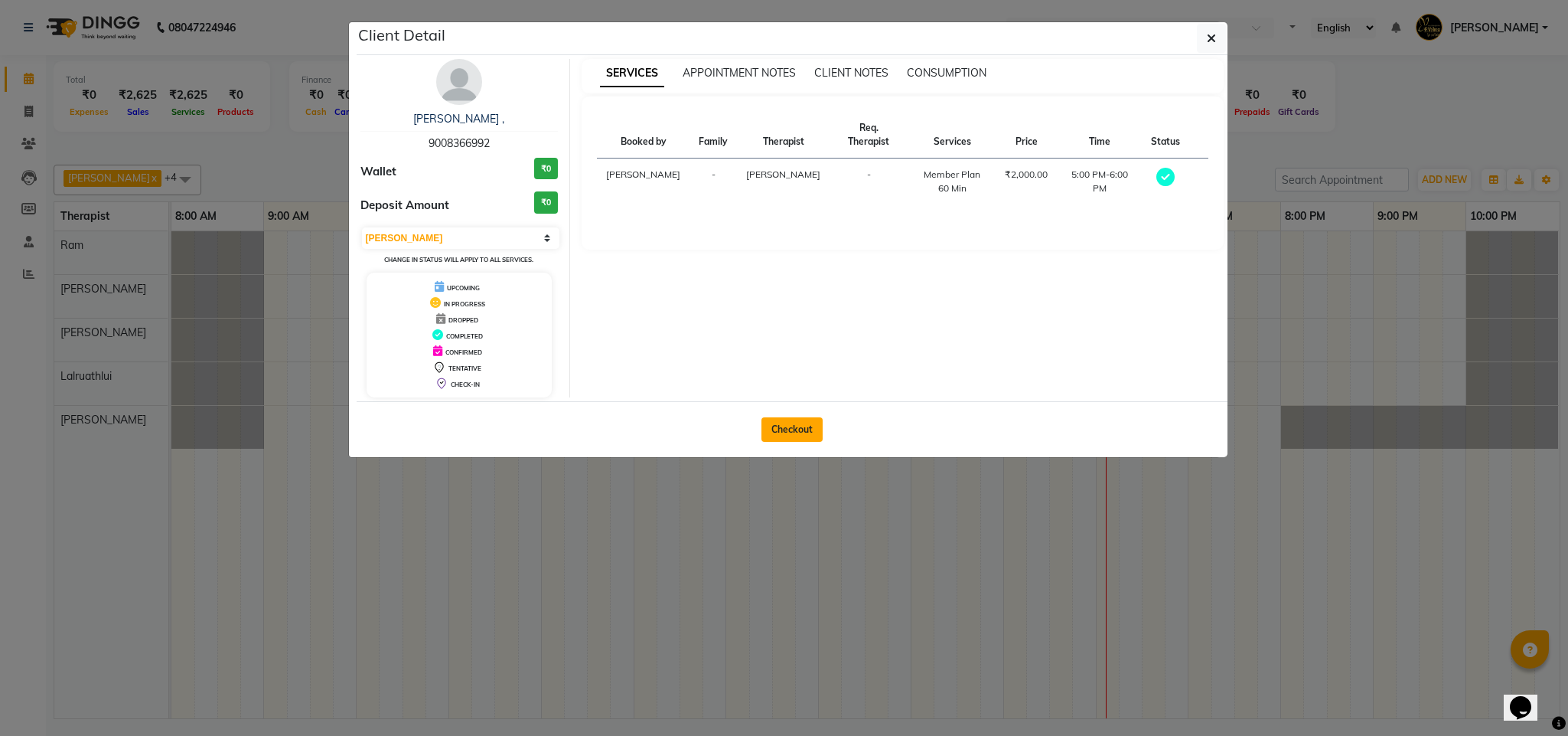
click at [791, 426] on button "Checkout" at bounding box center [792, 430] width 61 height 24
select select "service"
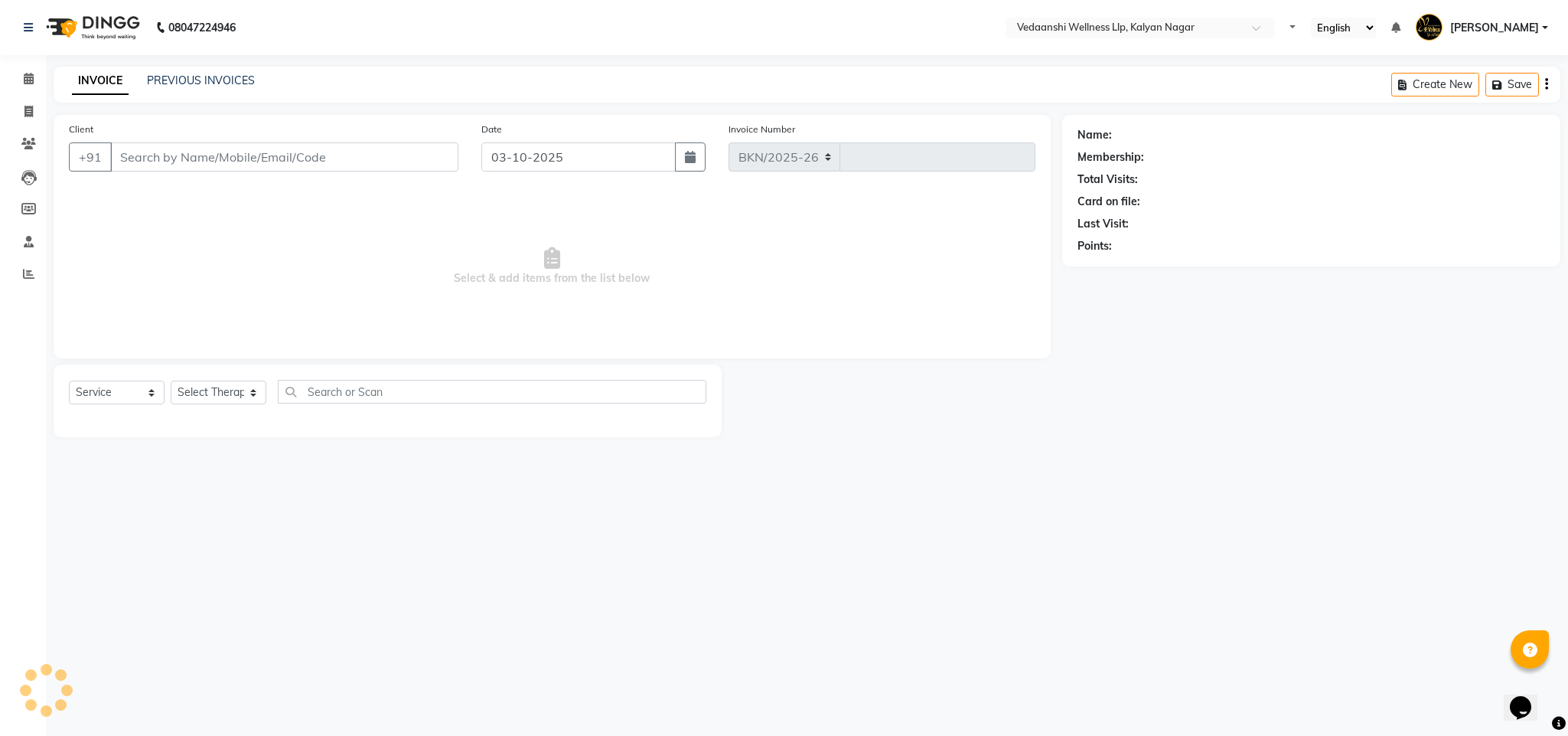
select select "4293"
type input "1489"
type input "9008366992"
select select "25779"
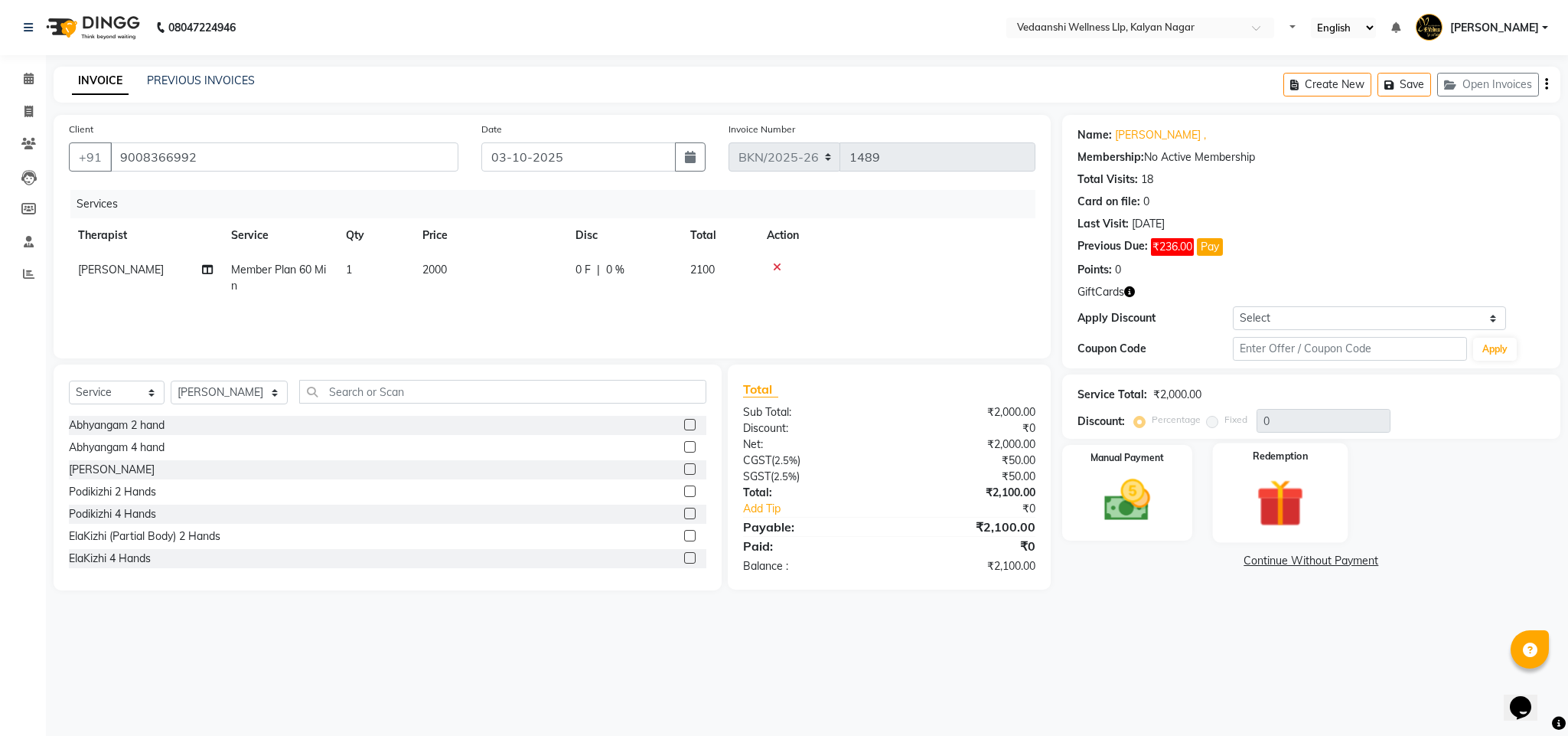
click at [1277, 512] on img at bounding box center [1281, 503] width 78 height 60
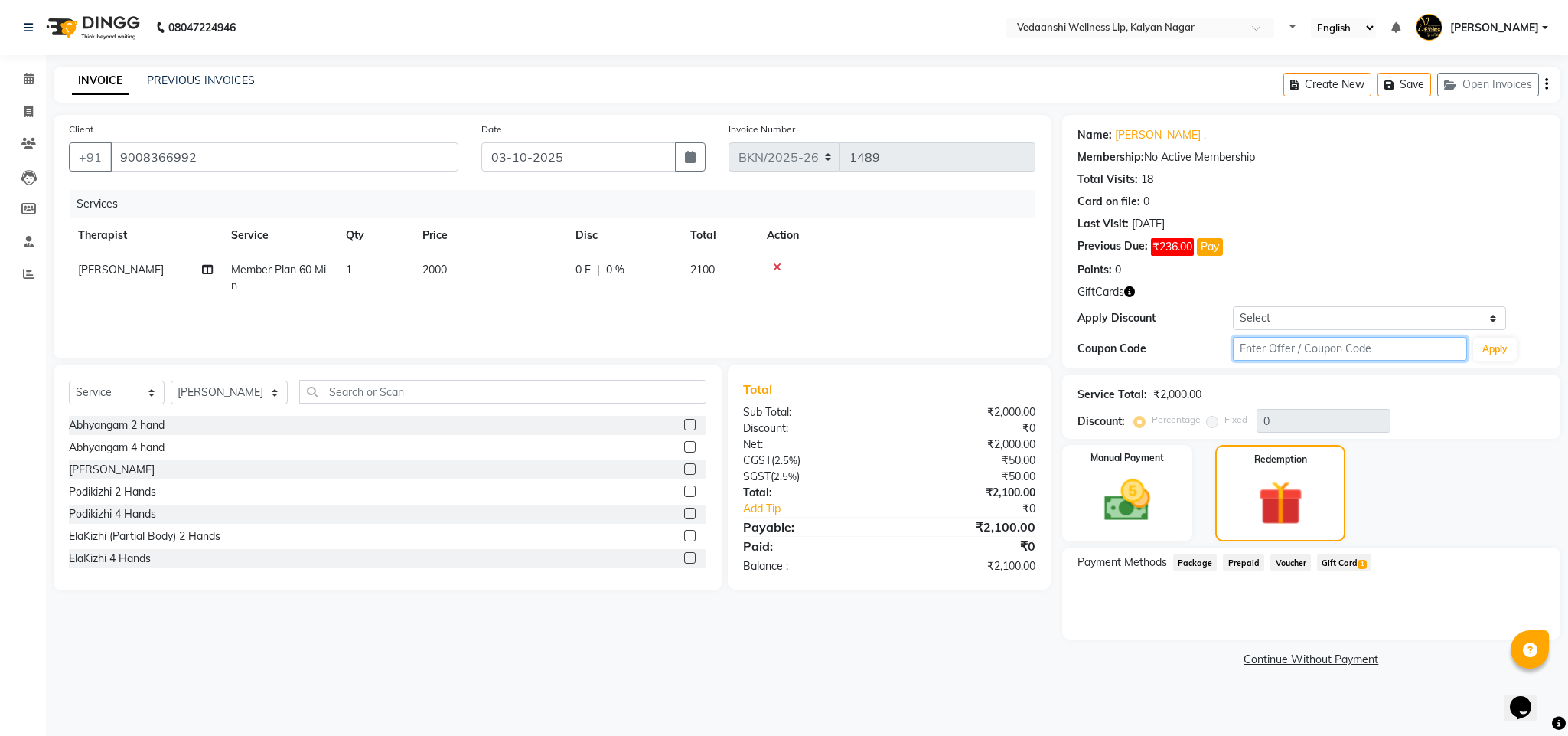
click at [1263, 358] on input "text" at bounding box center [1350, 349] width 234 height 24
type input "d50%"
click at [1497, 352] on button "Apply" at bounding box center [1495, 349] width 44 height 23
type input "50"
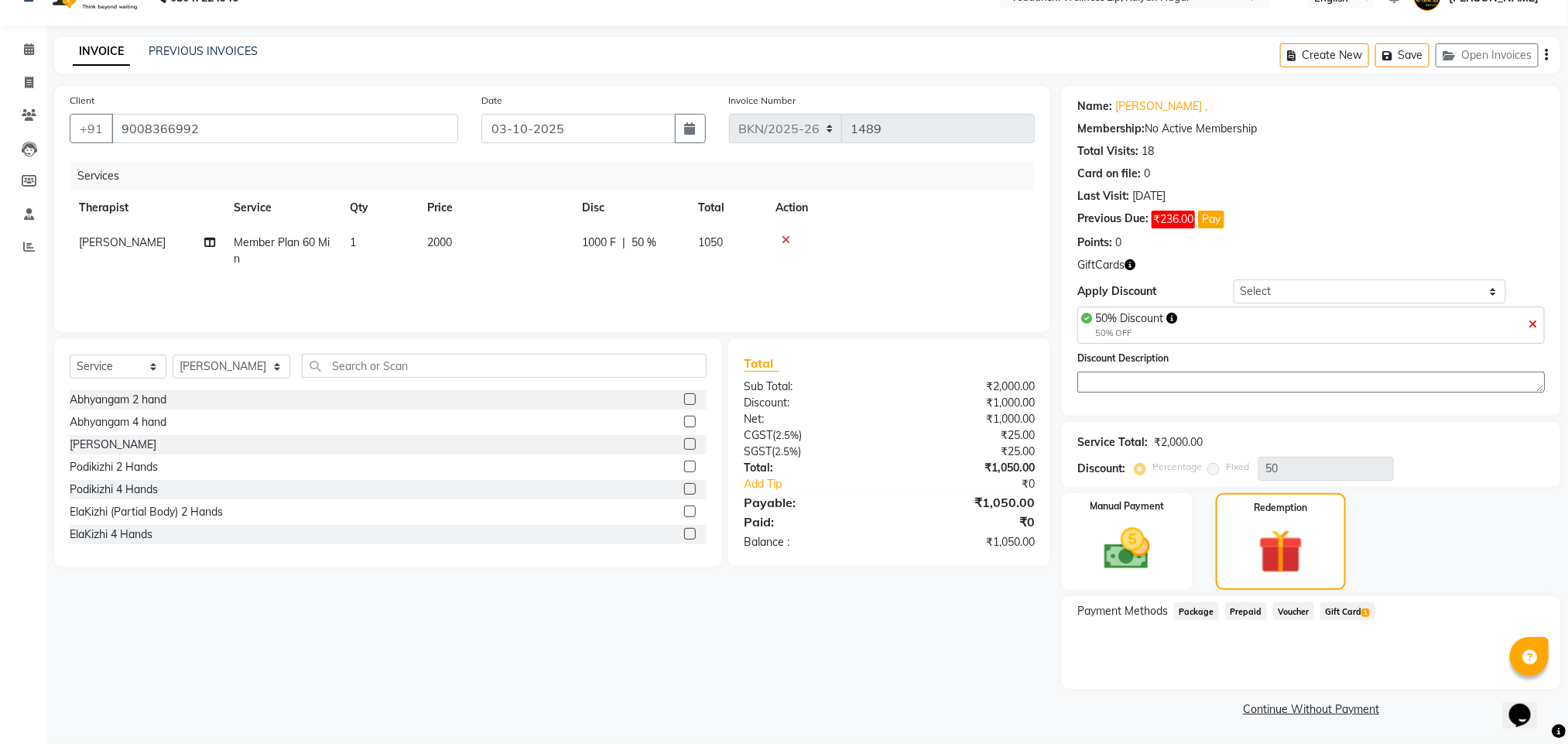
click at [1354, 618] on span "Gift Card 1" at bounding box center [1348, 611] width 55 height 18
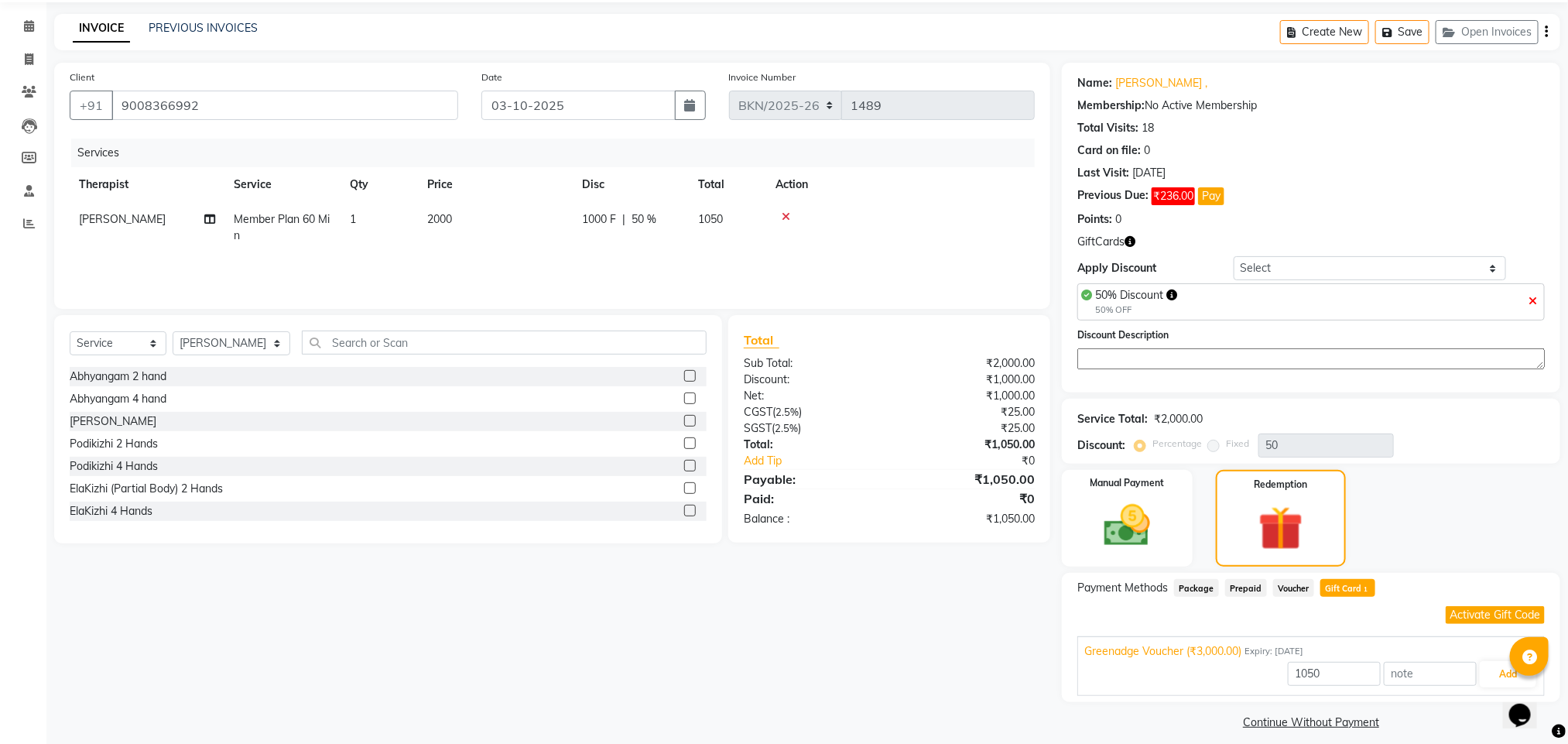
scroll to position [70, 0]
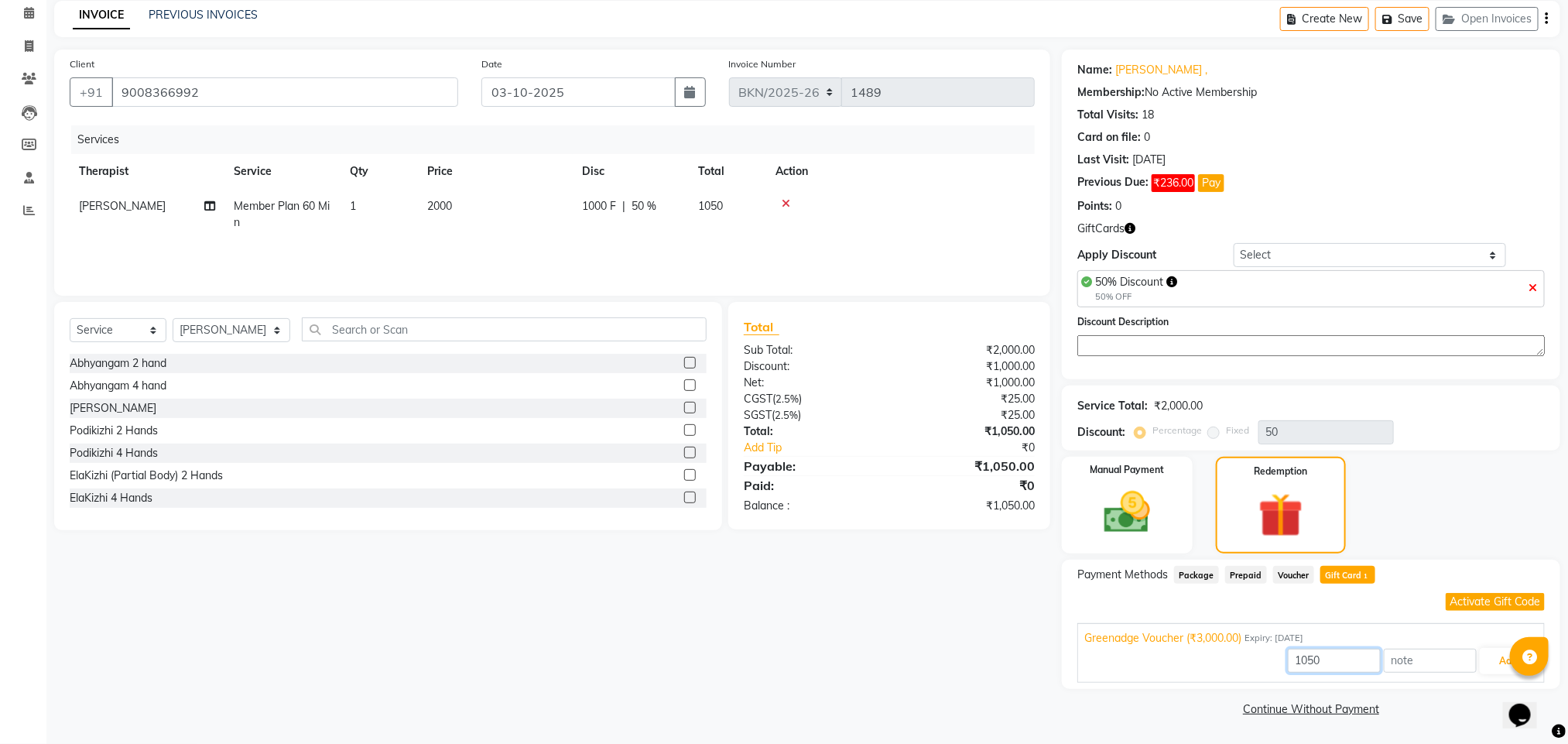
click at [1303, 654] on input "1050" at bounding box center [1334, 660] width 93 height 24
type input "1000"
click at [1491, 674] on div "1000 Add" at bounding box center [1311, 661] width 453 height 30
click at [1491, 662] on button "Add" at bounding box center [1508, 661] width 57 height 26
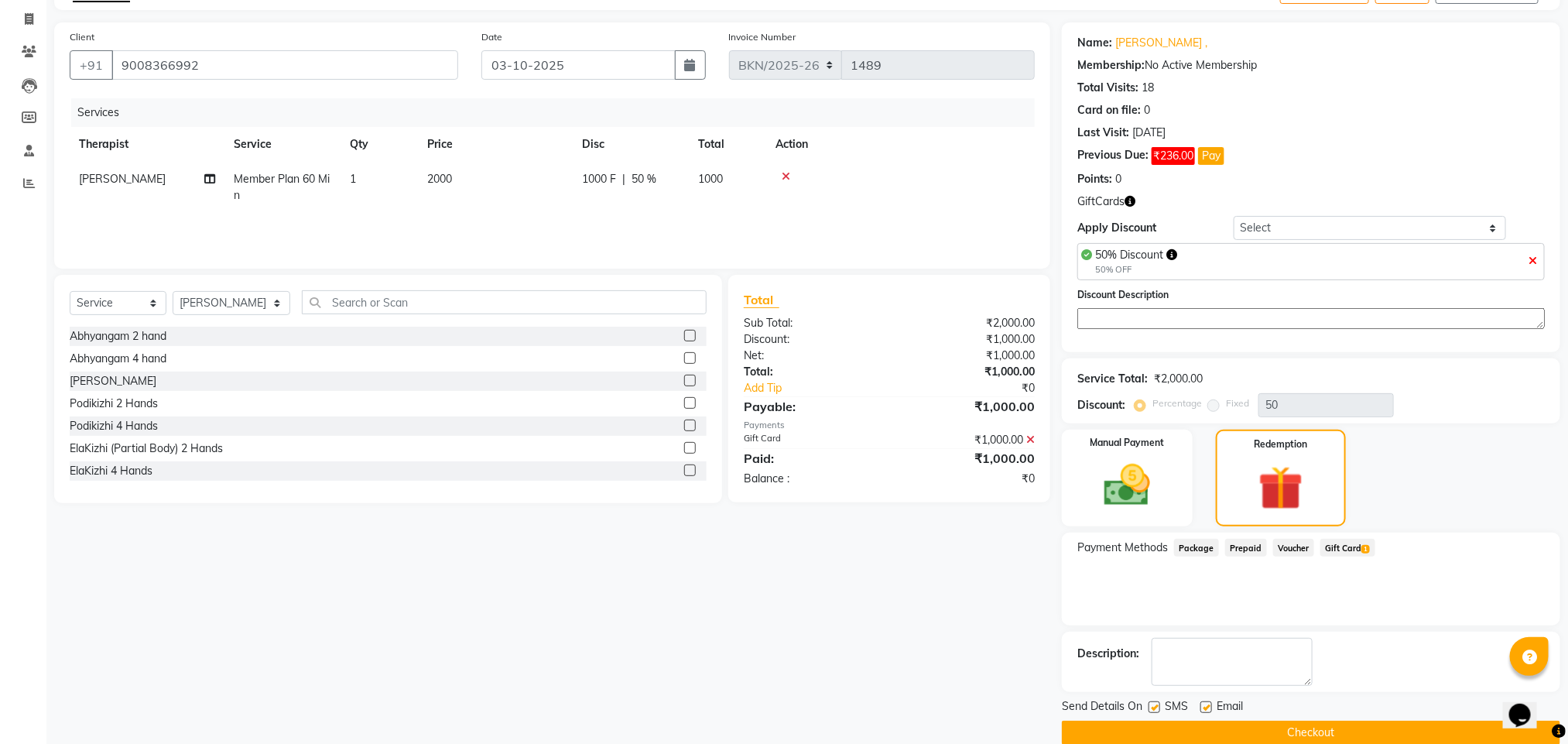
scroll to position [121, 0]
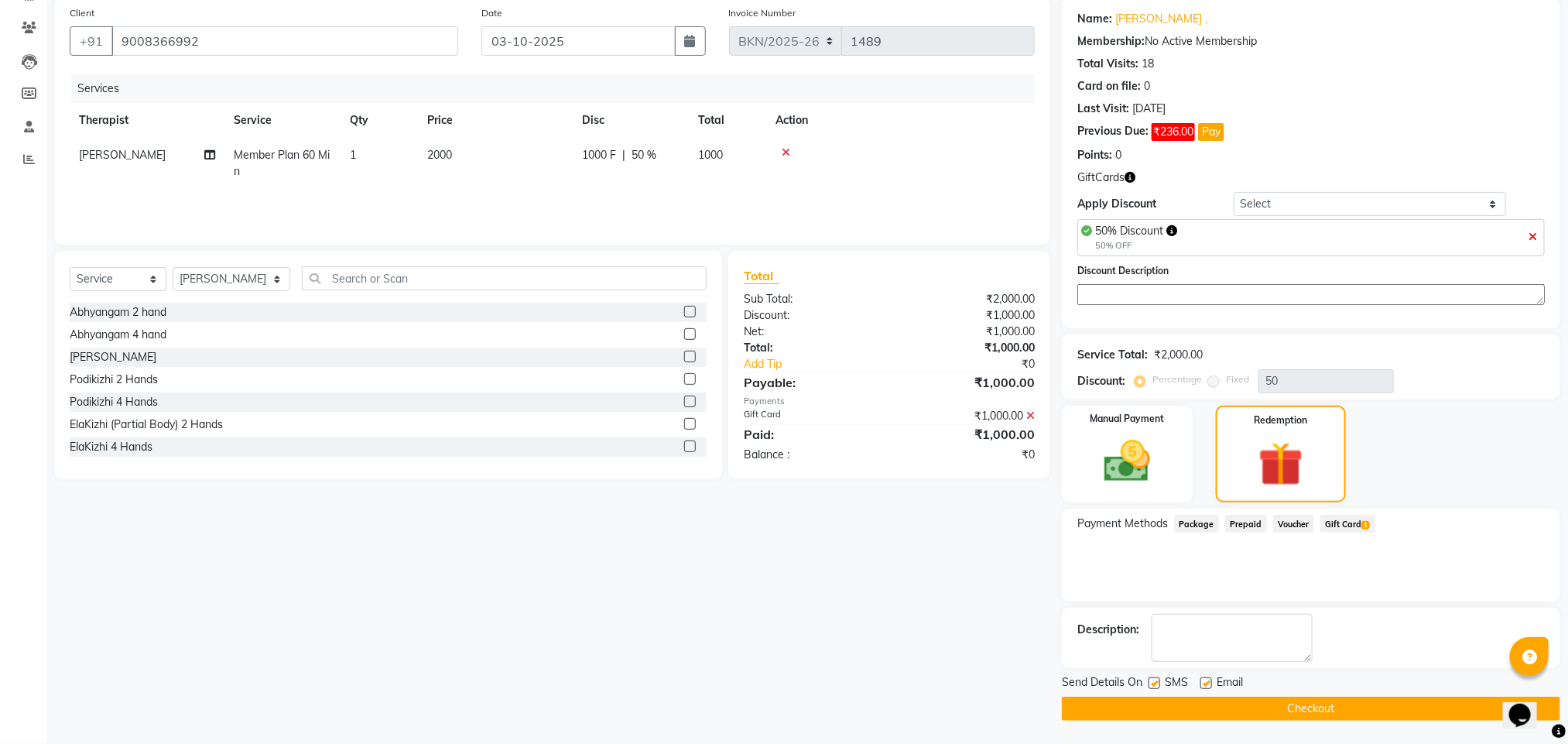
click at [1205, 679] on label at bounding box center [1207, 683] width 11 height 11
click at [1205, 679] on input "checkbox" at bounding box center [1206, 684] width 10 height 10
checkbox input "false"
click at [1157, 685] on label at bounding box center [1155, 683] width 11 height 11
click at [1157, 685] on input "checkbox" at bounding box center [1154, 684] width 10 height 10
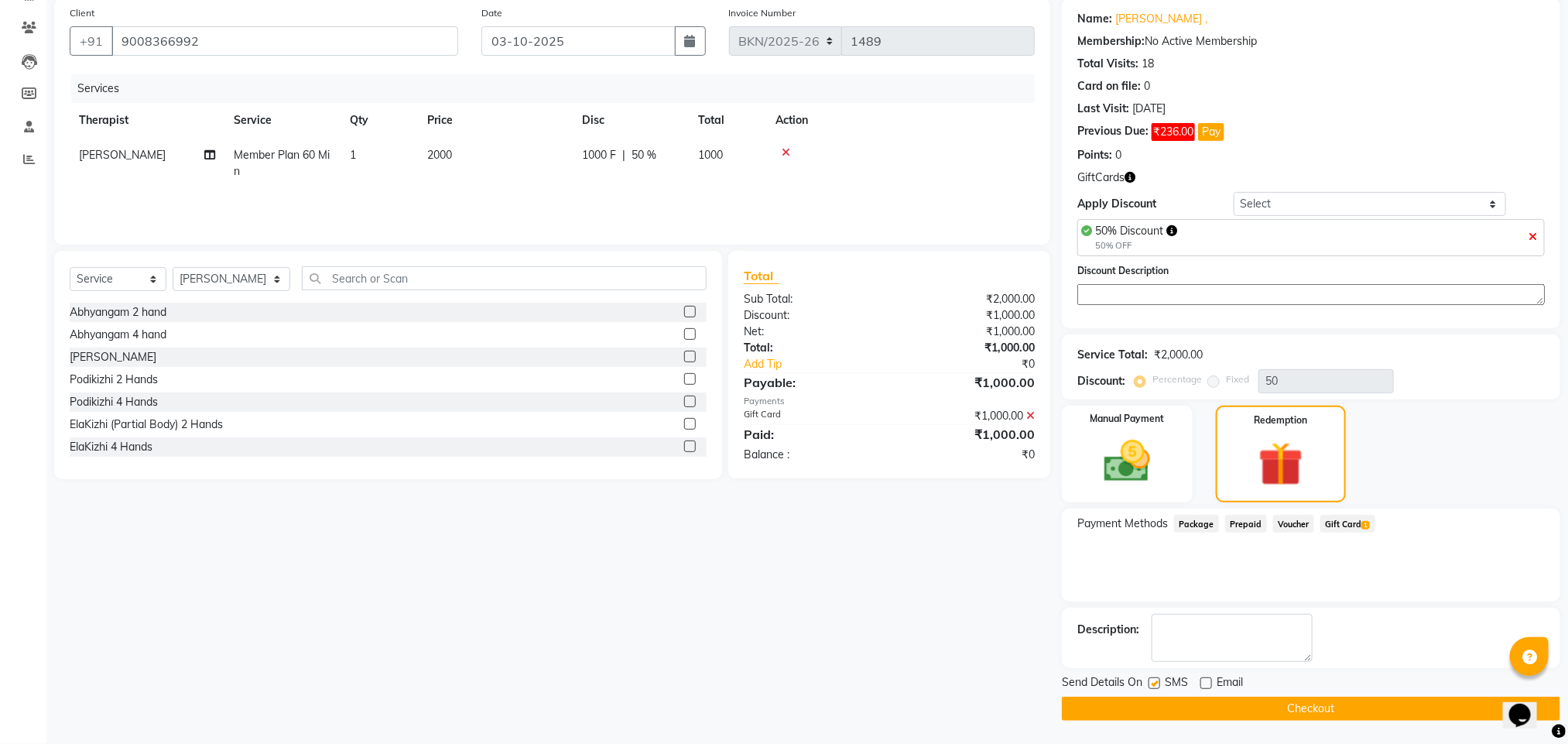
checkbox input "false"
click at [1155, 713] on button "Checkout" at bounding box center [1311, 708] width 499 height 24
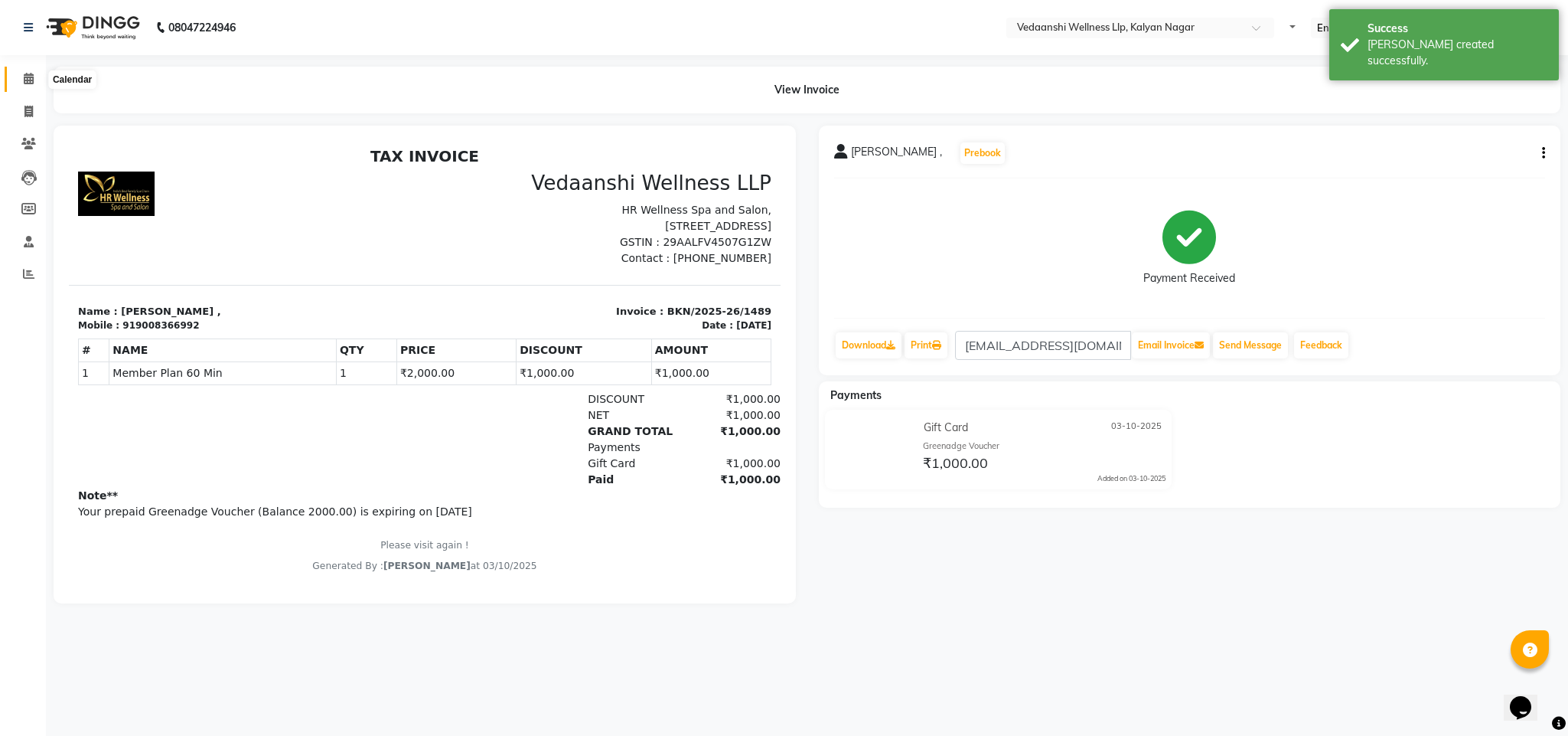
click at [20, 78] on span at bounding box center [28, 80] width 27 height 18
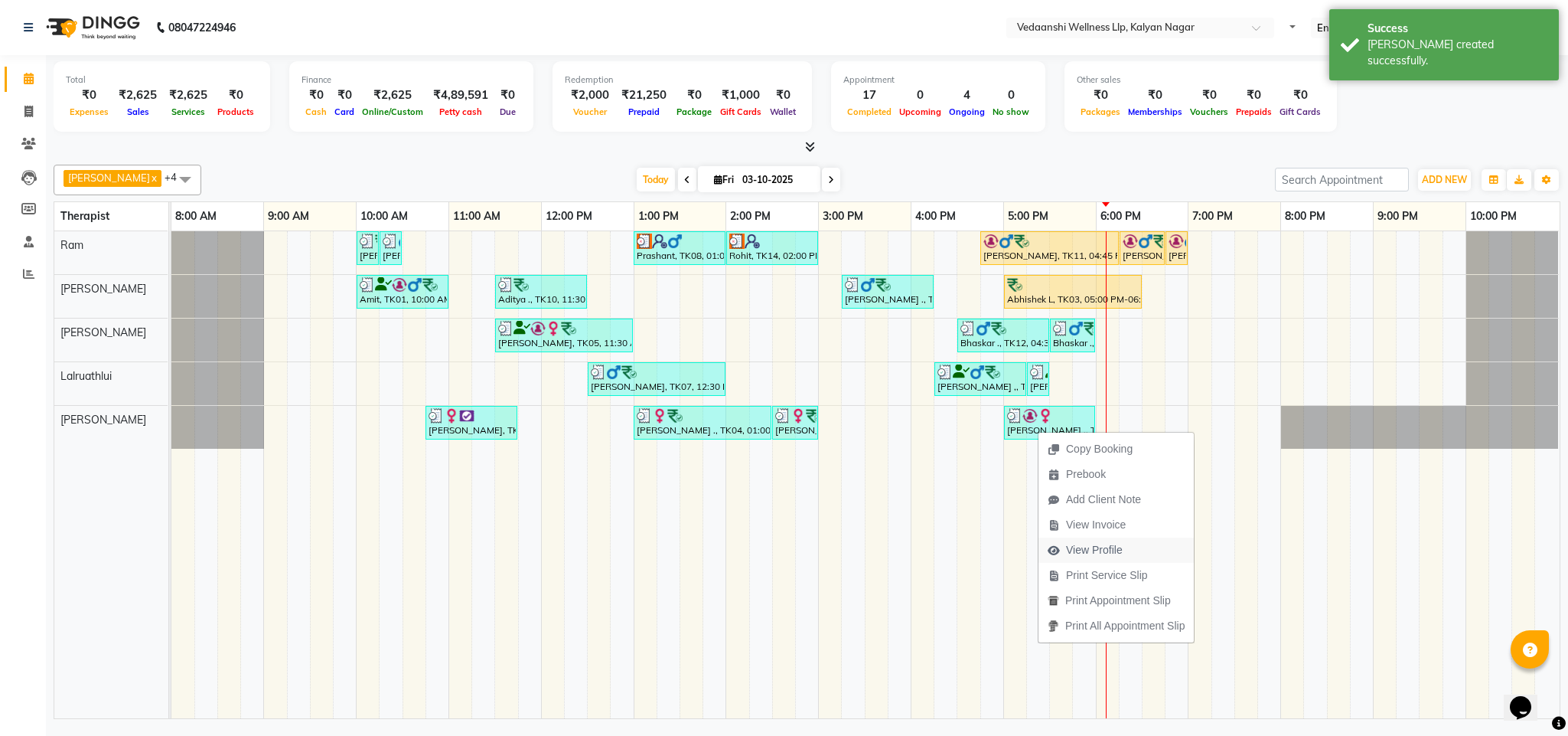
click at [1068, 552] on span "View Profile" at bounding box center [1095, 550] width 57 height 16
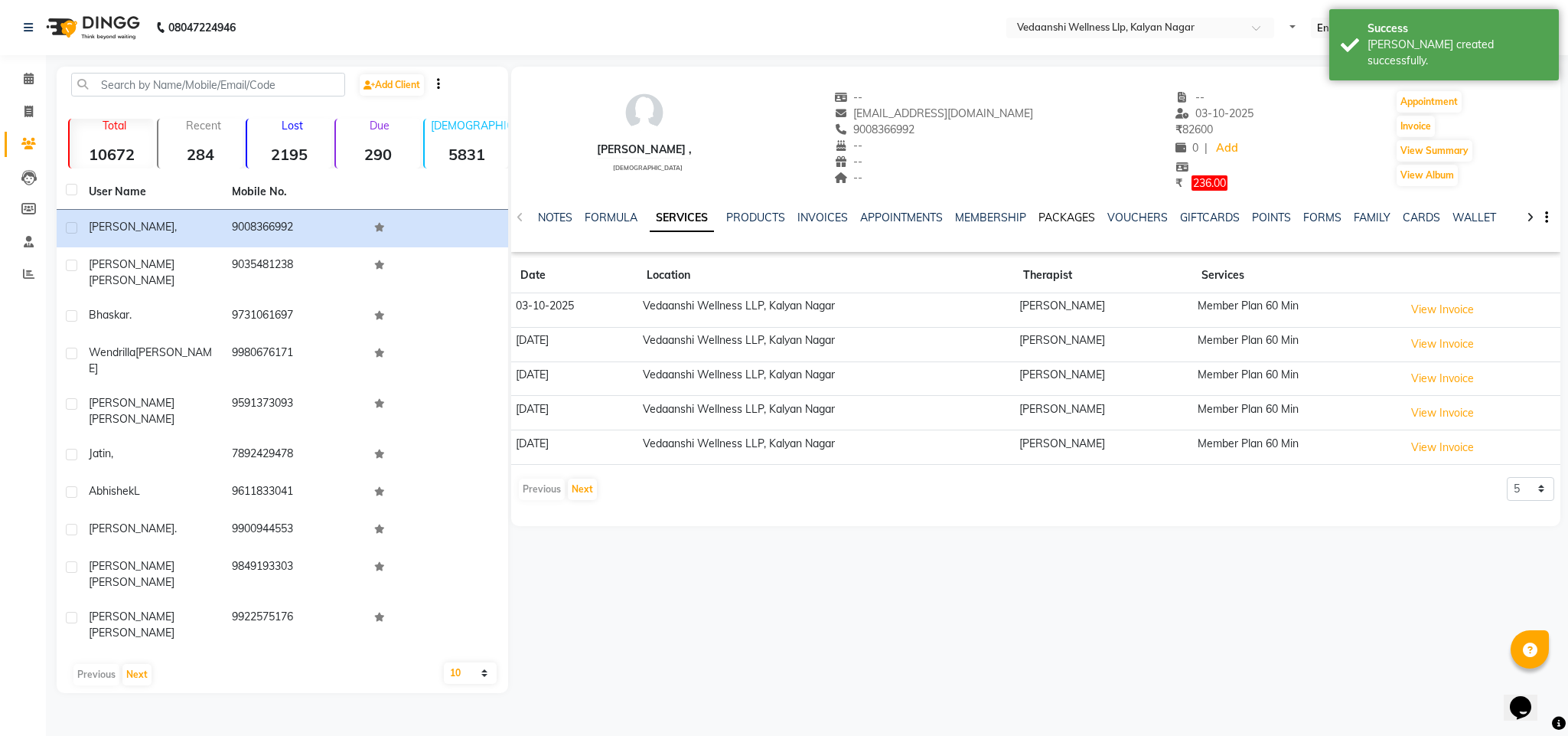
click at [1086, 214] on link "PACKAGES" at bounding box center [1067, 217] width 57 height 14
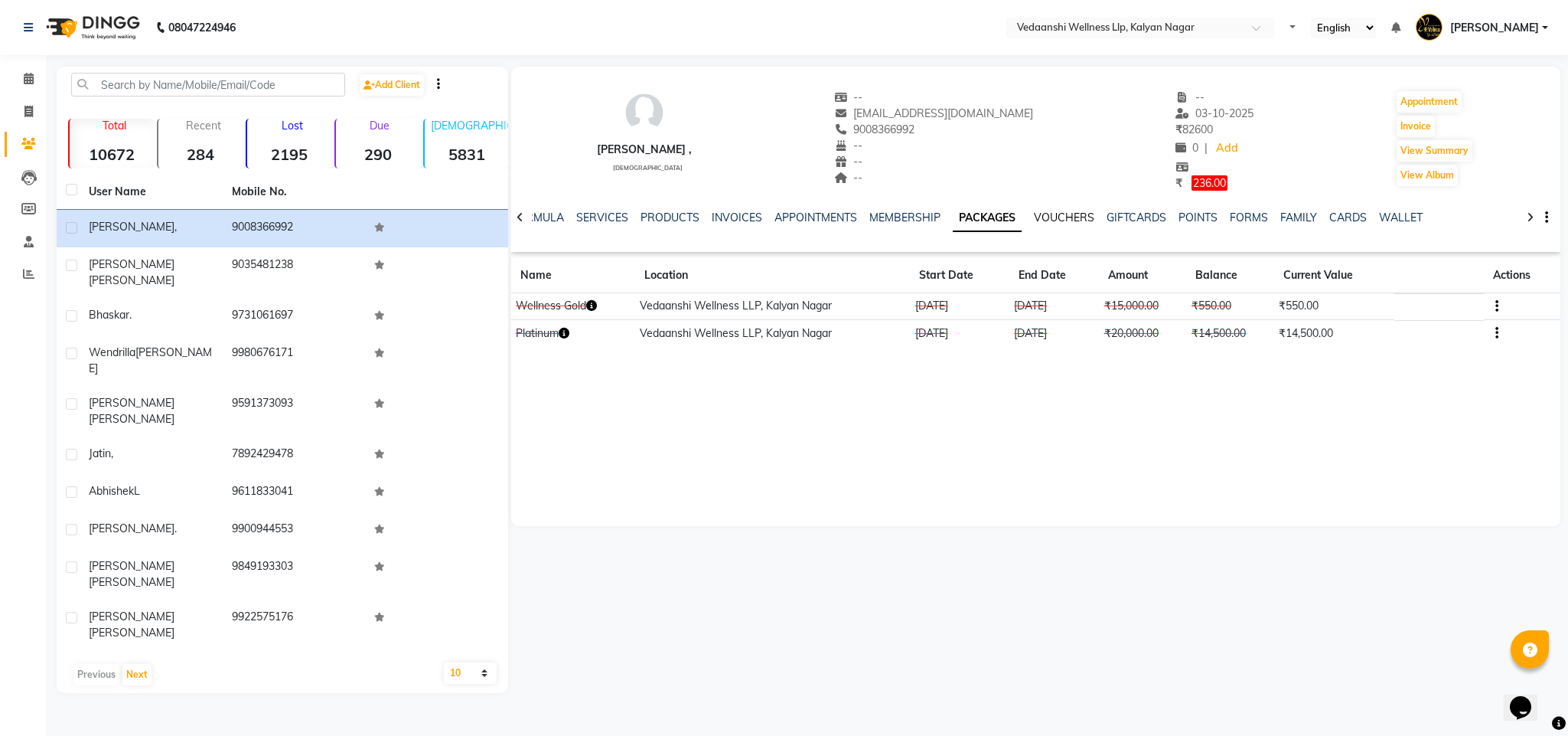
click at [1034, 214] on link "VOUCHERS" at bounding box center [1064, 217] width 60 height 14
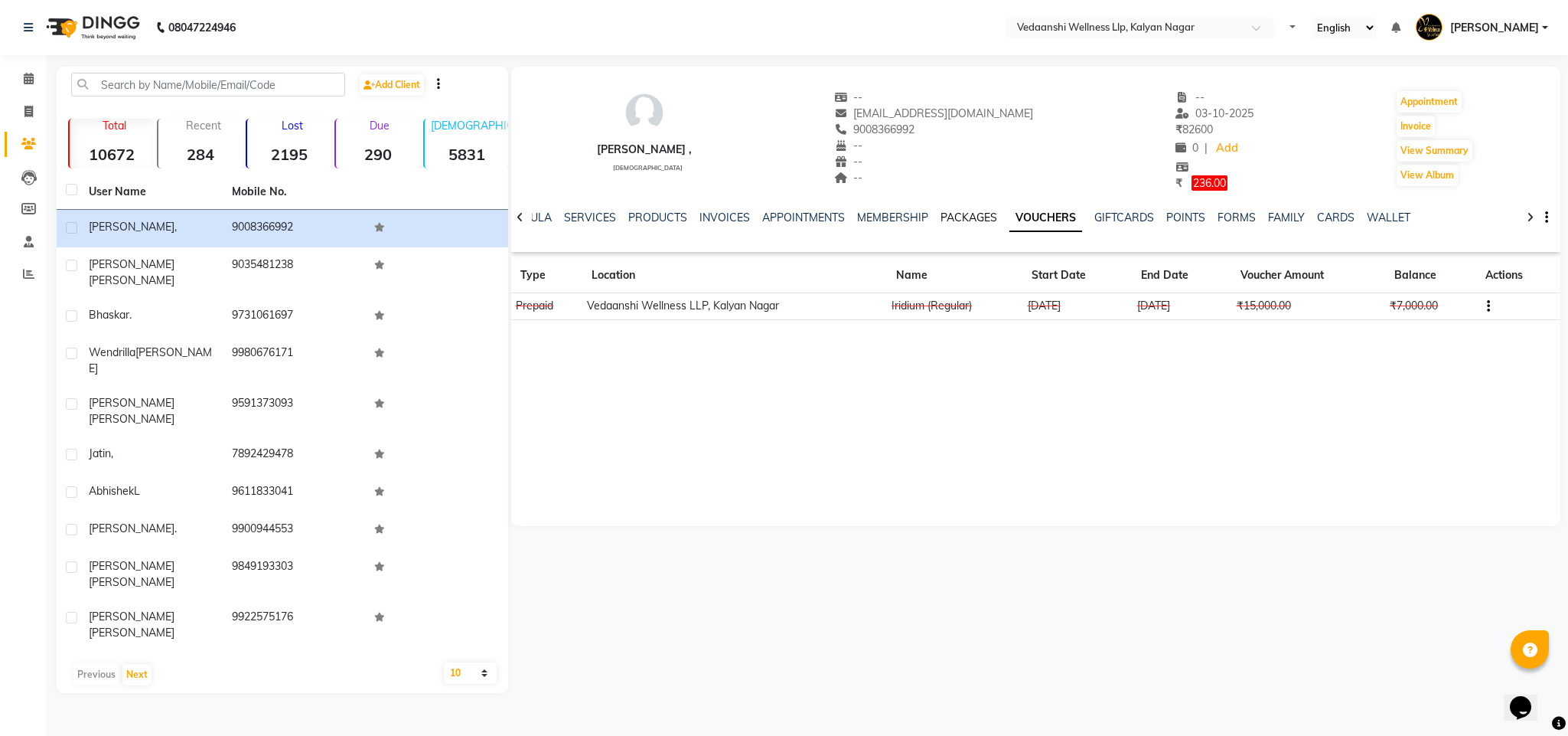
click at [940, 219] on link "PACKAGES" at bounding box center [969, 217] width 57 height 14
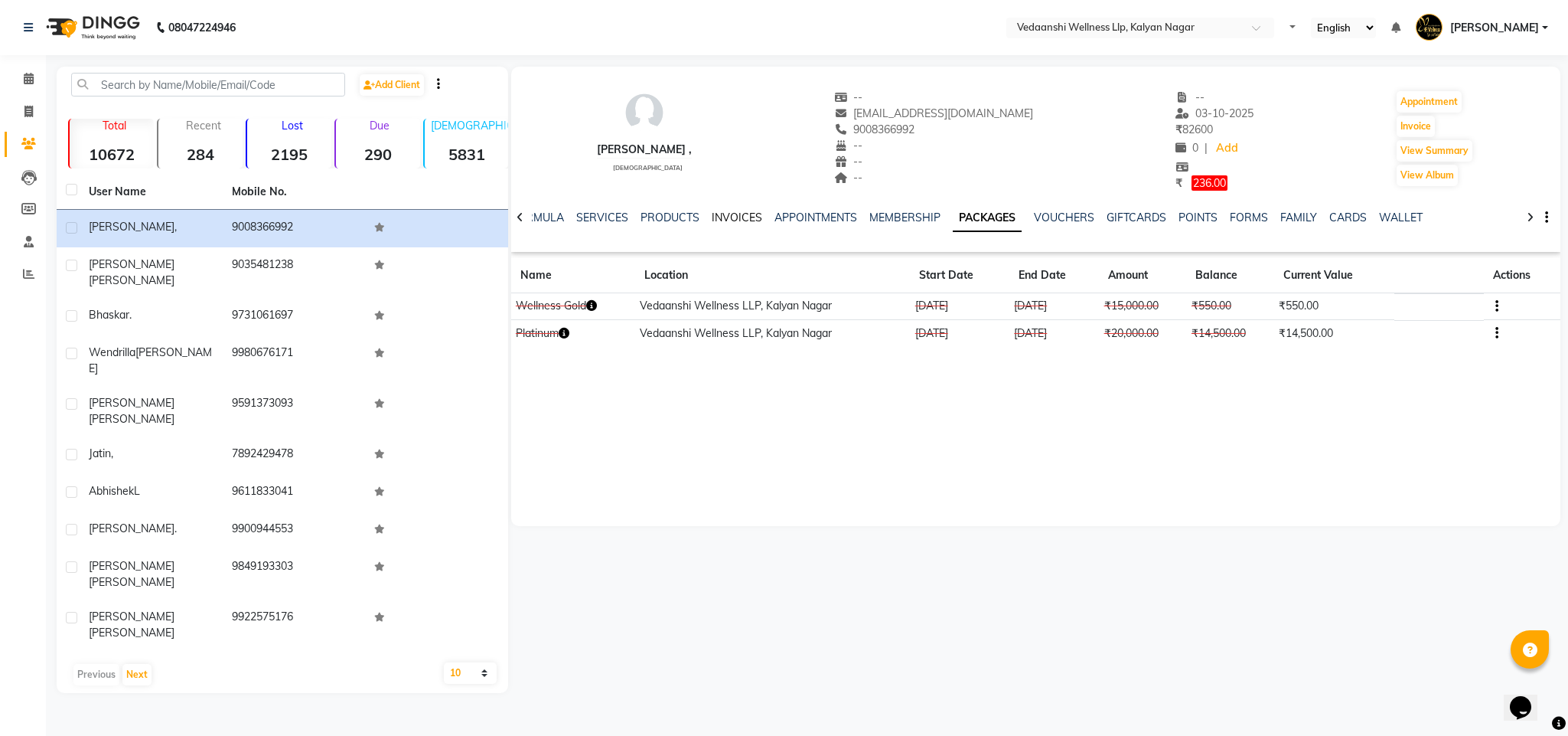
click at [711, 219] on link "INVOICES" at bounding box center [736, 217] width 50 height 14
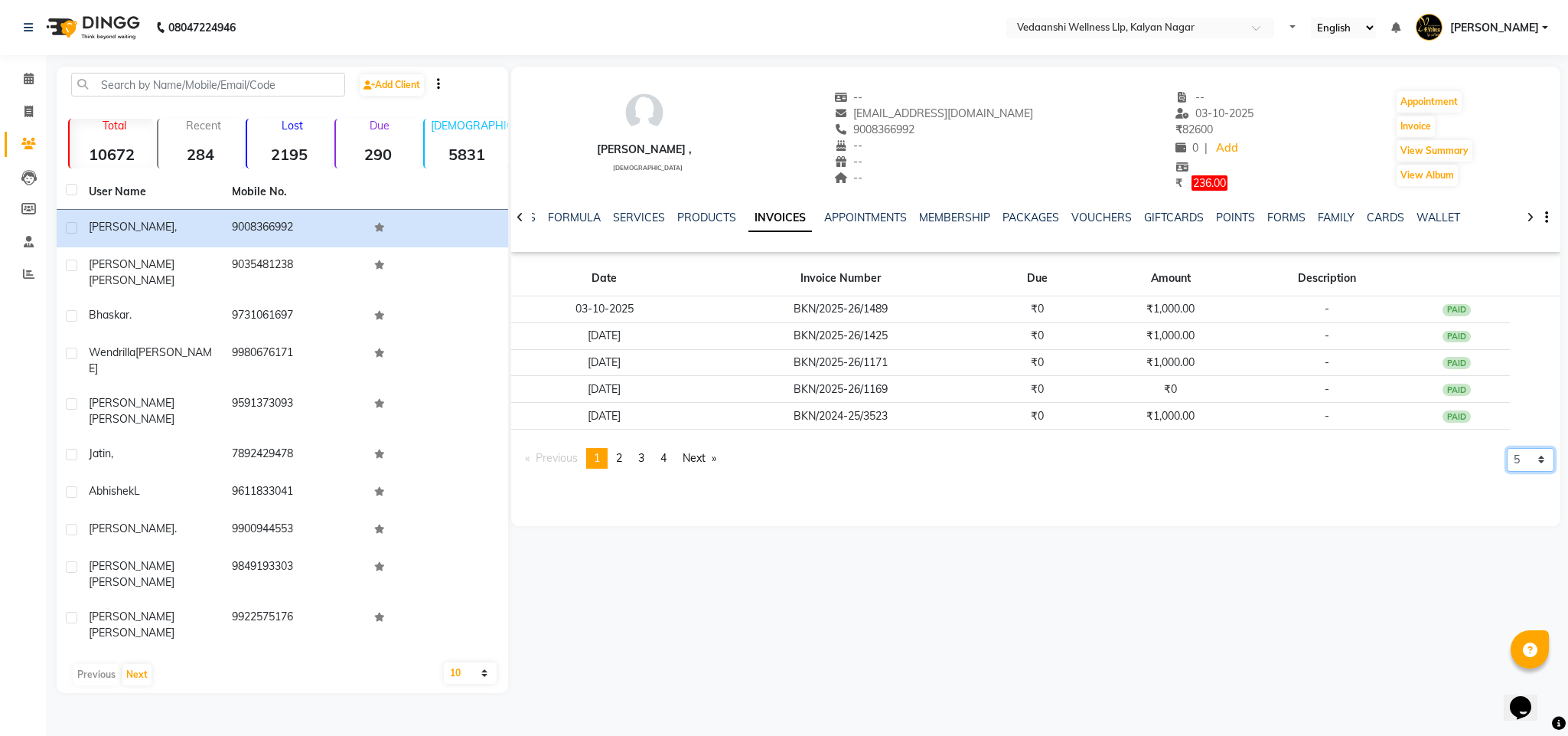
click at [1509, 460] on select "5 10 50 100 500" at bounding box center [1531, 459] width 47 height 24
select select "500"
click at [1507, 472] on select "5 10 50 100 500" at bounding box center [1531, 459] width 47 height 24
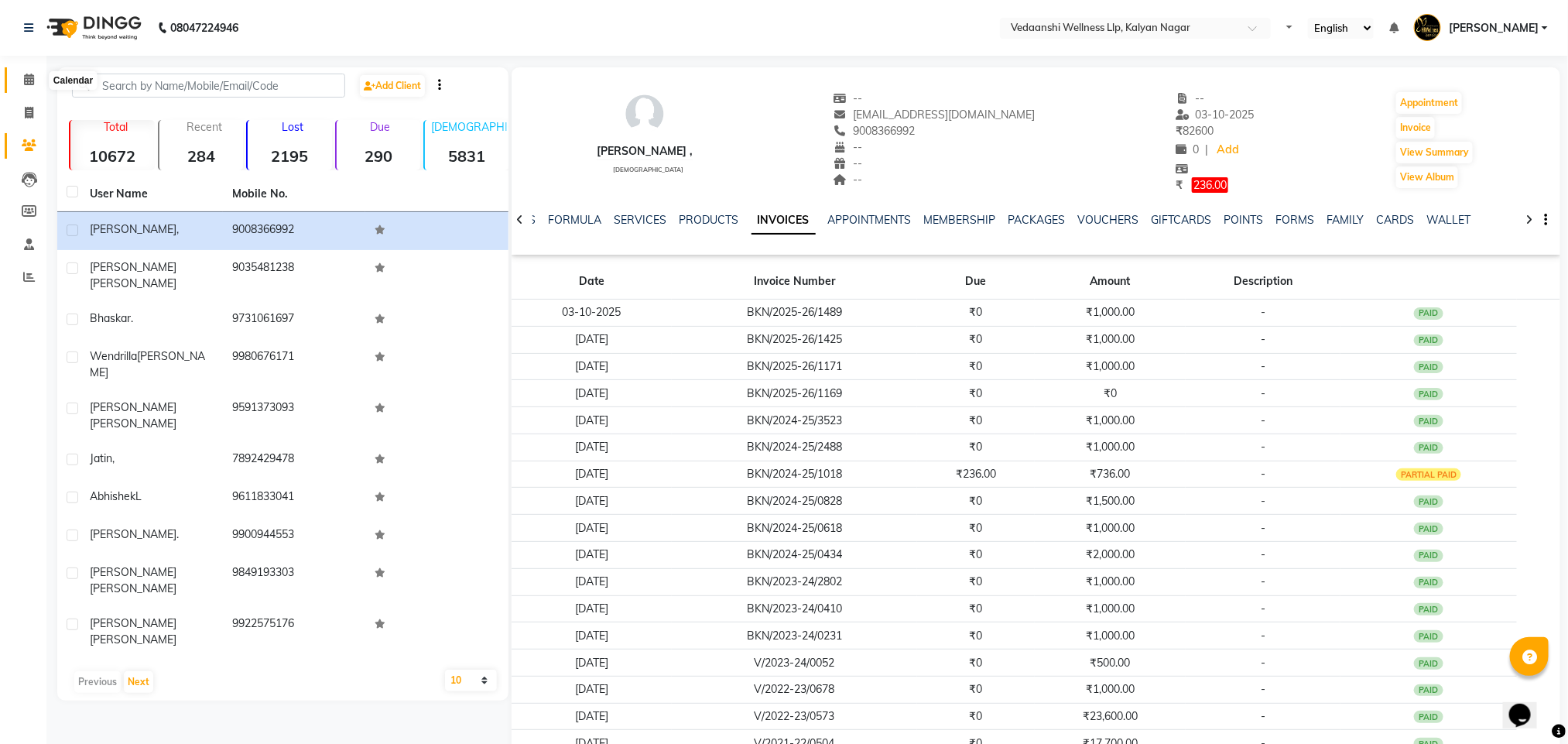
click at [33, 77] on icon at bounding box center [29, 80] width 10 height 11
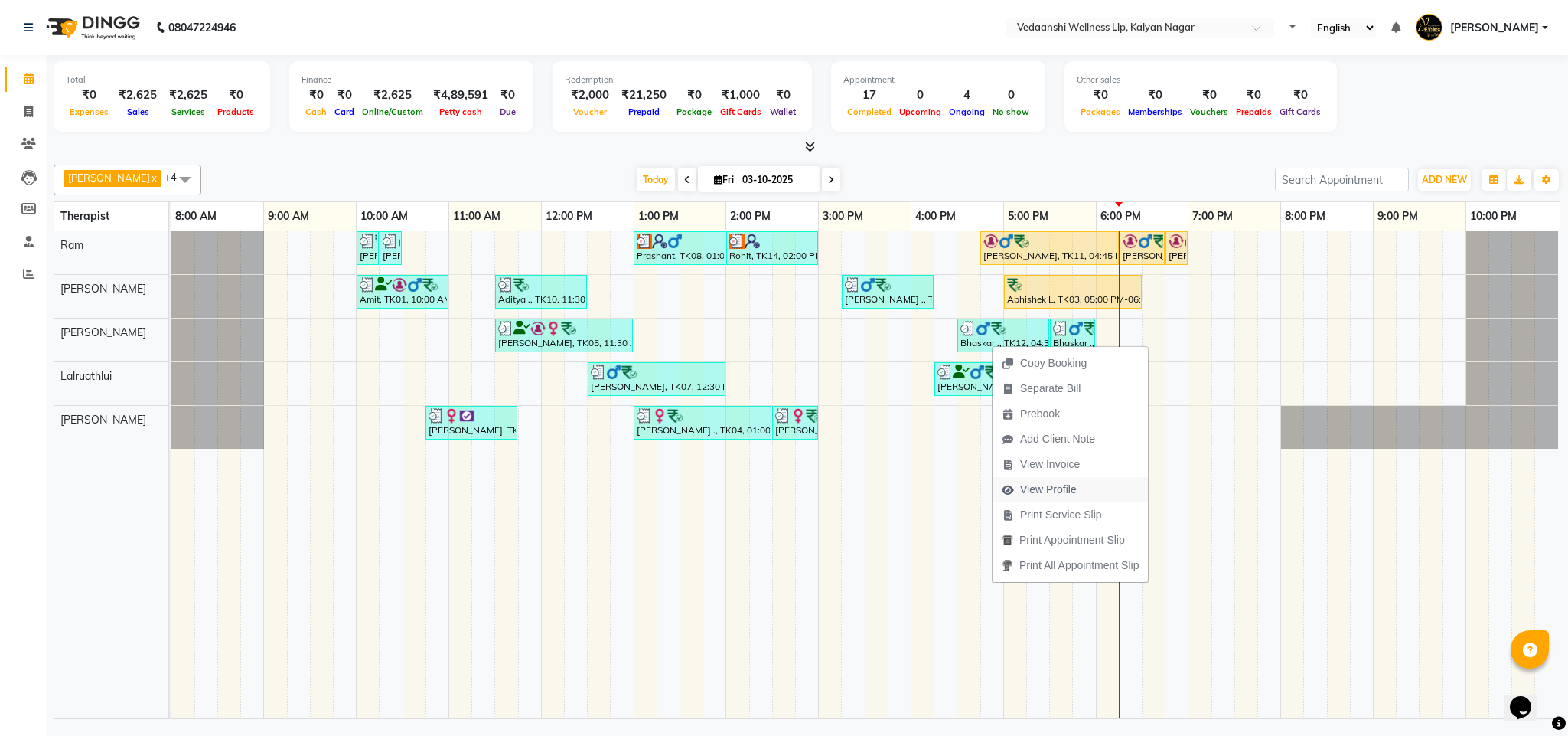
click at [1030, 495] on span "View Profile" at bounding box center [1048, 490] width 57 height 16
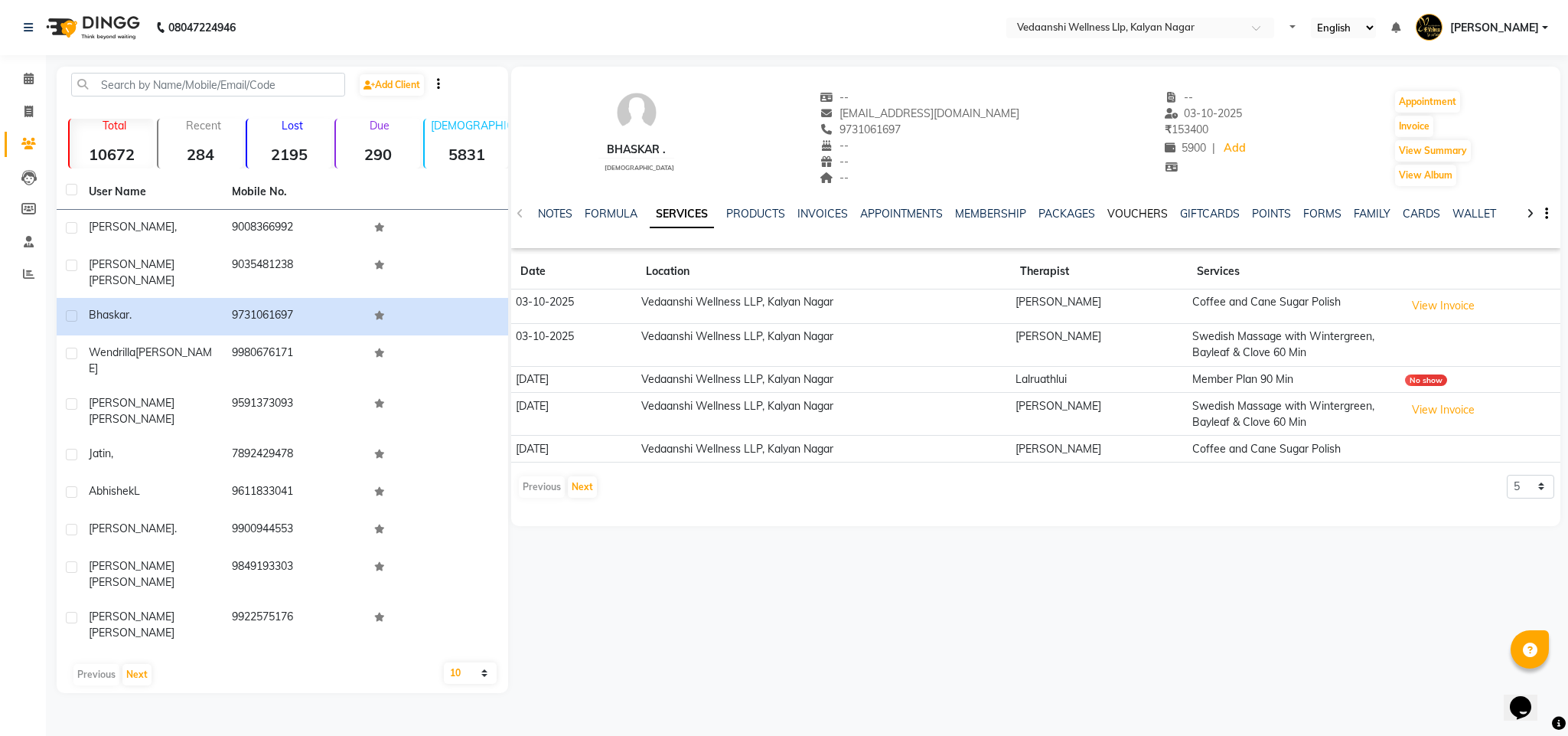
click at [1108, 219] on link "VOUCHERS" at bounding box center [1138, 213] width 60 height 14
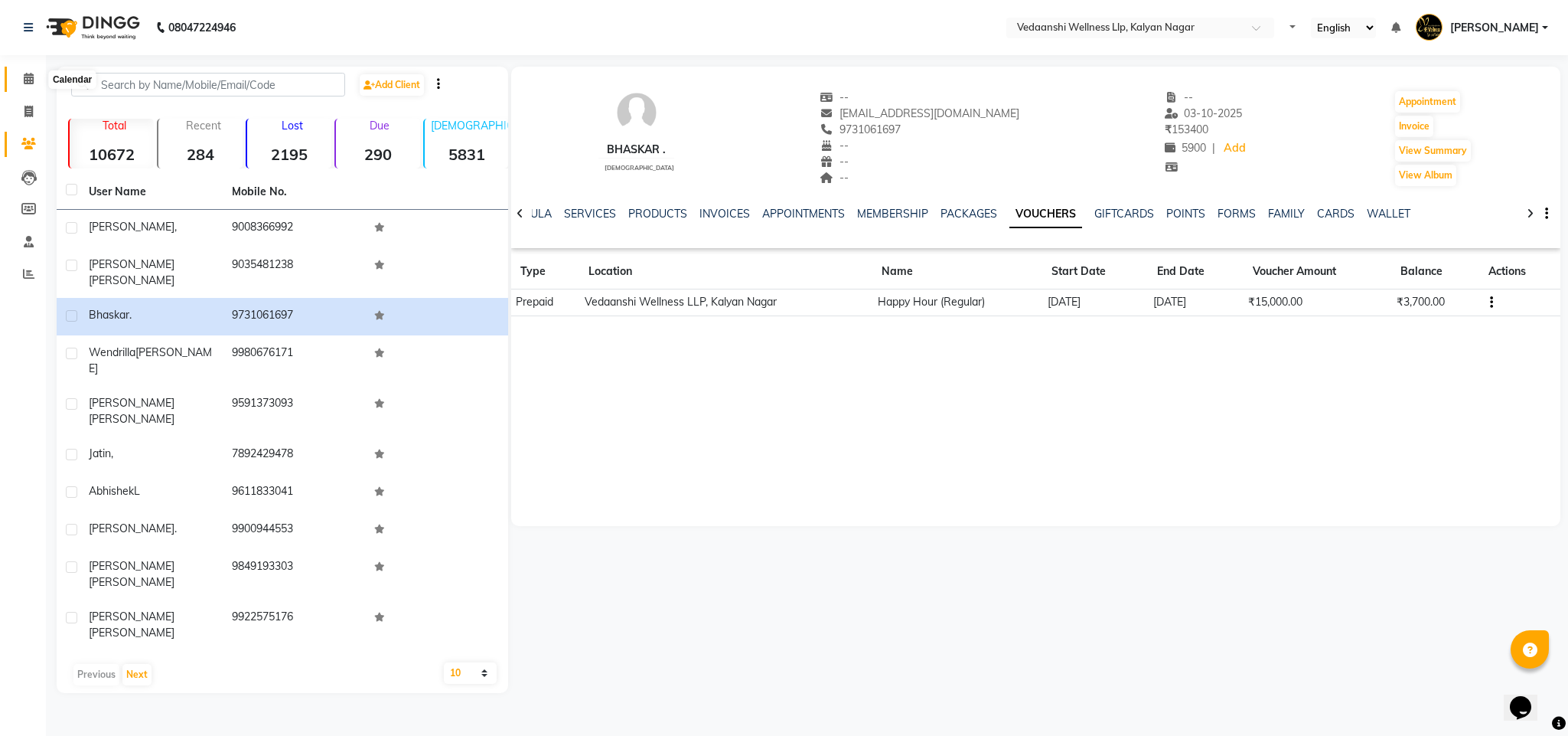
click at [17, 81] on span at bounding box center [28, 80] width 27 height 18
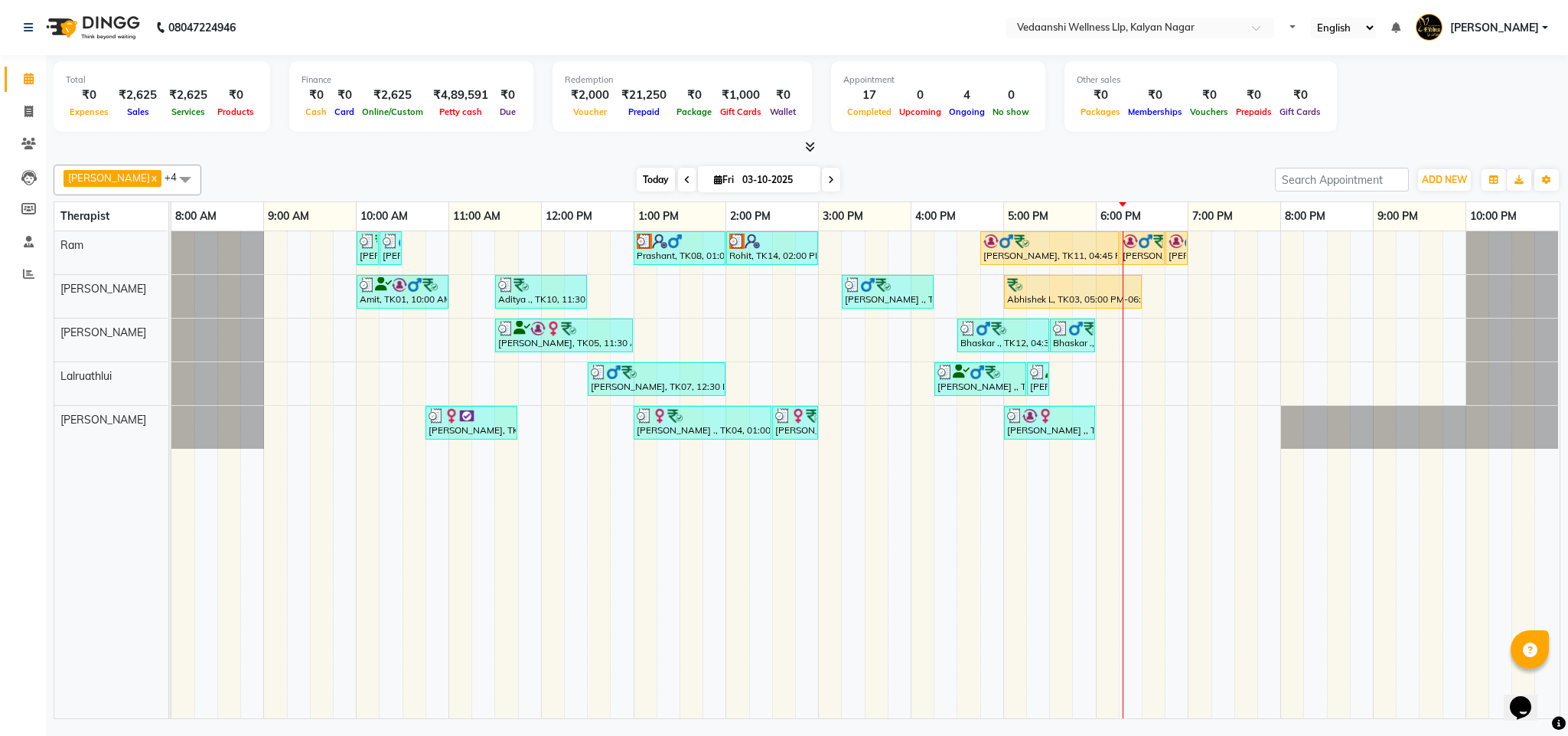
click at [637, 180] on span "Today" at bounding box center [655, 179] width 38 height 24
click at [980, 182] on div "[DATE] [DATE]" at bounding box center [737, 180] width 1058 height 23
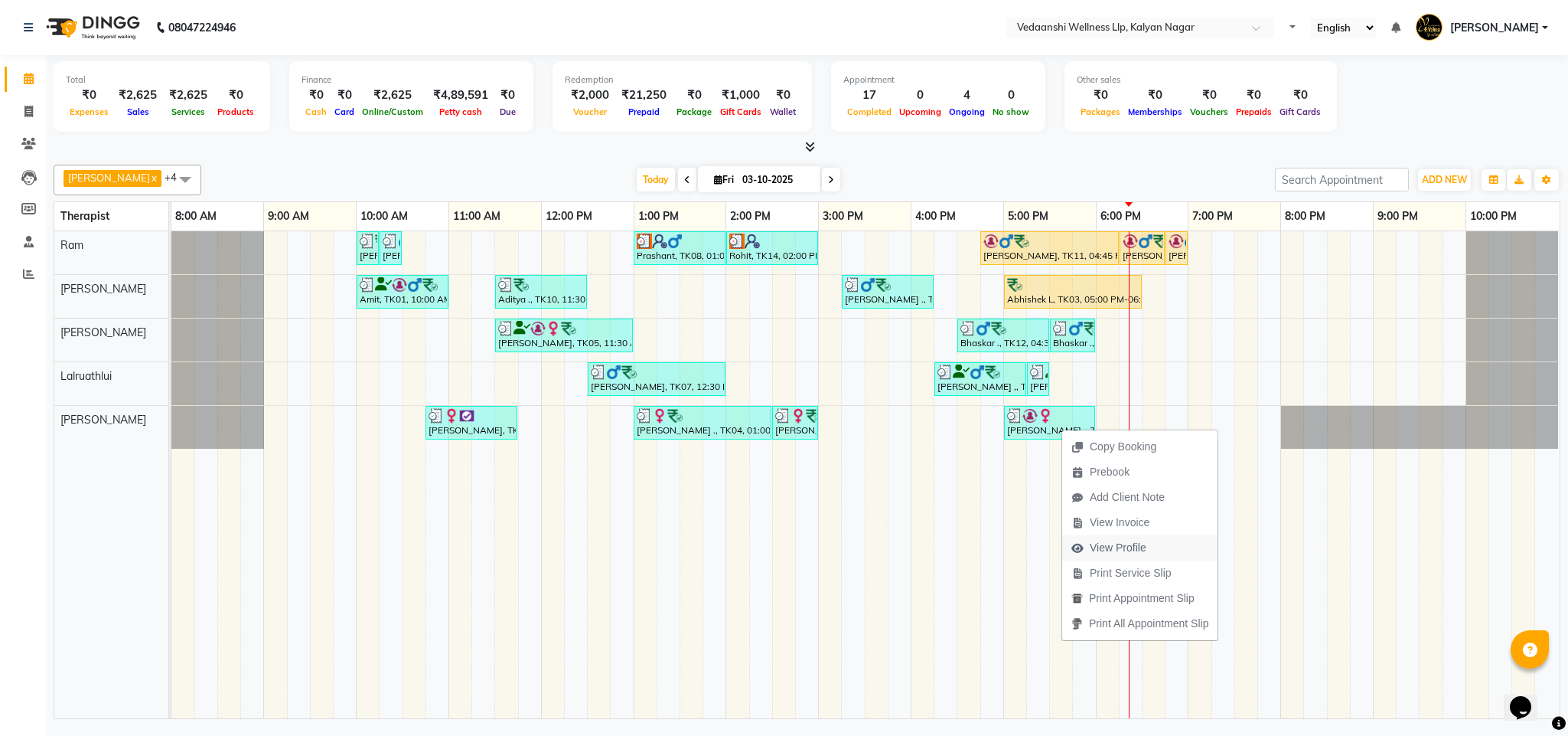
click at [1108, 547] on span "View Profile" at bounding box center [1118, 548] width 57 height 16
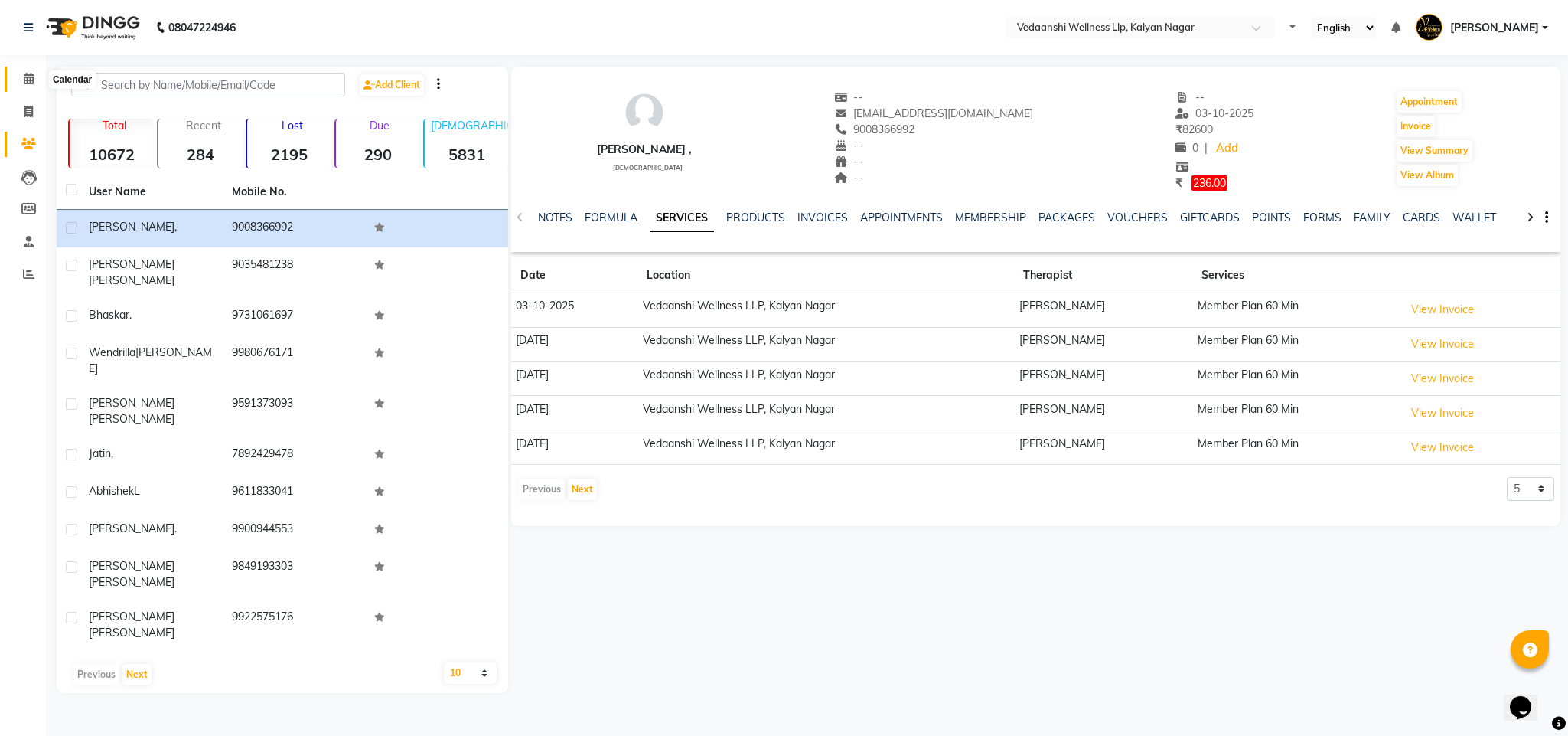
click at [19, 84] on span at bounding box center [28, 80] width 27 height 18
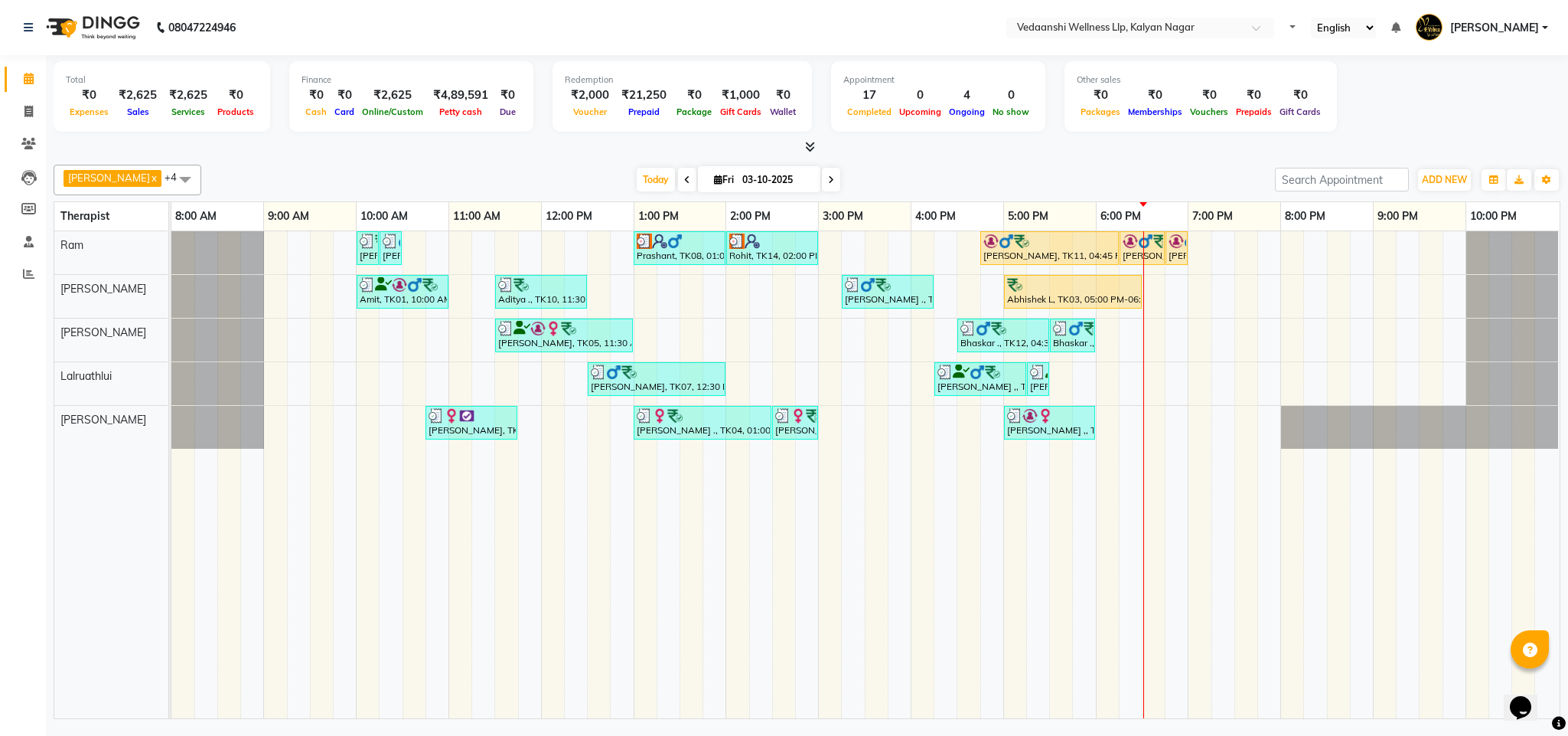
click at [828, 180] on icon at bounding box center [832, 180] width 6 height 9
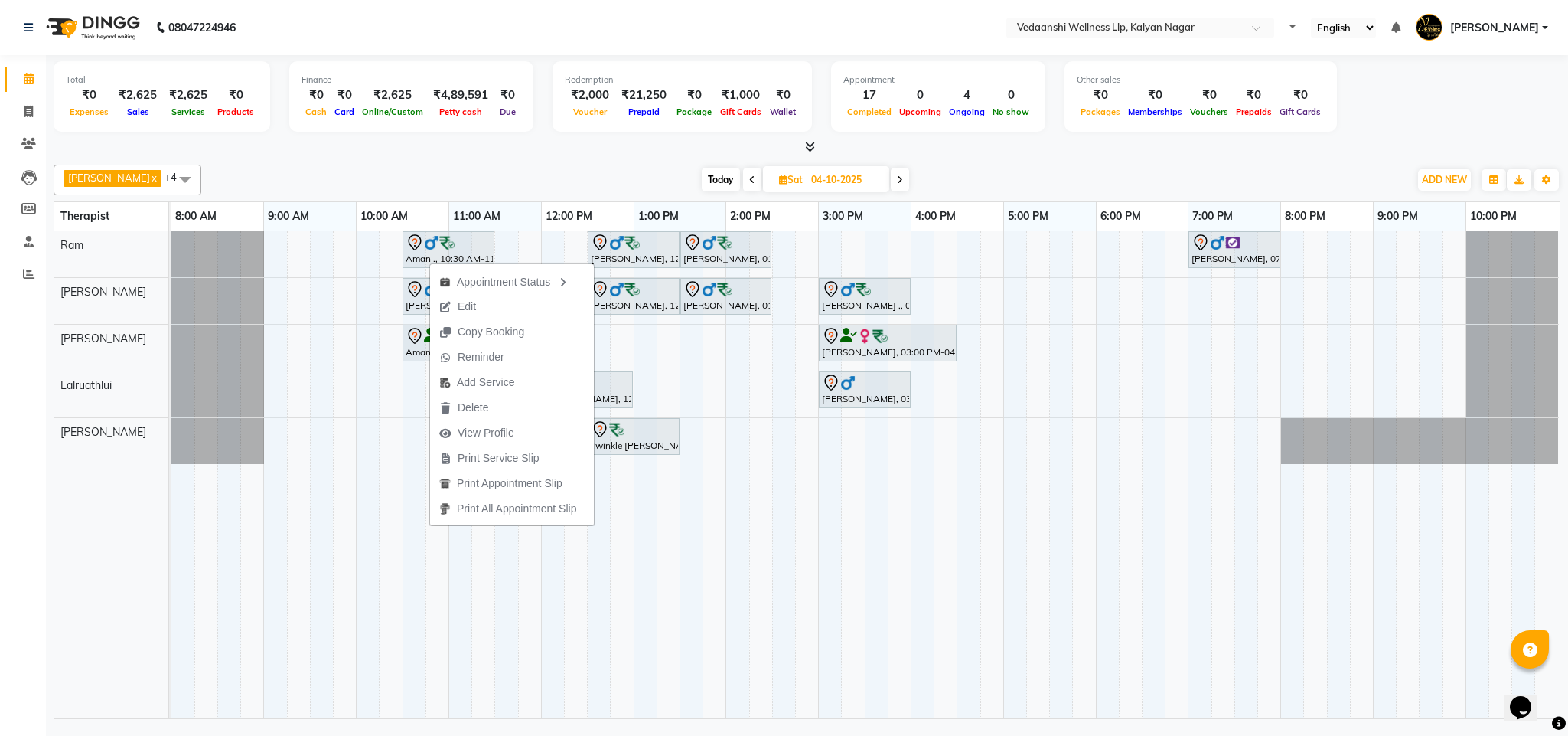
drag, startPoint x: 544, startPoint y: 162, endPoint x: 544, endPoint y: 193, distance: 31.0
click at [544, 161] on div "[PERSON_NAME] x [PERSON_NAME] x Lalruathlui x Ram x [PERSON_NAME] x +4 Select A…" at bounding box center [807, 439] width 1507 height 561
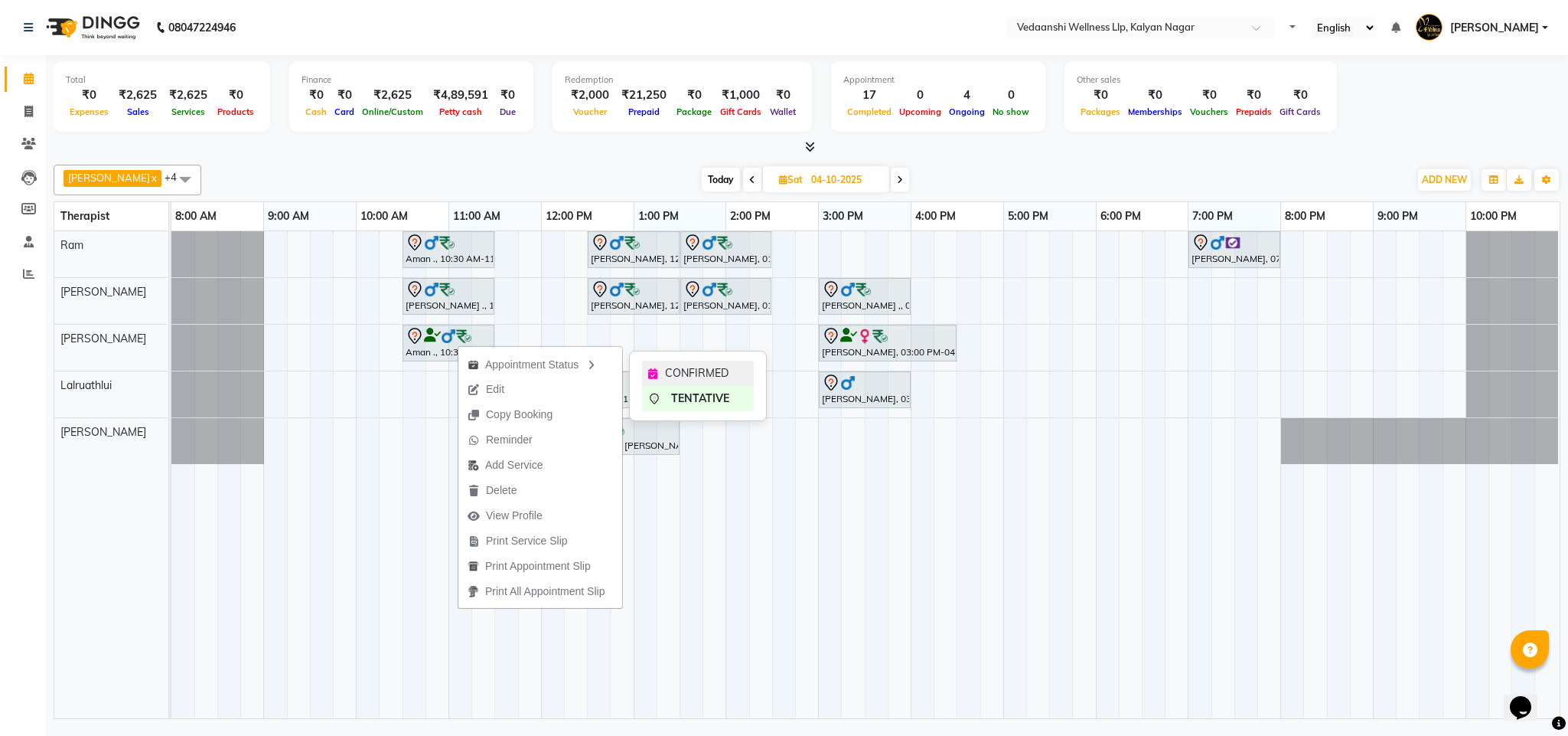
click at [722, 370] on span "CONFIRMED" at bounding box center [697, 374] width 63 height 16
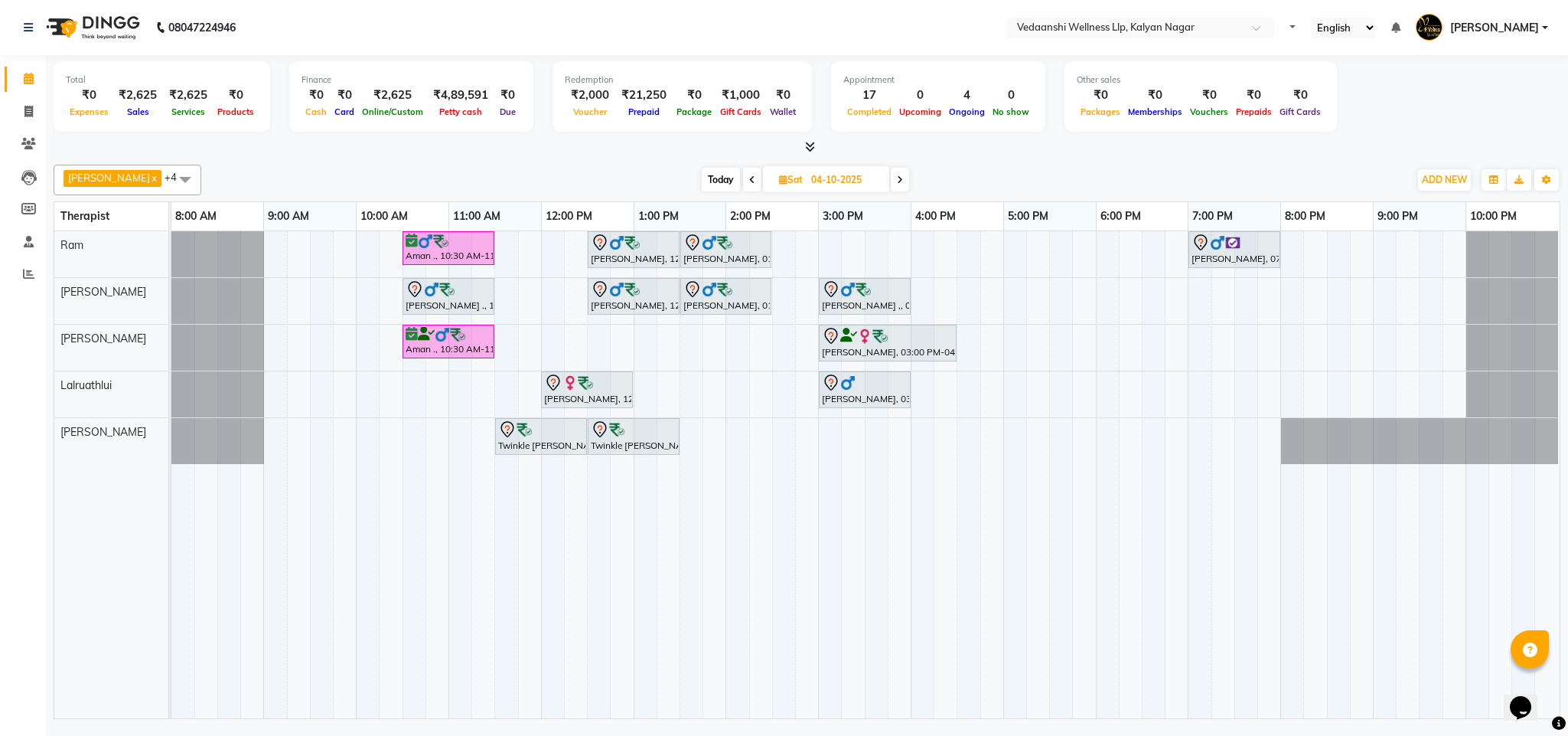
click at [702, 178] on span "Today" at bounding box center [720, 179] width 38 height 24
type input "03-10-2025"
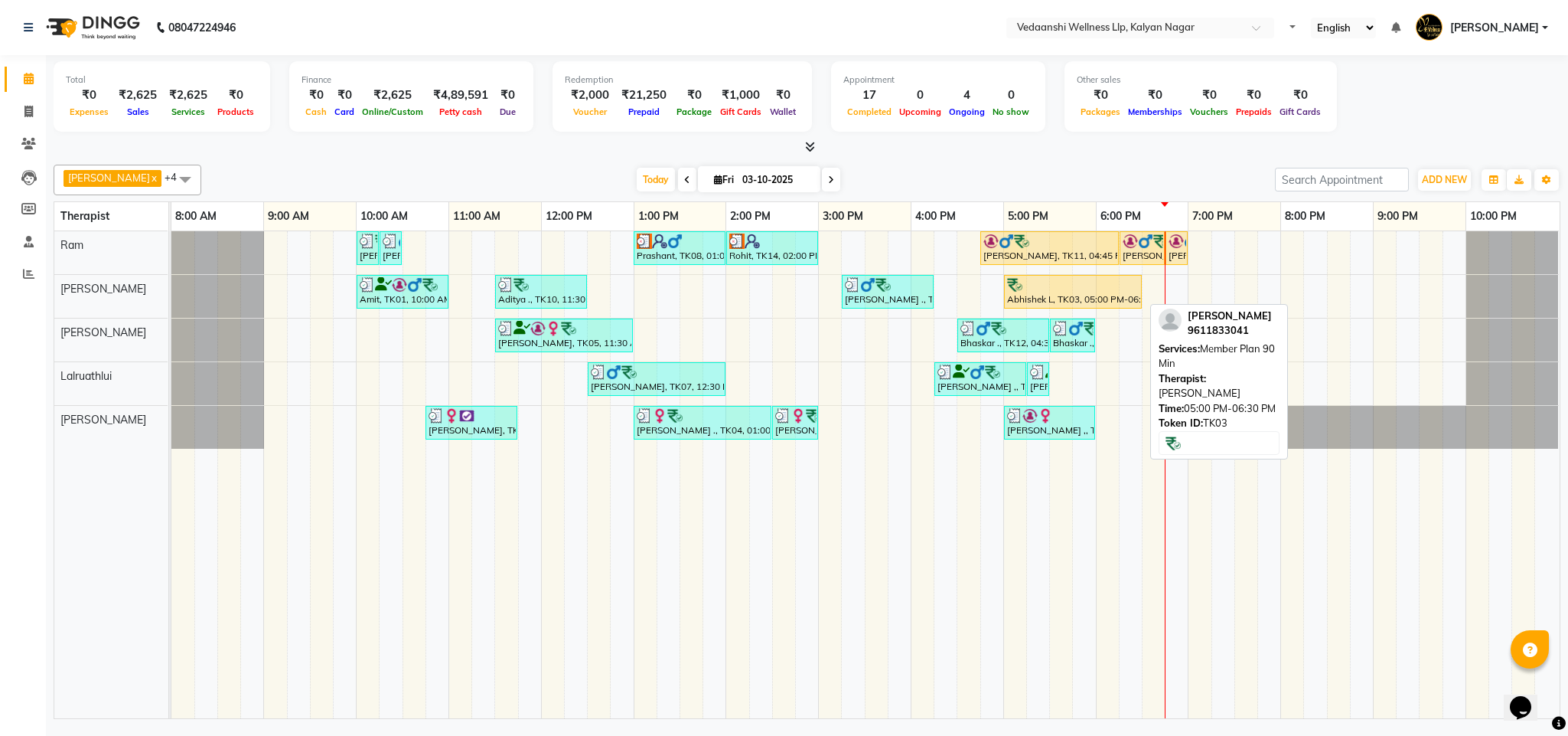
click at [1082, 301] on div "Abhishek L, TK03, 05:00 PM-06:30 PM, Member Plan 90 Min" at bounding box center [1073, 292] width 135 height 29
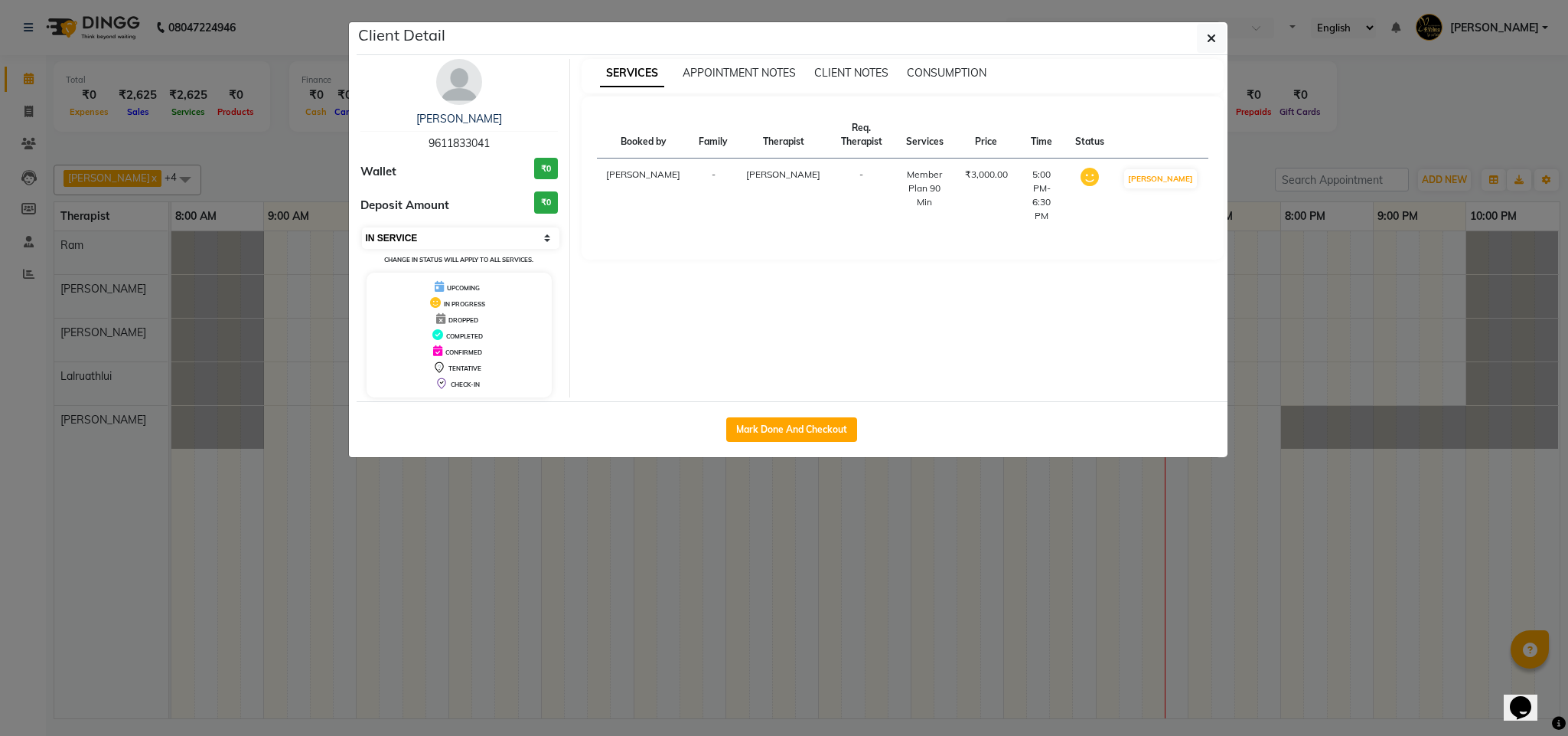
drag, startPoint x: 459, startPoint y: 232, endPoint x: 459, endPoint y: 246, distance: 14.0
click at [459, 232] on select "Select IN SERVICE CONFIRMED TENTATIVE CHECK IN MARK DONE DROPPED UPCOMING" at bounding box center [461, 238] width 198 height 21
select select "3"
click at [362, 228] on select "Select IN SERVICE CONFIRMED TENTATIVE CHECK IN MARK DONE DROPPED UPCOMING" at bounding box center [461, 238] width 198 height 21
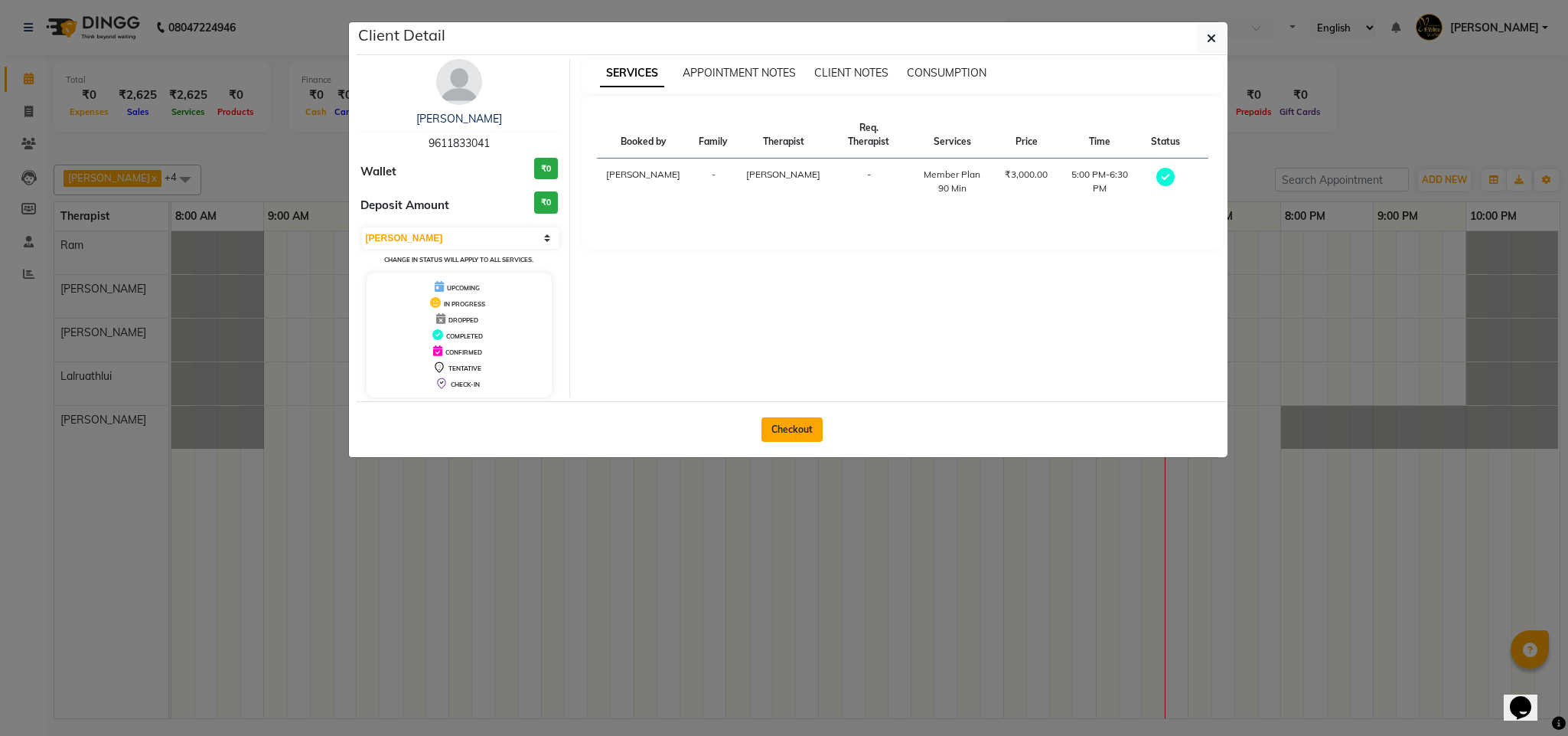
click at [791, 421] on button "Checkout" at bounding box center [792, 430] width 61 height 24
select select "service"
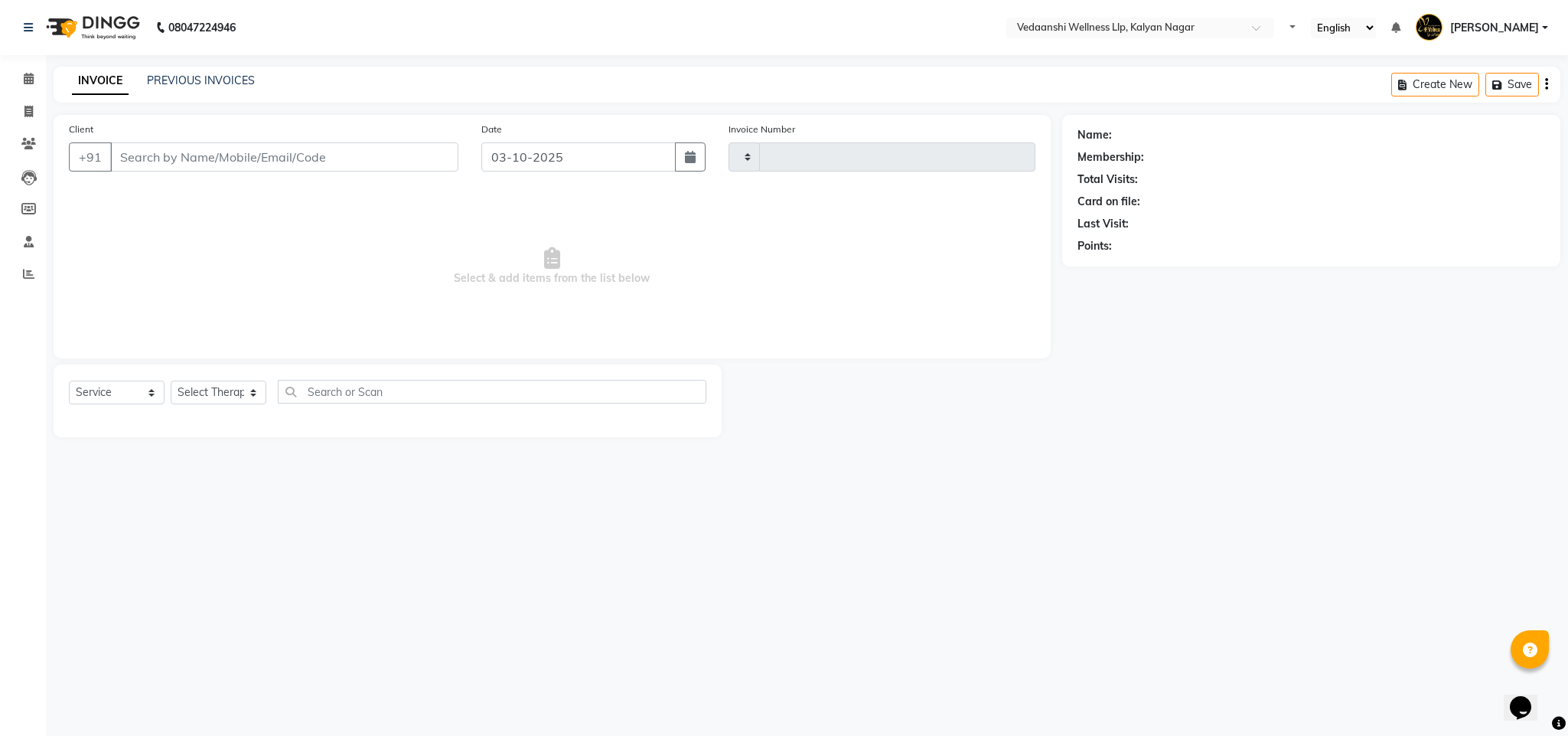
type input "1490"
select select "4293"
type input "9611833041"
select select "79390"
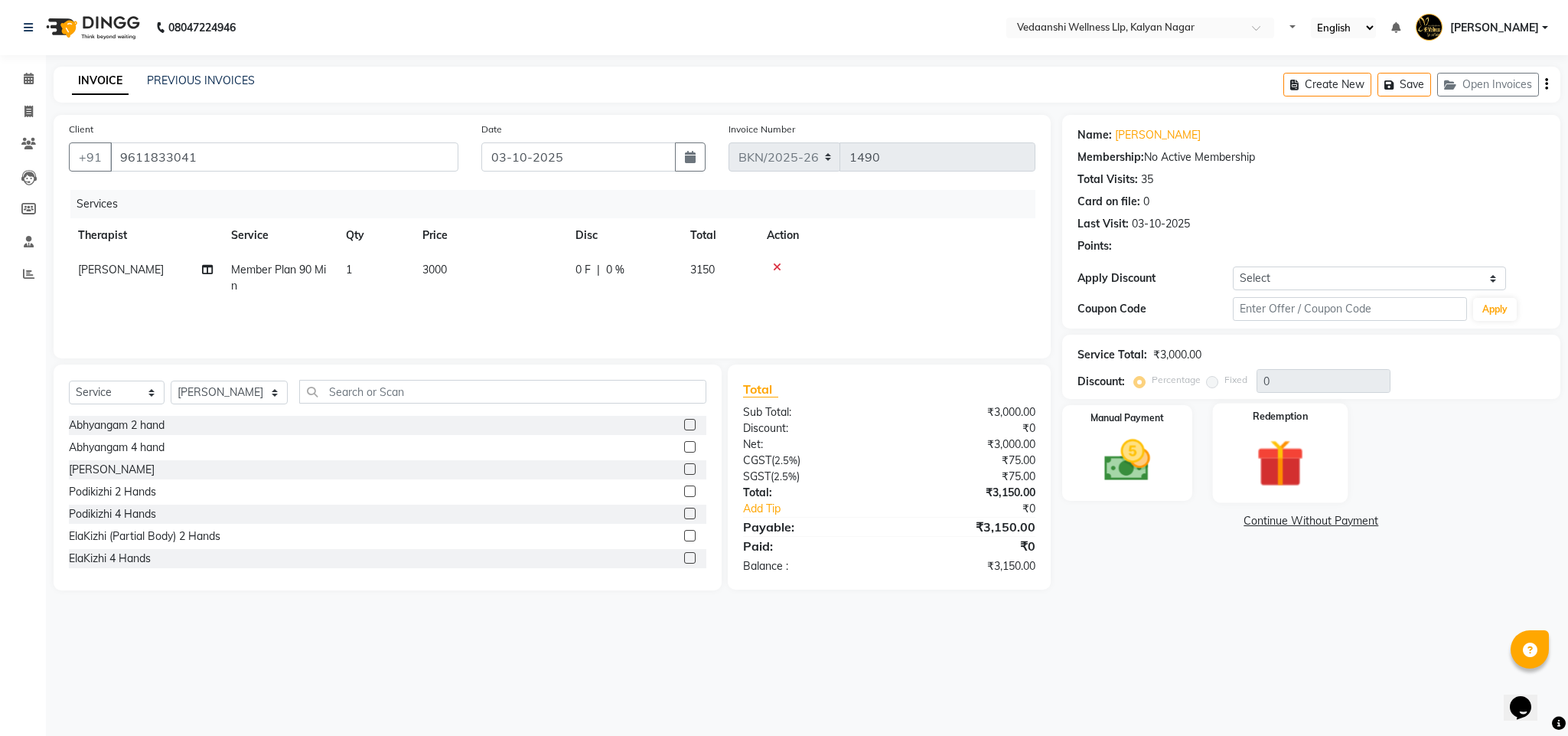
click at [1280, 469] on img at bounding box center [1281, 463] width 78 height 60
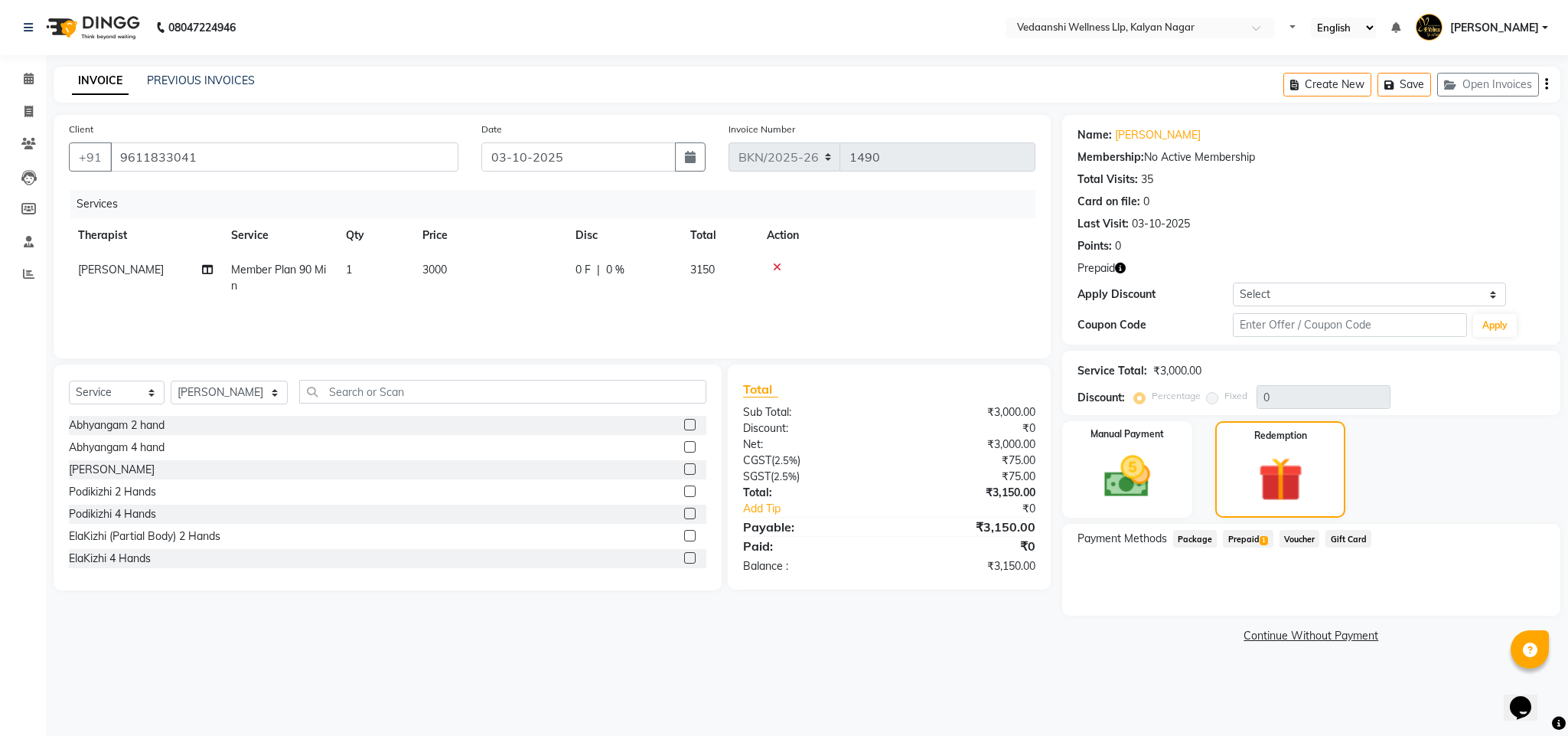
click at [1273, 536] on div "Voucher" at bounding box center [1296, 539] width 46 height 20
click at [1260, 536] on span "1" at bounding box center [1263, 540] width 8 height 9
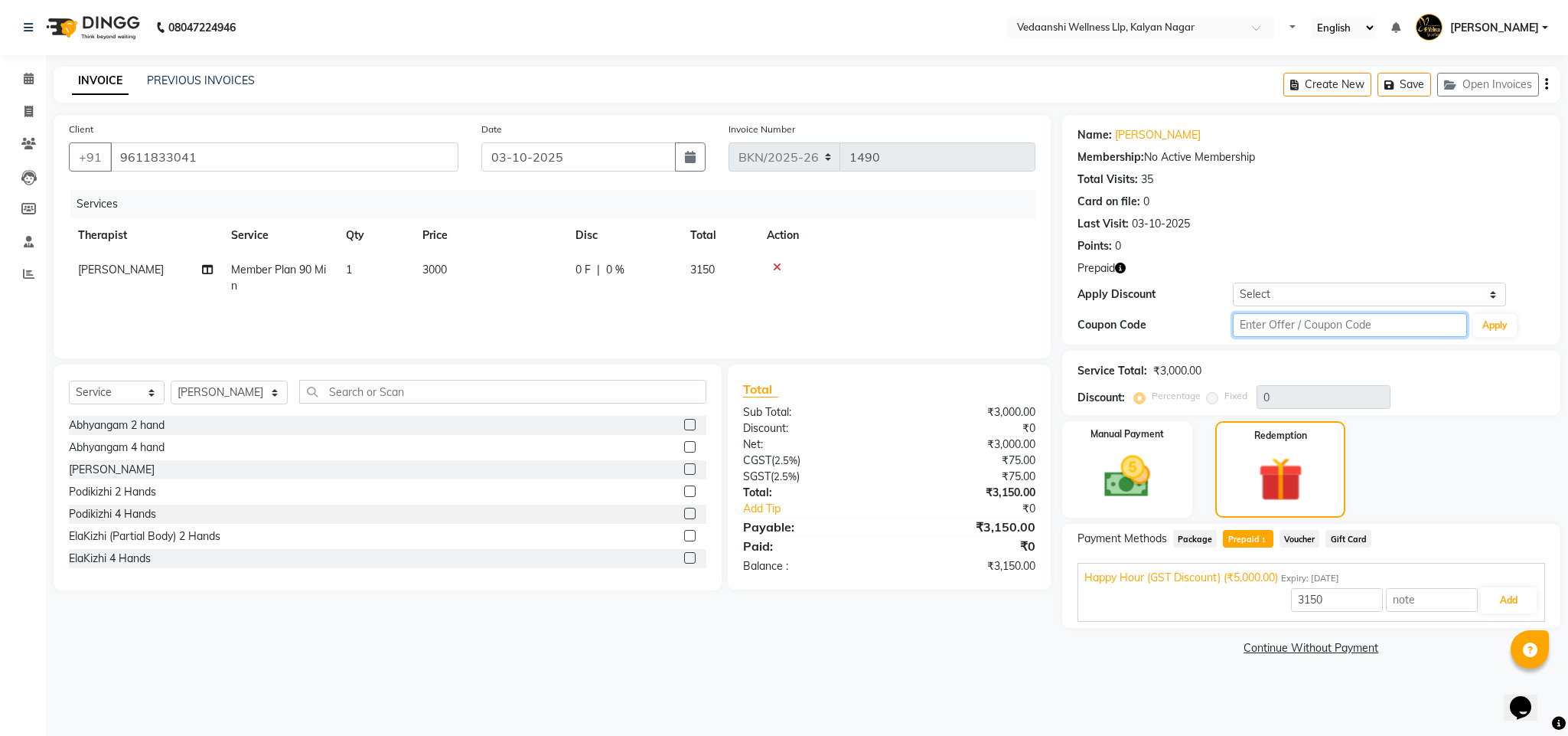
click at [1275, 326] on input "text" at bounding box center [1350, 324] width 234 height 24
type input "d50%"
click at [1501, 334] on button "Apply" at bounding box center [1495, 325] width 44 height 23
type input "50"
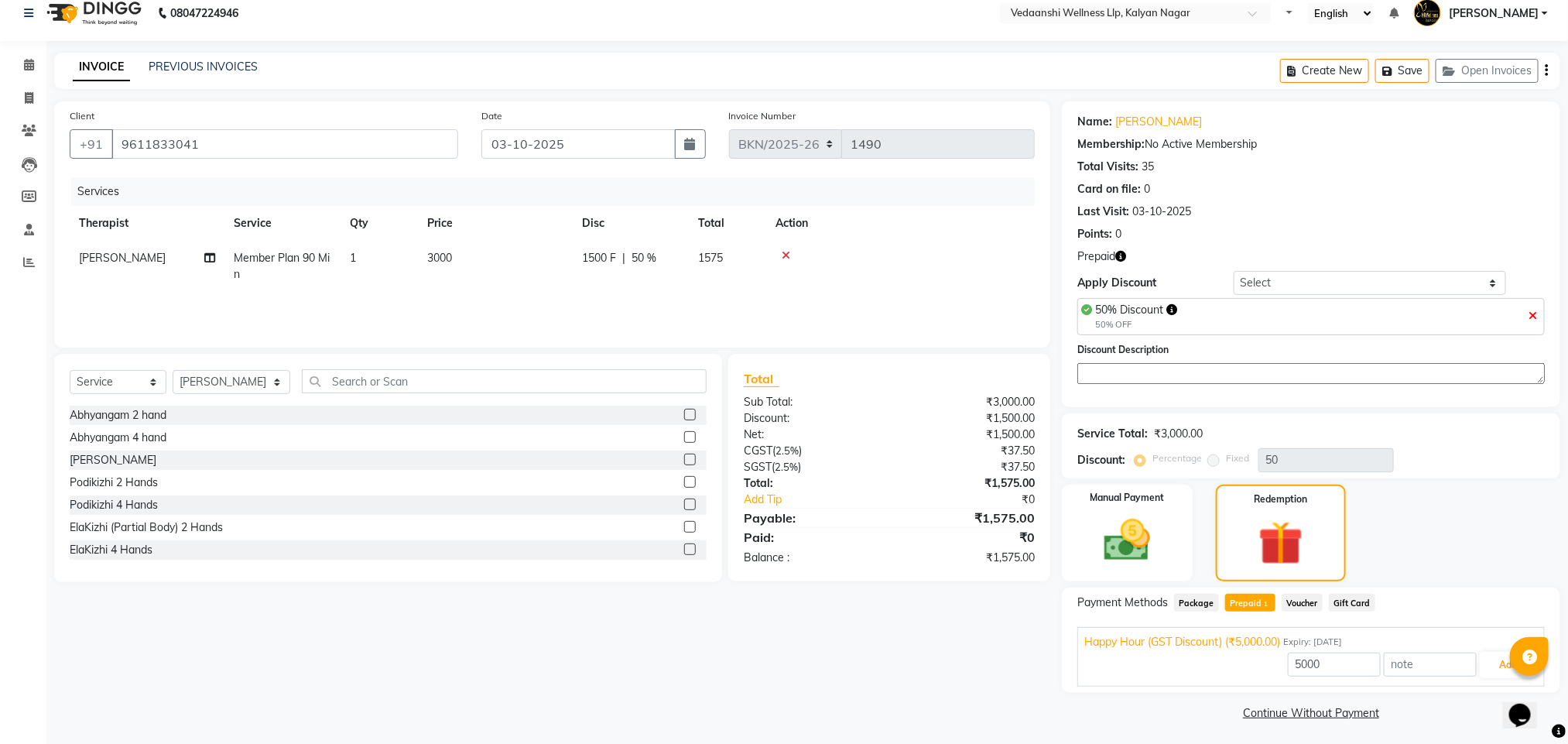
scroll to position [20, 0]
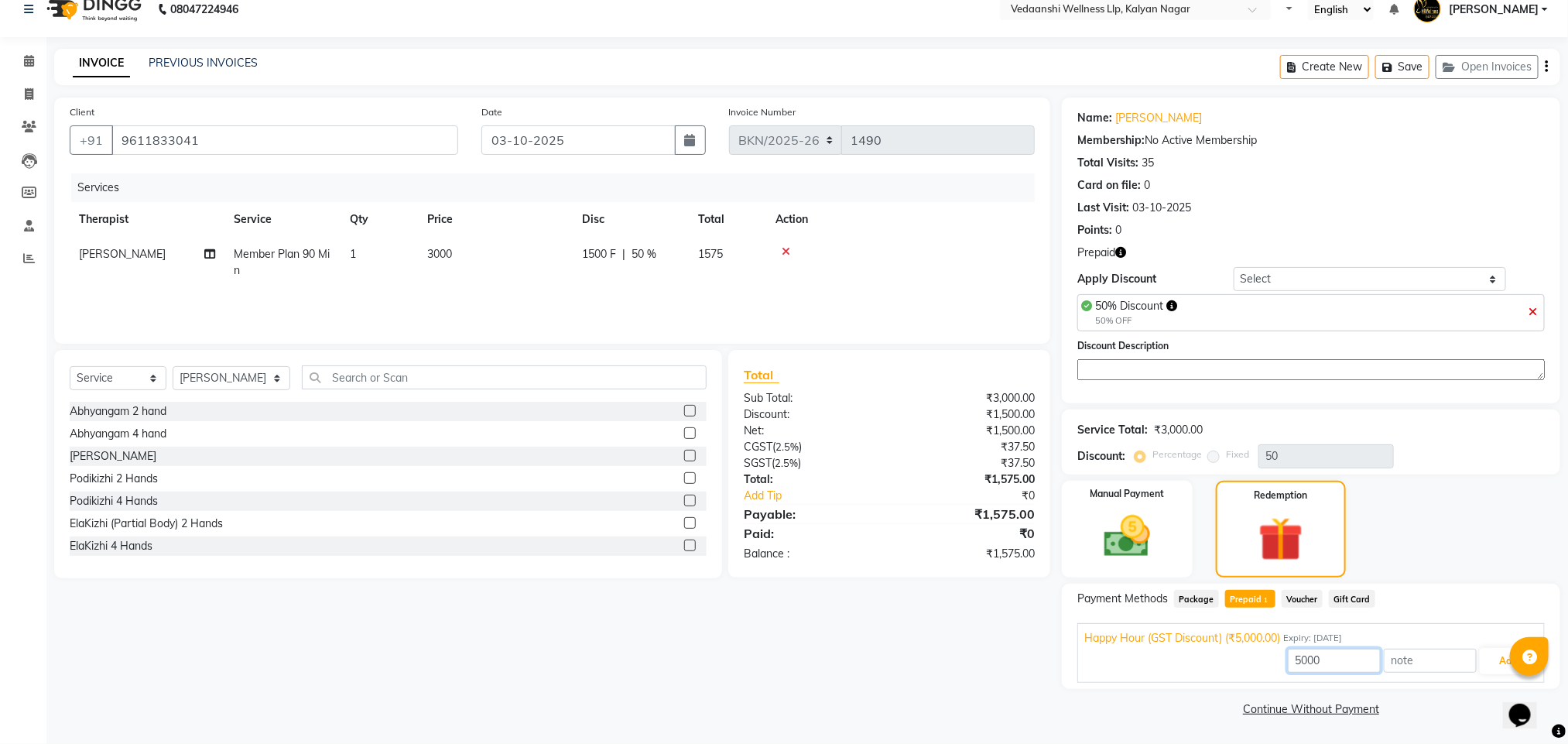
click at [1310, 668] on input "5000" at bounding box center [1334, 660] width 93 height 24
type input "1500"
click at [1506, 665] on button "Add" at bounding box center [1508, 661] width 57 height 26
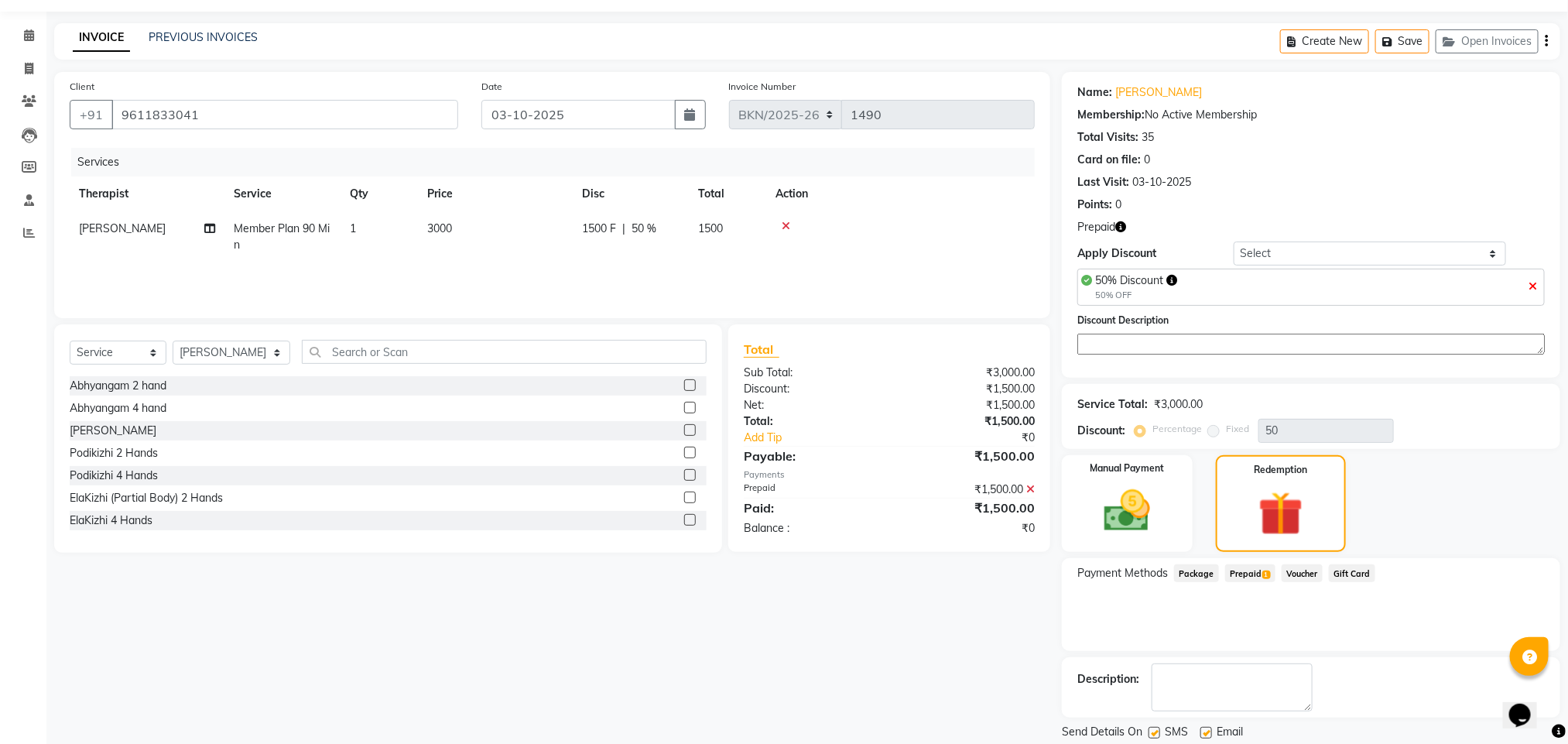
scroll to position [96, 0]
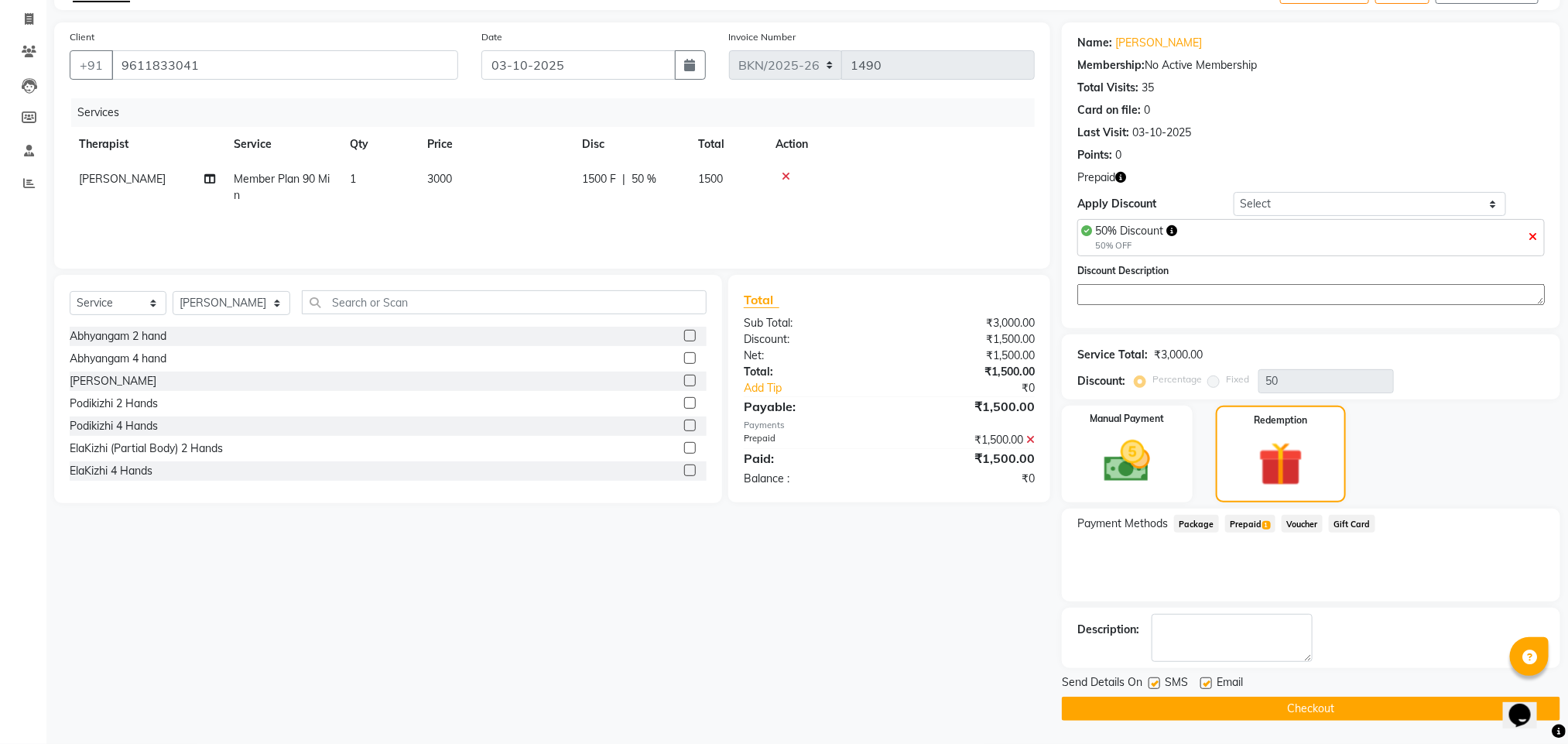
click at [1296, 718] on button "Checkout" at bounding box center [1311, 708] width 499 height 24
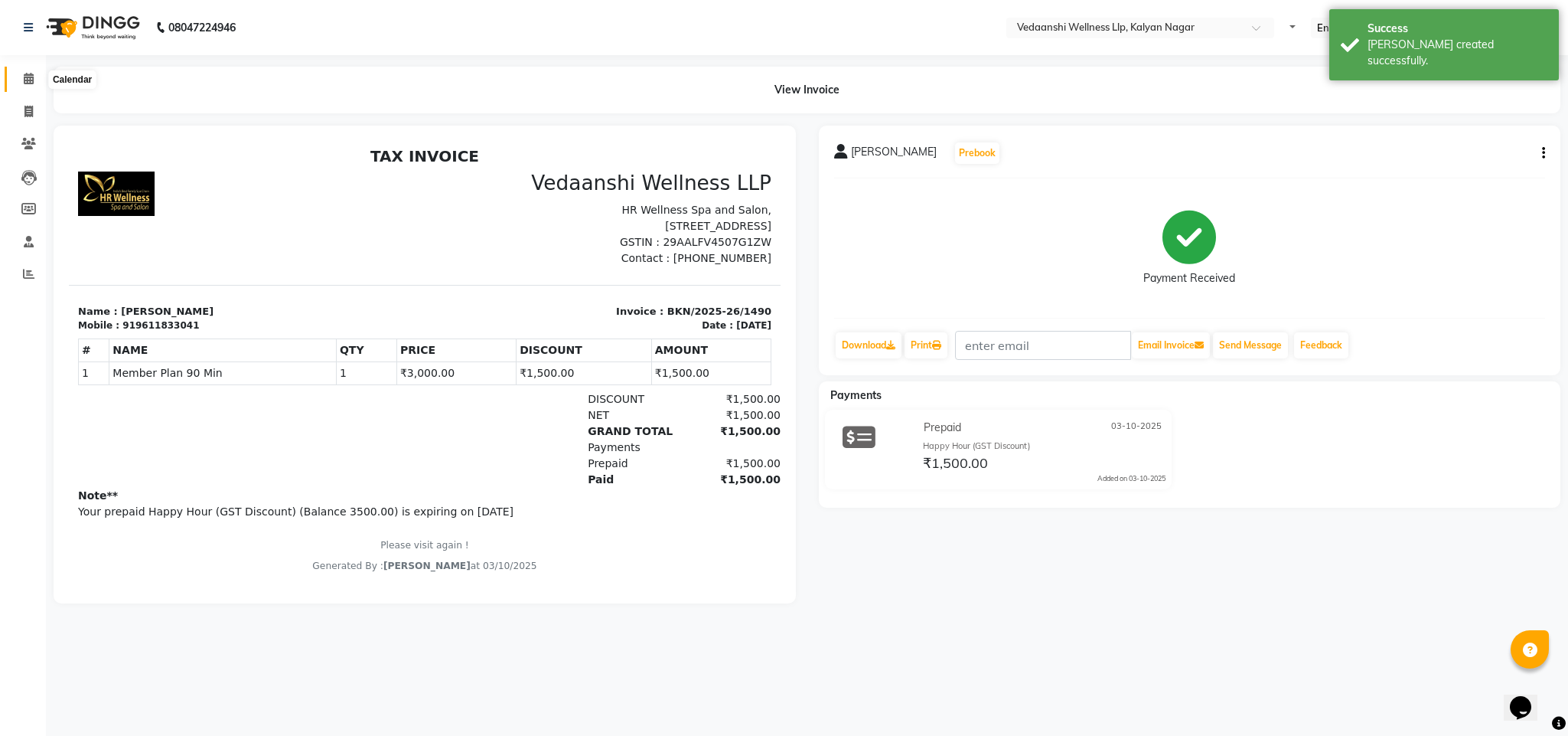
click at [20, 76] on span at bounding box center [28, 80] width 27 height 18
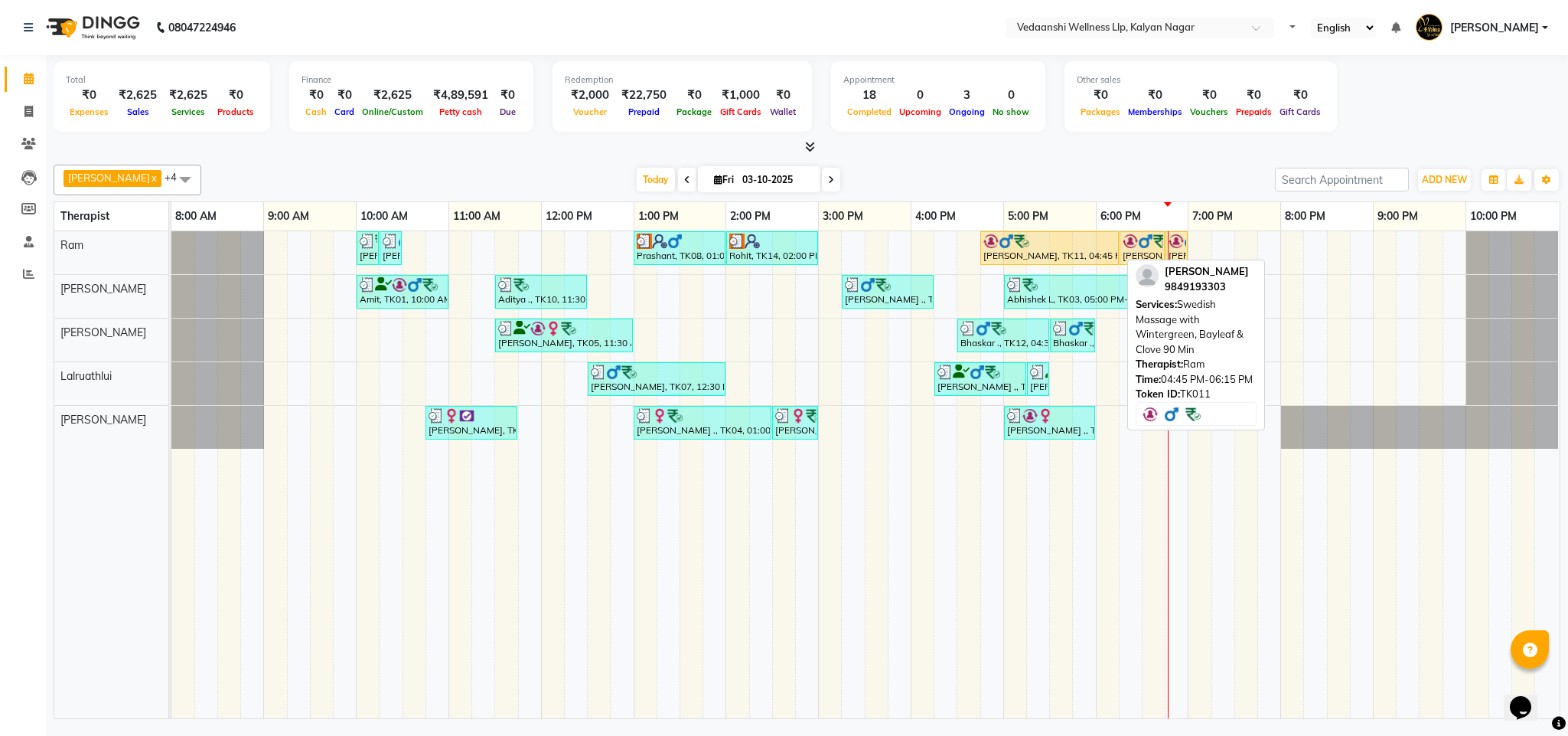
click at [1044, 253] on div "[PERSON_NAME], TK11, 04:45 PM-06:15 PM, Swedish Massage with Wintergreen, Bayle…" at bounding box center [1049, 248] width 136 height 29
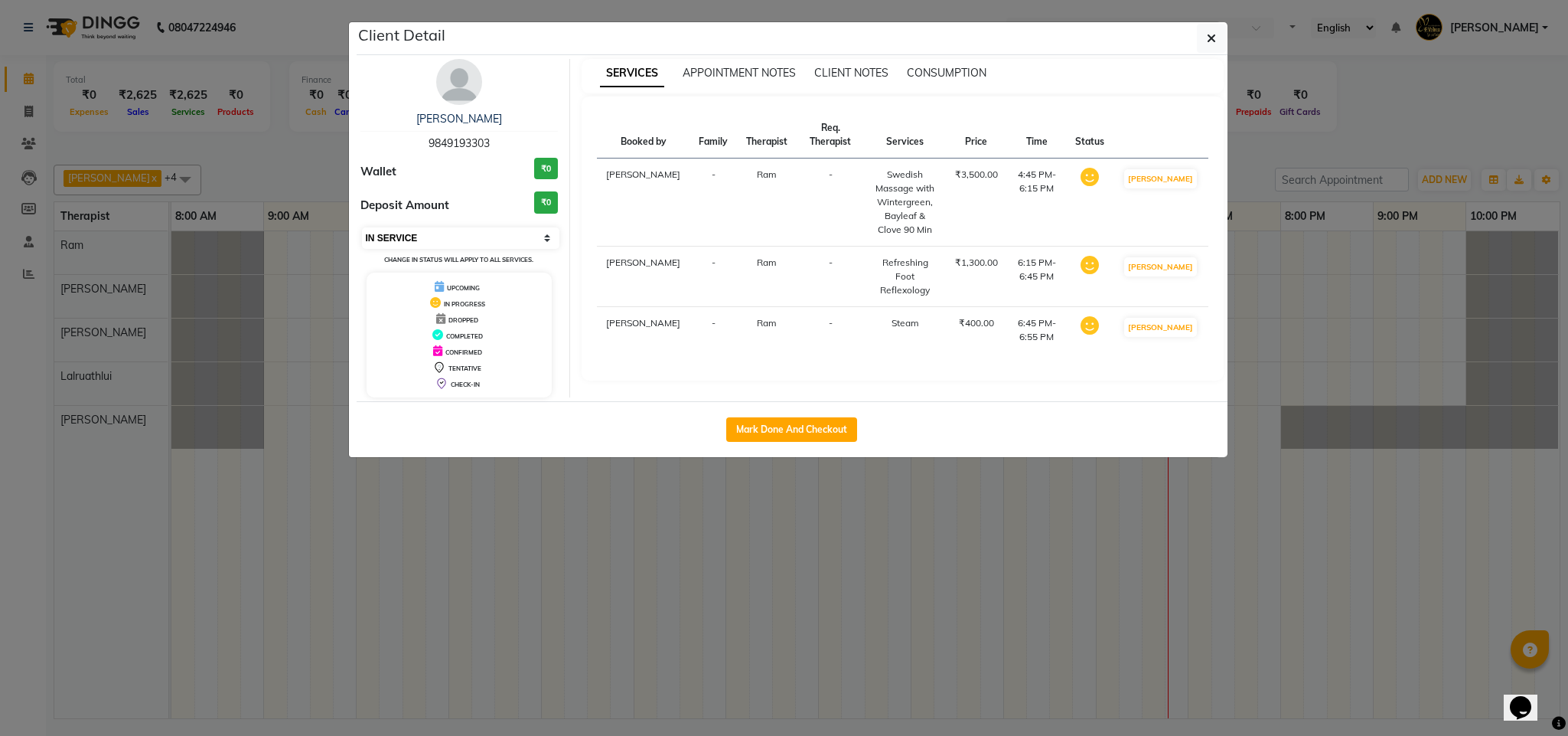
click at [447, 249] on select "Select IN SERVICE CONFIRMED TENTATIVE CHECK IN MARK DONE DROPPED UPCOMING" at bounding box center [461, 238] width 198 height 21
click at [362, 228] on select "Select IN SERVICE CONFIRMED TENTATIVE CHECK IN MARK DONE DROPPED UPCOMING" at bounding box center [461, 238] width 198 height 21
select select "select"
click at [1211, 37] on icon "button" at bounding box center [1211, 38] width 9 height 12
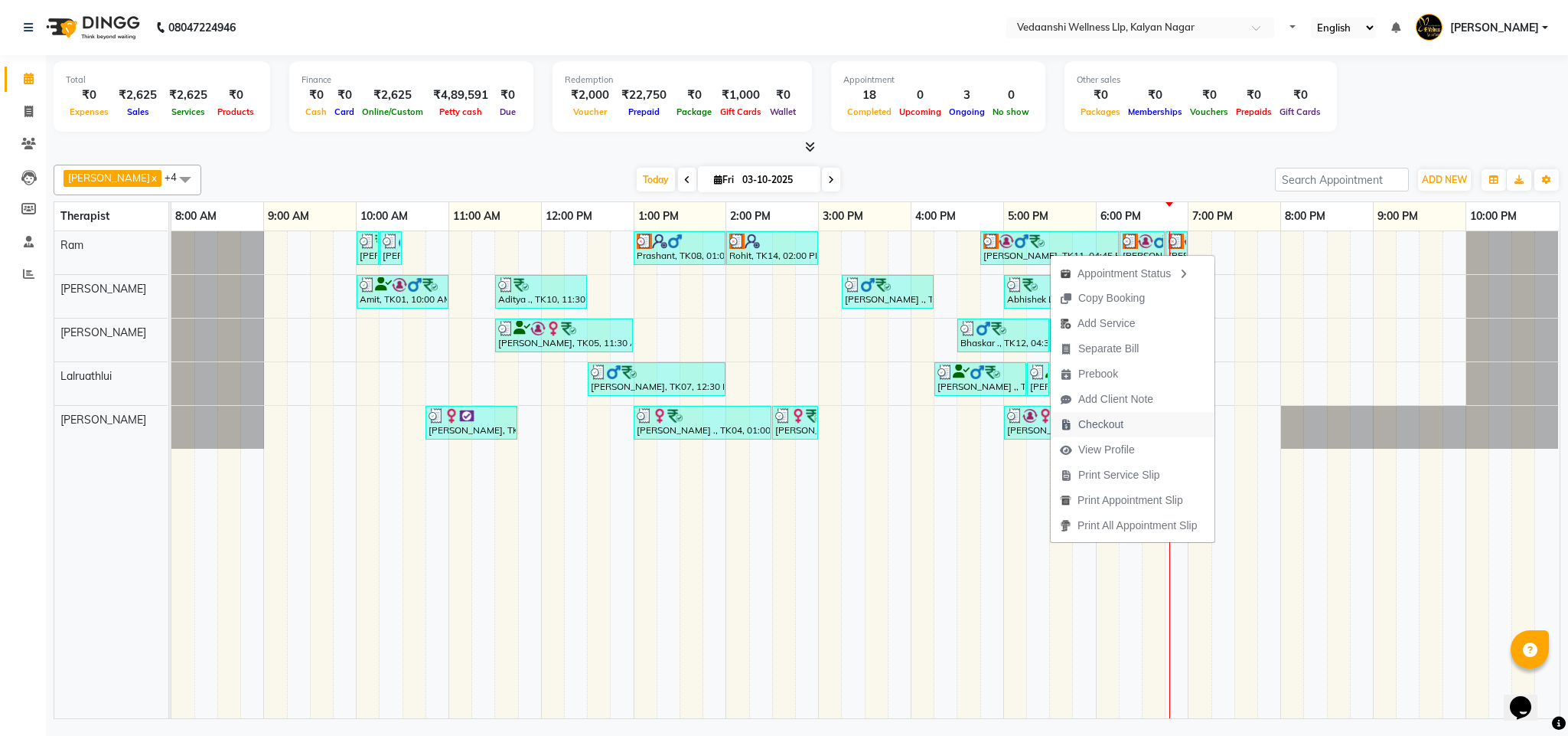
click at [1105, 422] on span "Checkout" at bounding box center [1101, 425] width 45 height 16
select select "service"
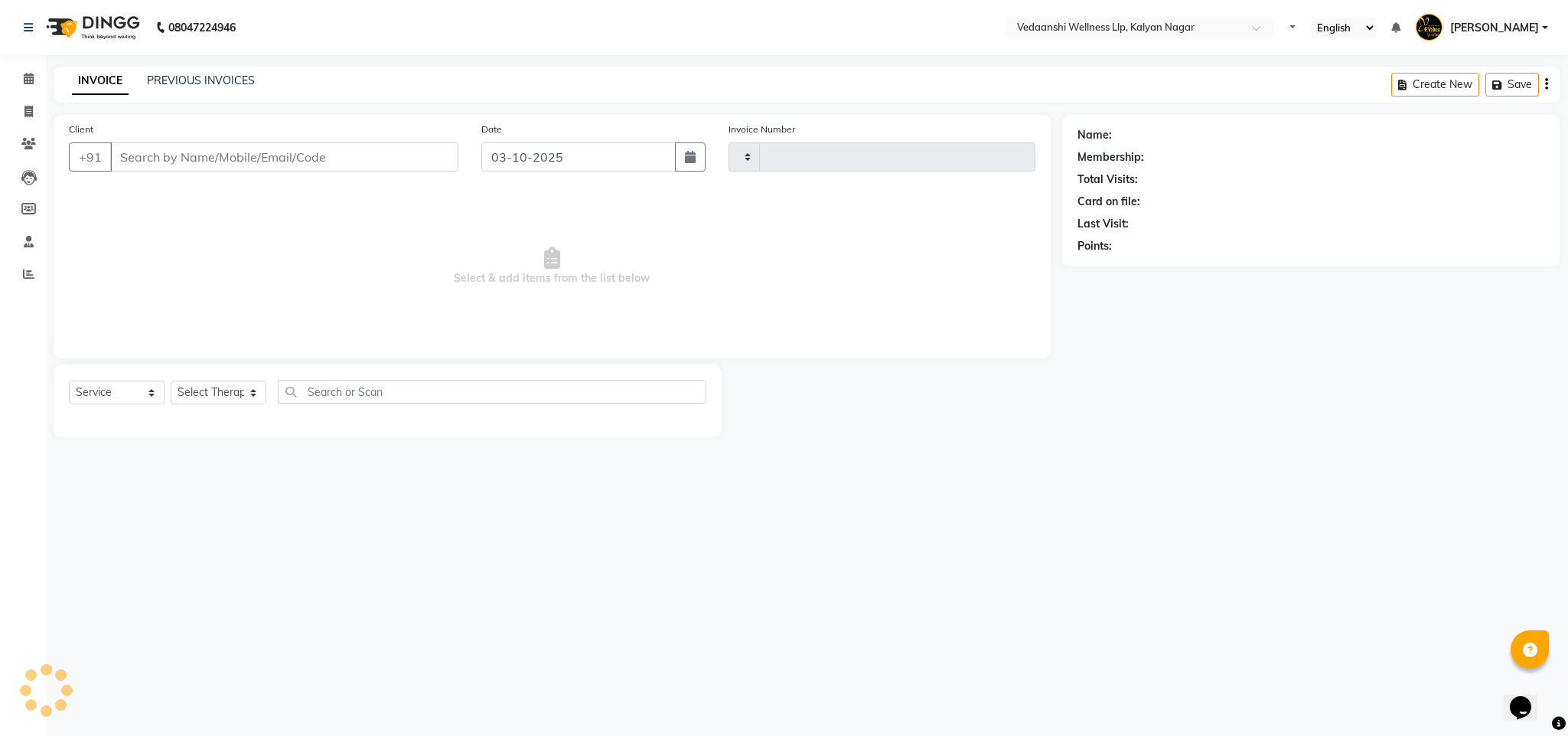
type input "1491"
select select "4293"
type input "9849193303"
select select "67164"
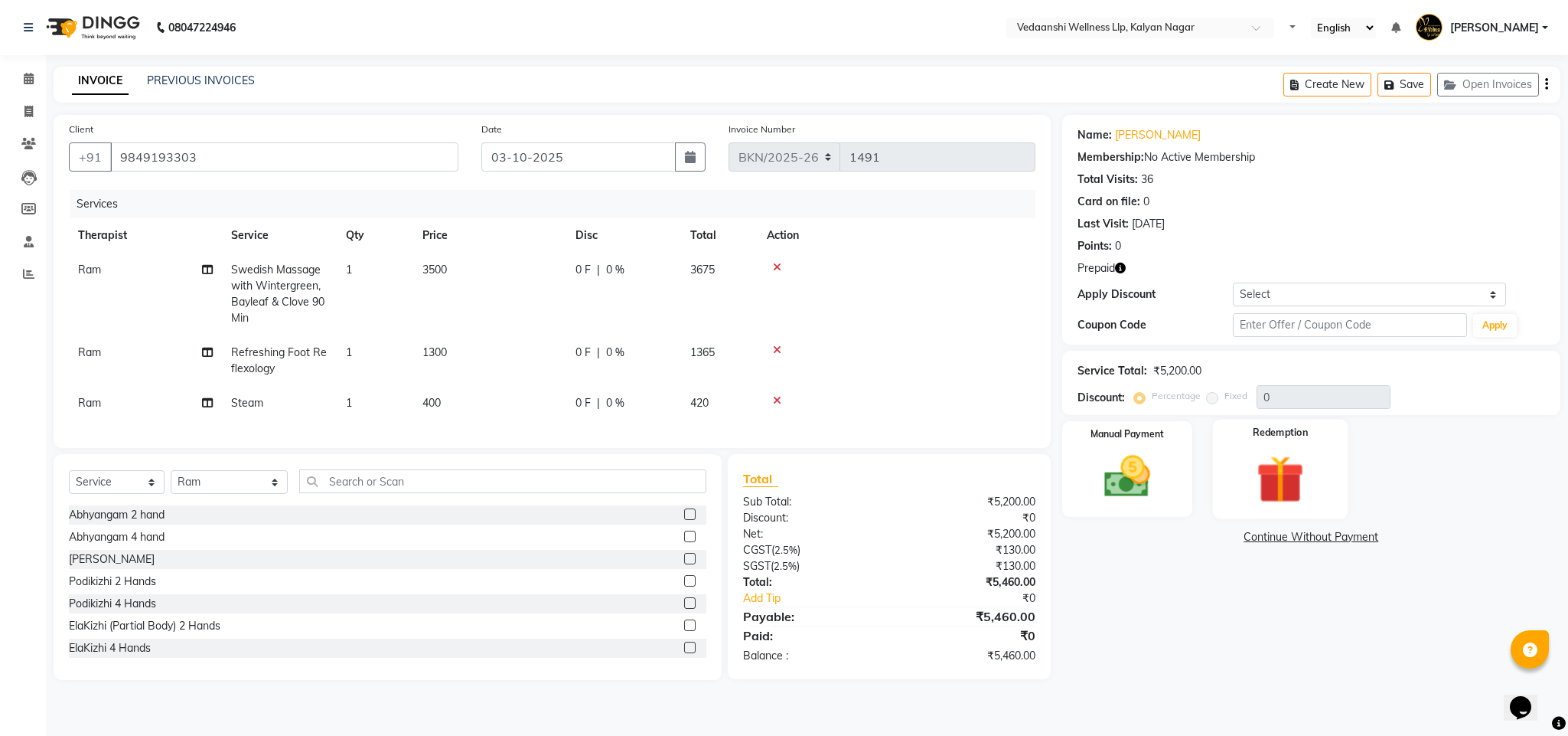
click at [1259, 450] on img at bounding box center [1281, 479] width 78 height 60
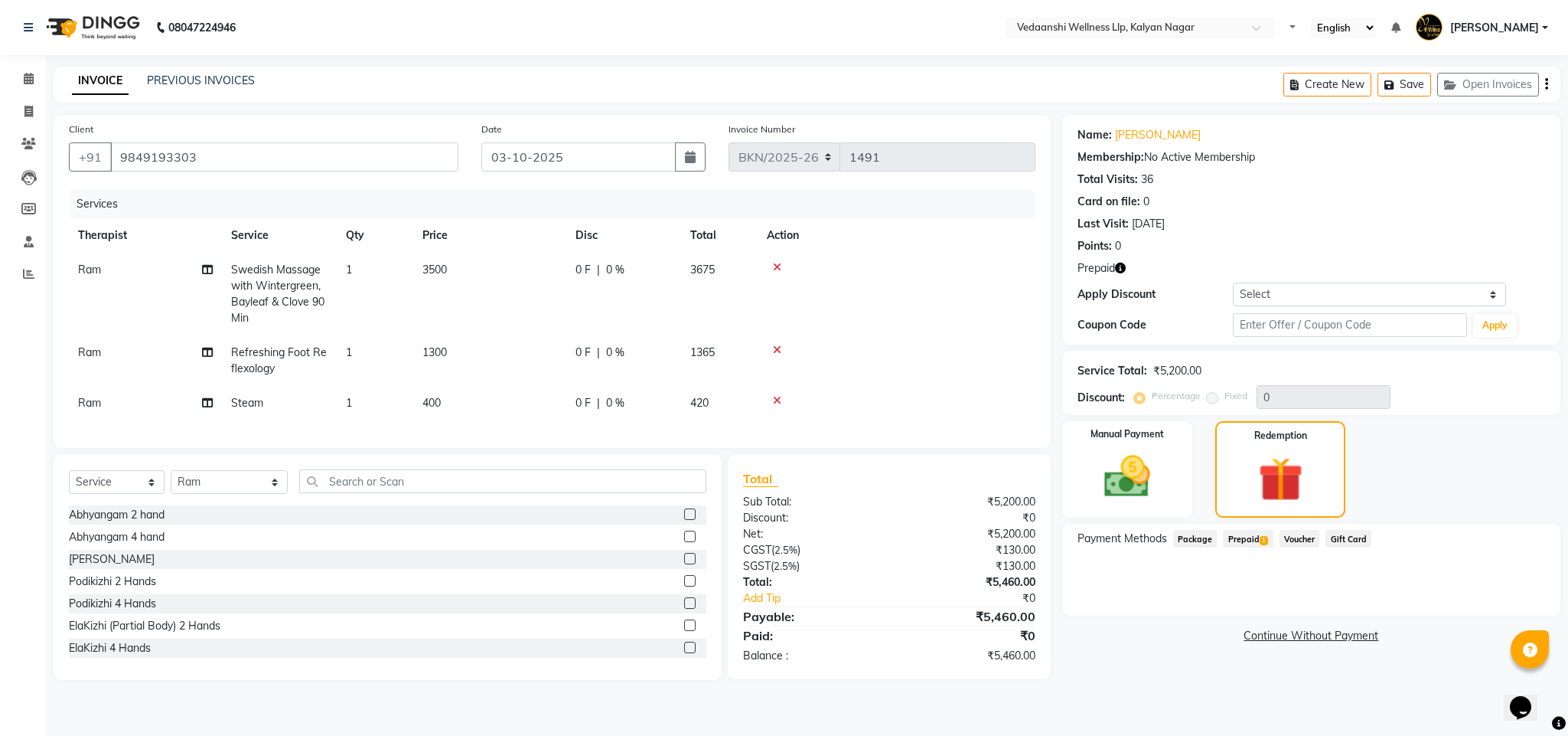
click at [1255, 542] on span "Prepaid 1" at bounding box center [1247, 539] width 50 height 18
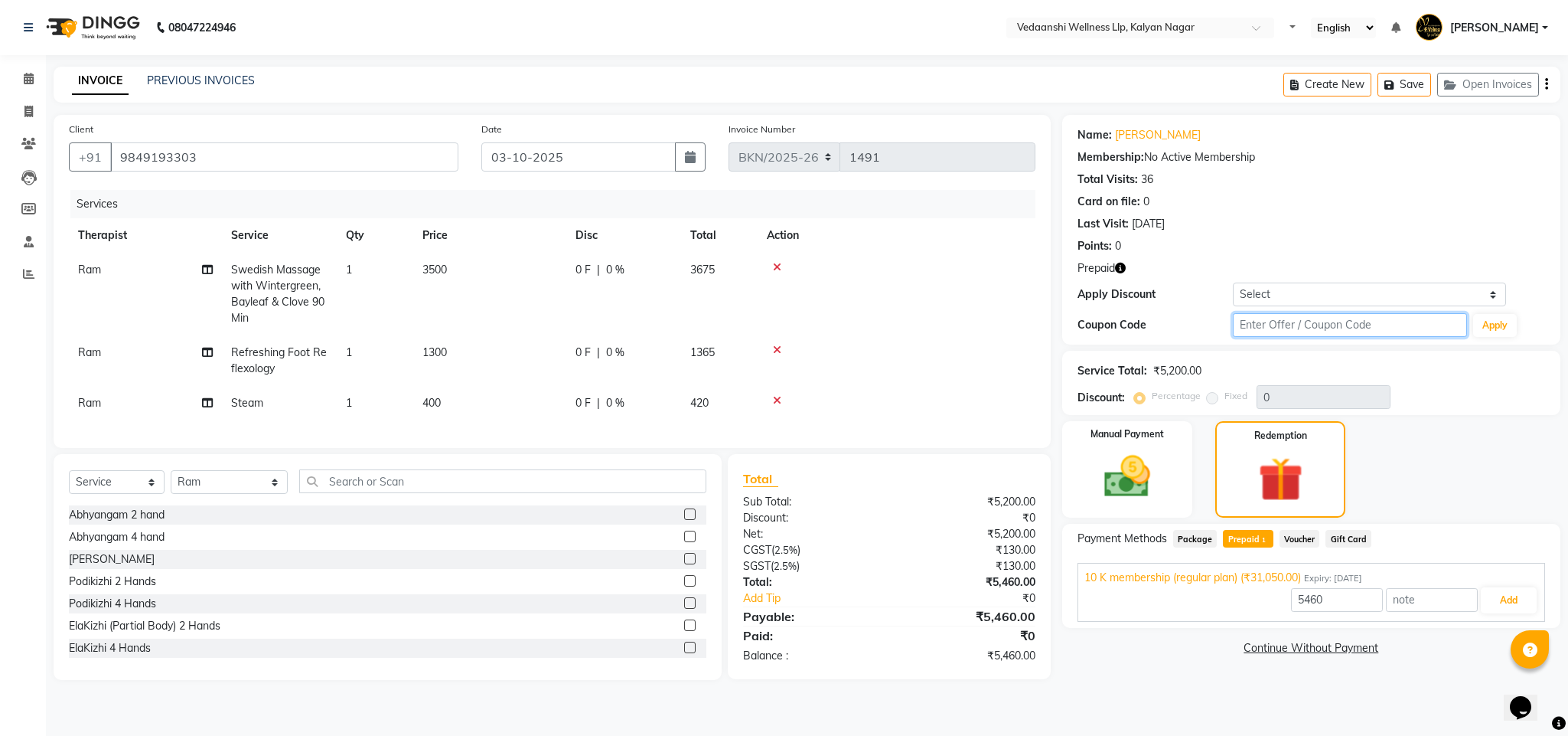
click at [1268, 333] on input "text" at bounding box center [1350, 324] width 234 height 24
type input "d50%"
click at [1497, 319] on button "Apply" at bounding box center [1495, 325] width 44 height 23
type input "50"
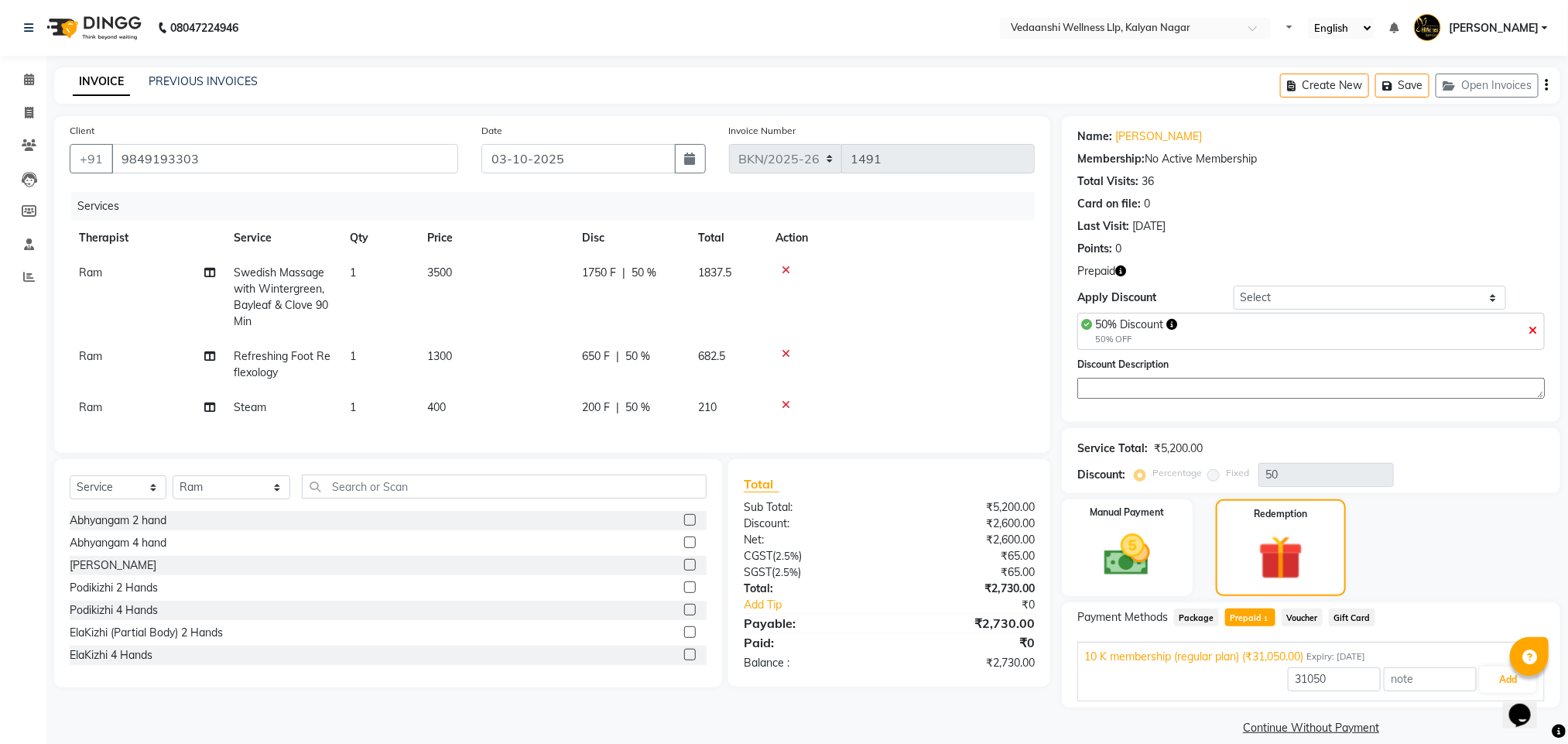
scroll to position [20, 0]
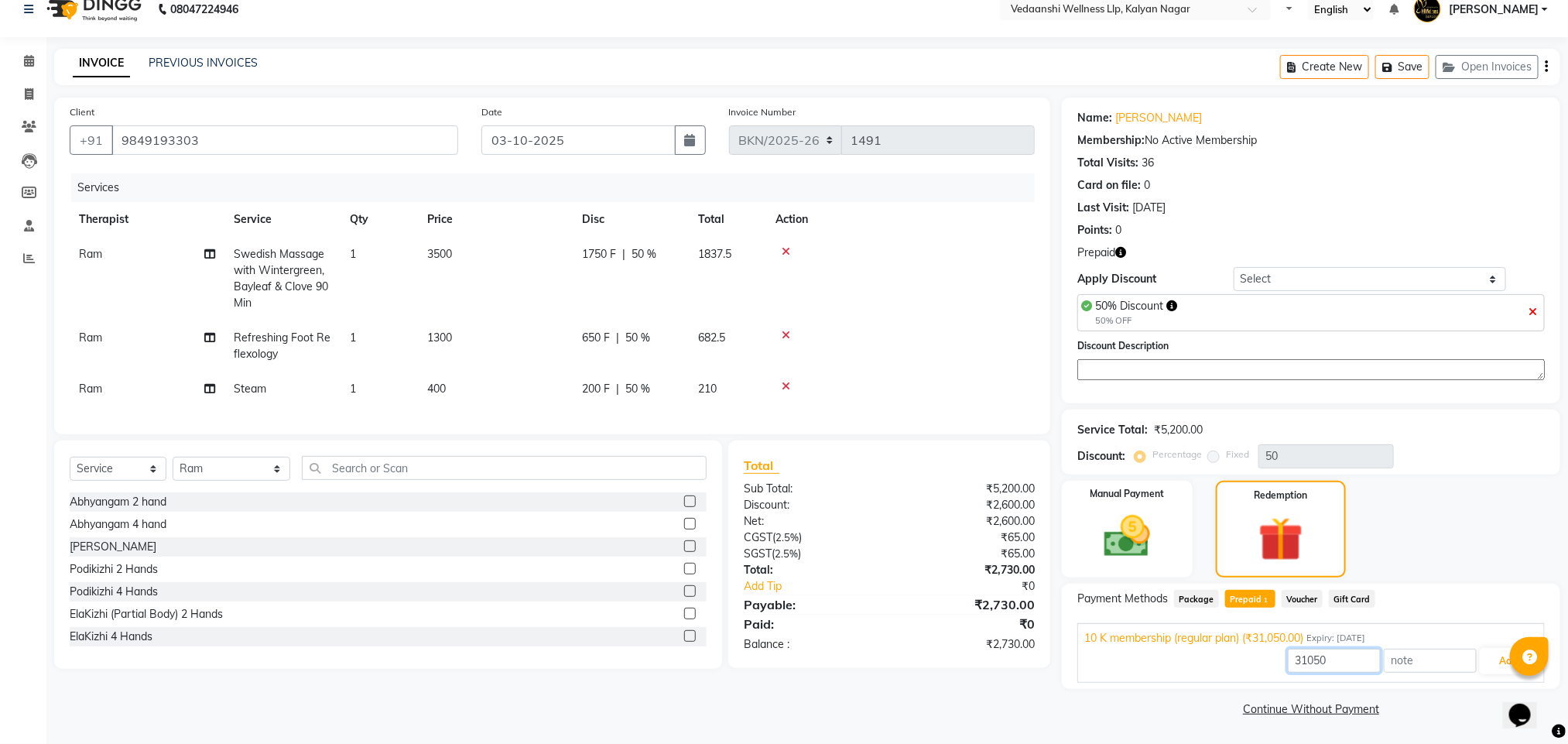
click at [1361, 652] on input "31050" at bounding box center [1334, 660] width 93 height 24
type input "3"
type input "2600"
click at [1486, 663] on button "Add" at bounding box center [1508, 661] width 57 height 26
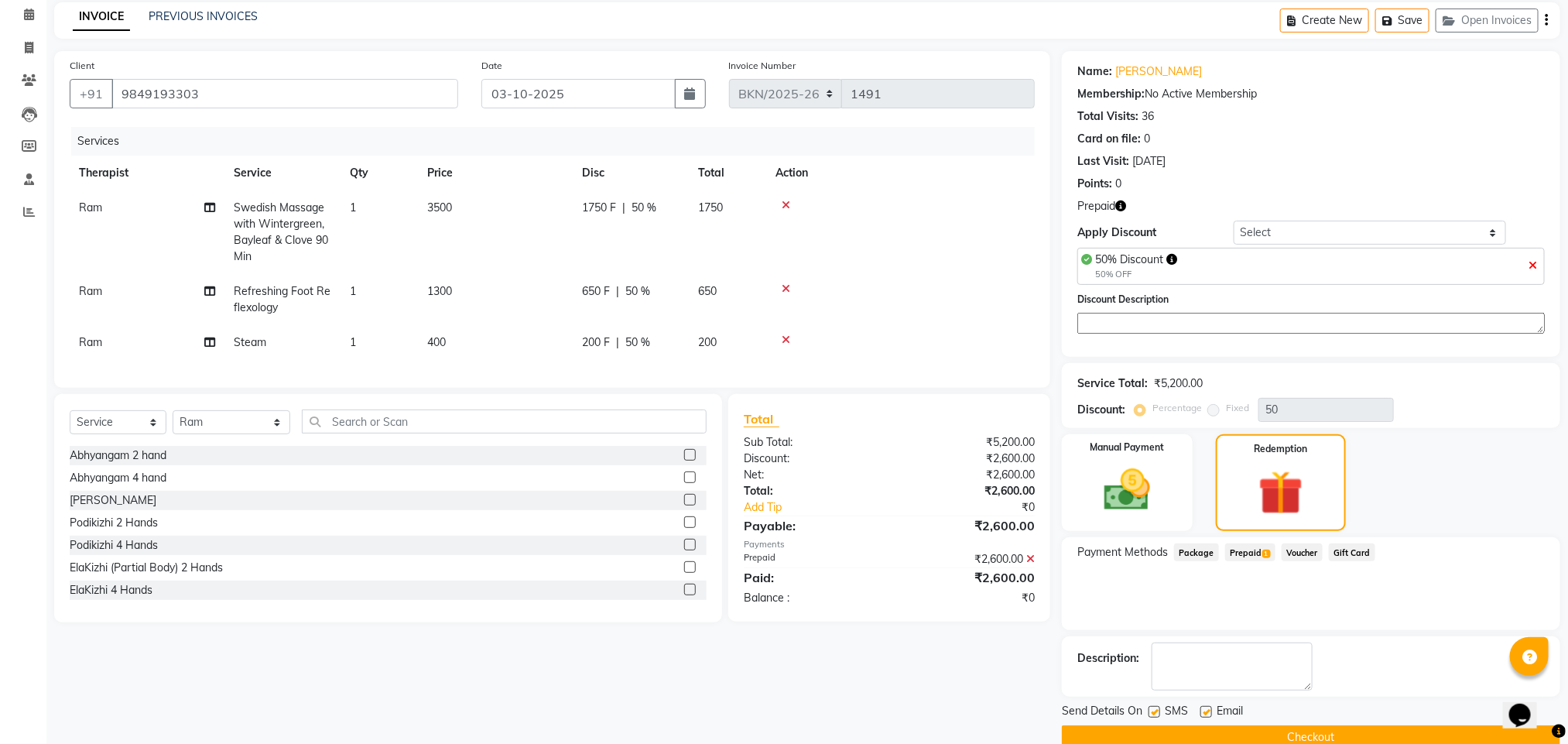
scroll to position [96, 0]
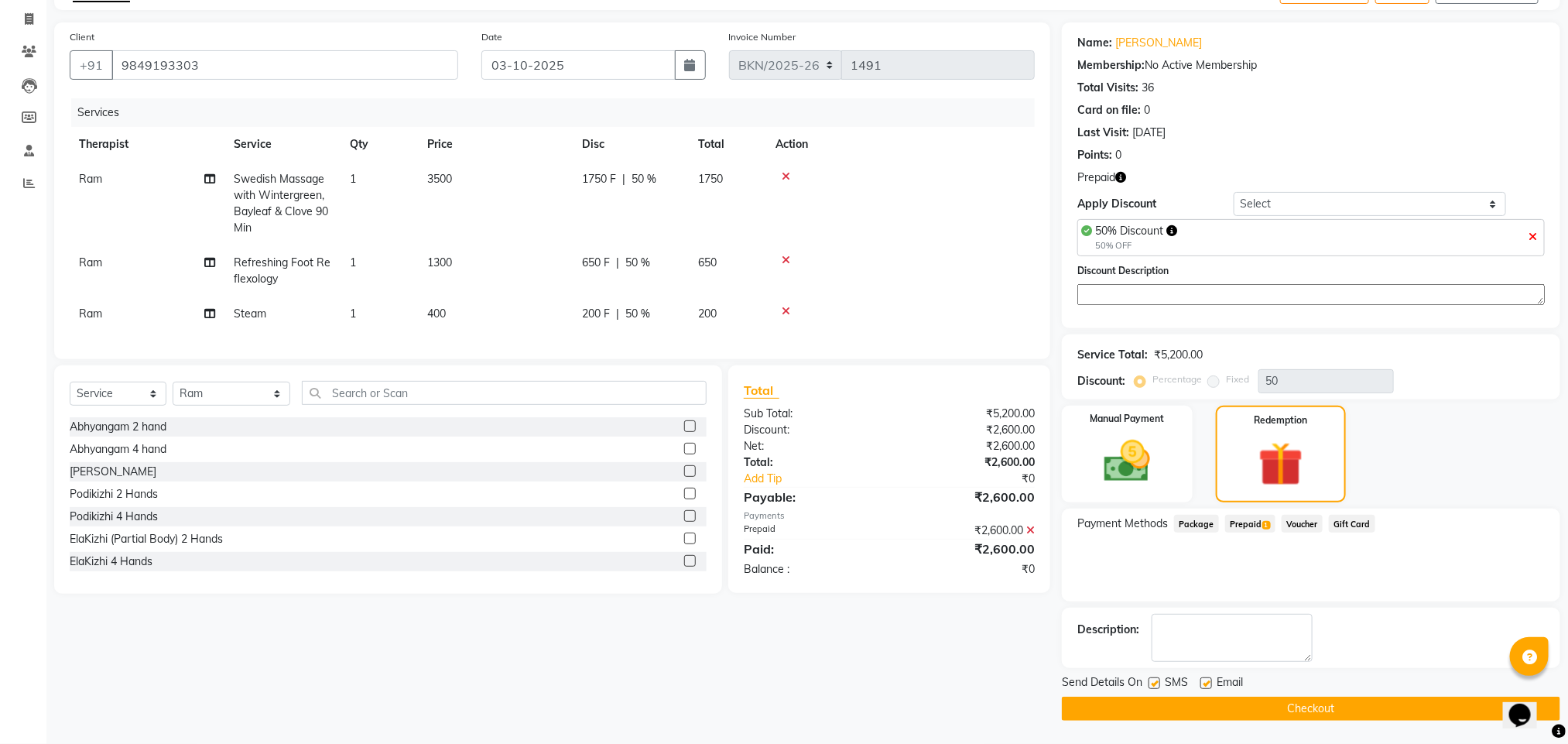
click at [1282, 706] on button "Checkout" at bounding box center [1311, 708] width 499 height 24
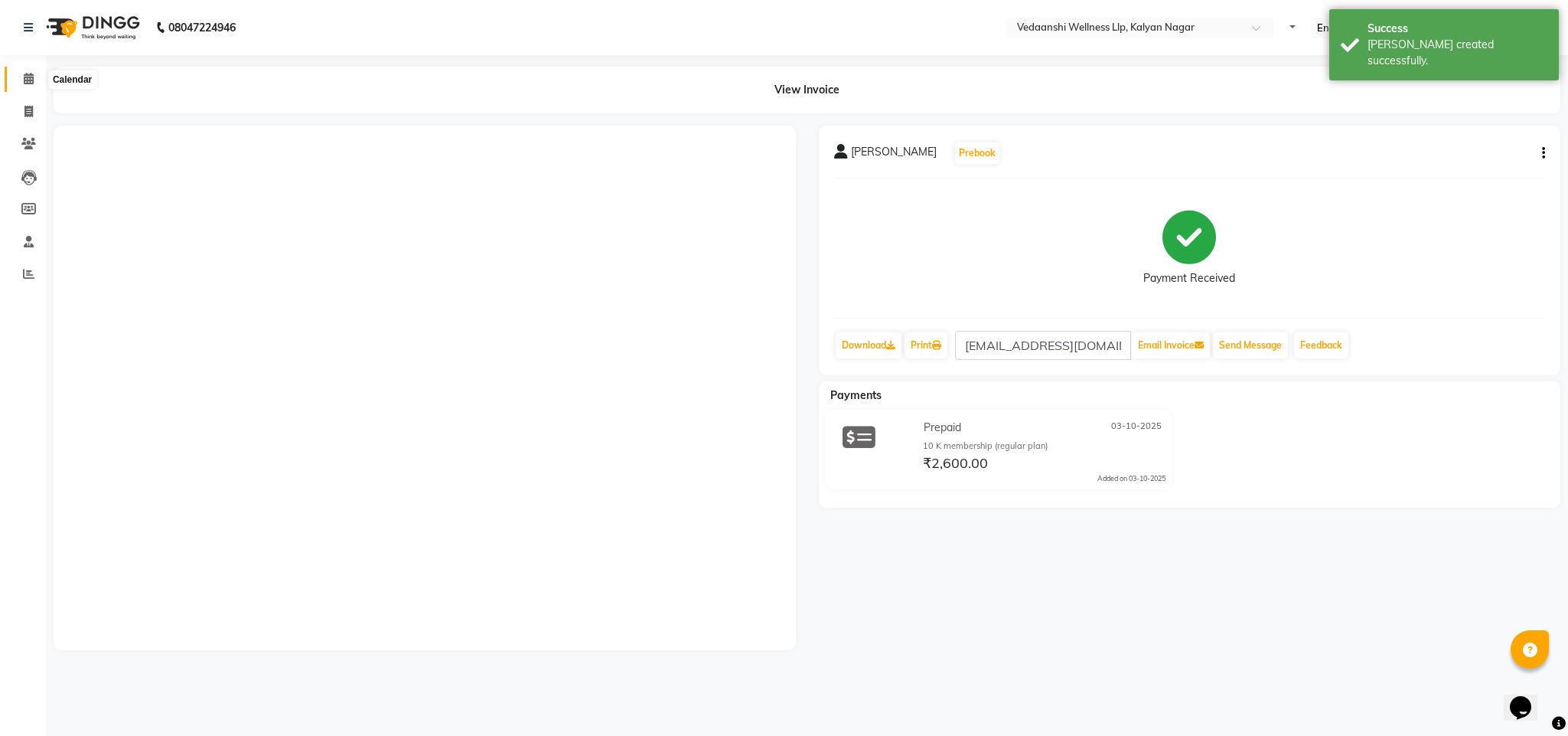
click at [37, 74] on span at bounding box center [28, 80] width 27 height 18
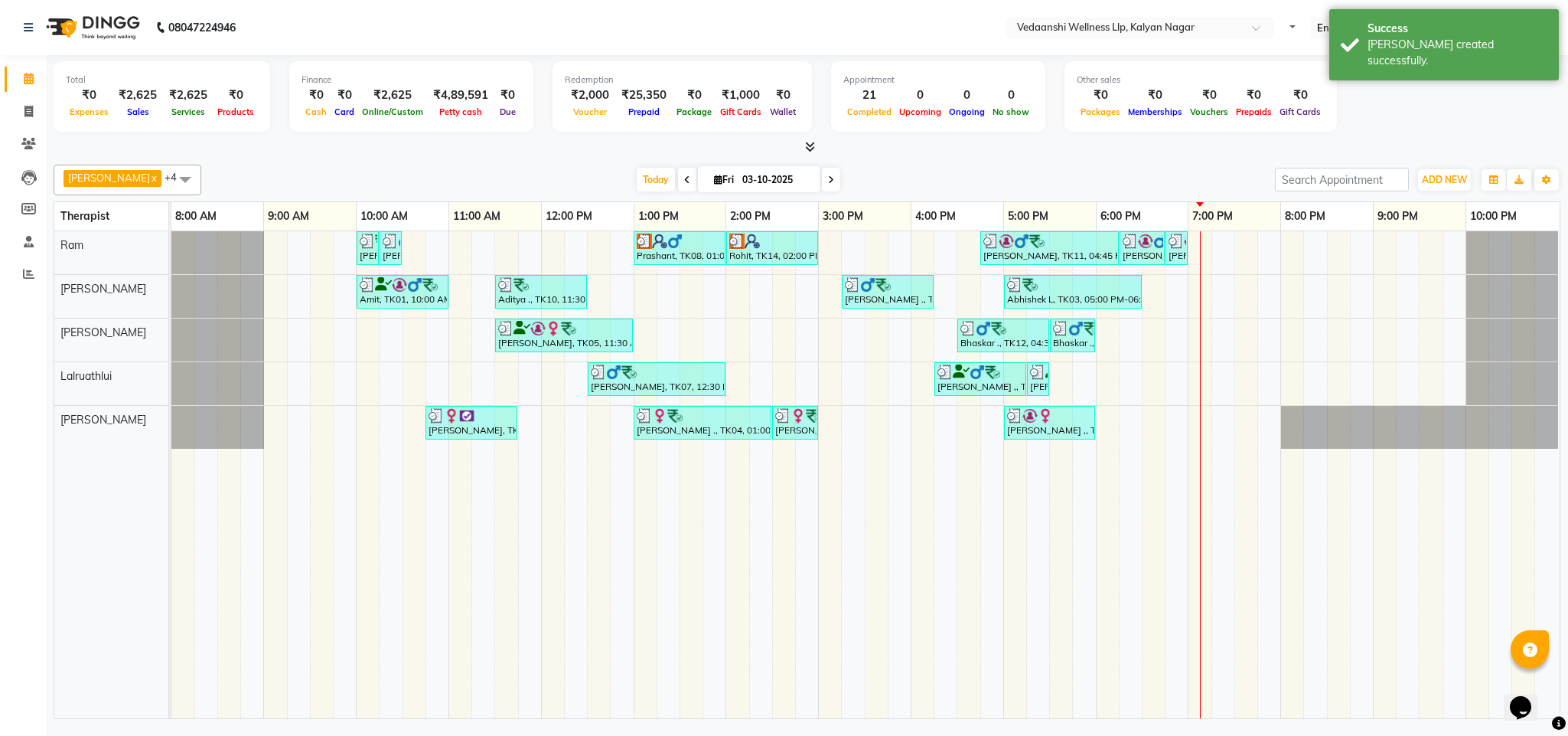
click at [822, 175] on span at bounding box center [831, 179] width 19 height 24
type input "04-10-2025"
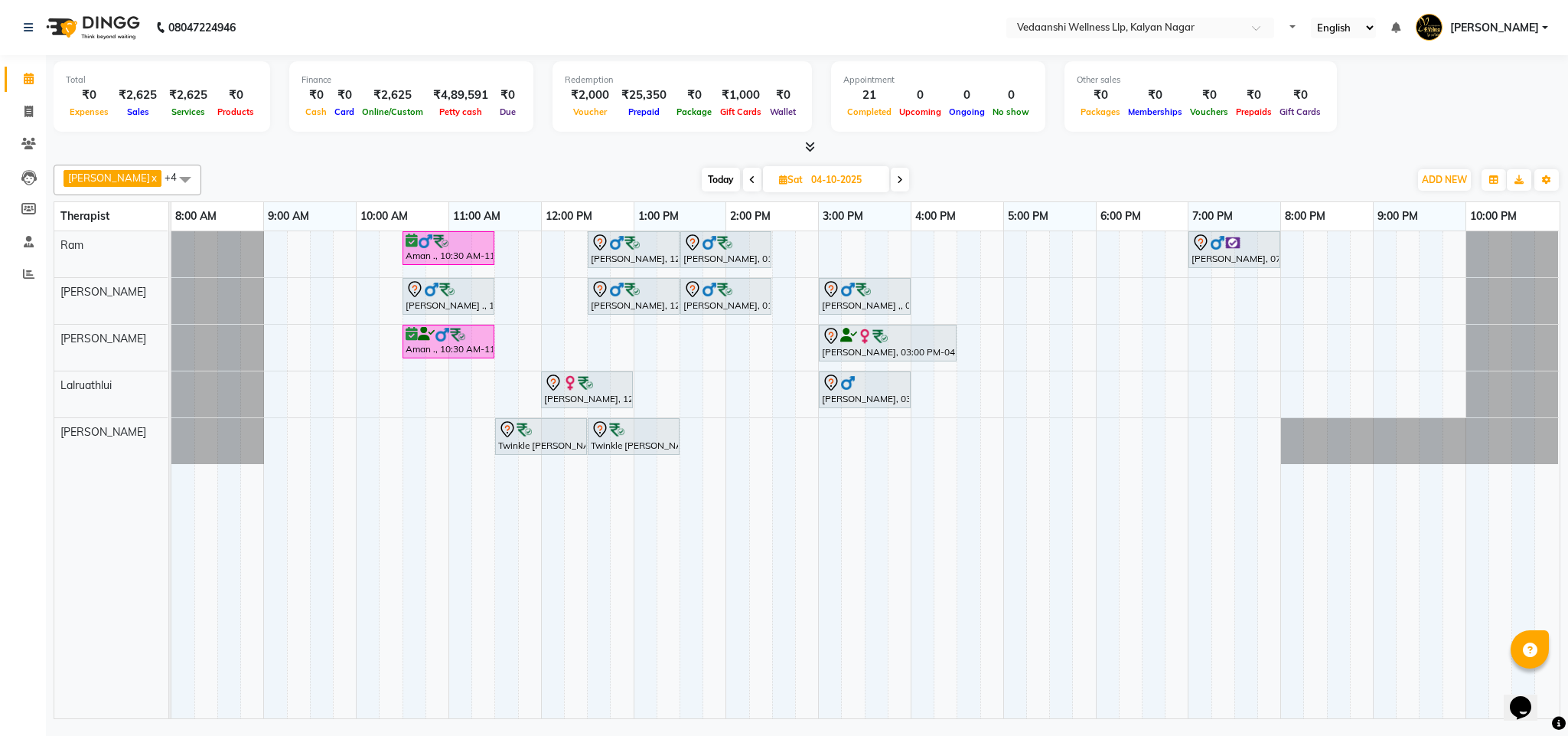
click at [1054, 244] on div "Aman ., 10:30 AM-11:30 AM, Member Plan 60 [PERSON_NAME], 12:30 PM-01:30 PM, Swe…" at bounding box center [866, 474] width 1389 height 487
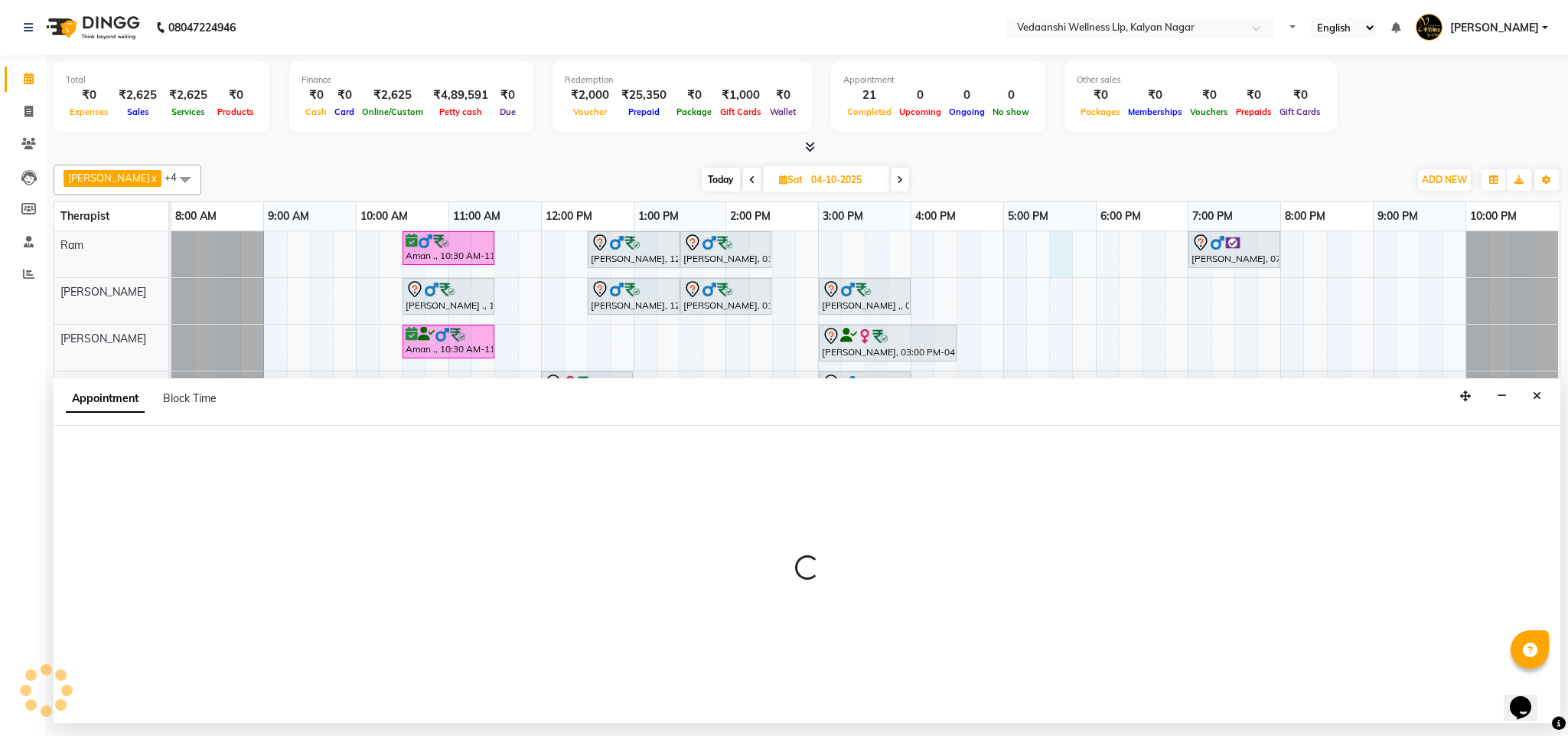
select select "67164"
select select "tentative"
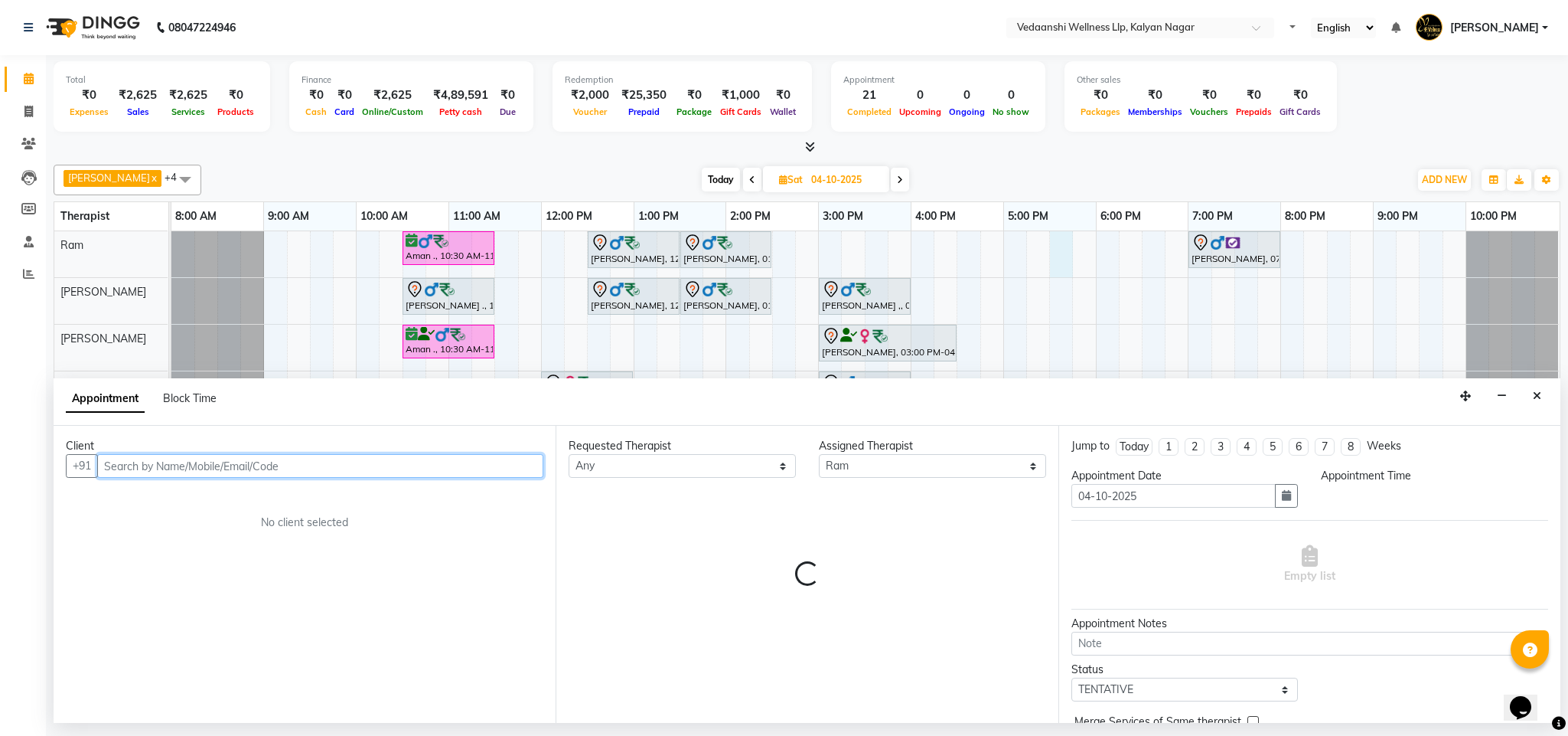
select select "1050"
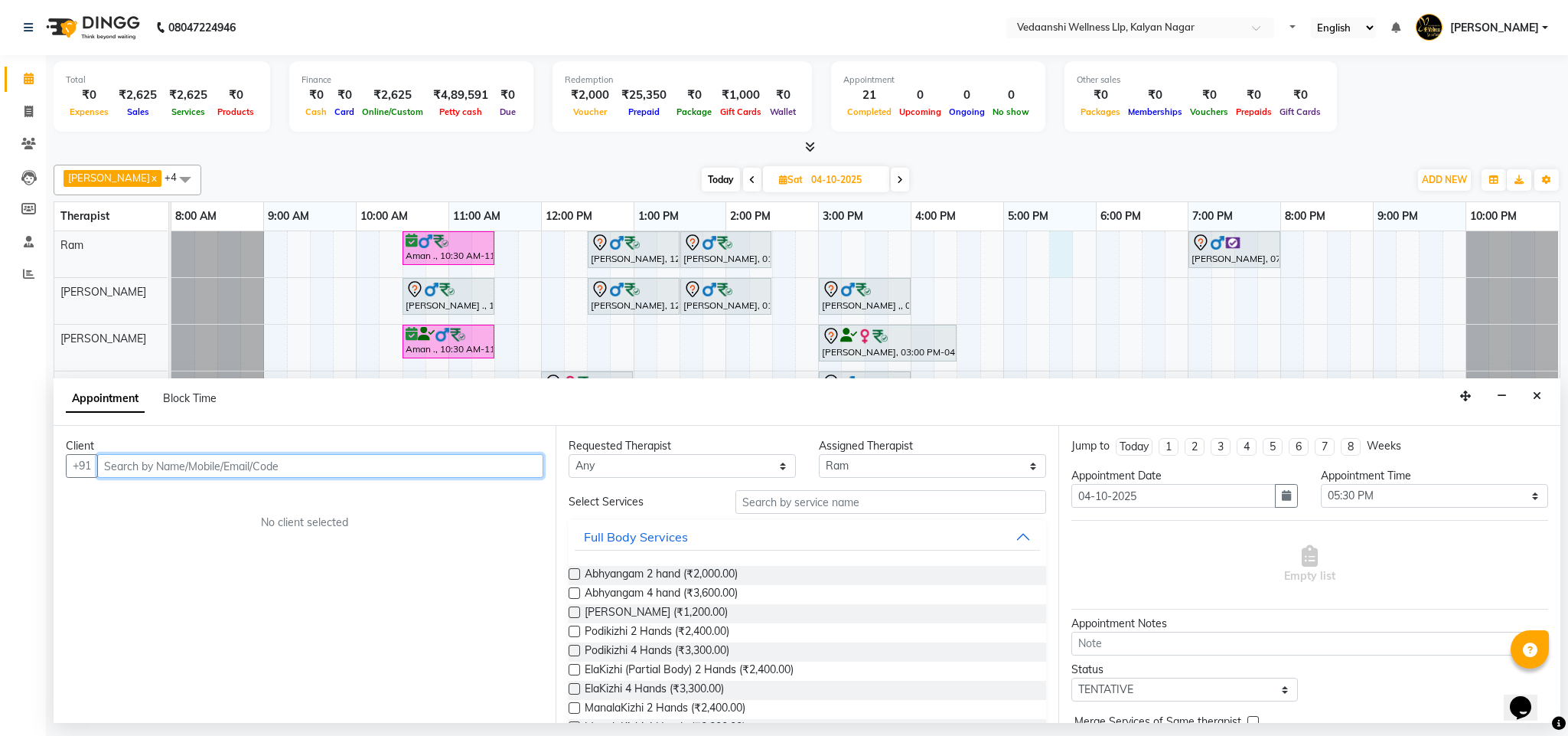
click at [330, 470] on input "text" at bounding box center [320, 465] width 446 height 24
click at [1540, 401] on icon "Close" at bounding box center [1537, 396] width 8 height 11
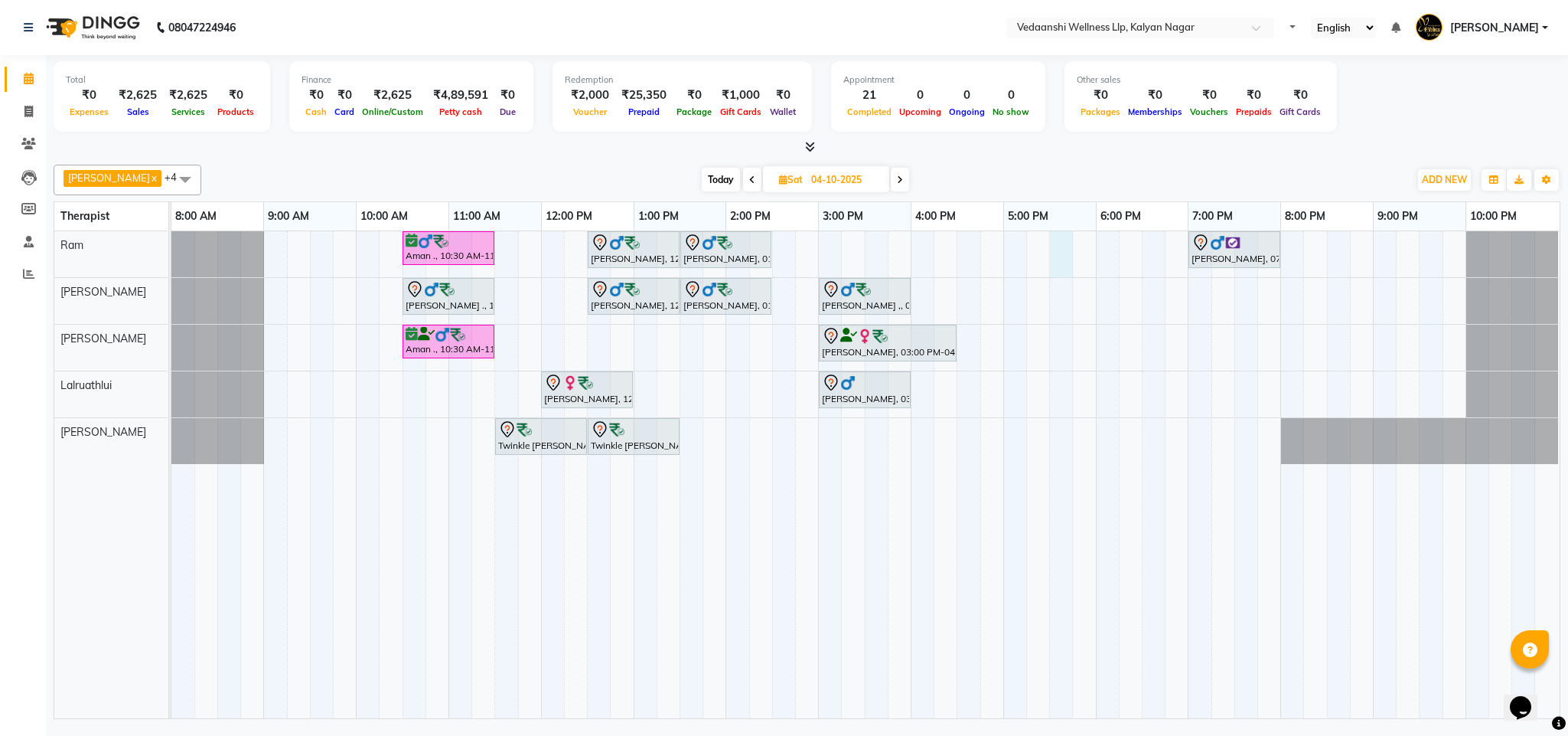
click at [1055, 239] on div "Aman ., 10:30 AM-11:30 AM, Member Plan 60 [PERSON_NAME], 12:30 PM-01:30 PM, Swe…" at bounding box center [866, 474] width 1389 height 487
select select "67164"
select select "1050"
select select "tentative"
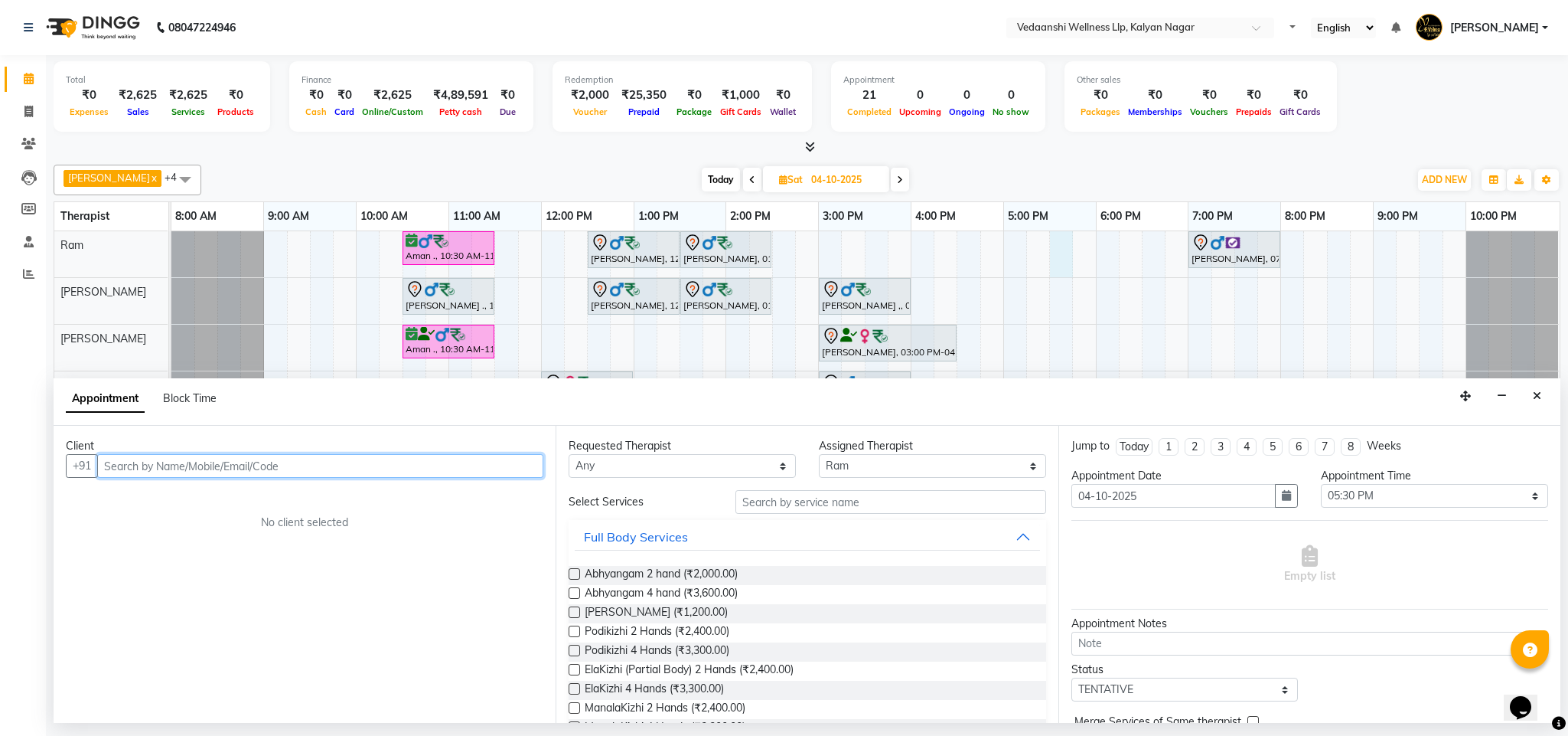
click at [393, 460] on input "text" at bounding box center [320, 465] width 446 height 24
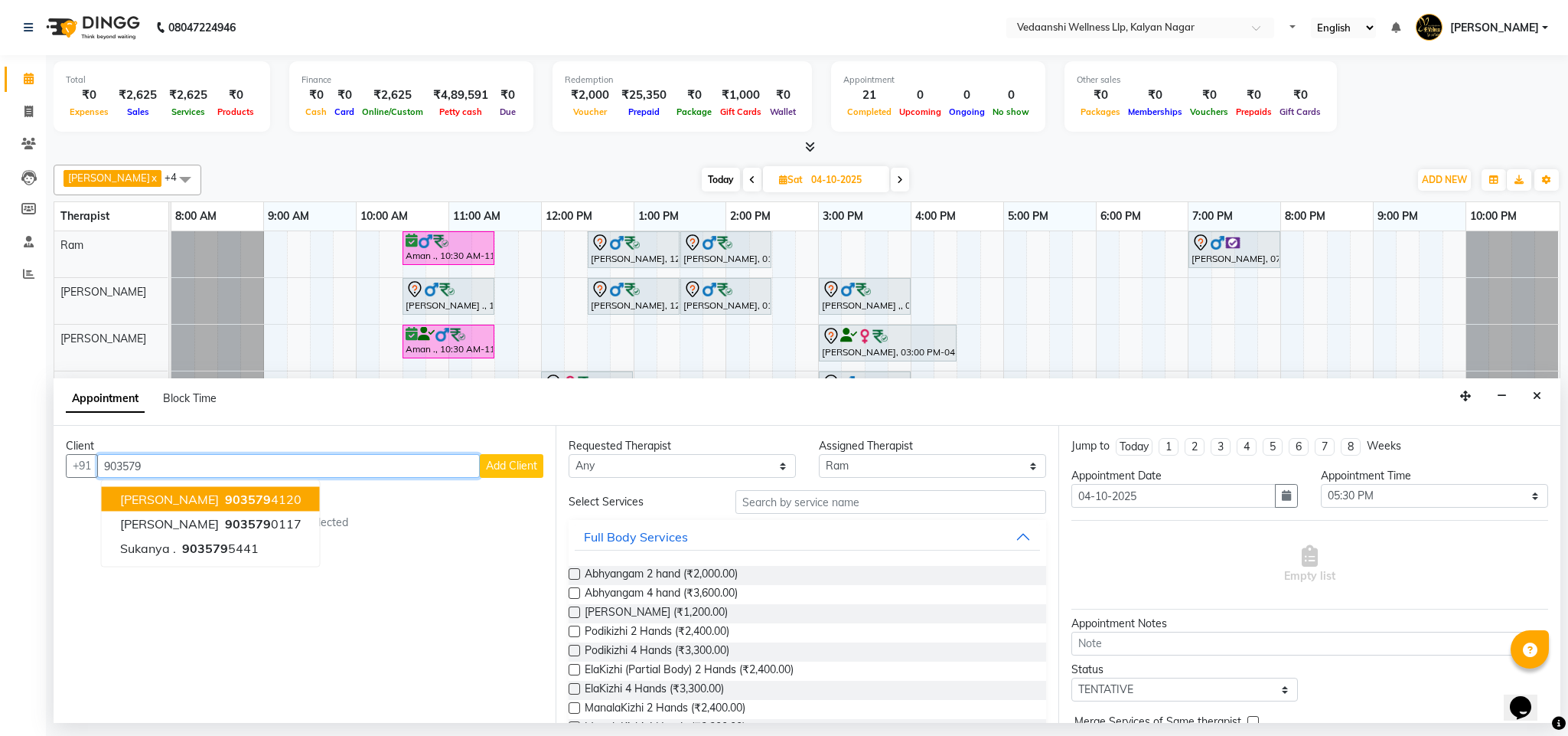
click at [225, 497] on span "903579" at bounding box center [248, 499] width 46 height 15
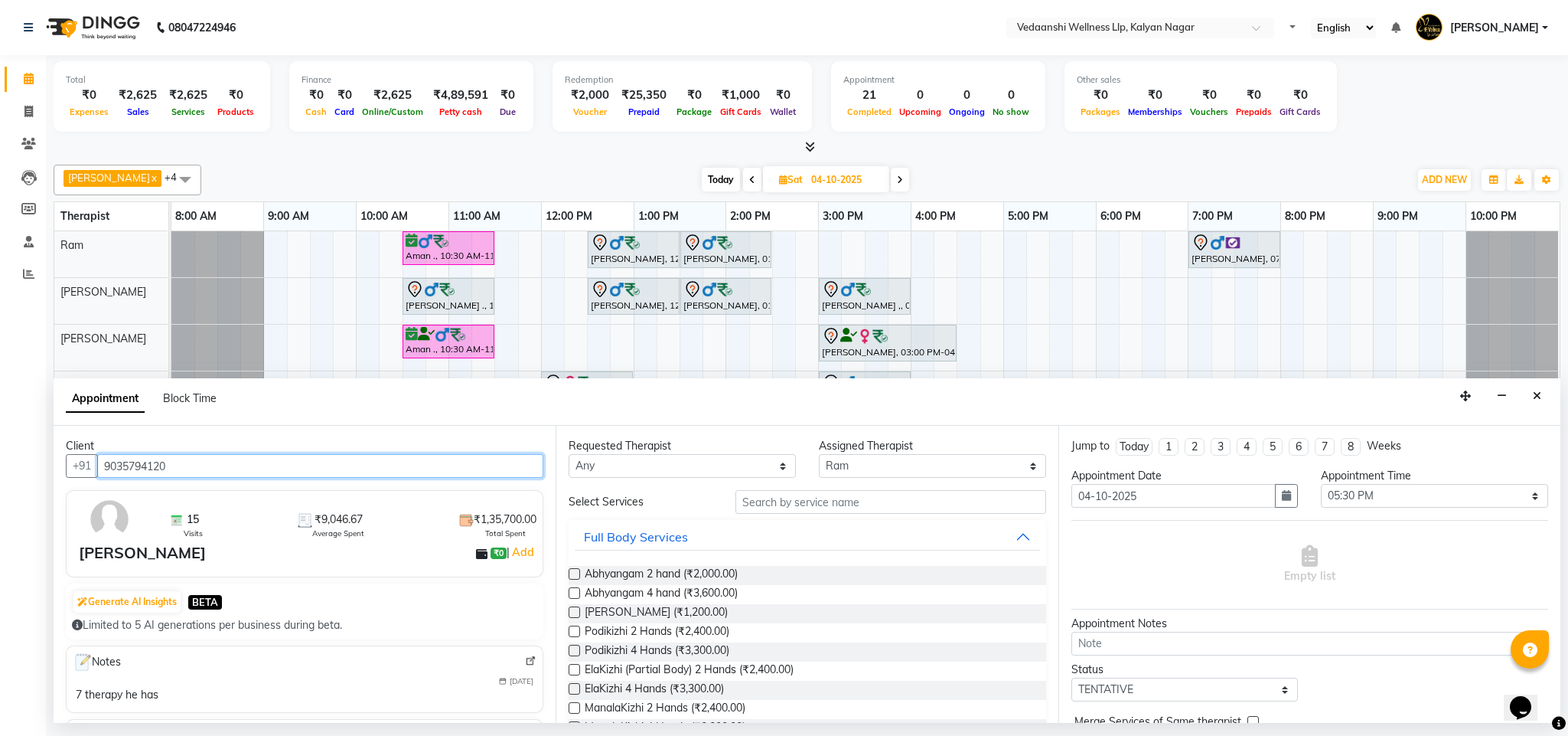
type input "9035794120"
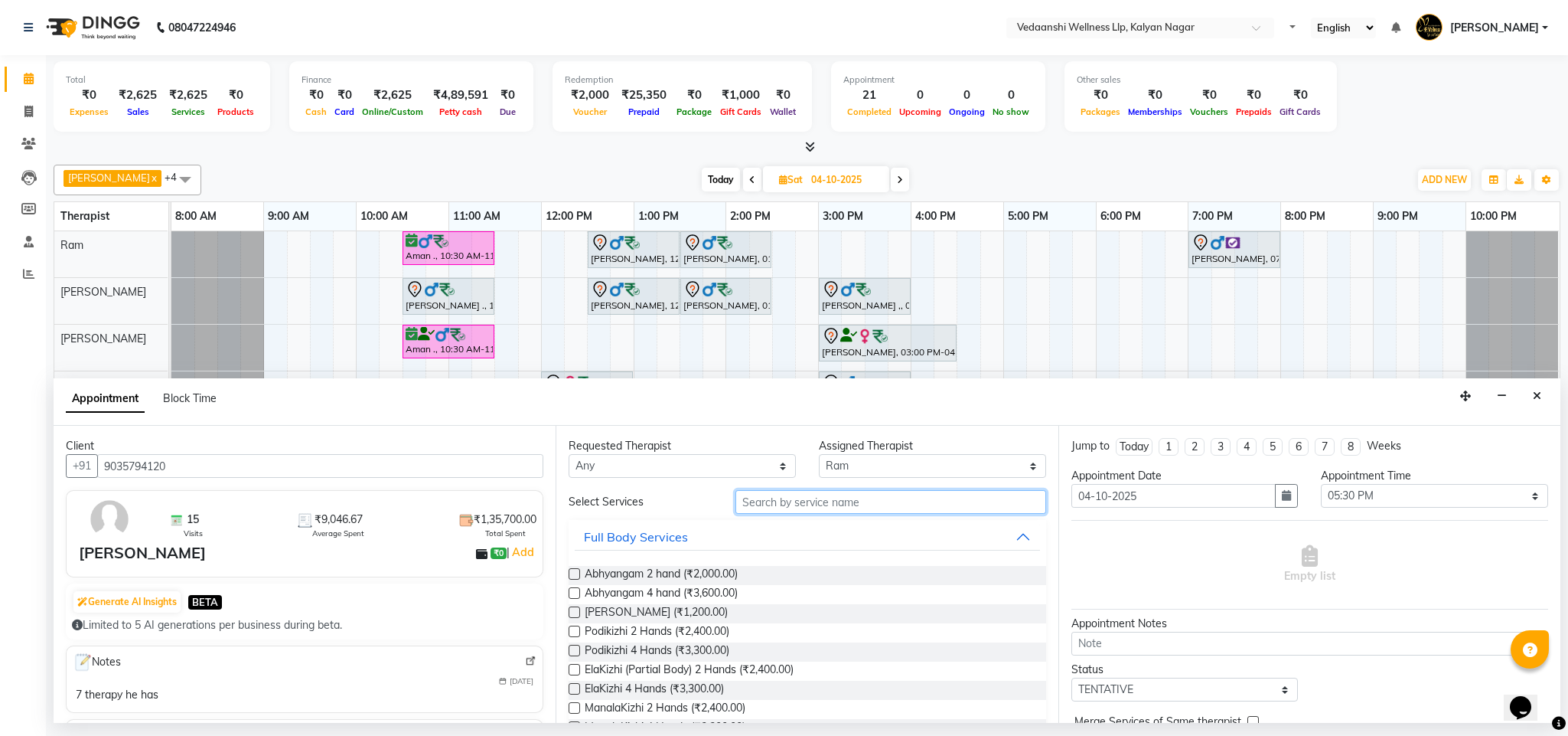
click at [788, 506] on input "text" at bounding box center [891, 501] width 311 height 24
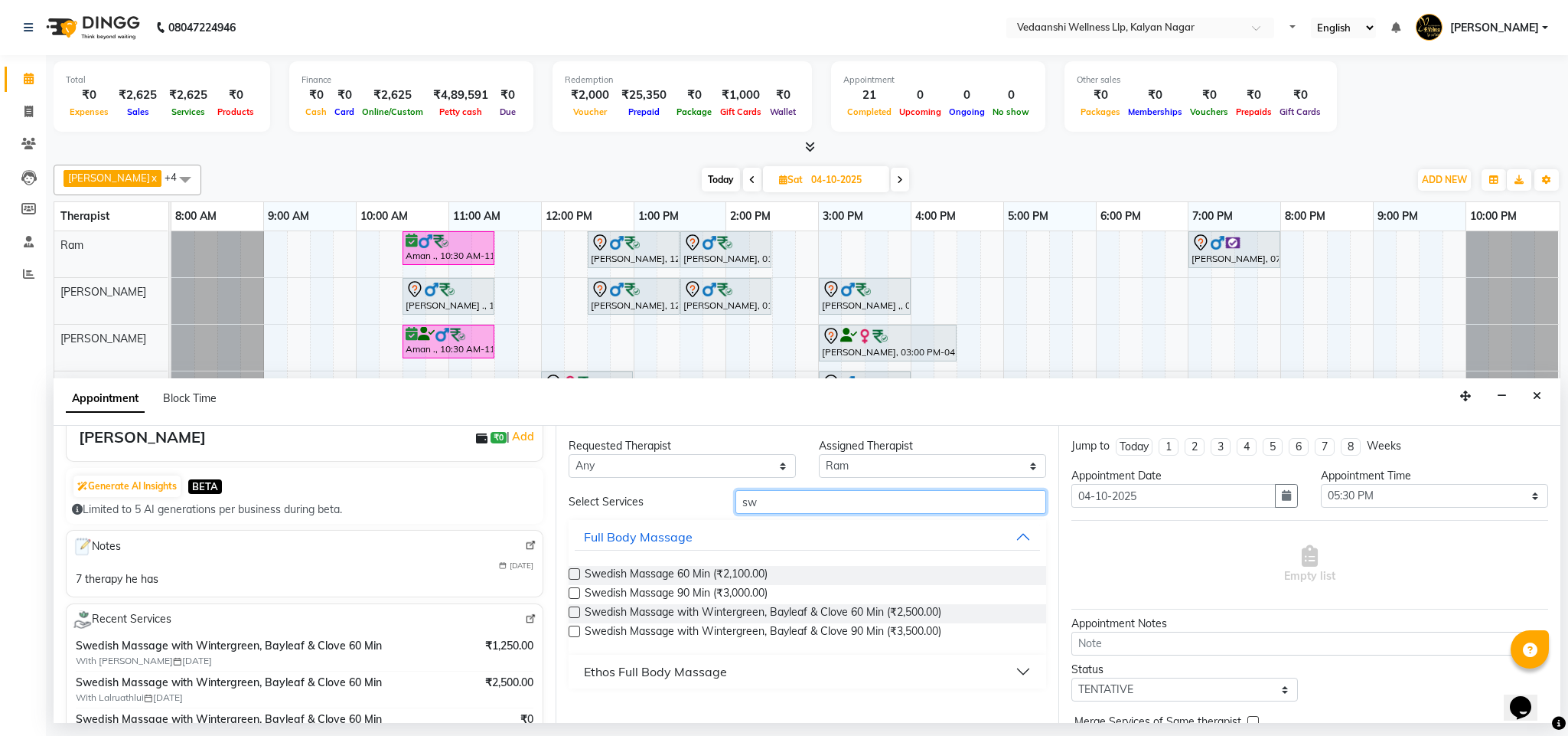
scroll to position [119, 0]
type input "sw"
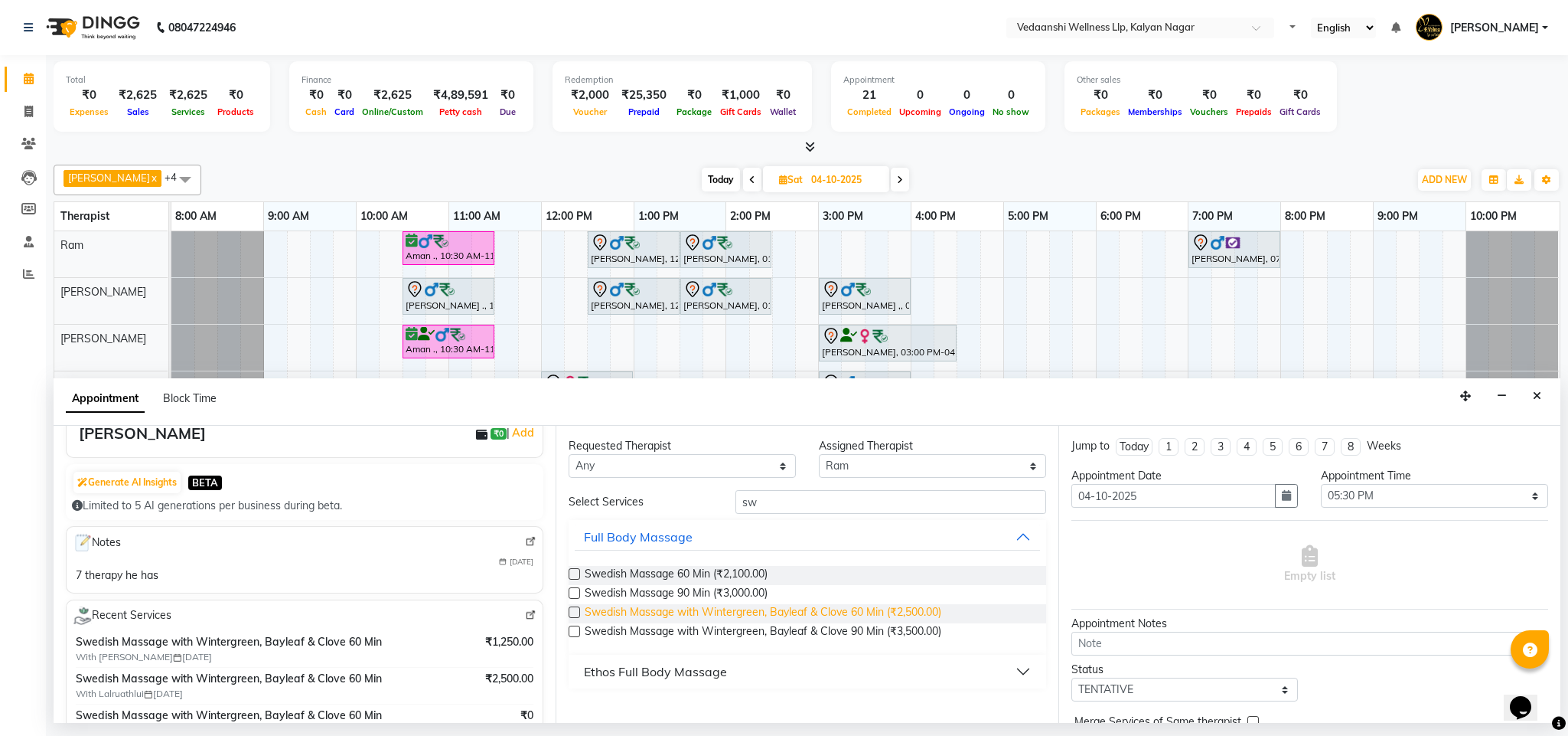
click at [778, 613] on span "Swedish Massage with Wintergreen, Bayleaf & Clove 60 Min (₹2,500.00)" at bounding box center [762, 614] width 356 height 19
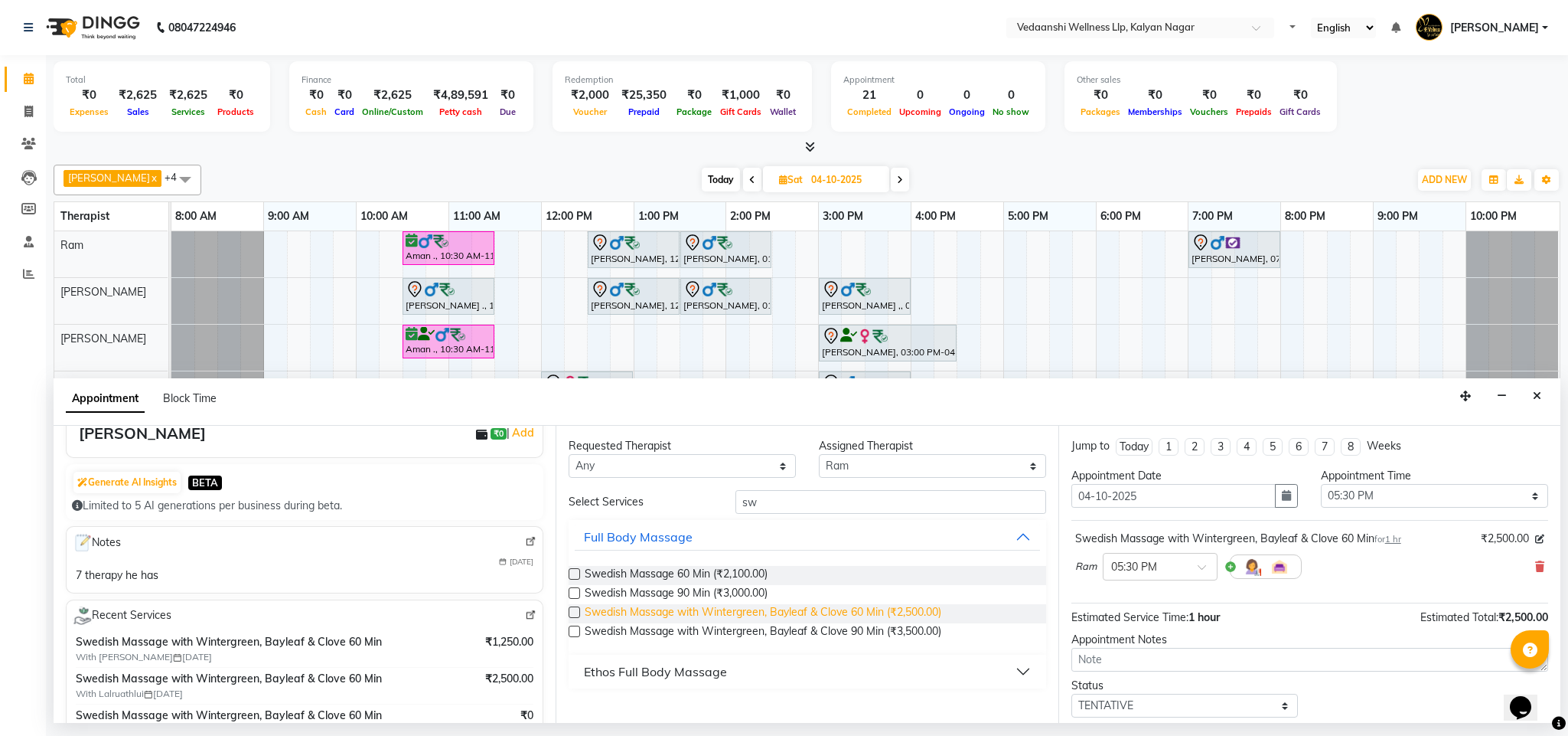
click at [778, 613] on span "Swedish Massage with Wintergreen, Bayleaf & Clove 60 Min (₹2,500.00)" at bounding box center [762, 614] width 356 height 19
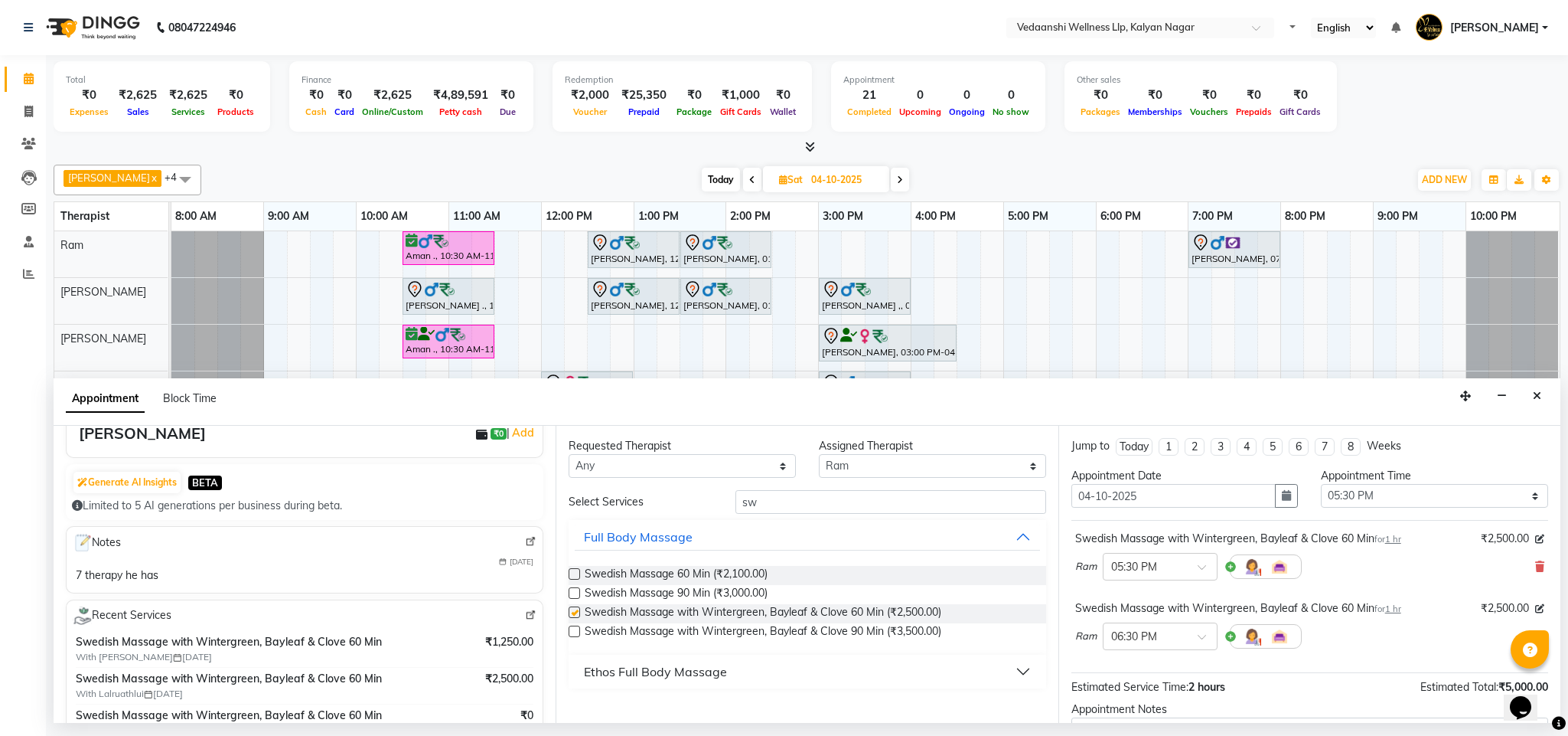
checkbox input "false"
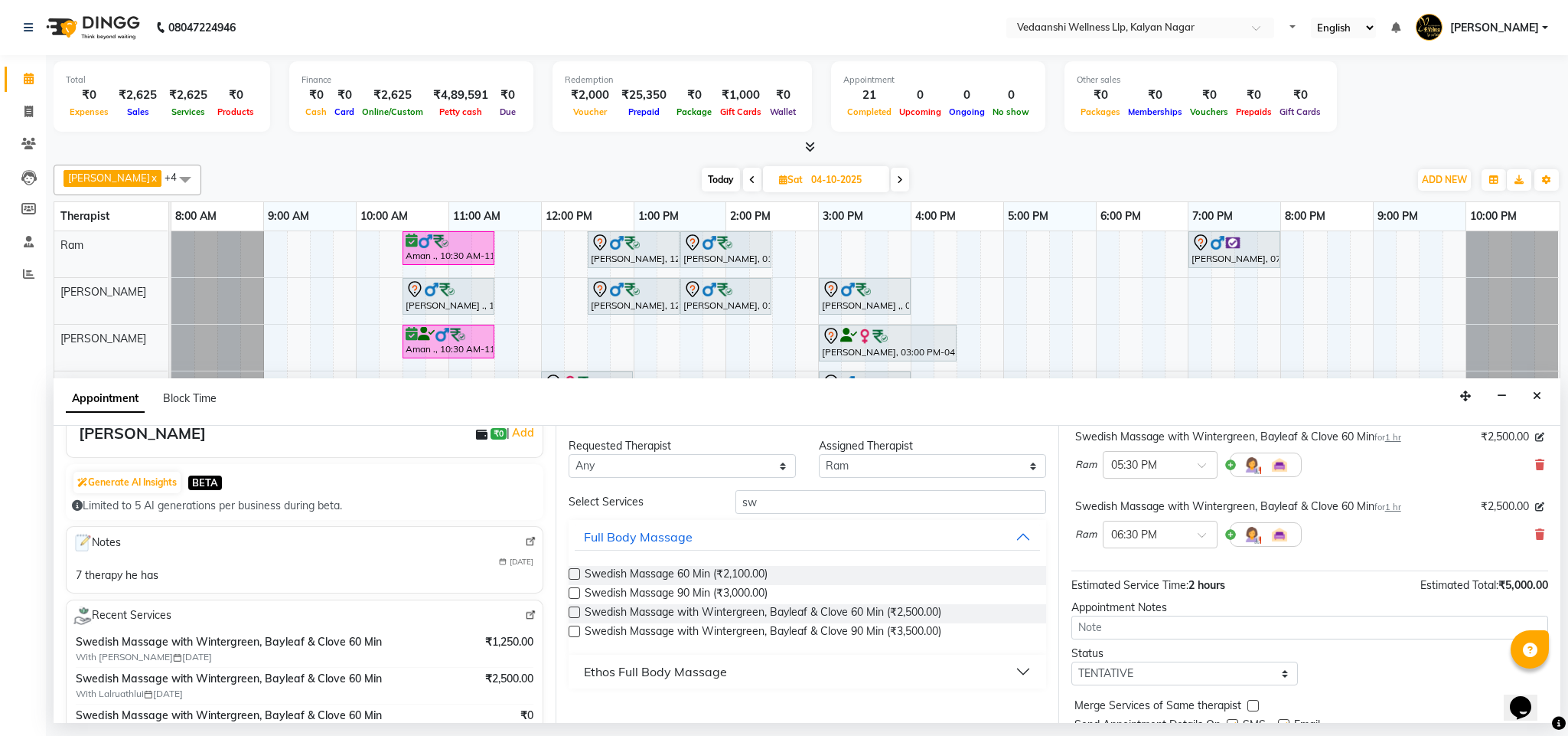
scroll to position [163, 0]
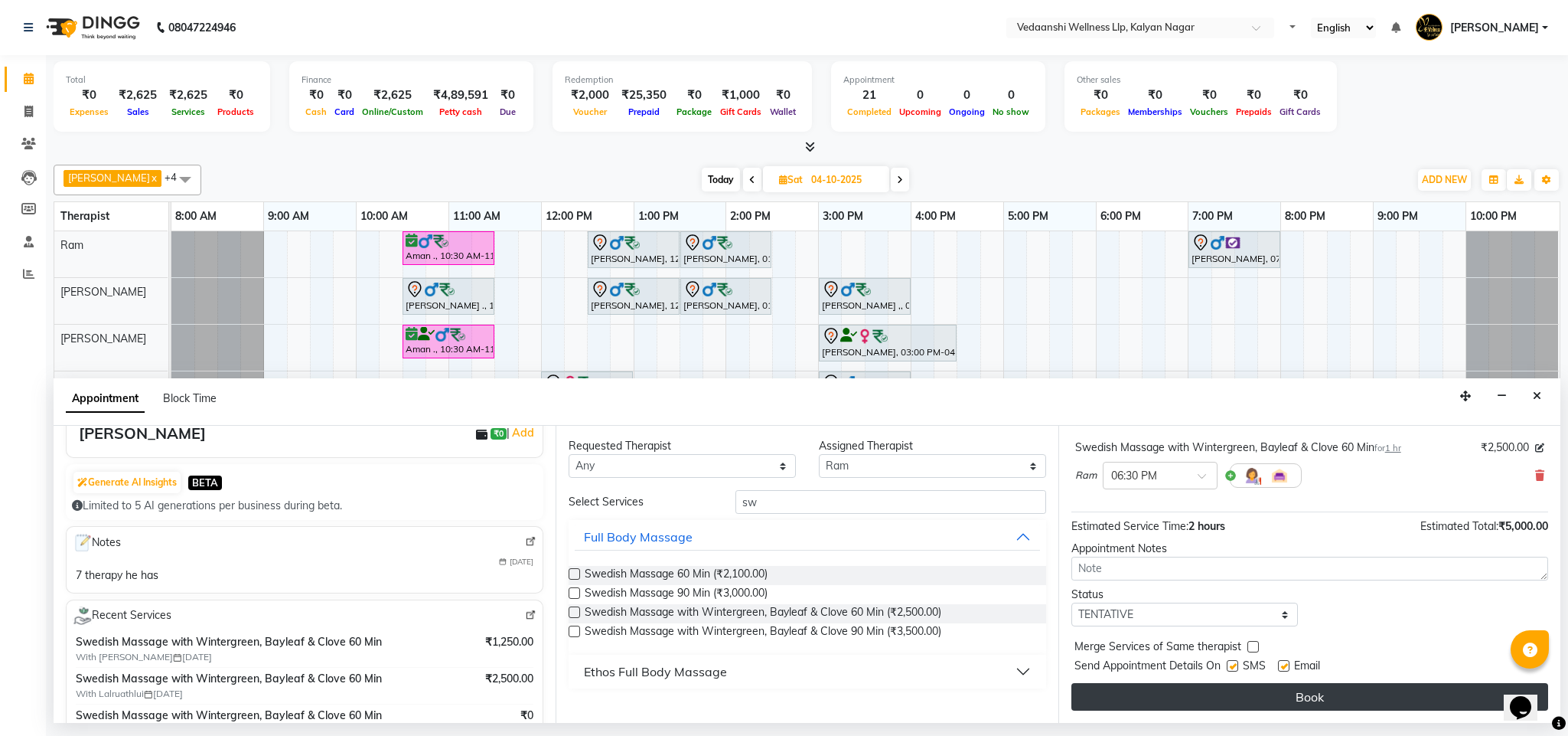
click at [1168, 701] on button "Book" at bounding box center [1309, 697] width 477 height 28
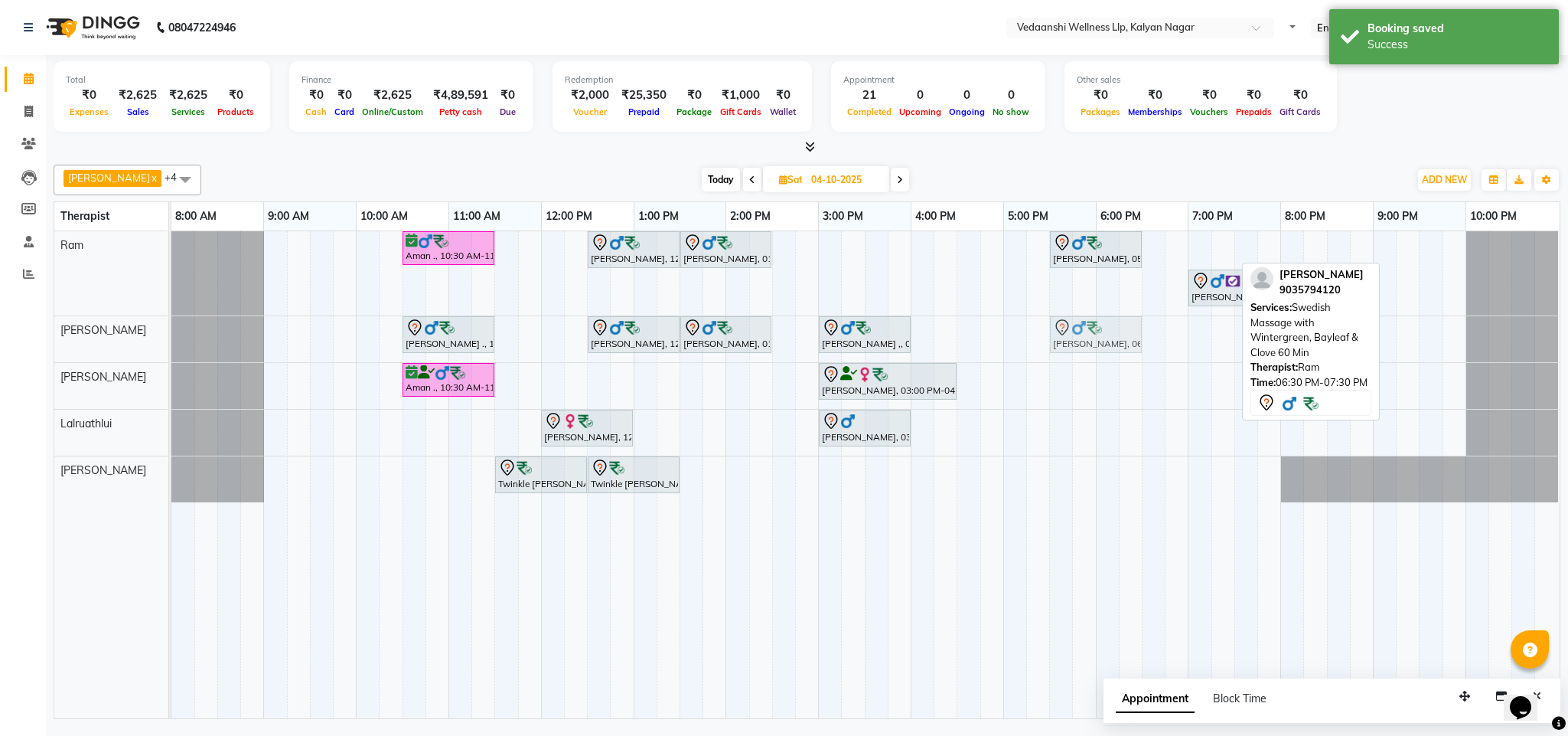
drag, startPoint x: 1163, startPoint y: 251, endPoint x: 1080, endPoint y: 342, distance: 123.2
click at [1080, 342] on tbody "Aman ., 10:30 AM-11:30 AM, Member Plan 60 [PERSON_NAME], 12:30 PM-01:30 PM, Swe…" at bounding box center [865, 367] width 1388 height 271
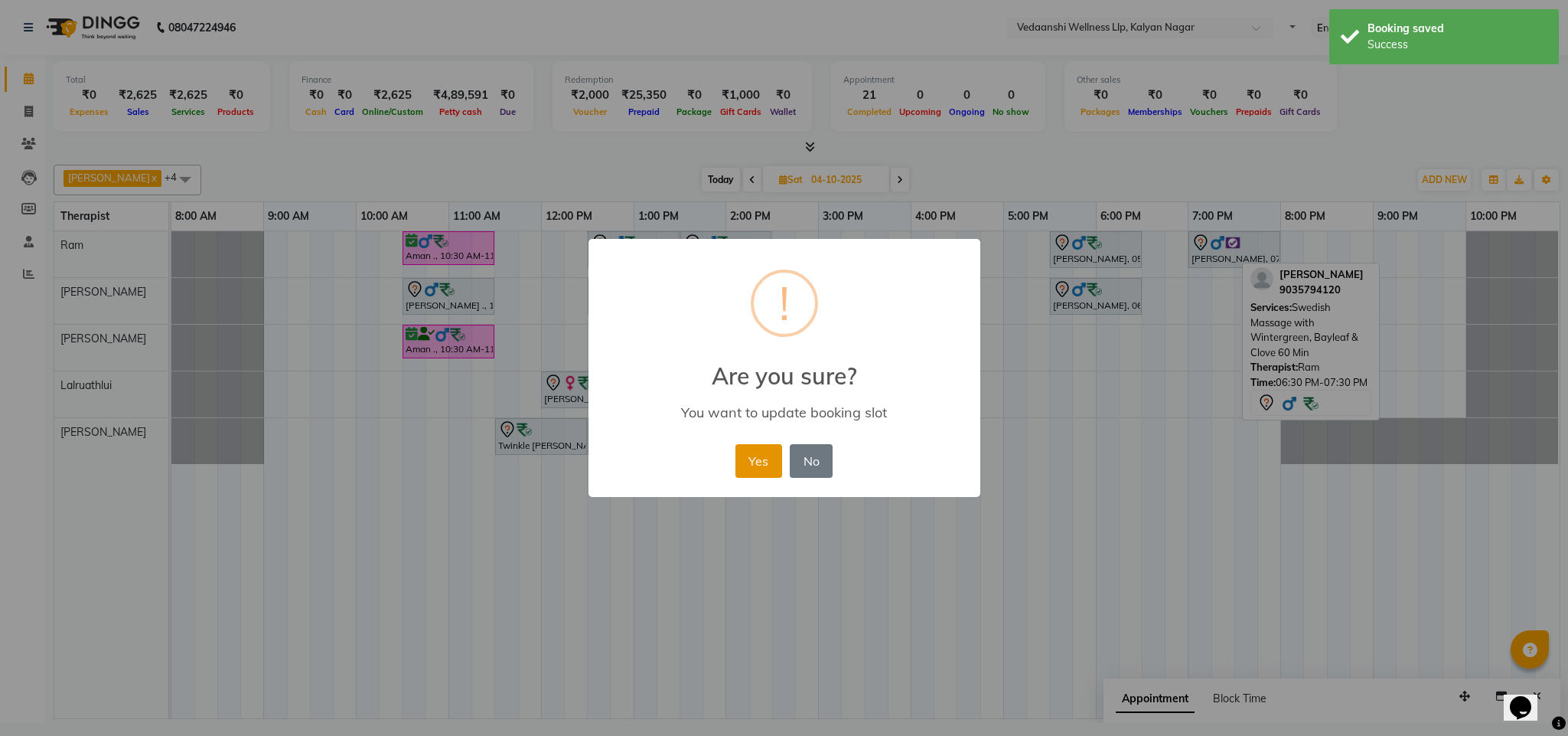
click at [736, 465] on button "Yes" at bounding box center [758, 461] width 46 height 33
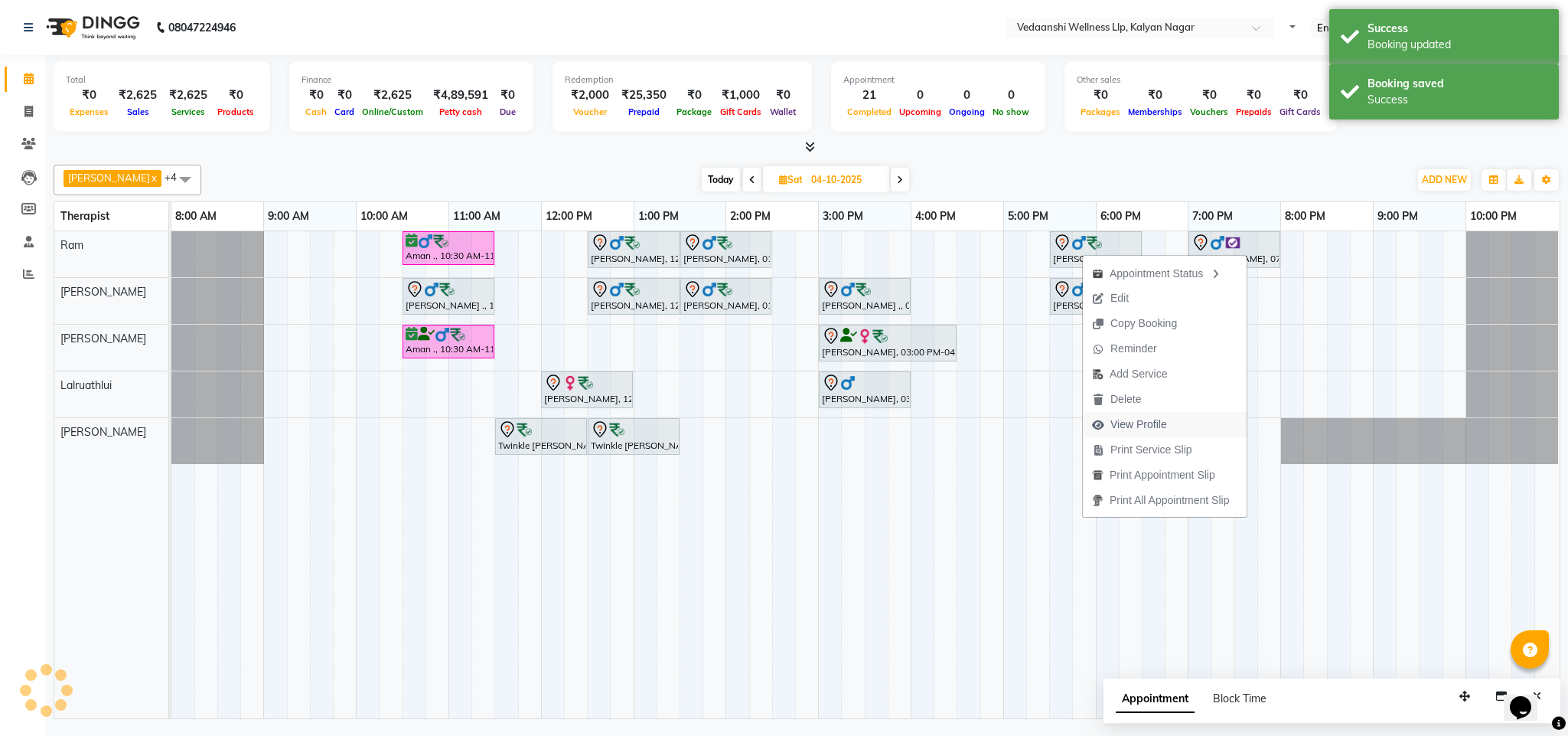
click at [1130, 417] on span "View Profile" at bounding box center [1138, 425] width 57 height 16
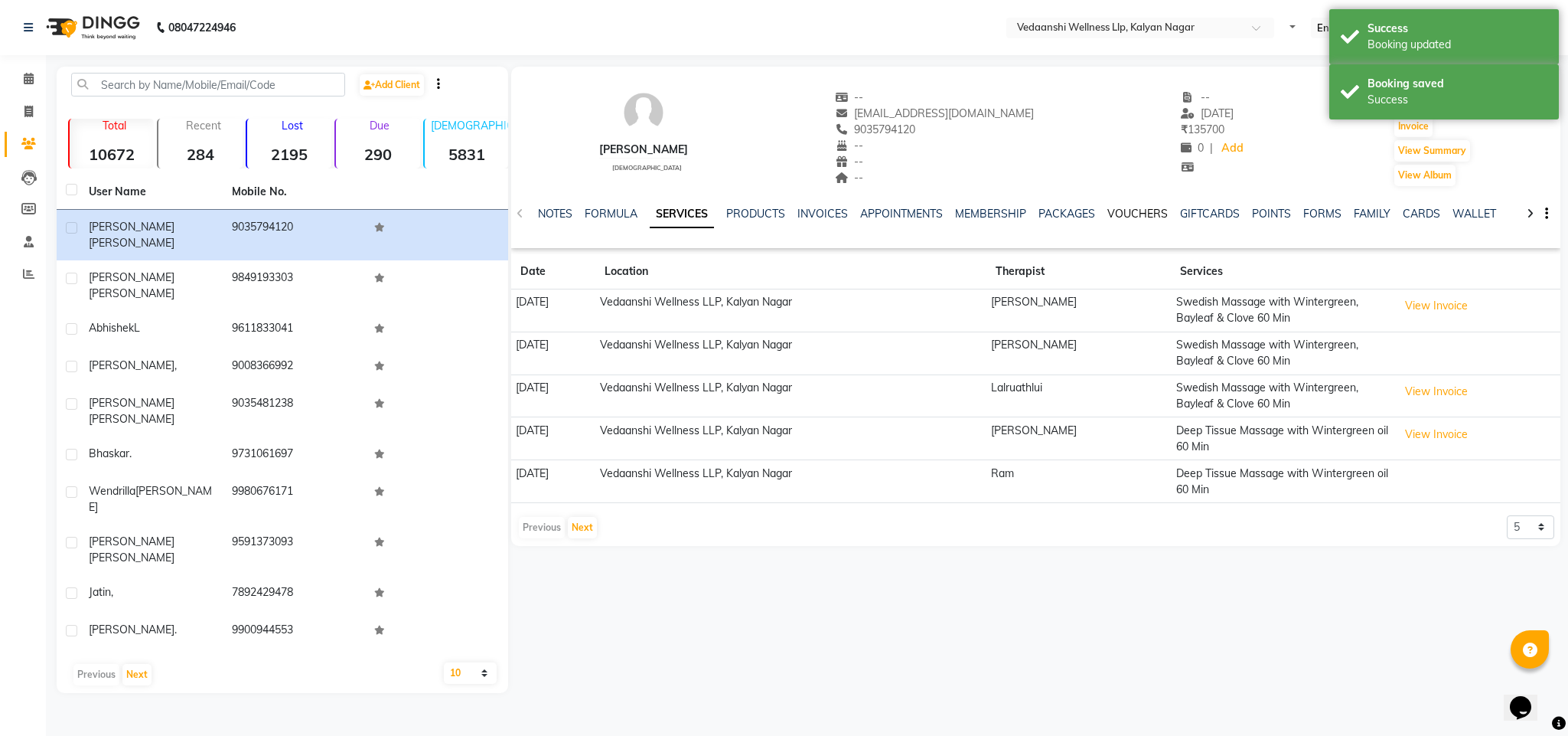
click at [1130, 214] on link "VOUCHERS" at bounding box center [1138, 213] width 60 height 14
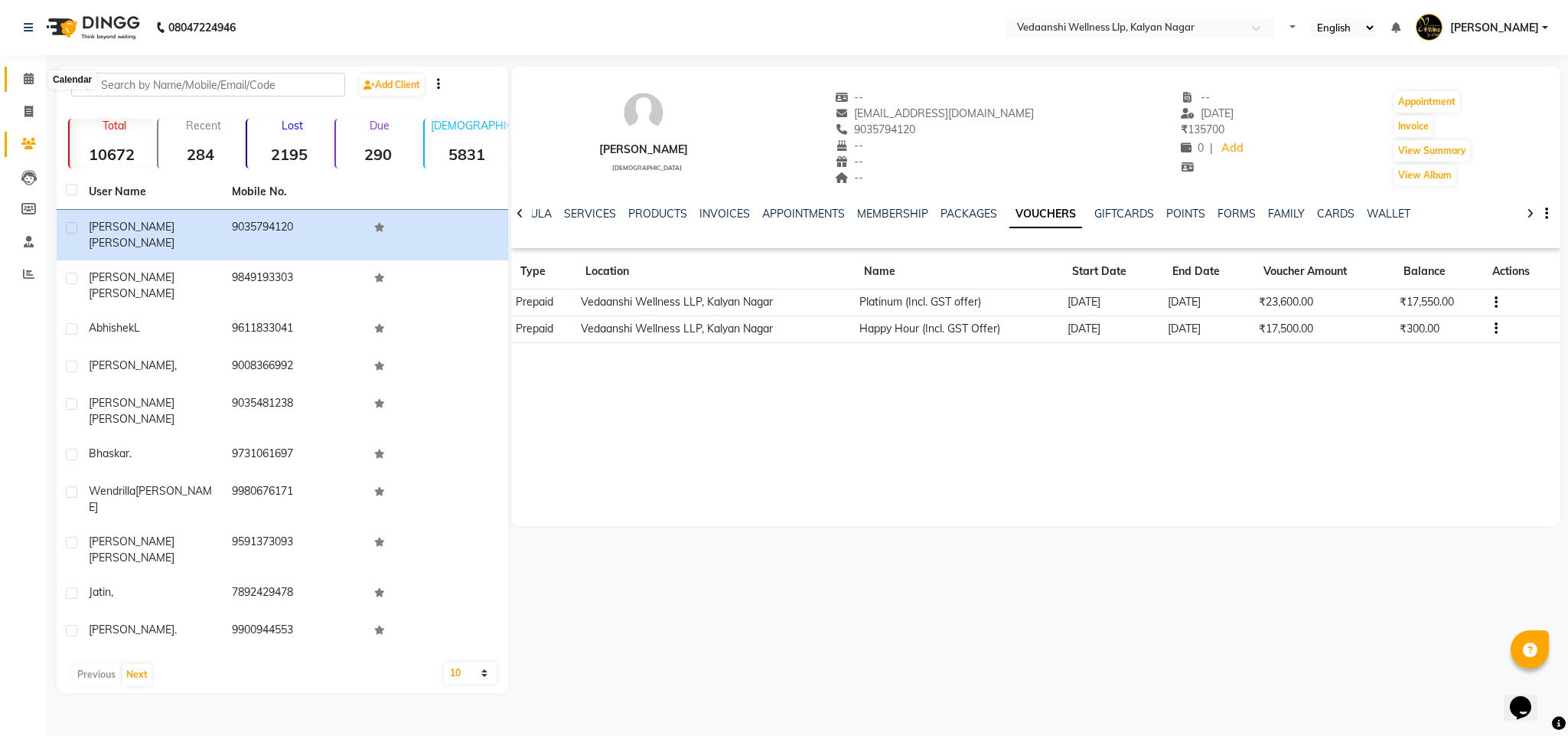
click at [28, 86] on span at bounding box center [28, 80] width 27 height 18
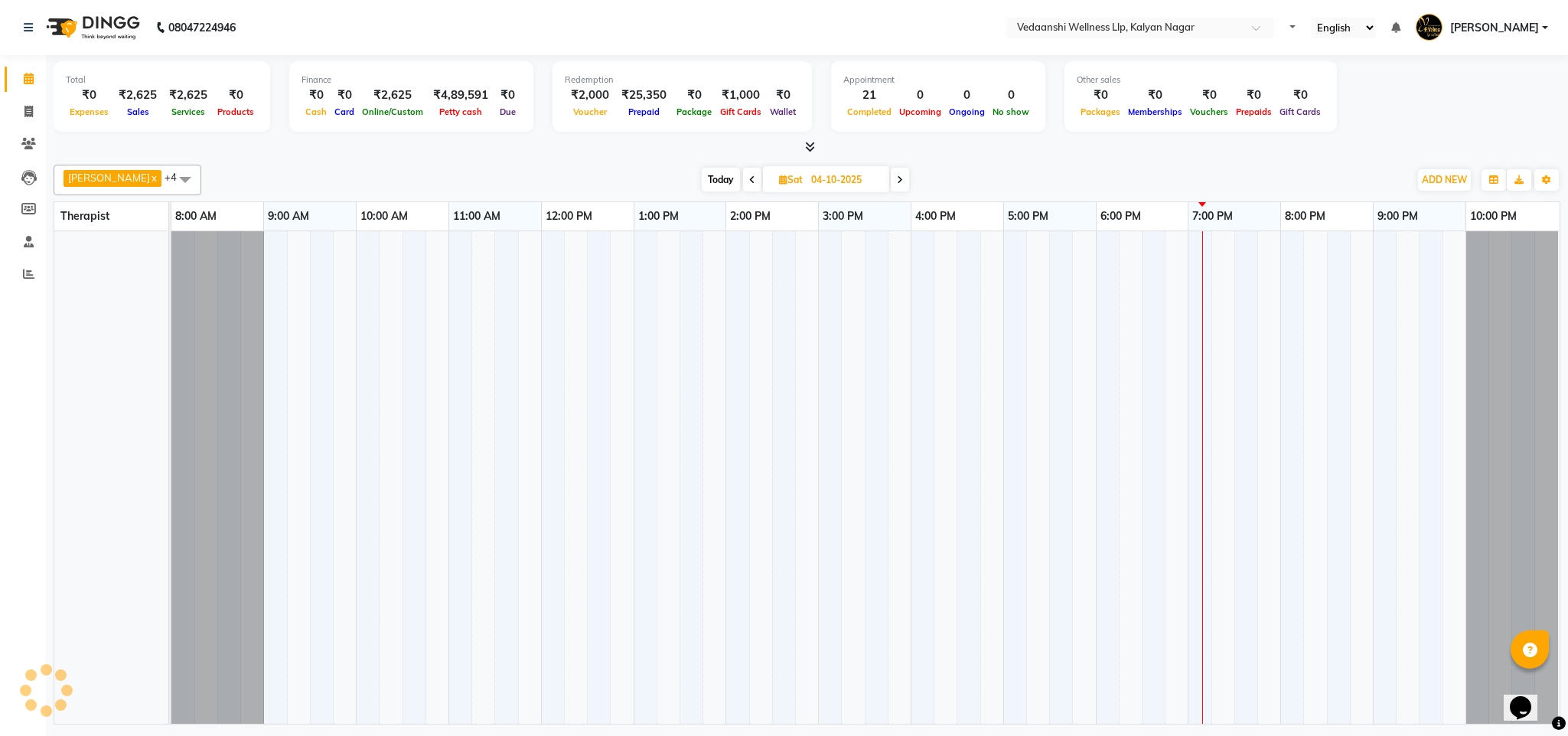
click at [702, 184] on span "Today" at bounding box center [720, 179] width 38 height 24
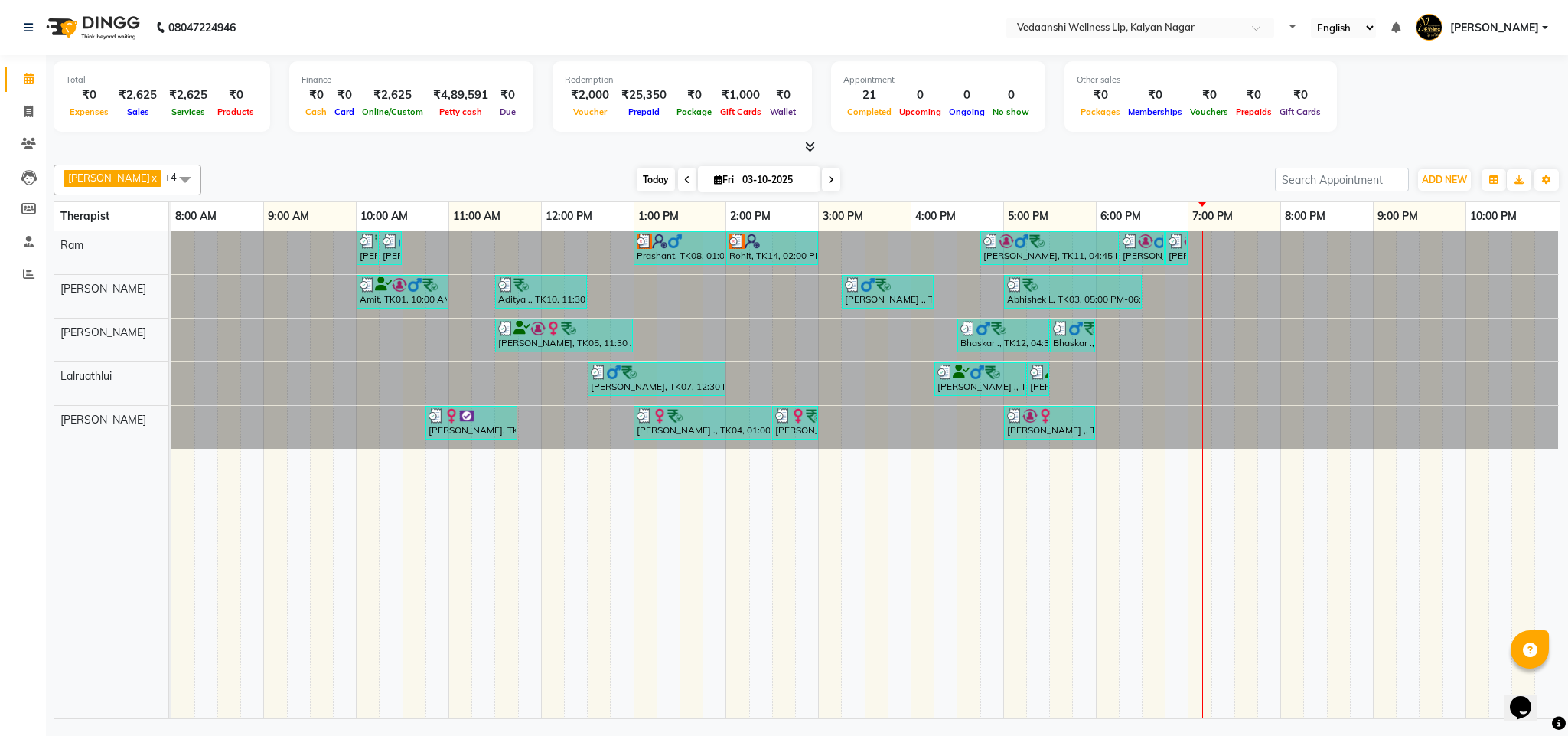
click at [637, 175] on span "Today" at bounding box center [655, 179] width 38 height 24
click at [999, 167] on div "[PERSON_NAME] x [PERSON_NAME] x Lalruathlui x Ram x [PERSON_NAME] x +4 Select A…" at bounding box center [807, 180] width 1507 height 31
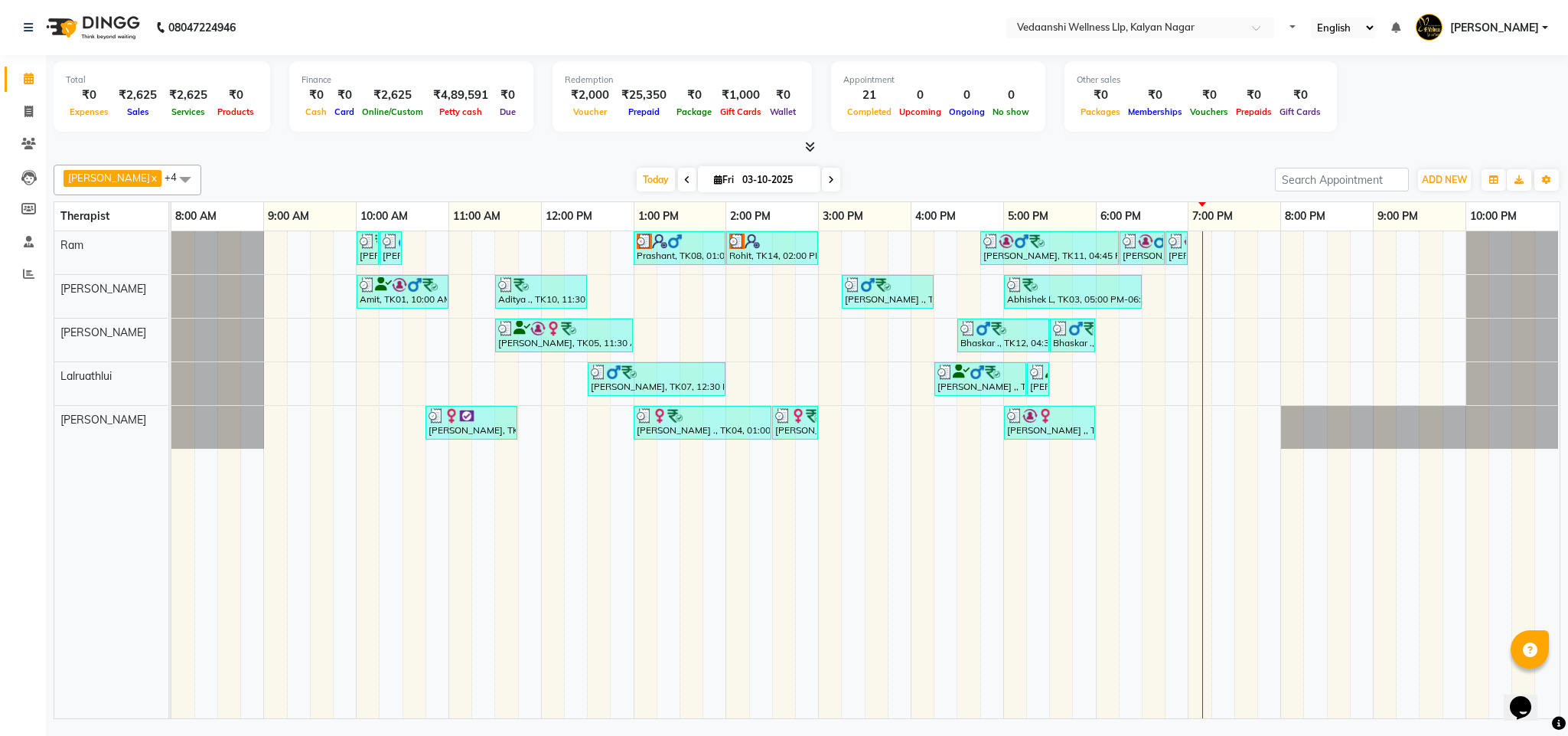
click at [822, 184] on span at bounding box center [831, 179] width 19 height 24
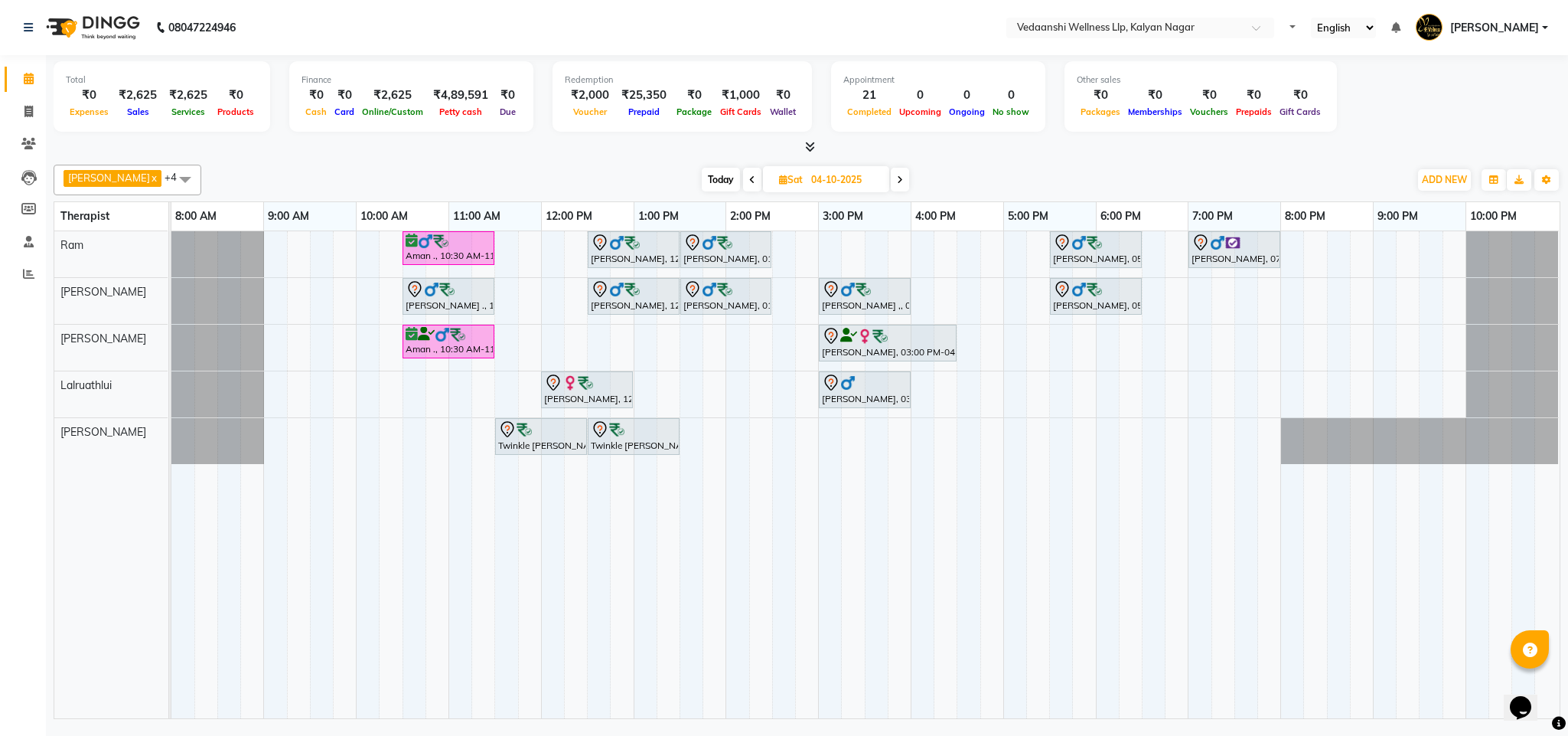
click at [702, 182] on span "Today" at bounding box center [720, 179] width 38 height 24
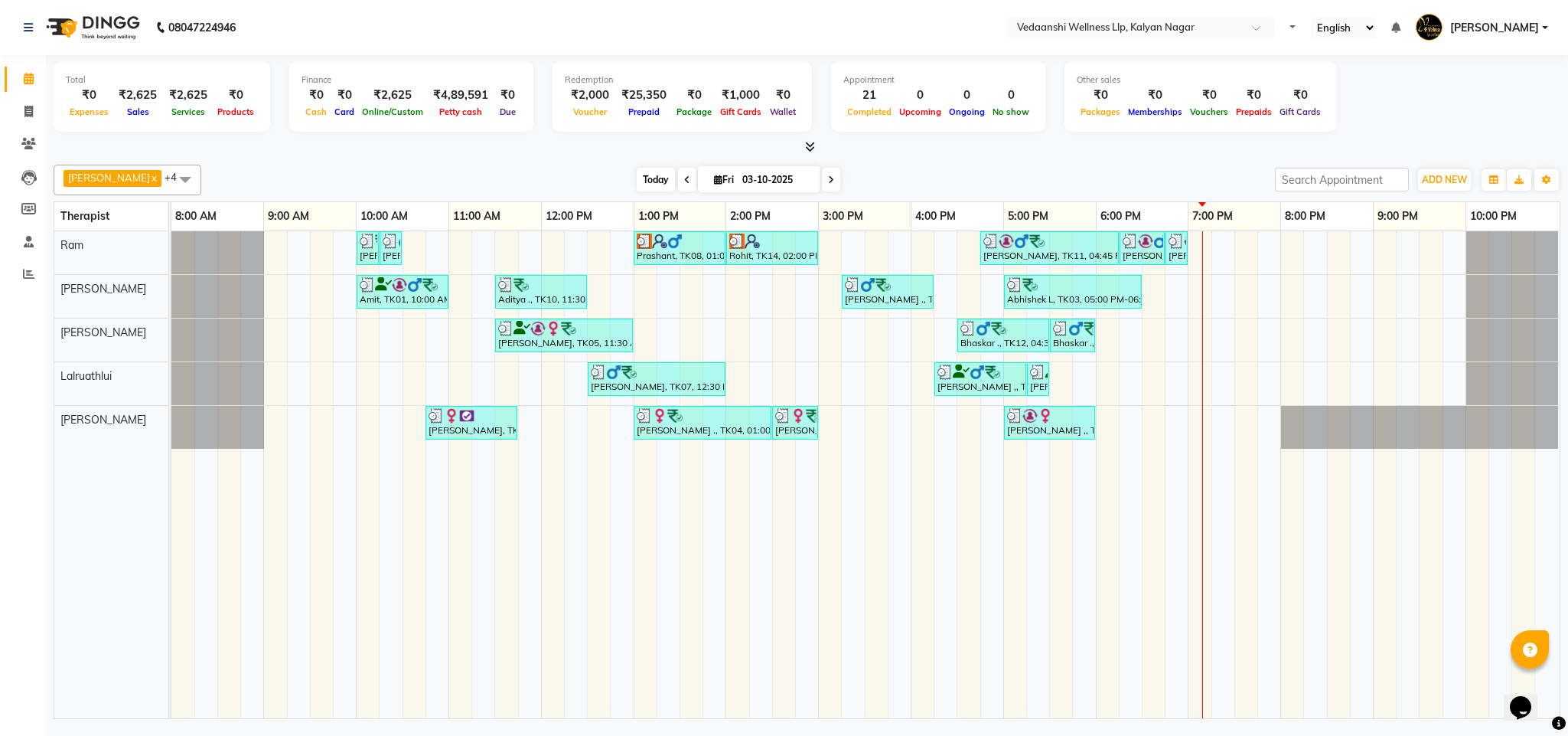
click at [637, 173] on span "Today" at bounding box center [655, 179] width 38 height 24
click at [926, 184] on div "[DATE] [DATE]" at bounding box center [737, 180] width 1058 height 23
click at [620, 163] on div "[PERSON_NAME] x [PERSON_NAME] x Lalruathlui x Ram x [PERSON_NAME] x +4 Select A…" at bounding box center [807, 439] width 1507 height 561
click at [637, 177] on span "Today" at bounding box center [655, 179] width 38 height 24
click at [980, 178] on div "[DATE] [DATE]" at bounding box center [737, 180] width 1058 height 23
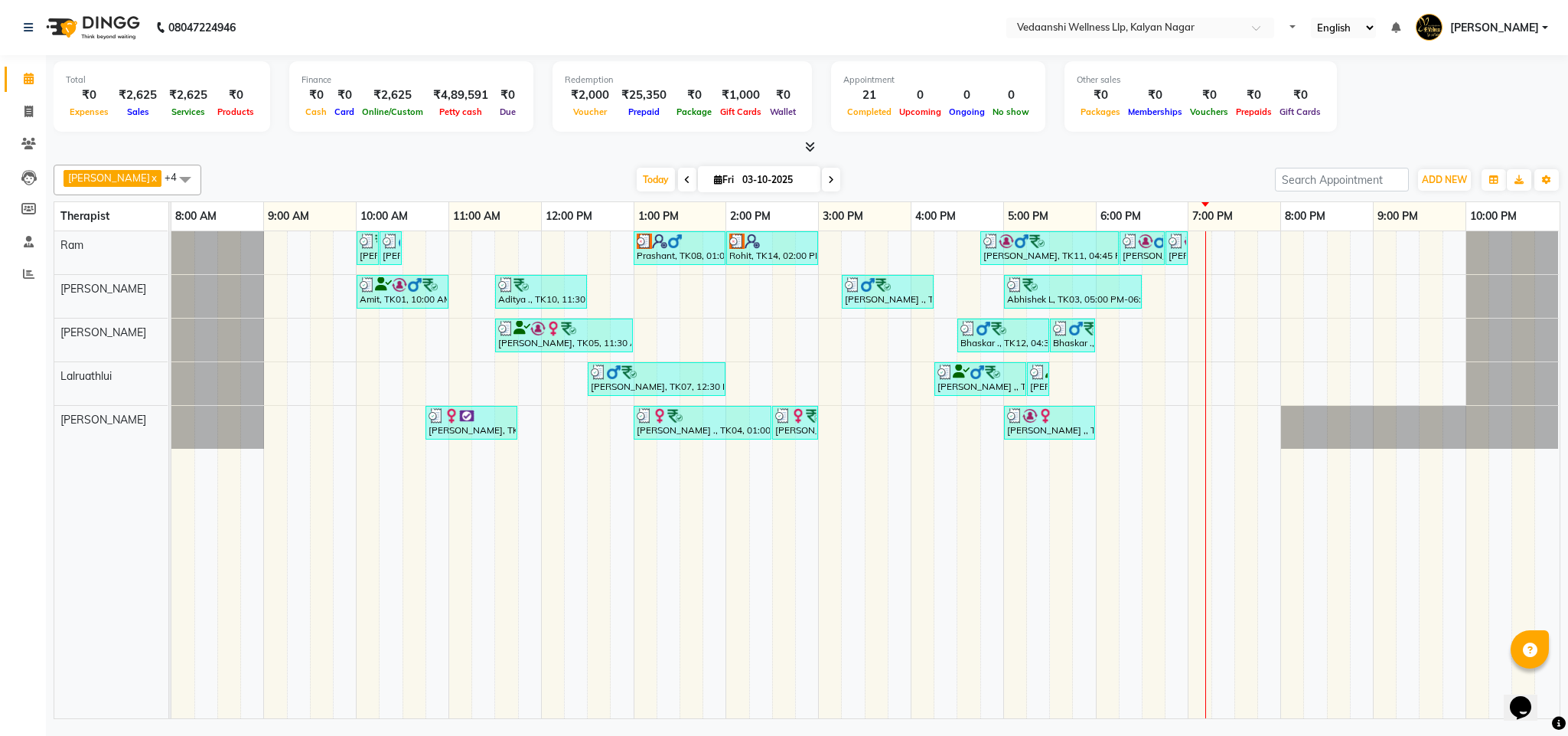
click at [828, 178] on icon at bounding box center [832, 180] width 6 height 9
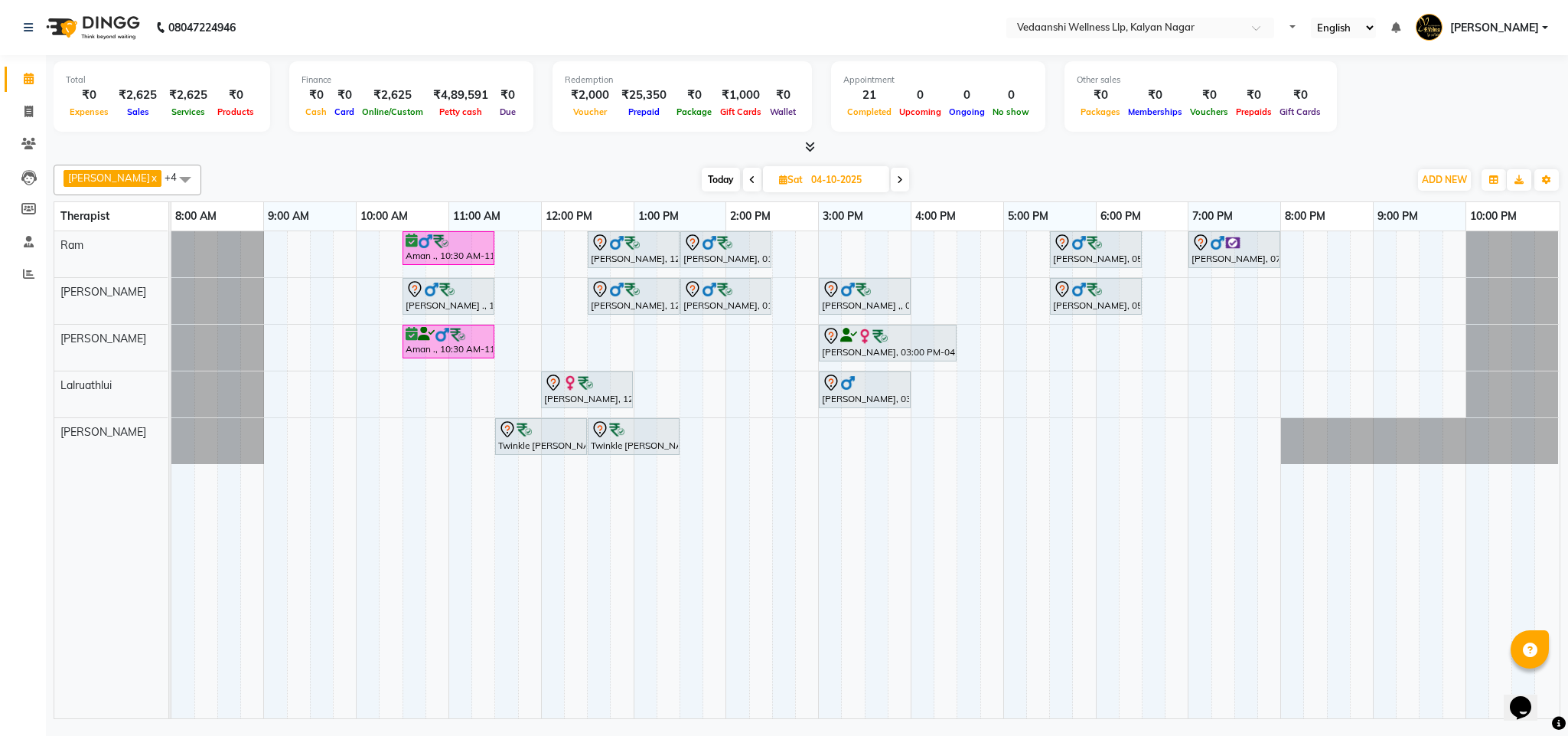
click at [702, 177] on span "Today" at bounding box center [720, 179] width 38 height 24
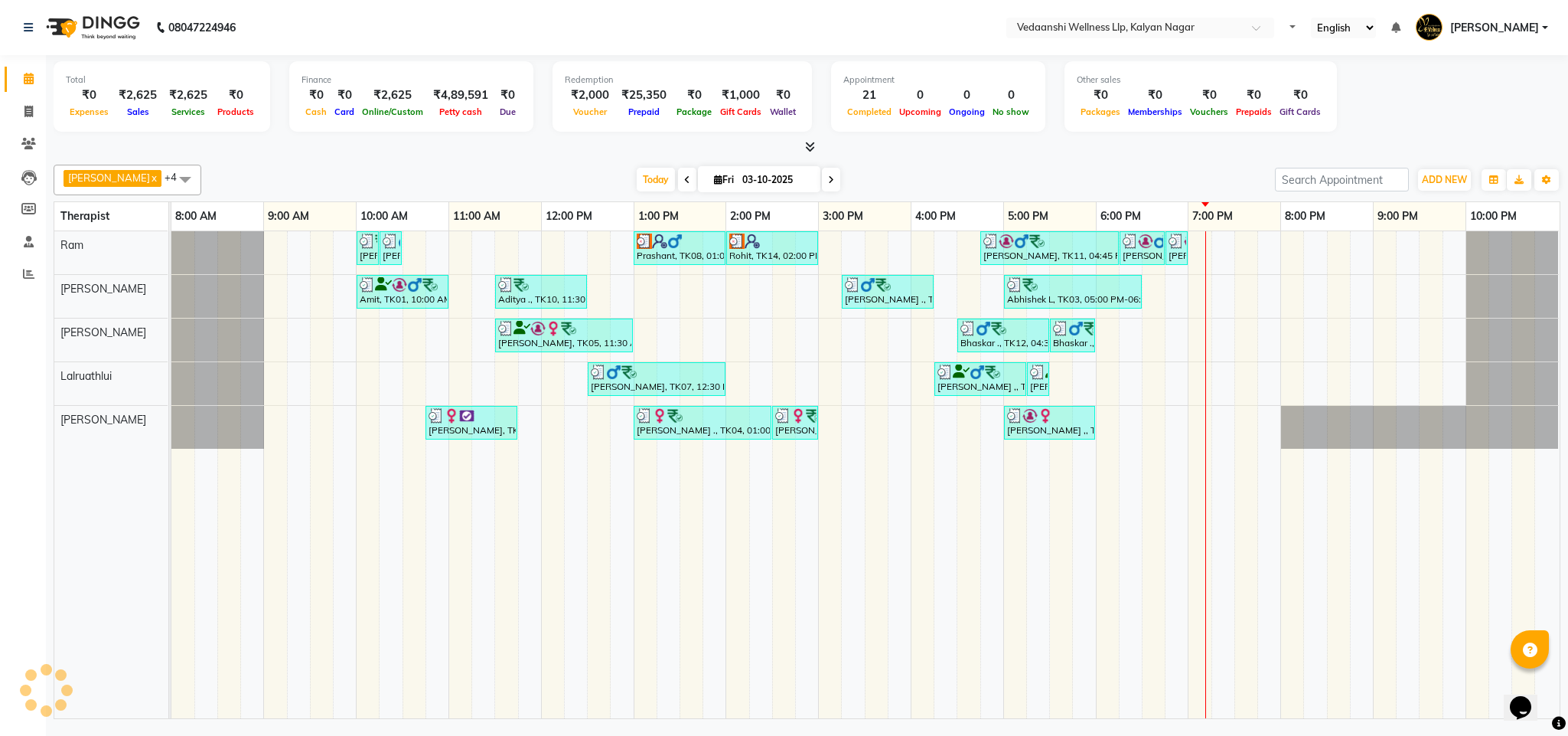
click at [922, 165] on div "[PERSON_NAME] x [PERSON_NAME] x Lalruathlui x Ram x [PERSON_NAME] x +4 Select A…" at bounding box center [807, 180] width 1507 height 31
click at [828, 177] on icon at bounding box center [832, 180] width 6 height 9
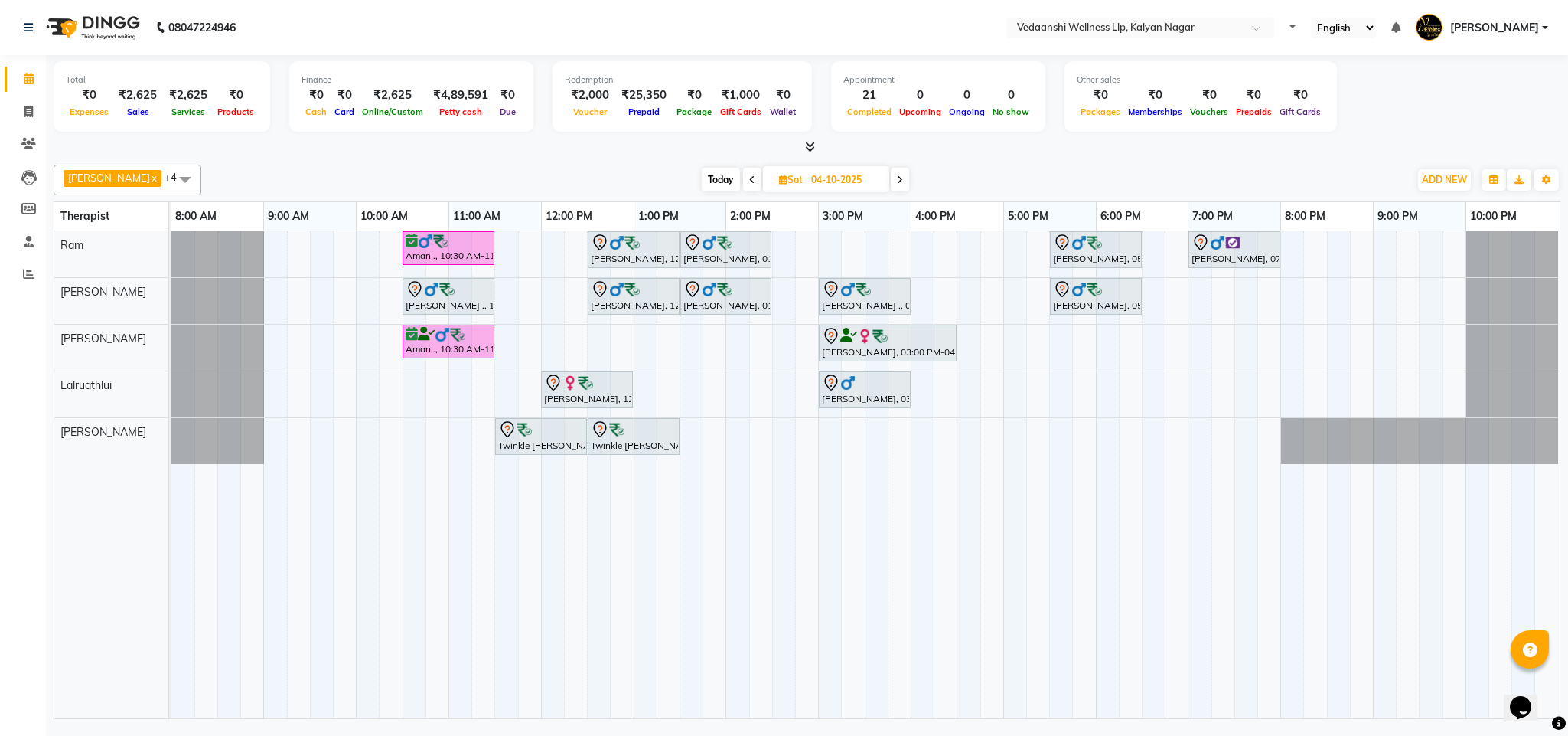
click at [705, 184] on span "Today" at bounding box center [720, 179] width 38 height 24
type input "03-10-2025"
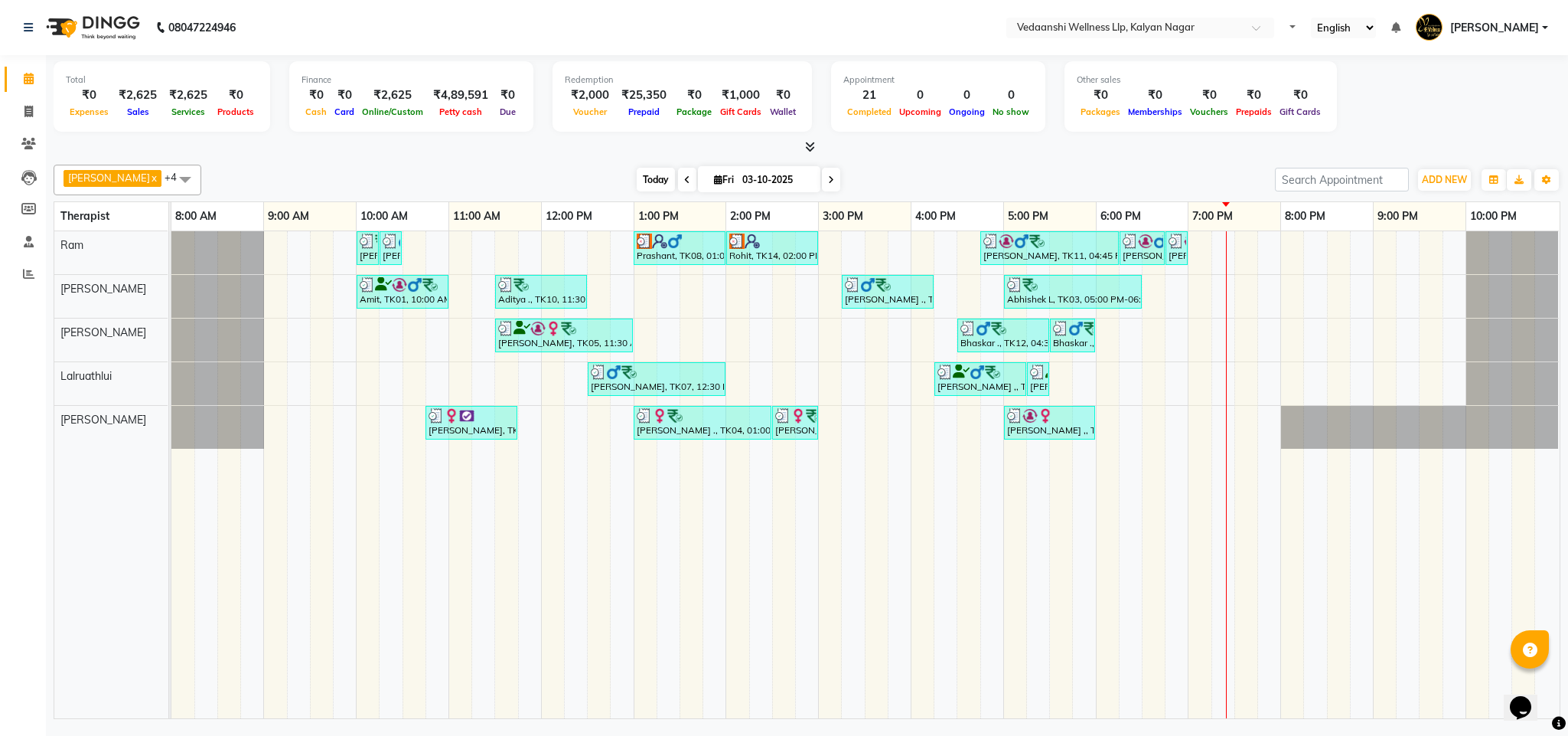
click at [637, 175] on span "Today" at bounding box center [655, 179] width 38 height 24
click at [637, 178] on span "Today" at bounding box center [655, 179] width 38 height 24
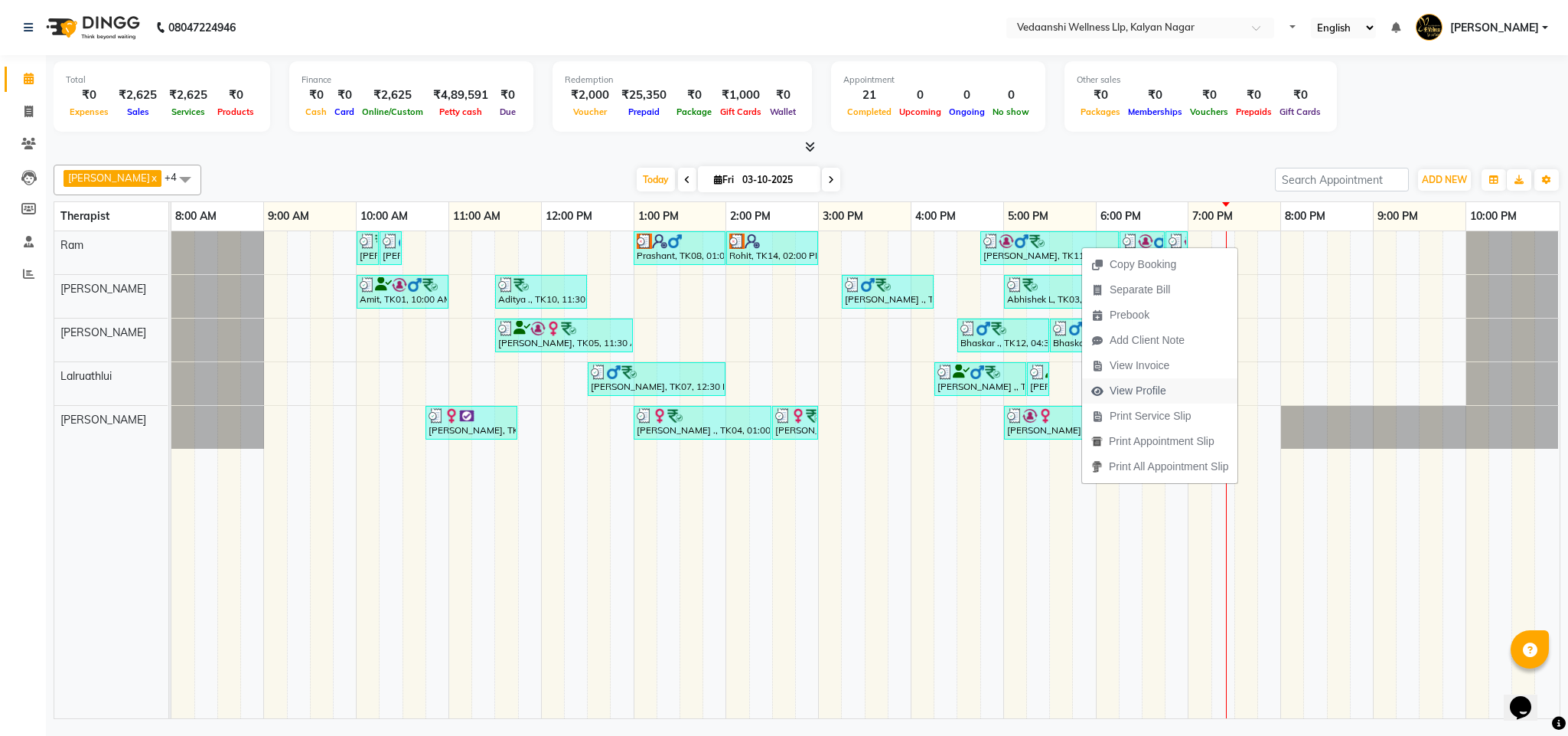
click at [1121, 383] on span "View Profile" at bounding box center [1138, 391] width 57 height 16
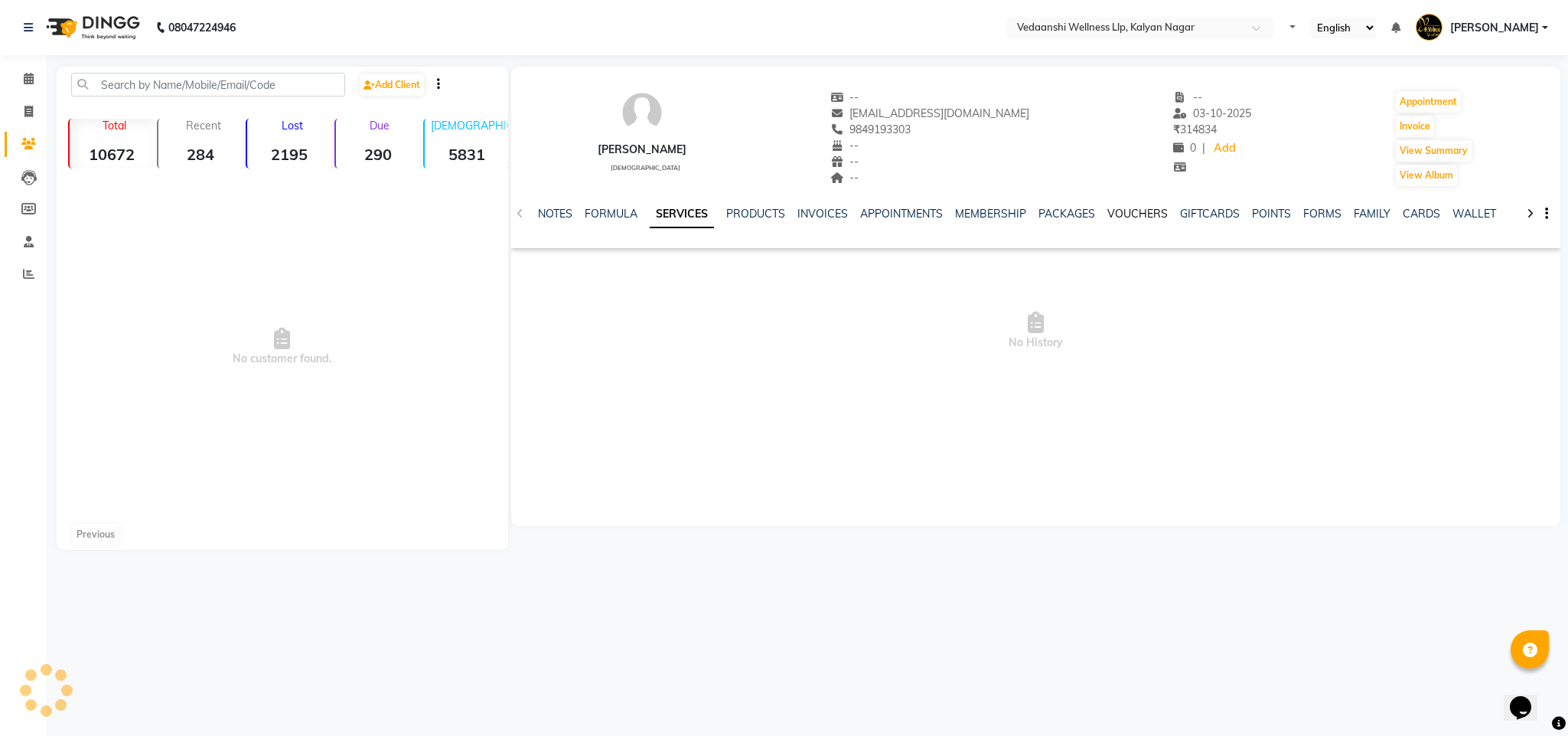
click at [1147, 212] on link "VOUCHERS" at bounding box center [1138, 213] width 60 height 14
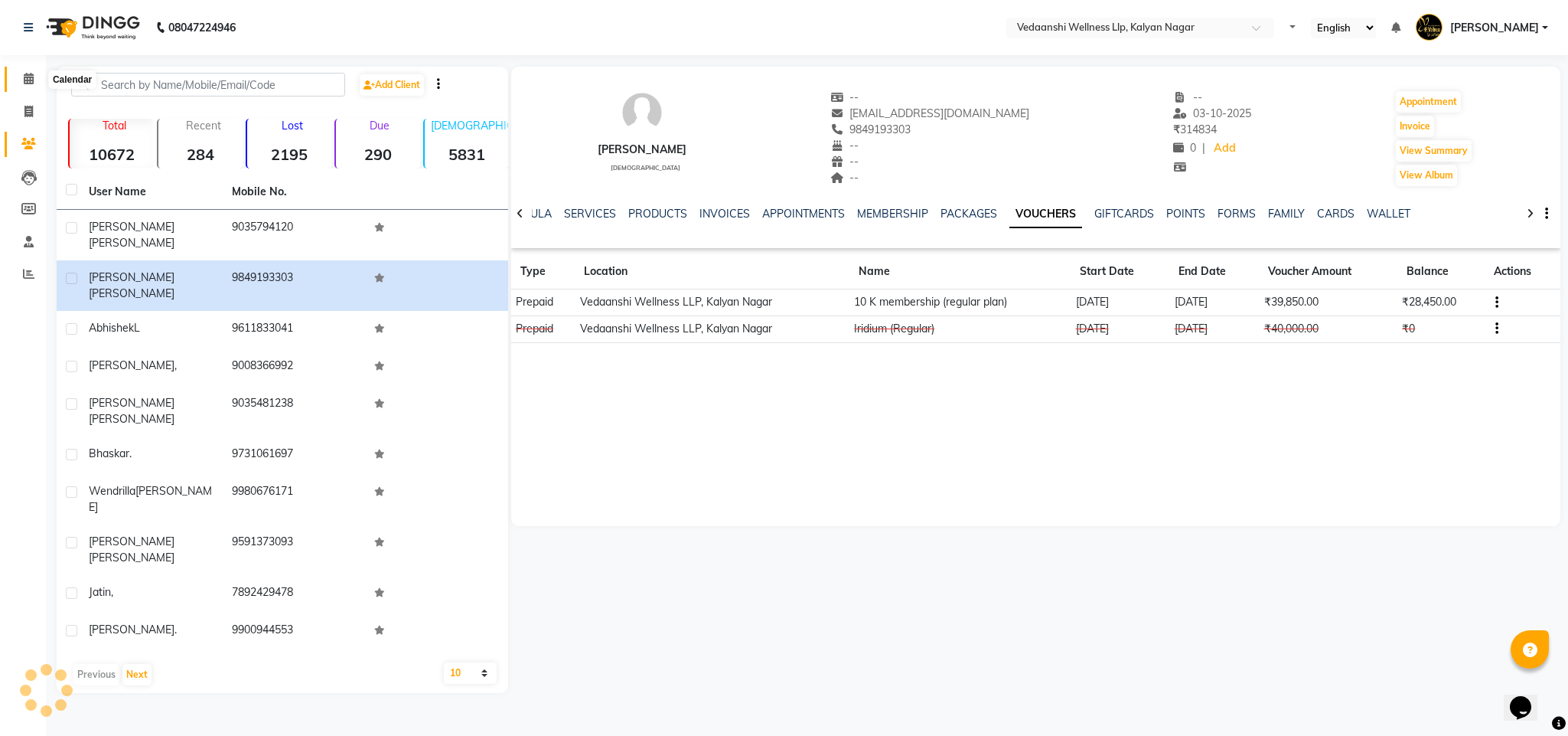
click at [31, 83] on icon at bounding box center [28, 79] width 10 height 11
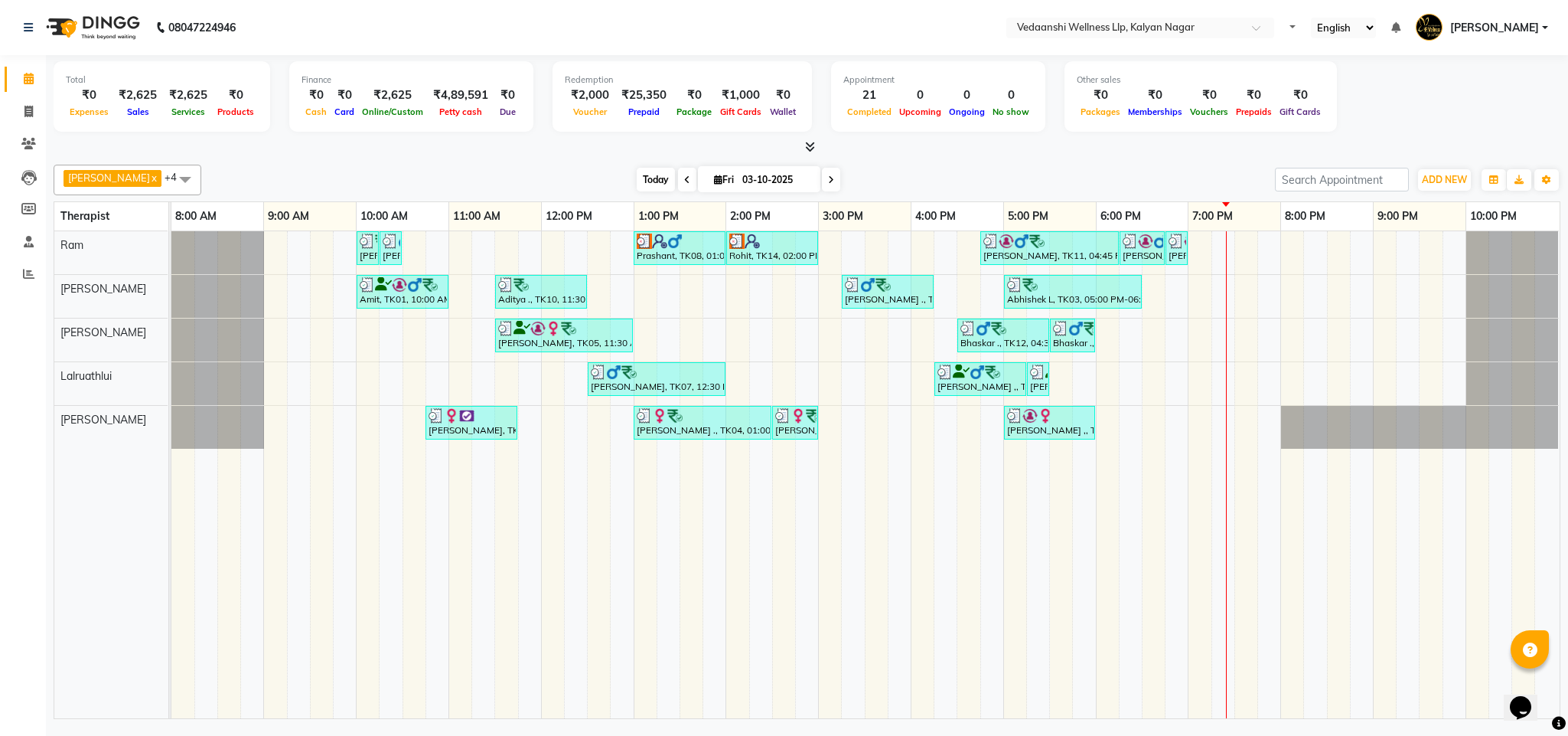
click at [637, 171] on span "Today" at bounding box center [655, 179] width 38 height 24
click at [637, 173] on span "Today" at bounding box center [655, 179] width 38 height 24
click at [928, 158] on div "[PERSON_NAME] x [PERSON_NAME] x Lalruathlui x Ram x [PERSON_NAME] x +4 Select A…" at bounding box center [807, 439] width 1507 height 561
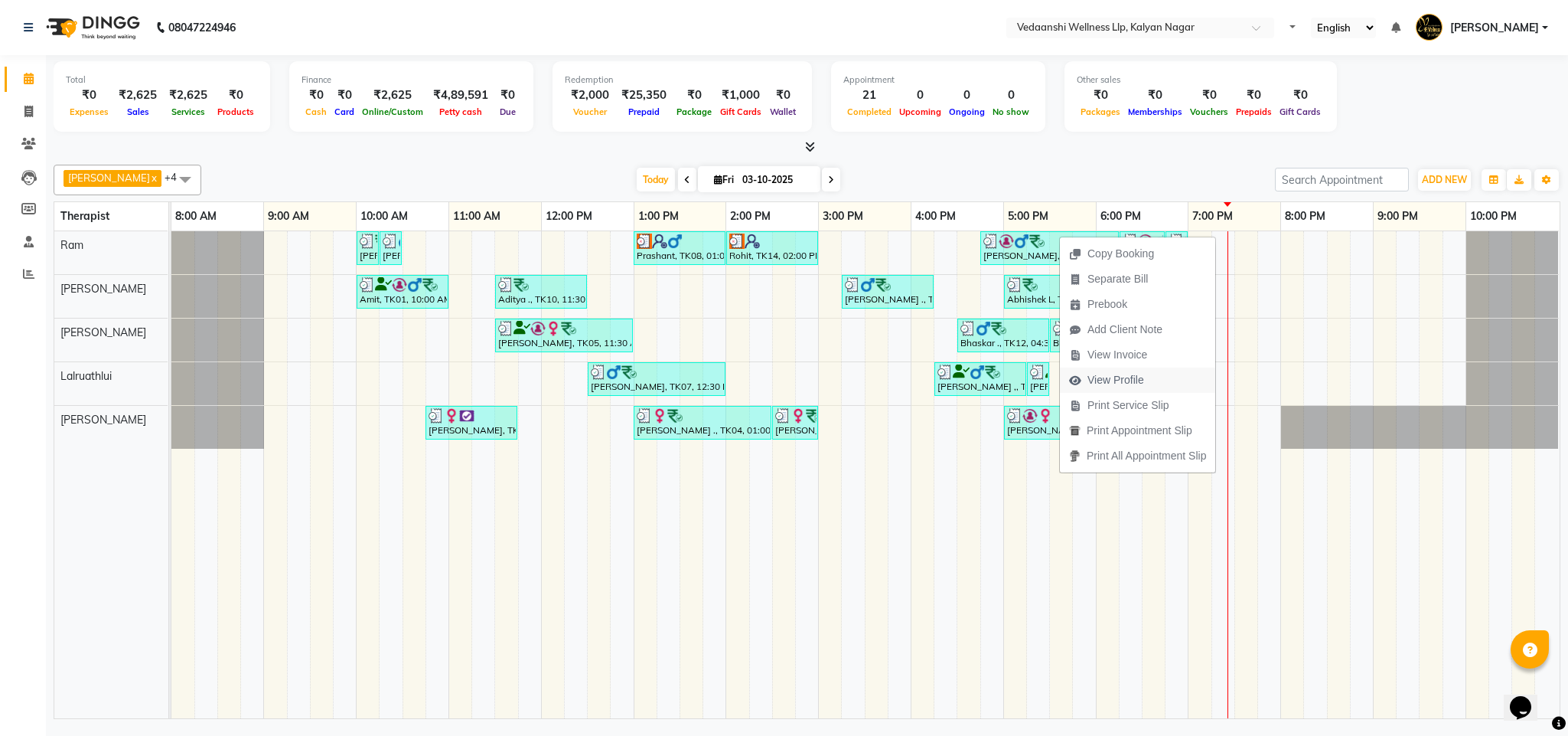
click at [1121, 373] on span "View Profile" at bounding box center [1116, 380] width 57 height 16
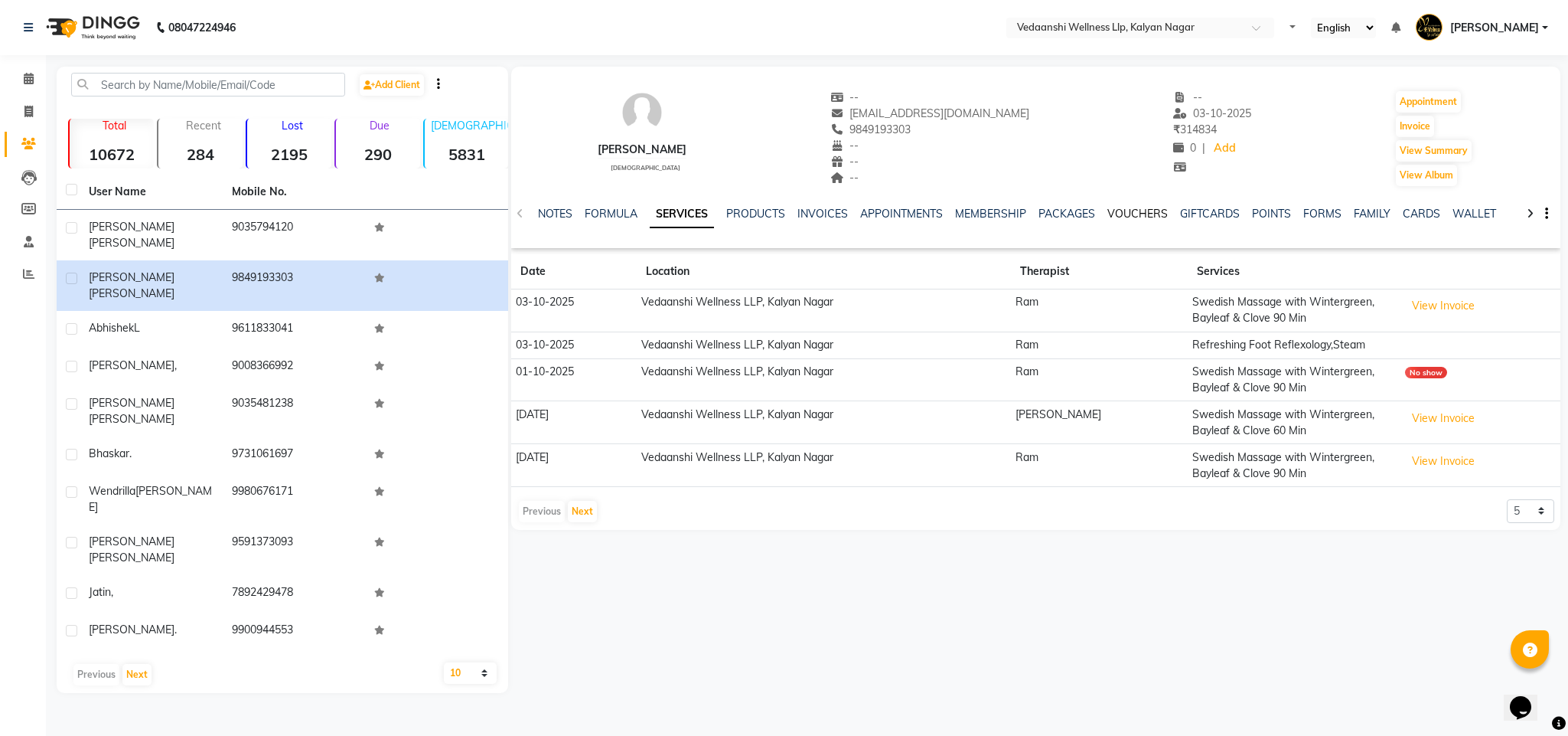
click at [1130, 219] on link "VOUCHERS" at bounding box center [1138, 213] width 60 height 14
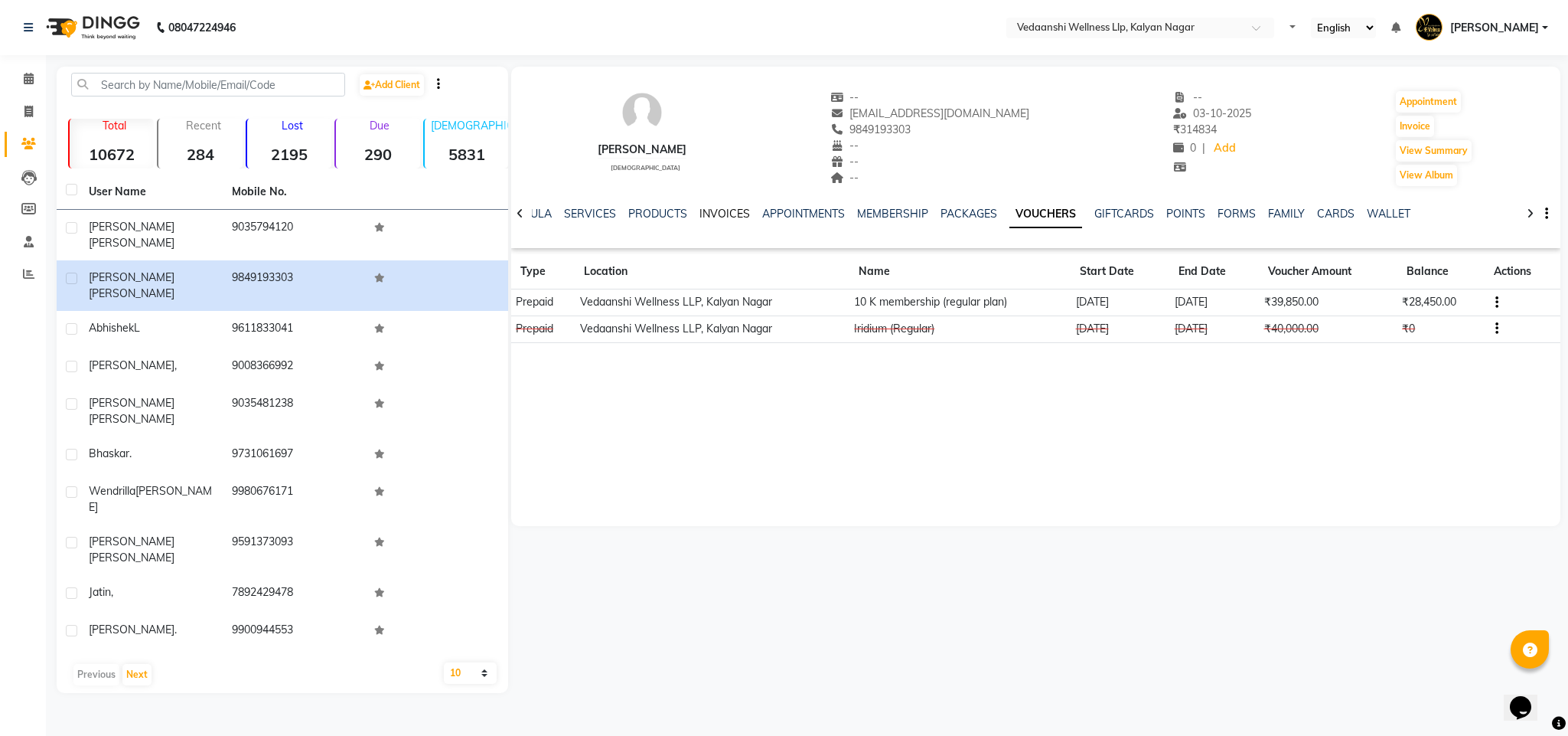
click at [705, 214] on link "INVOICES" at bounding box center [724, 213] width 50 height 14
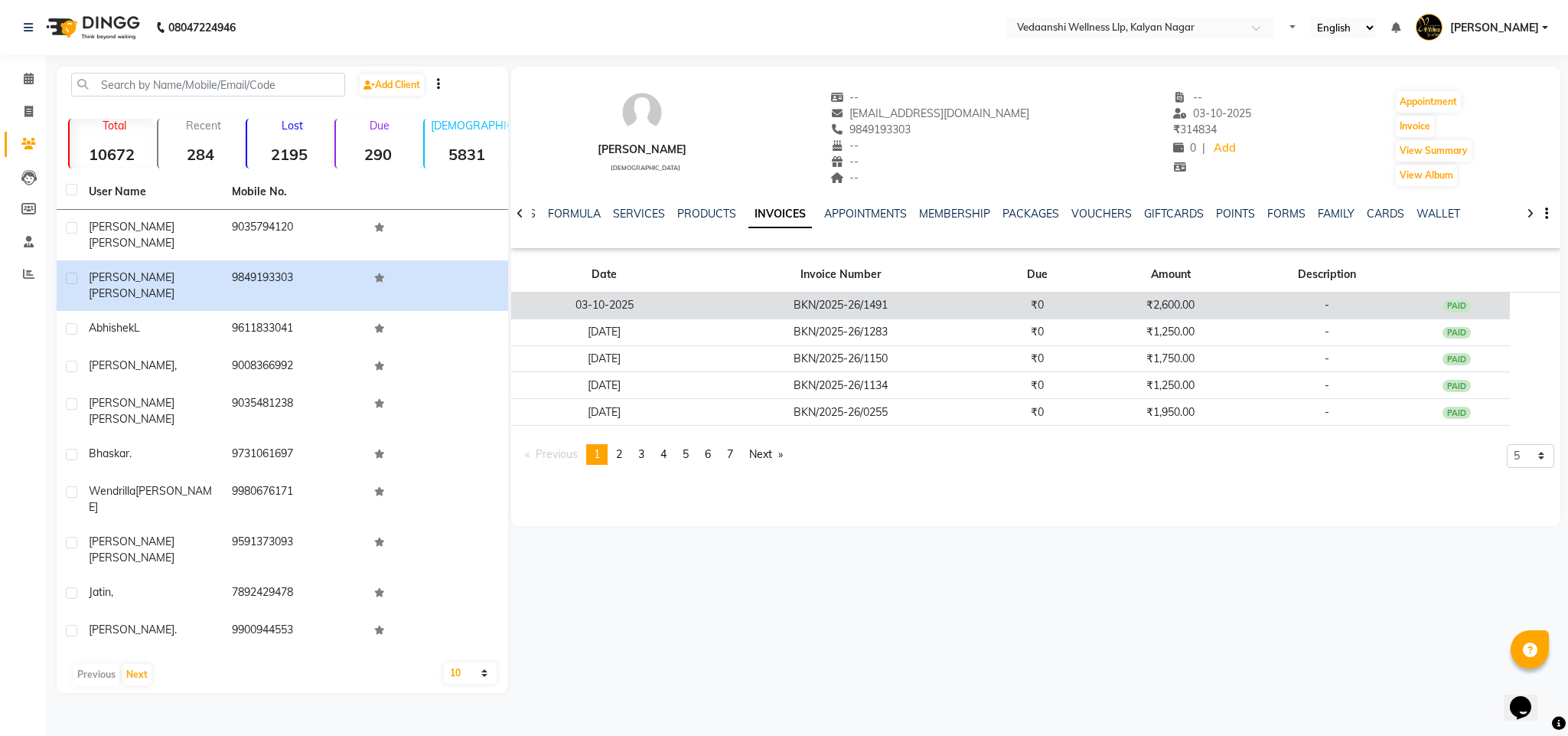
click at [1174, 299] on td "₹2,600.00" at bounding box center [1170, 305] width 160 height 27
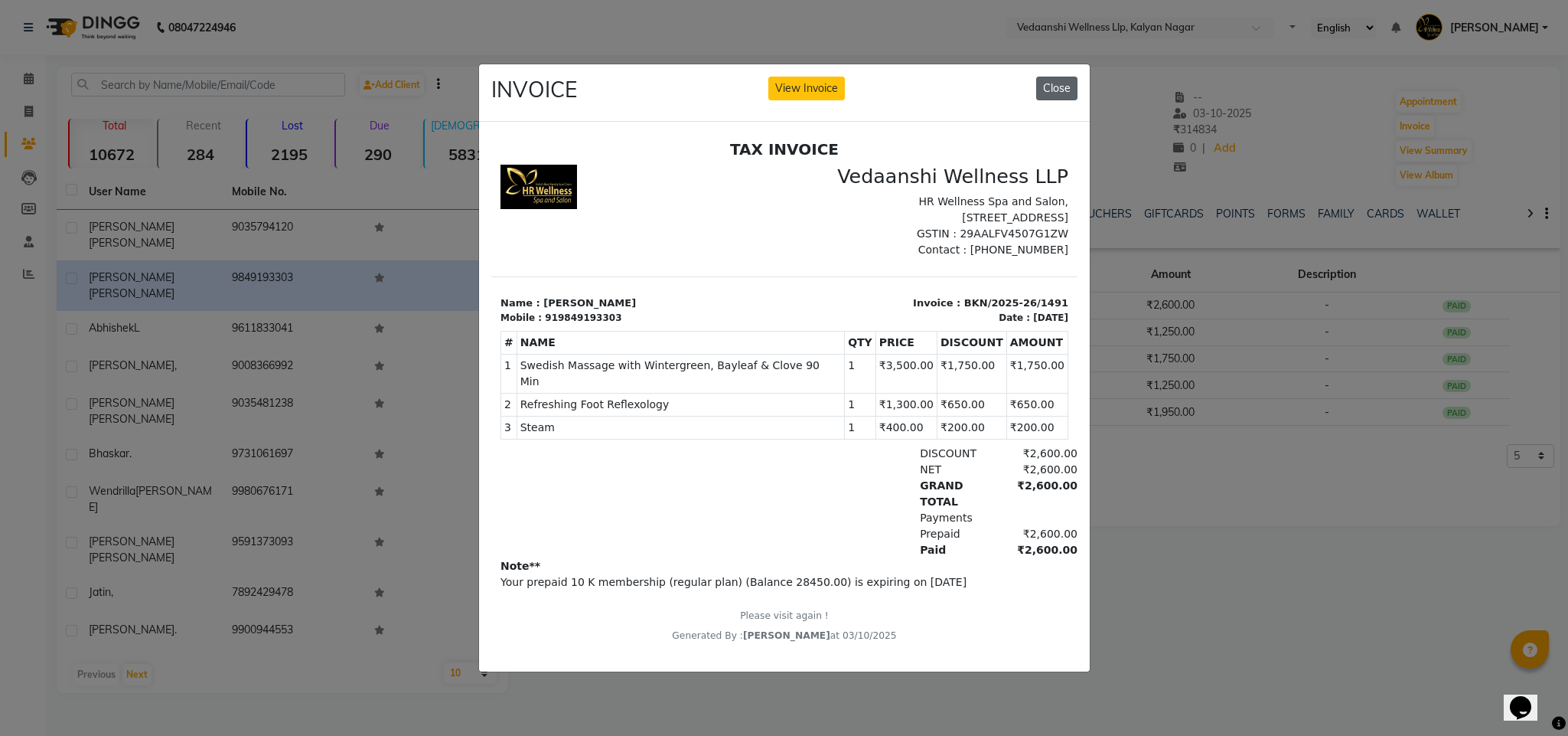
click at [1066, 76] on button "Close" at bounding box center [1056, 88] width 41 height 24
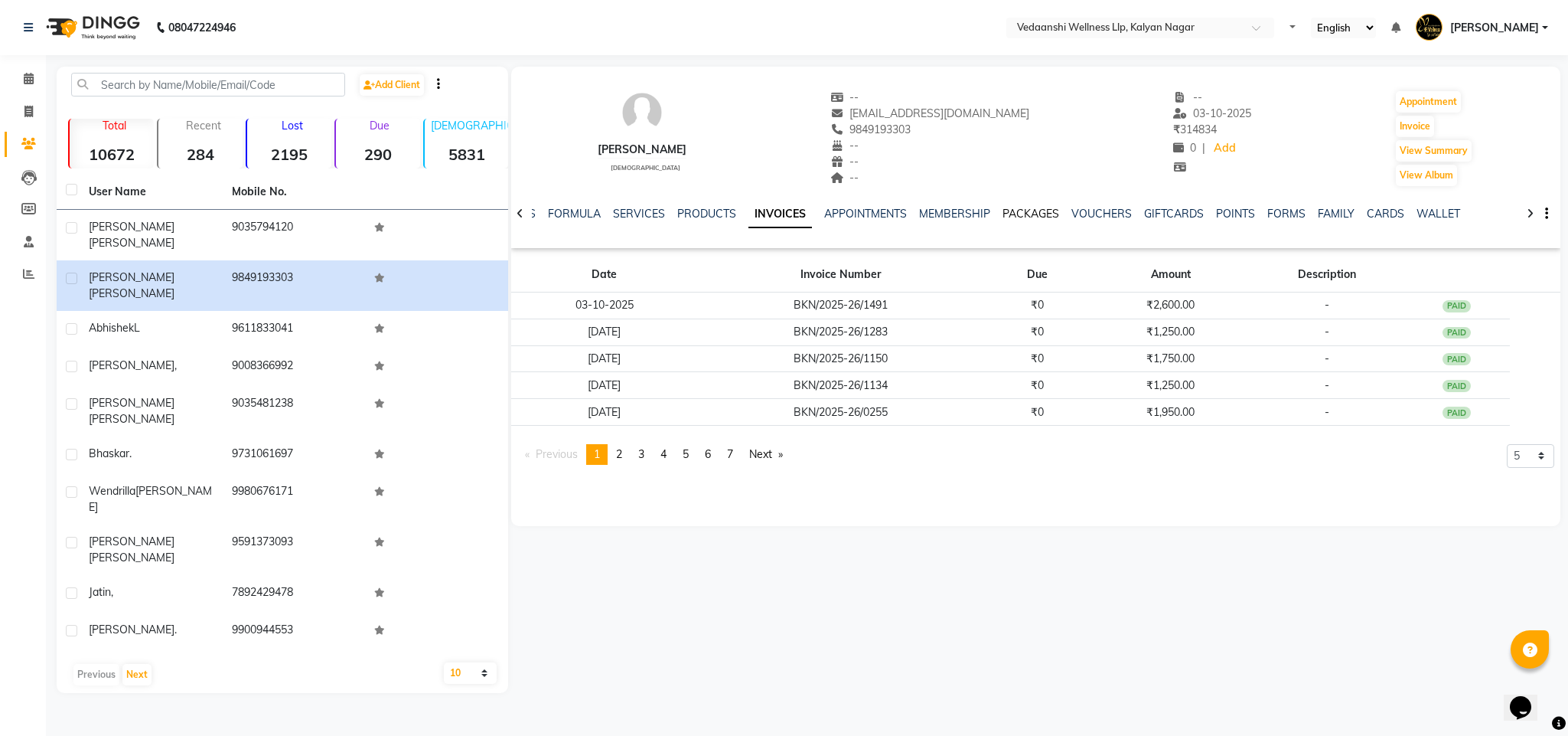
click at [1015, 217] on link "PACKAGES" at bounding box center [1031, 213] width 57 height 14
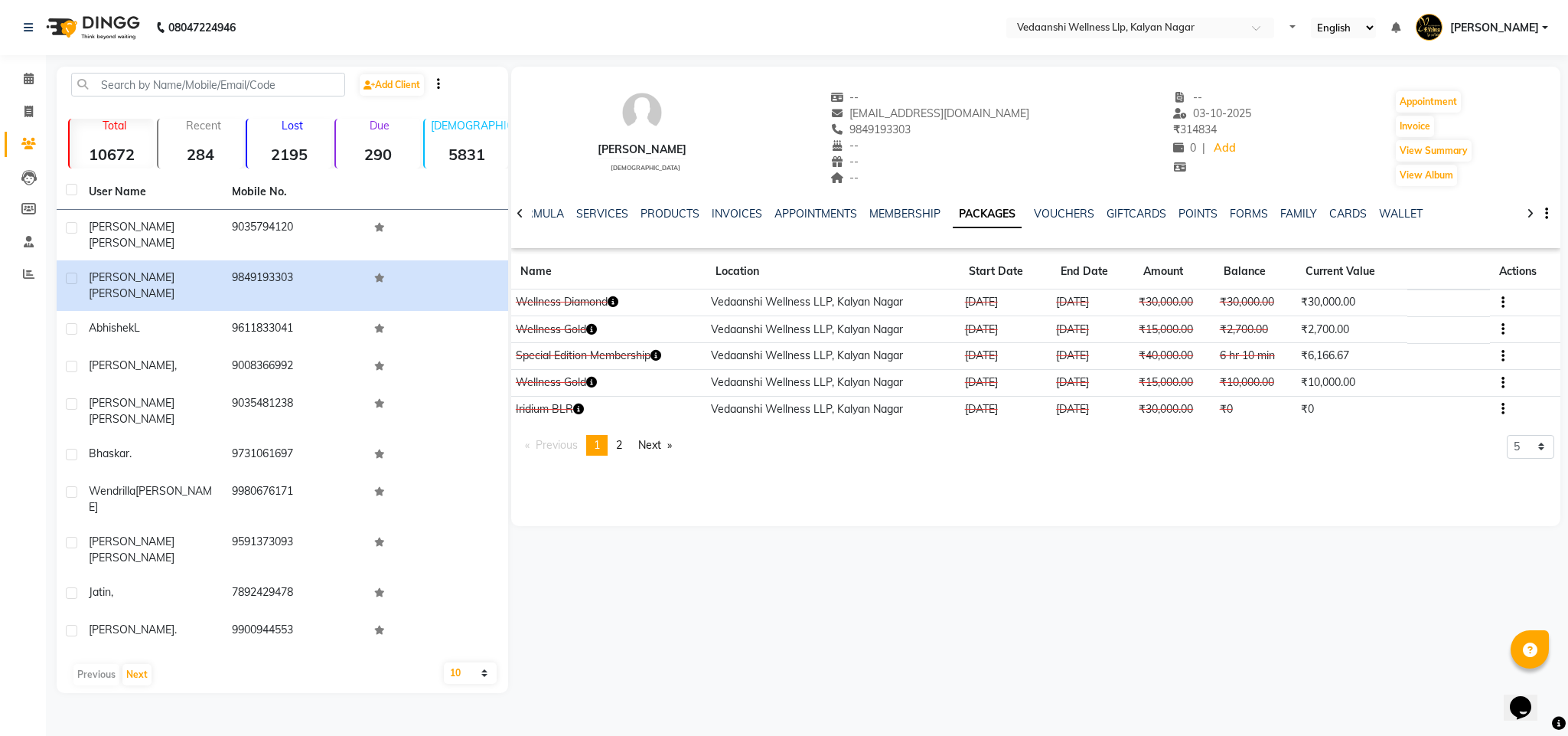
click at [1044, 202] on div "NOTES FORMULA SERVICES PRODUCTS INVOICES APPOINTMENTS MEMBERSHIP PACKAGES VOUCH…" at bounding box center [1036, 214] width 1050 height 53
click at [1047, 201] on div "NOTES FORMULA SERVICES PRODUCTS INVOICES APPOINTMENTS MEMBERSHIP PACKAGES VOUCH…" at bounding box center [1036, 214] width 1050 height 53
click at [1052, 216] on link "VOUCHERS" at bounding box center [1064, 213] width 60 height 14
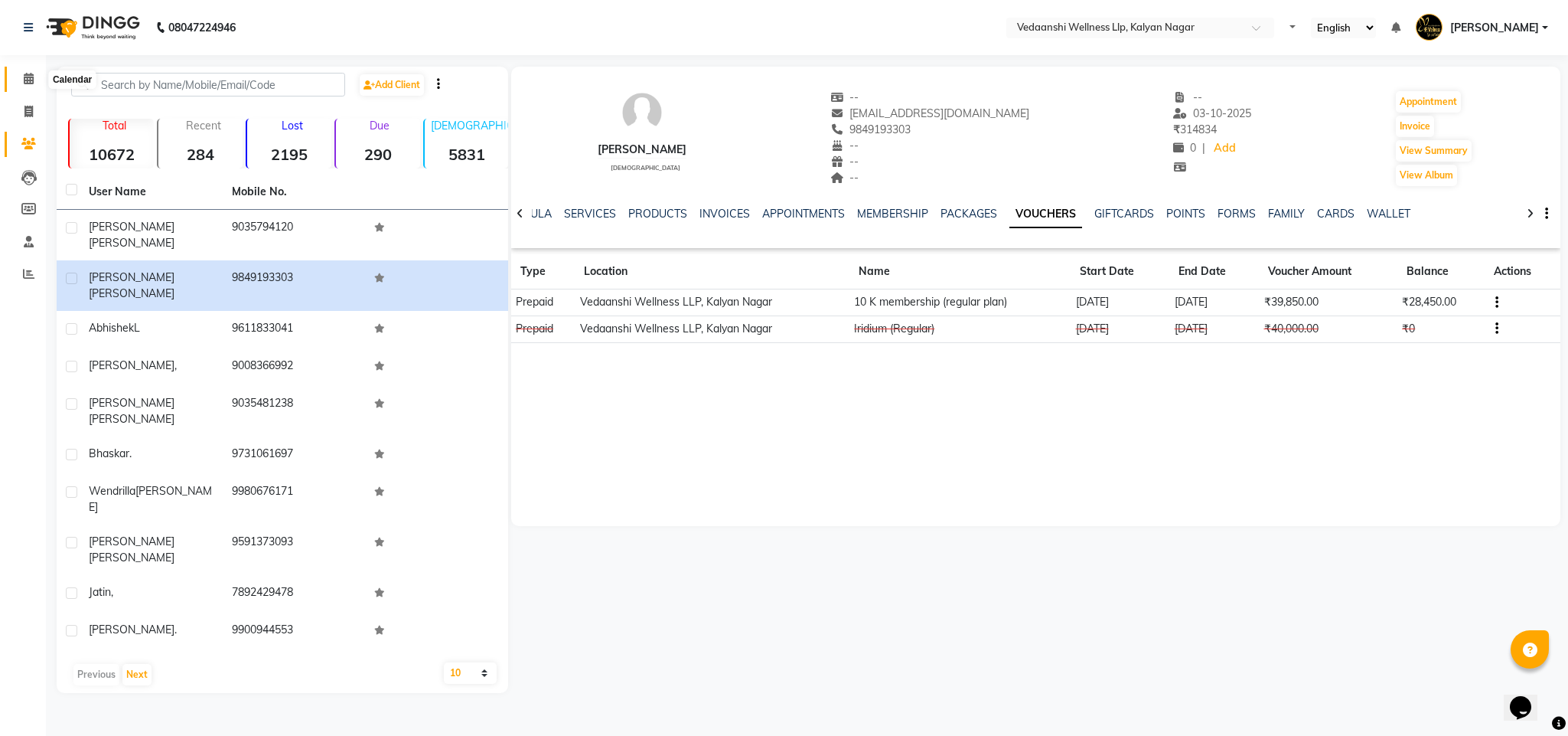
click at [32, 76] on icon at bounding box center [28, 79] width 10 height 11
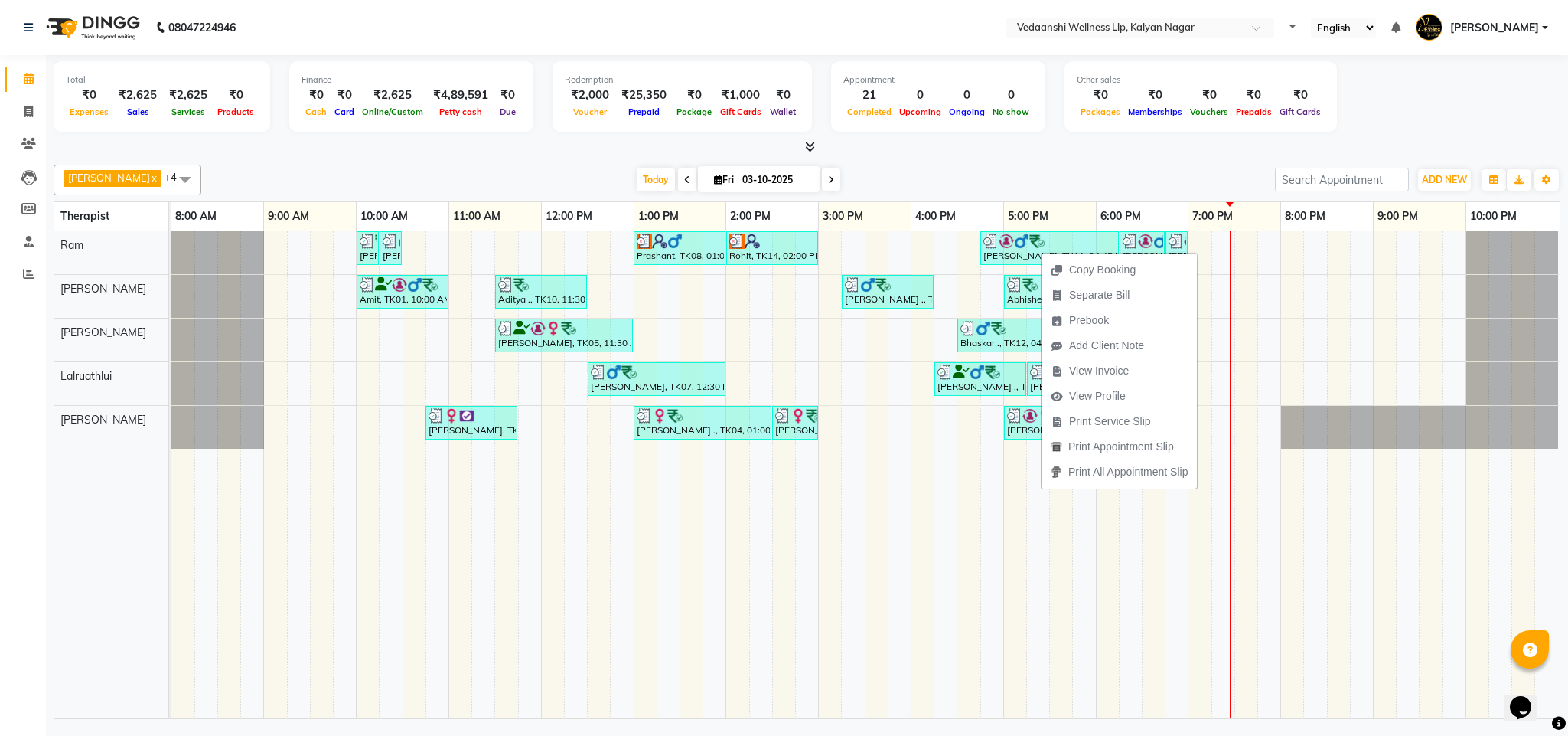
click at [1034, 161] on div "[PERSON_NAME] x [PERSON_NAME] x Lalruathlui x Ram x [PERSON_NAME] x +4 Select A…" at bounding box center [807, 439] width 1507 height 561
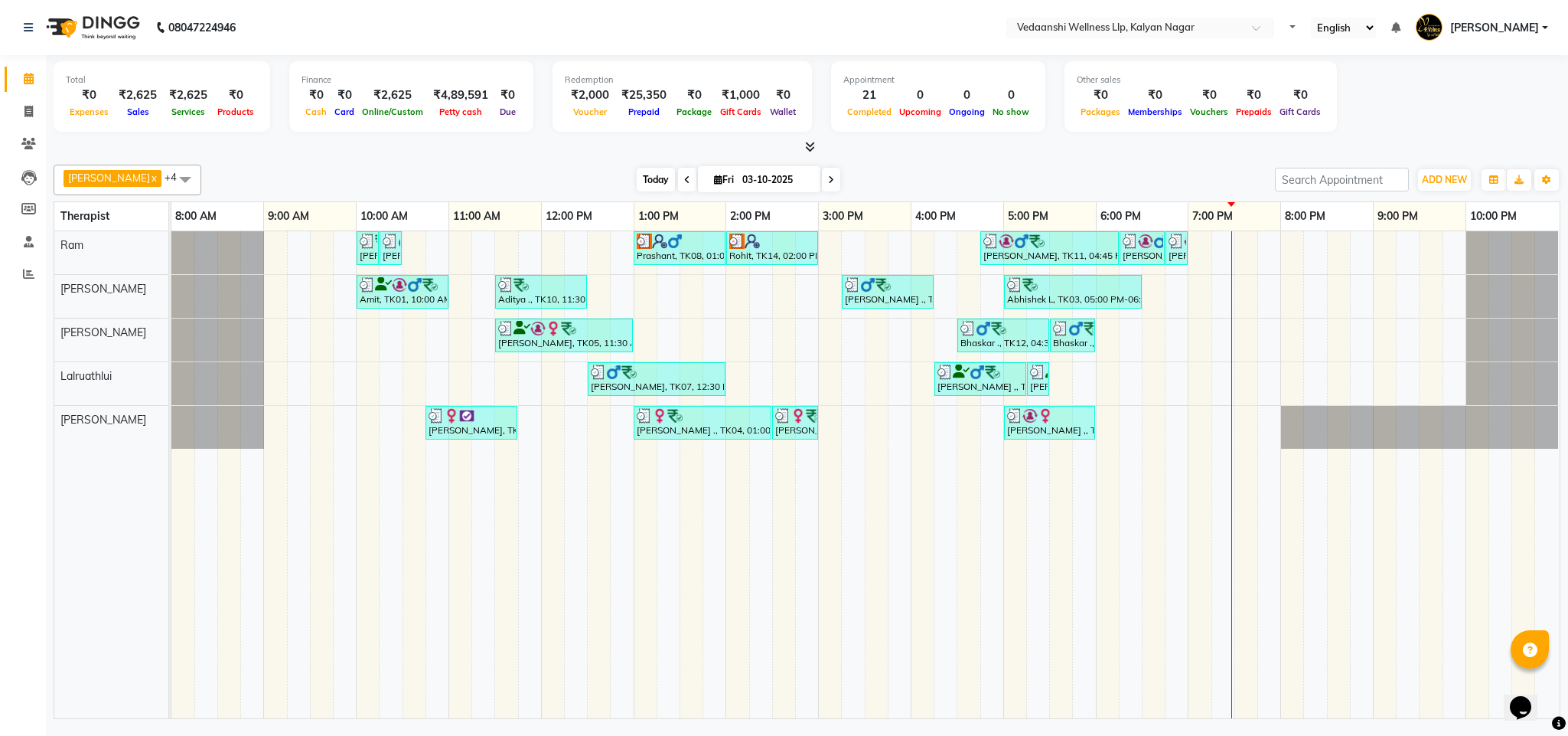
click at [637, 181] on span "Today" at bounding box center [655, 179] width 38 height 24
click at [1128, 165] on div "[PERSON_NAME] x [PERSON_NAME] x Lalruathlui x Ram x [PERSON_NAME] x +4 Select A…" at bounding box center [807, 180] width 1507 height 31
click at [828, 182] on icon at bounding box center [832, 180] width 6 height 9
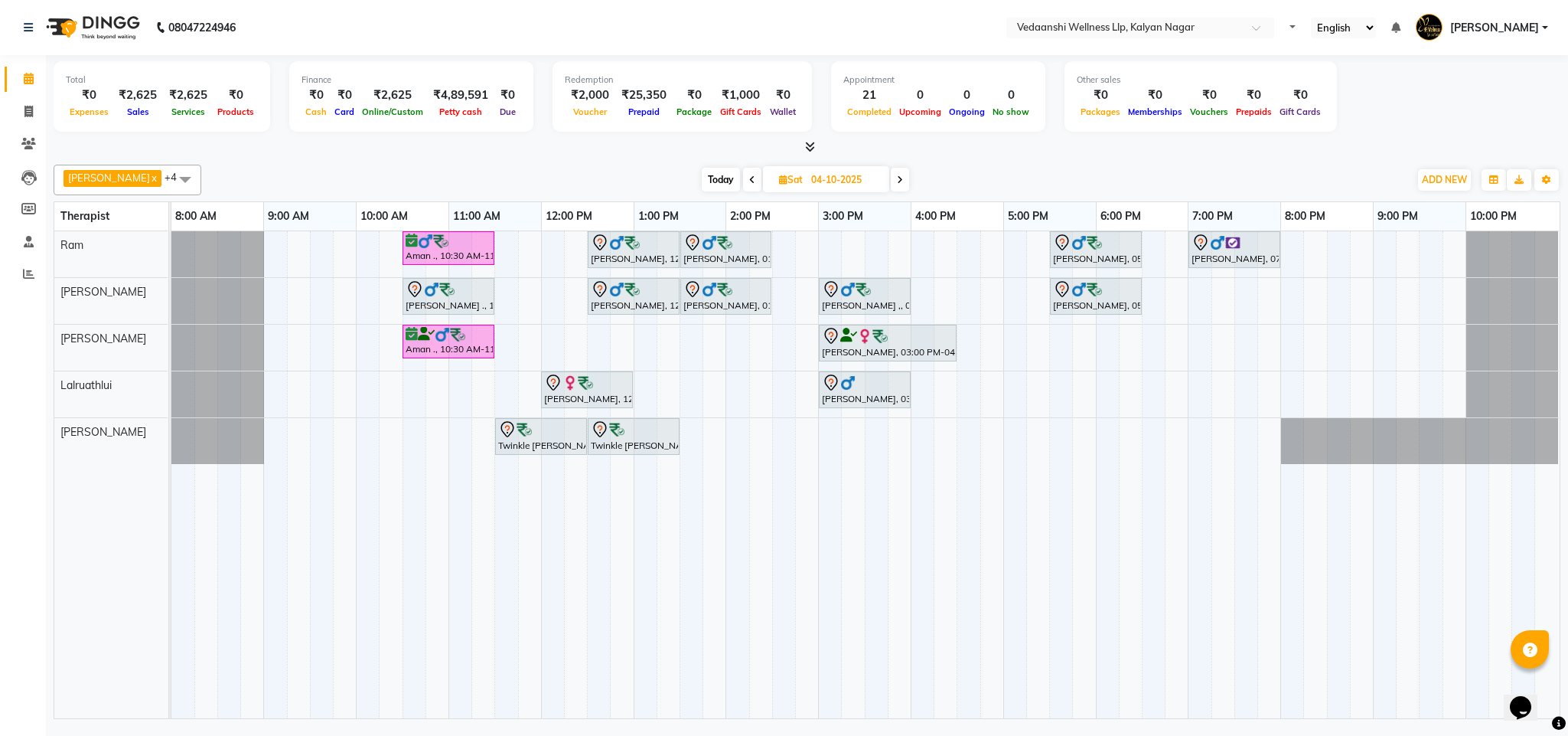
click at [714, 172] on span "Today" at bounding box center [720, 179] width 38 height 24
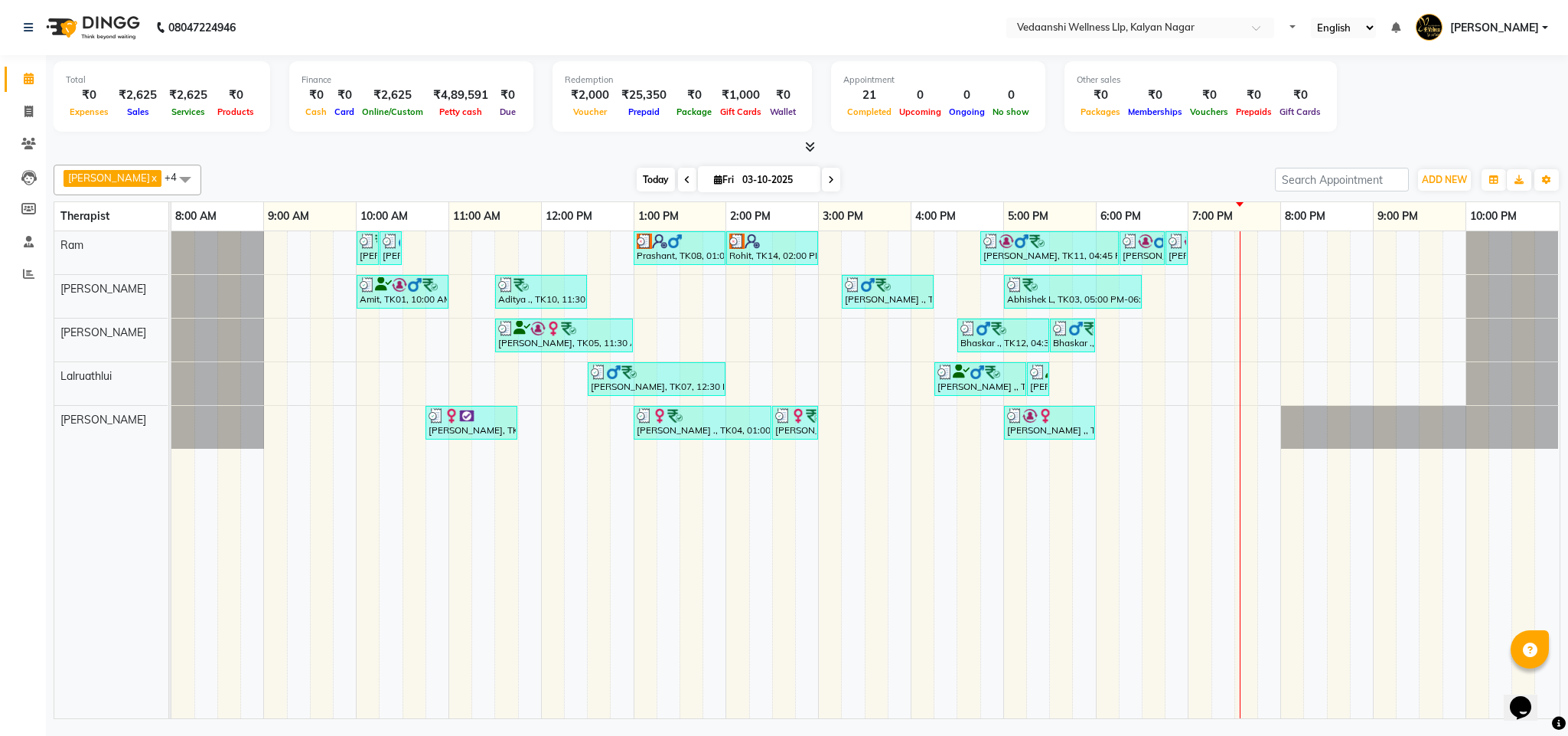
click at [641, 186] on span "Today" at bounding box center [655, 179] width 38 height 24
click at [828, 180] on icon at bounding box center [832, 180] width 6 height 9
type input "04-10-2025"
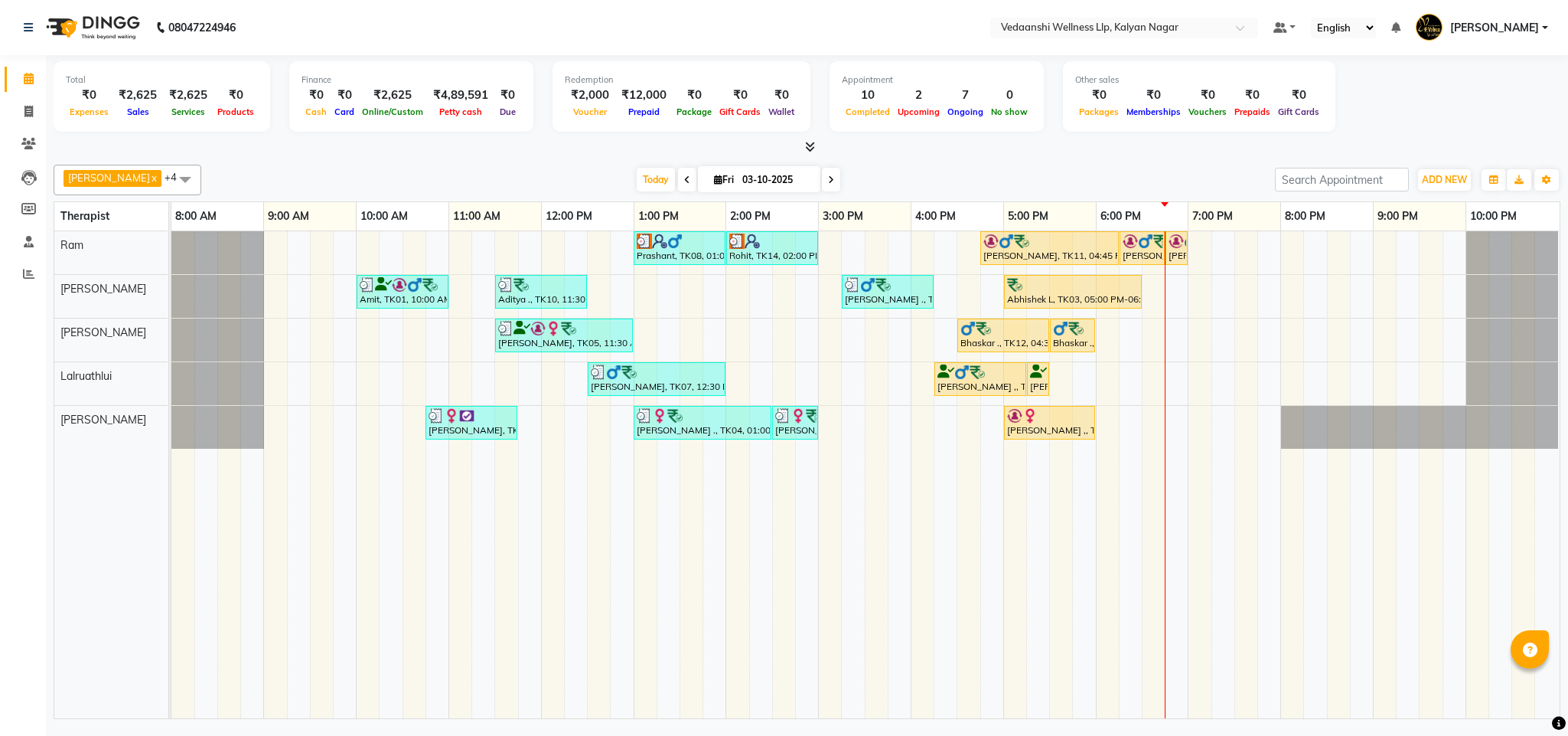
click at [637, 180] on span "Today" at bounding box center [655, 179] width 38 height 24
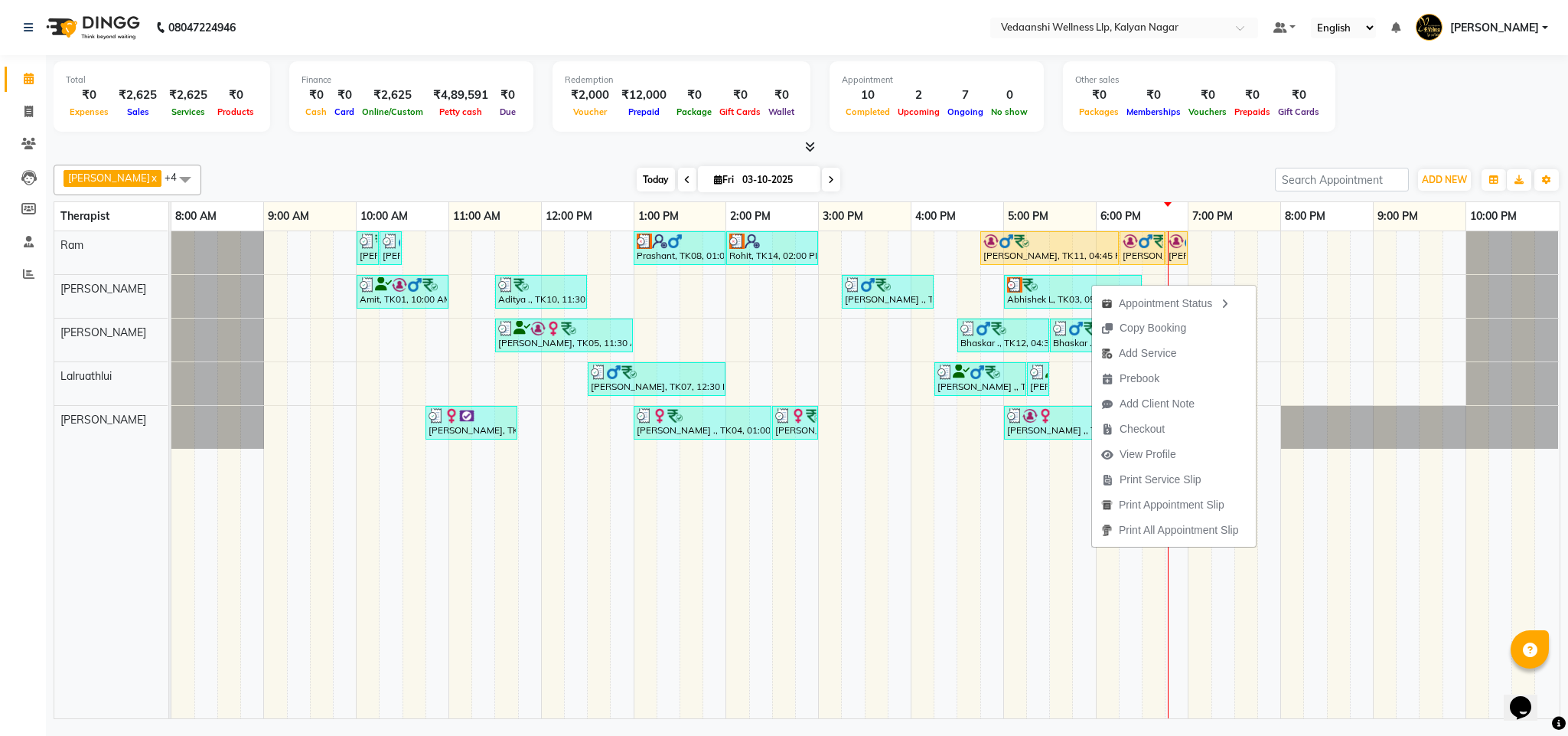
click at [637, 181] on span "Today" at bounding box center [655, 179] width 38 height 24
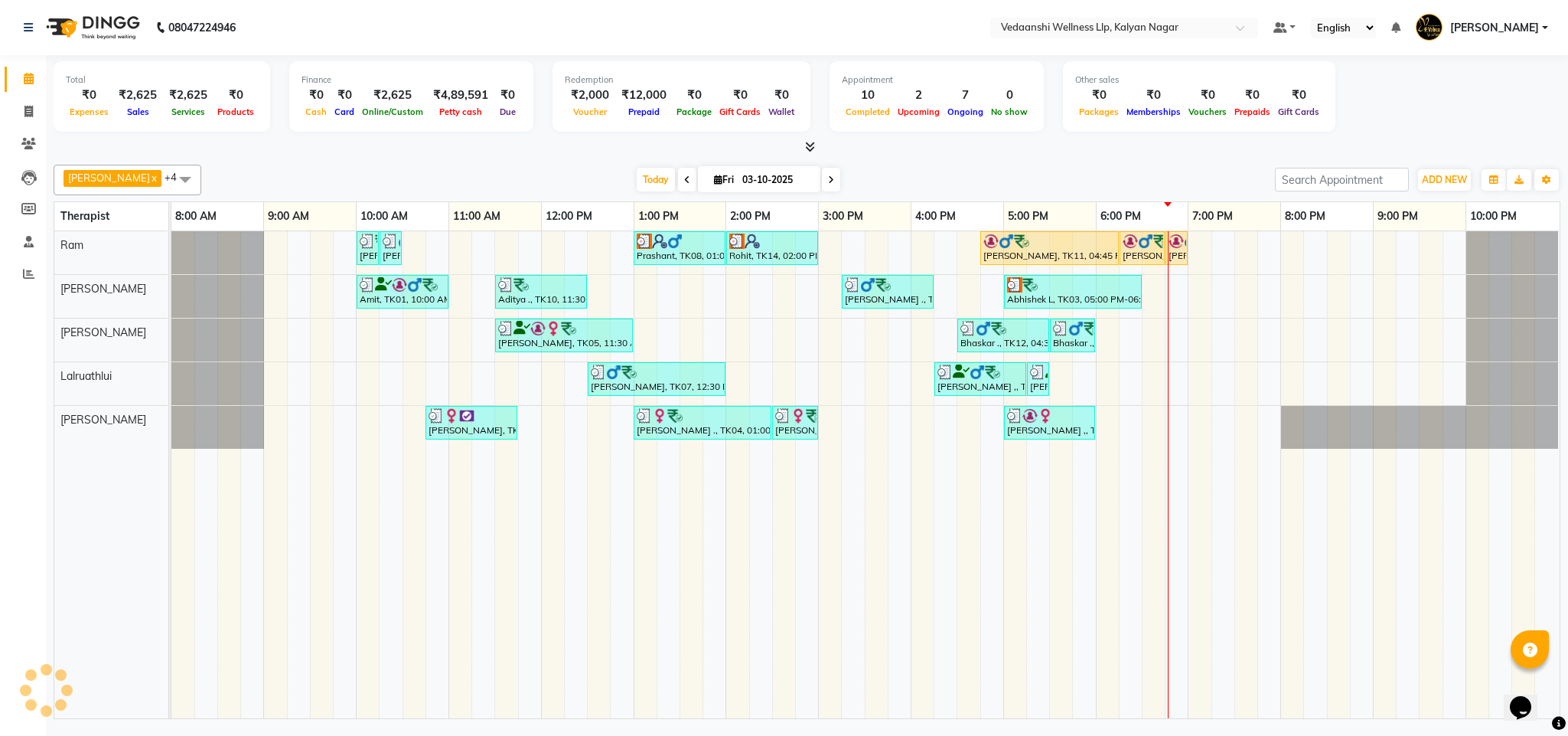
click at [914, 186] on div "Today Fri 03-10-2025" at bounding box center [737, 180] width 1058 height 23
click at [637, 184] on span "Today" at bounding box center [655, 179] width 38 height 24
click at [870, 149] on div at bounding box center [807, 148] width 1507 height 16
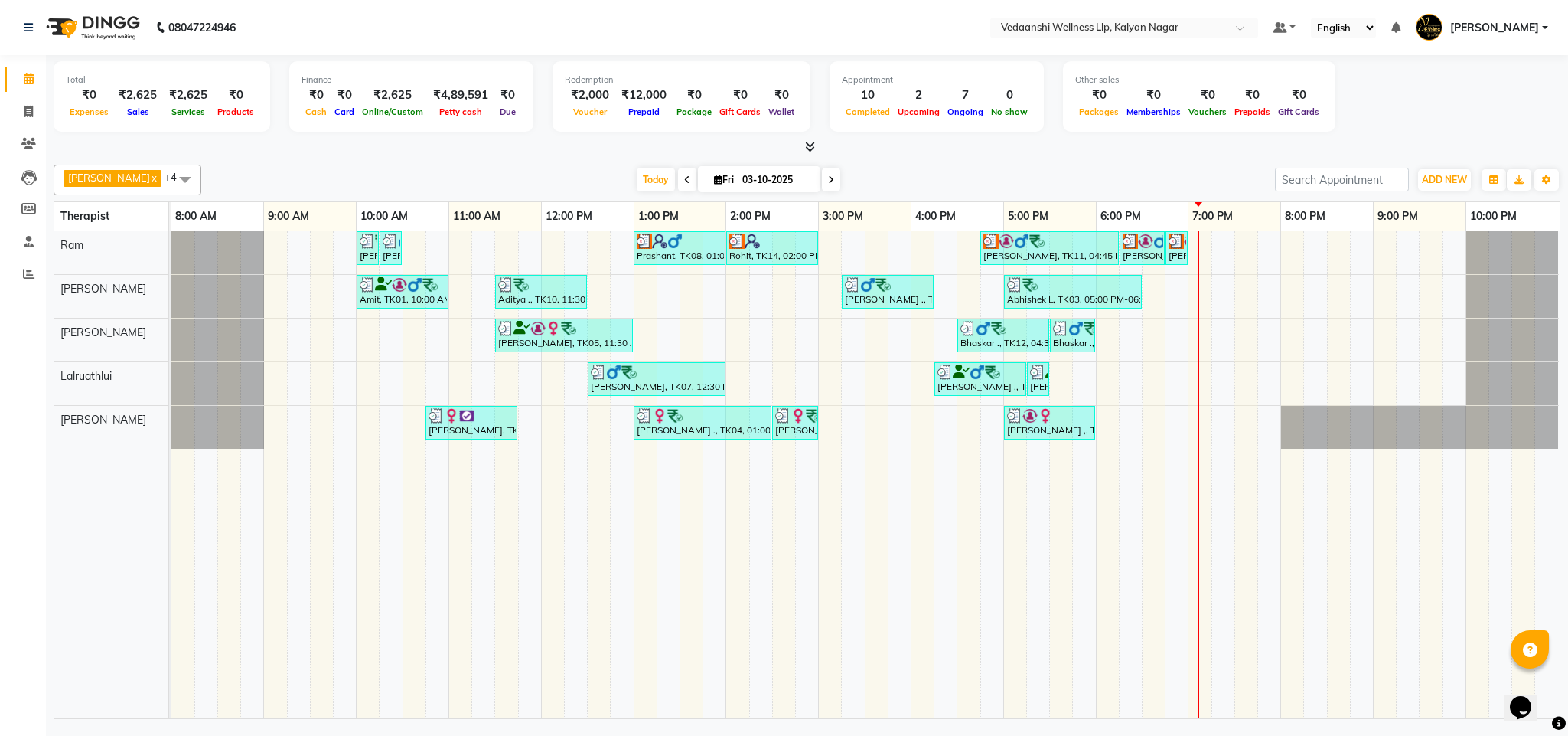
click at [45, 138] on li "Clients" at bounding box center [23, 144] width 46 height 33
click at [32, 138] on icon at bounding box center [28, 144] width 15 height 11
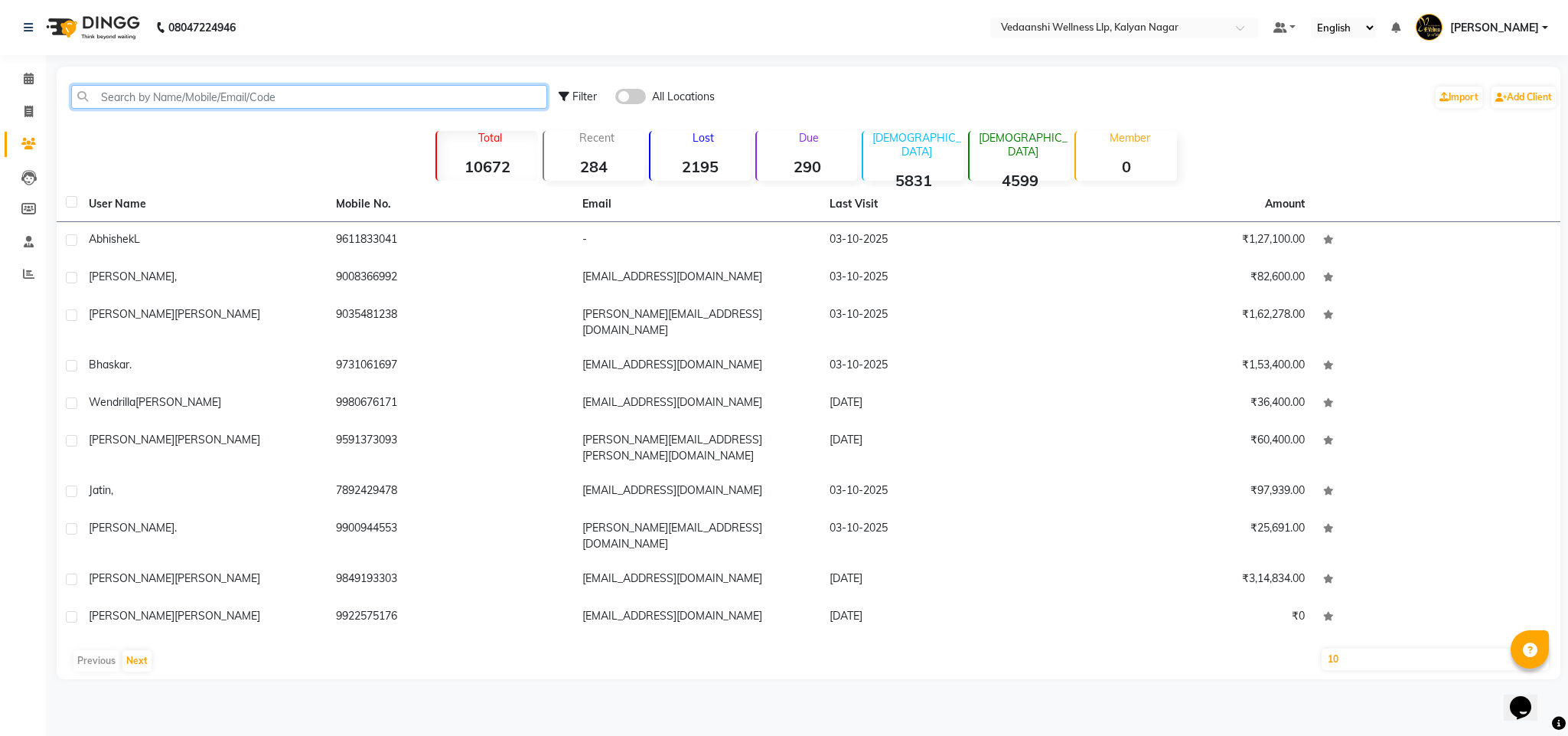
click at [153, 101] on input "text" at bounding box center [309, 97] width 476 height 24
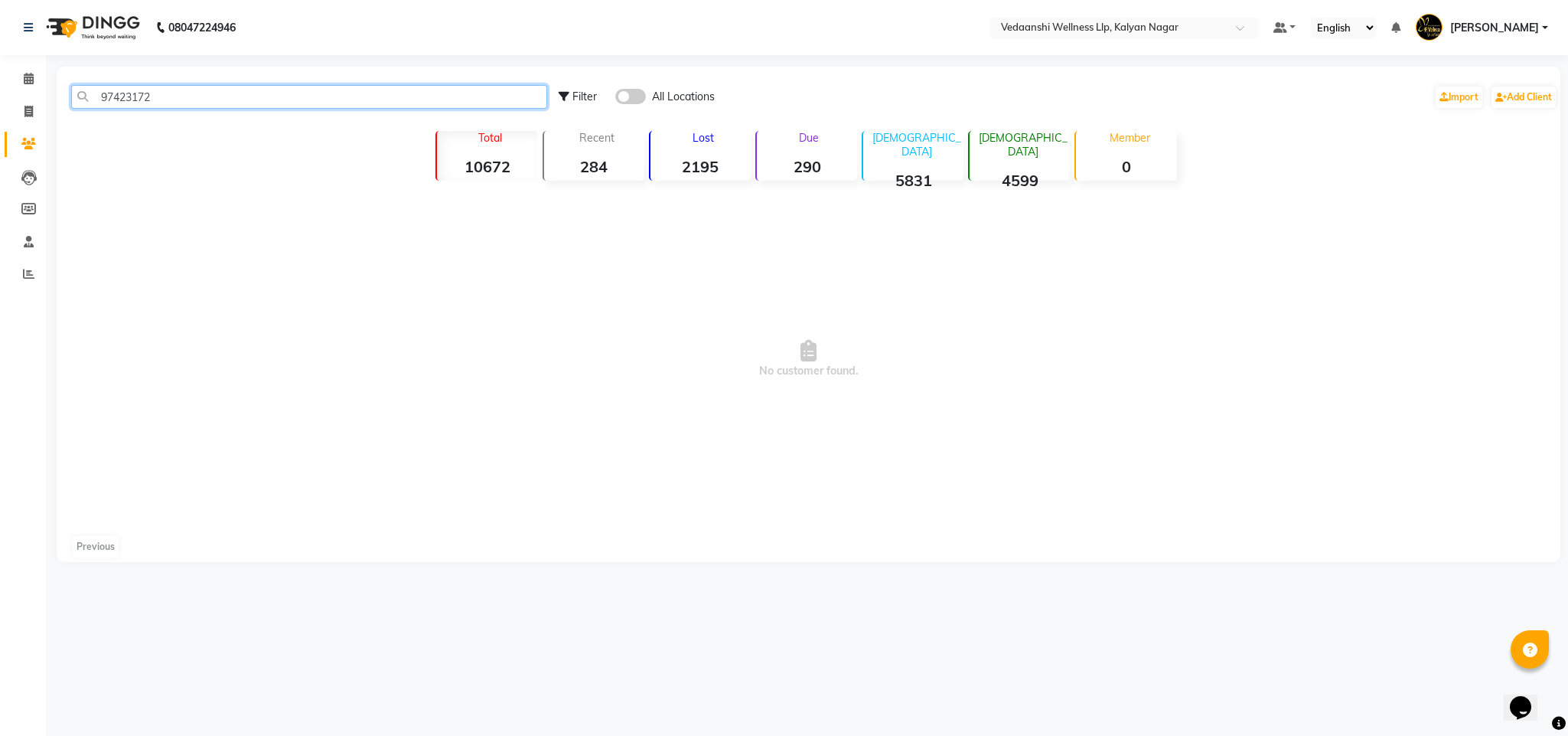
type input "97423172"
click at [627, 97] on span at bounding box center [631, 96] width 31 height 15
click at [616, 99] on input "checkbox" at bounding box center [616, 99] width 0 height 0
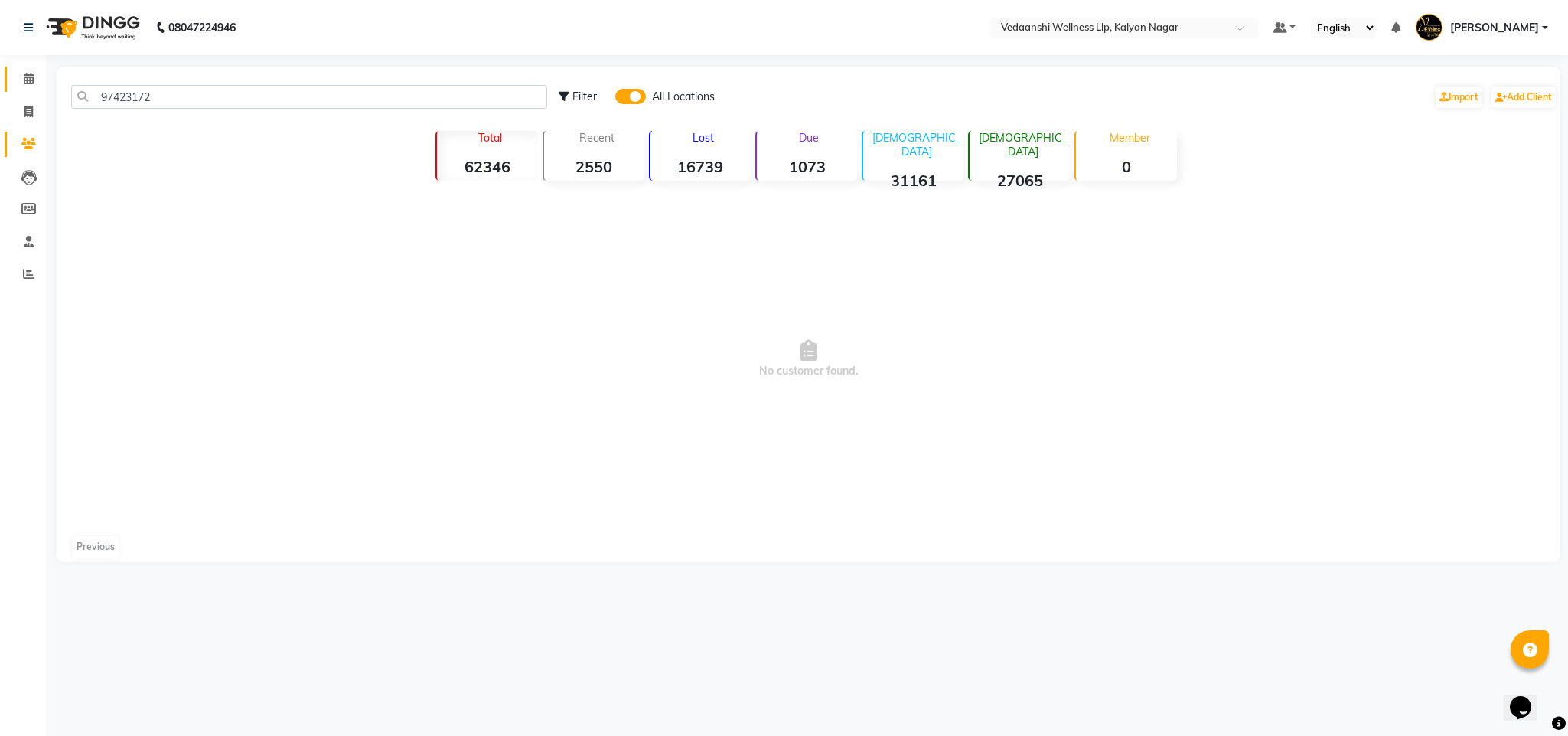
click at [21, 90] on link "Calendar" at bounding box center [23, 79] width 37 height 25
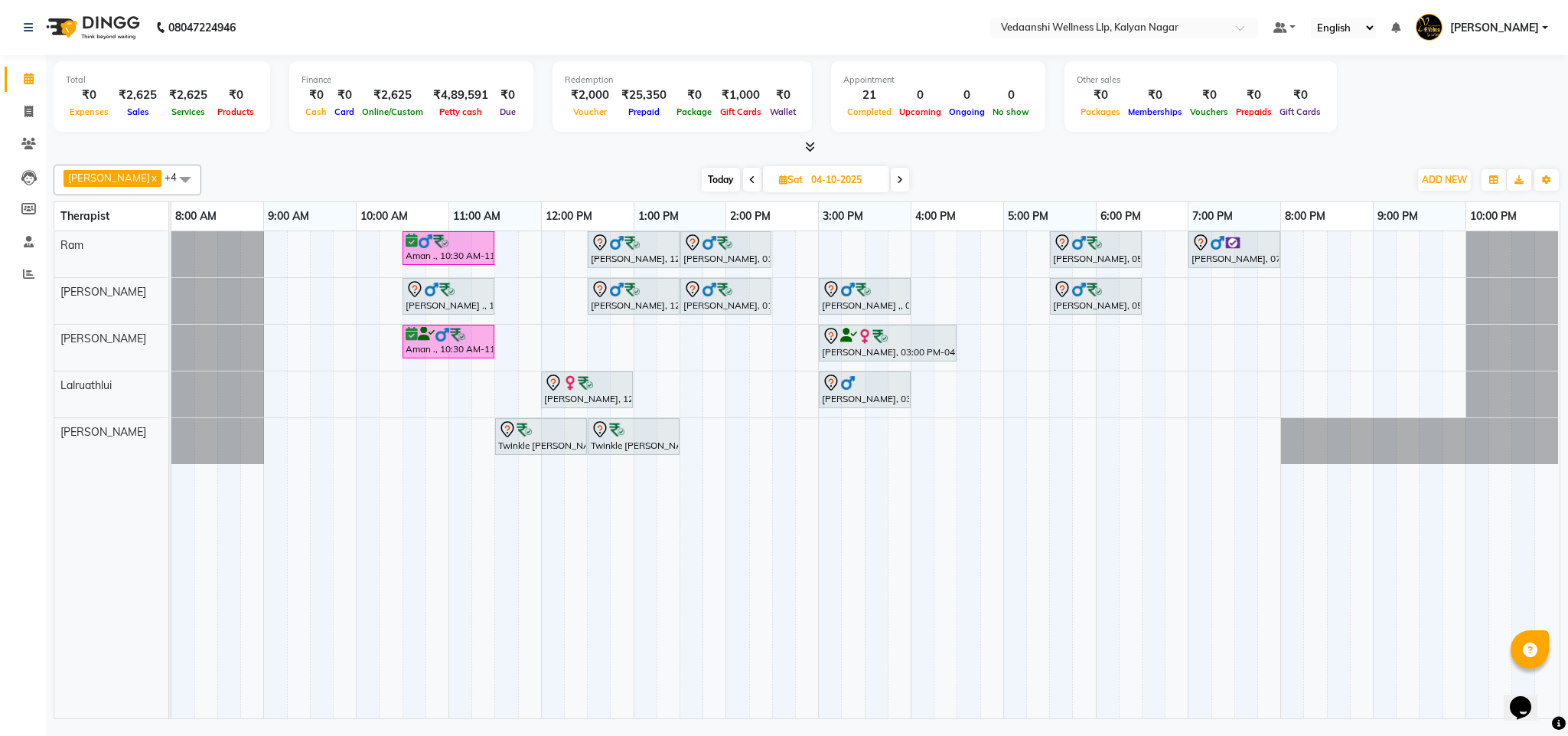
click at [707, 181] on span "Today" at bounding box center [720, 179] width 38 height 24
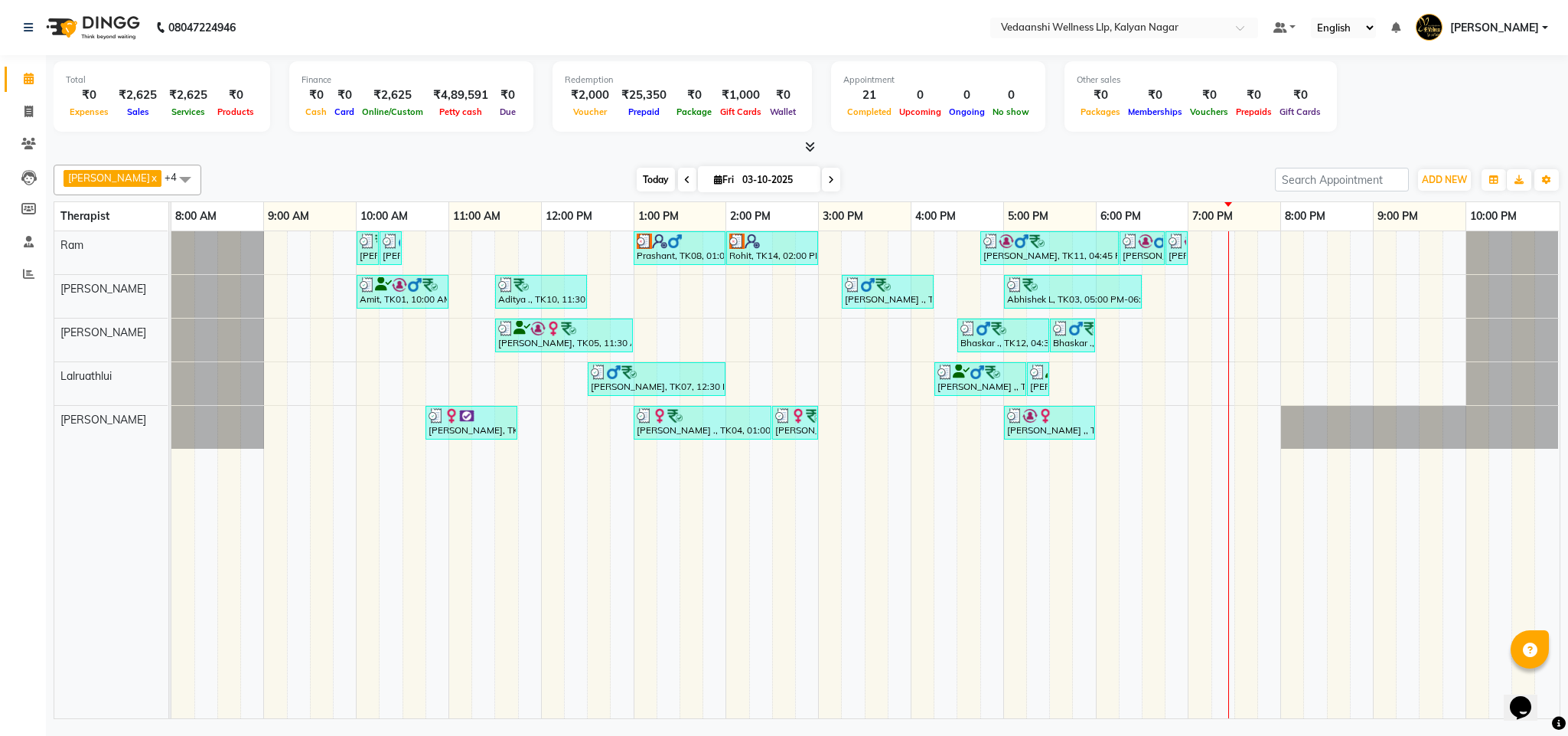
click at [638, 175] on span "Today" at bounding box center [655, 179] width 38 height 24
click at [822, 178] on span at bounding box center [831, 179] width 19 height 24
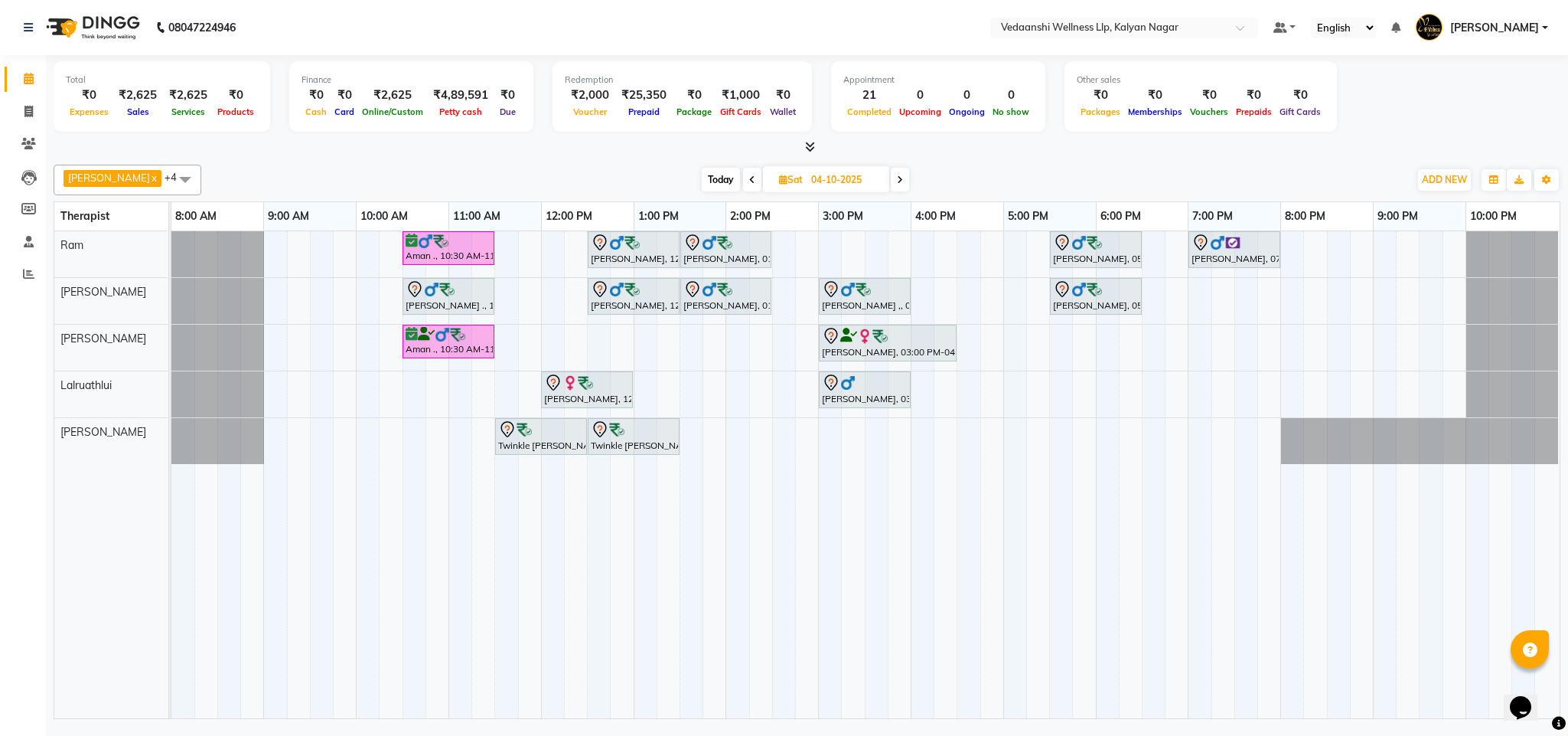
click at [891, 180] on span at bounding box center [900, 179] width 19 height 24
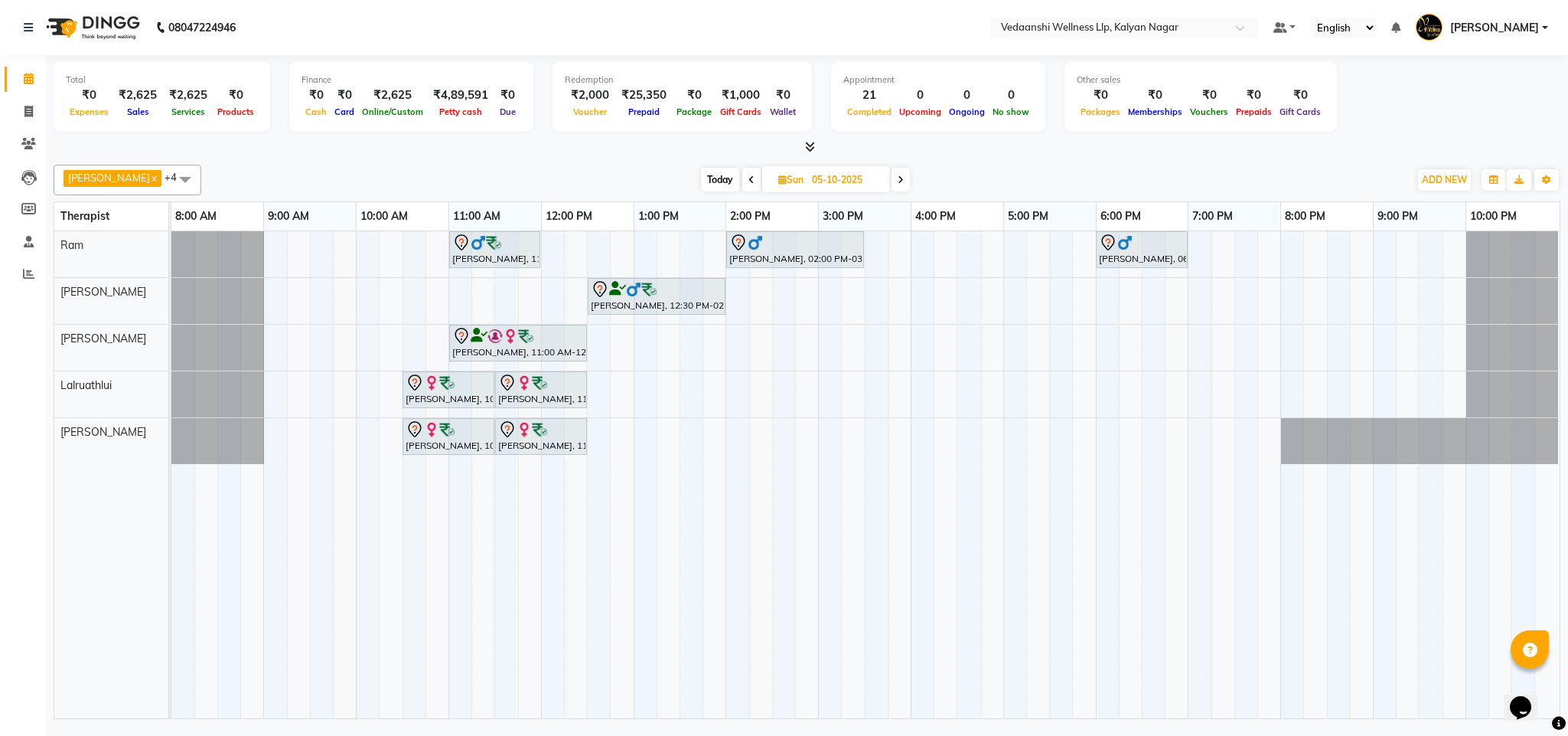
click at [701, 172] on span "Today" at bounding box center [719, 179] width 38 height 24
type input "03-10-2025"
